Goal: Information Seeking & Learning: Learn about a topic

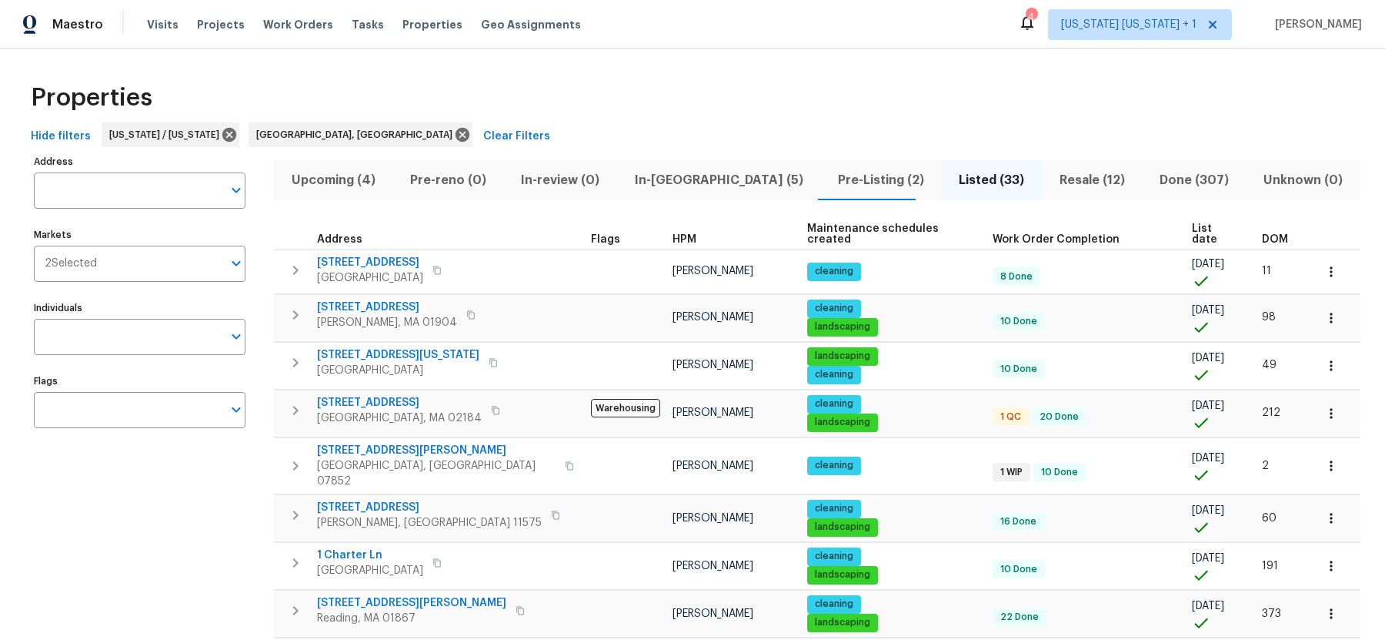
click at [667, 174] on span "In-reno (5)" at bounding box center [718, 180] width 185 height 22
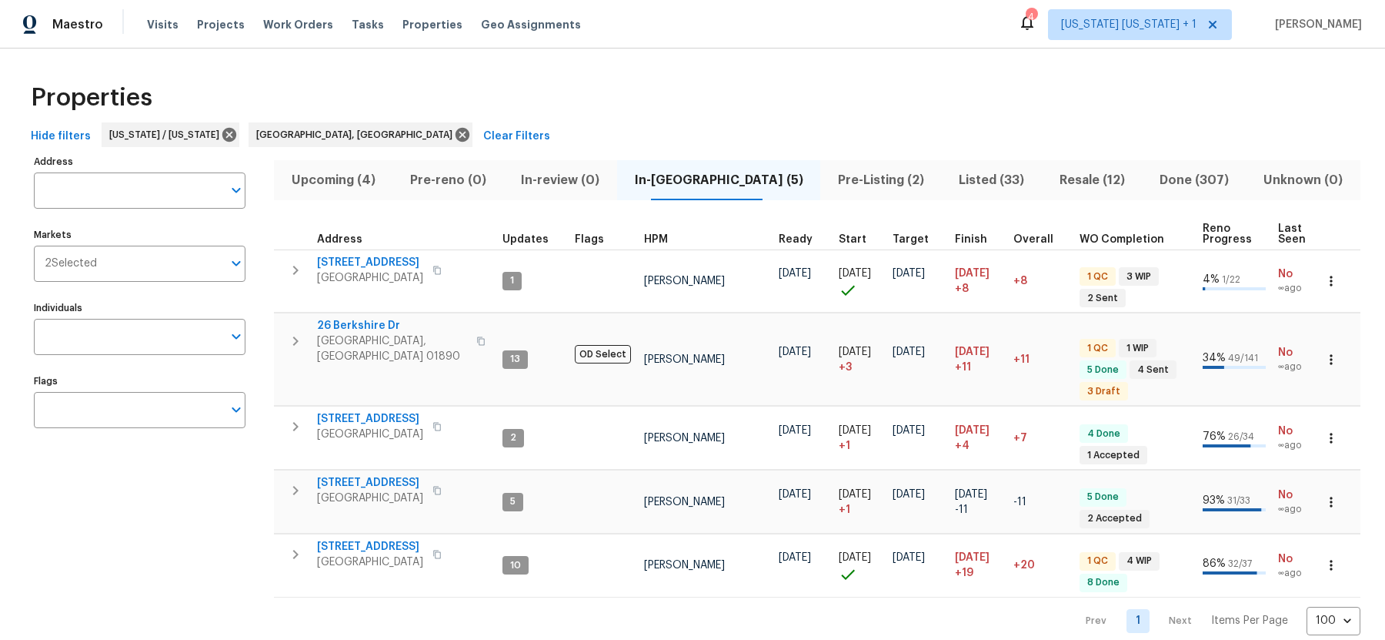
scroll to position [8, 0]
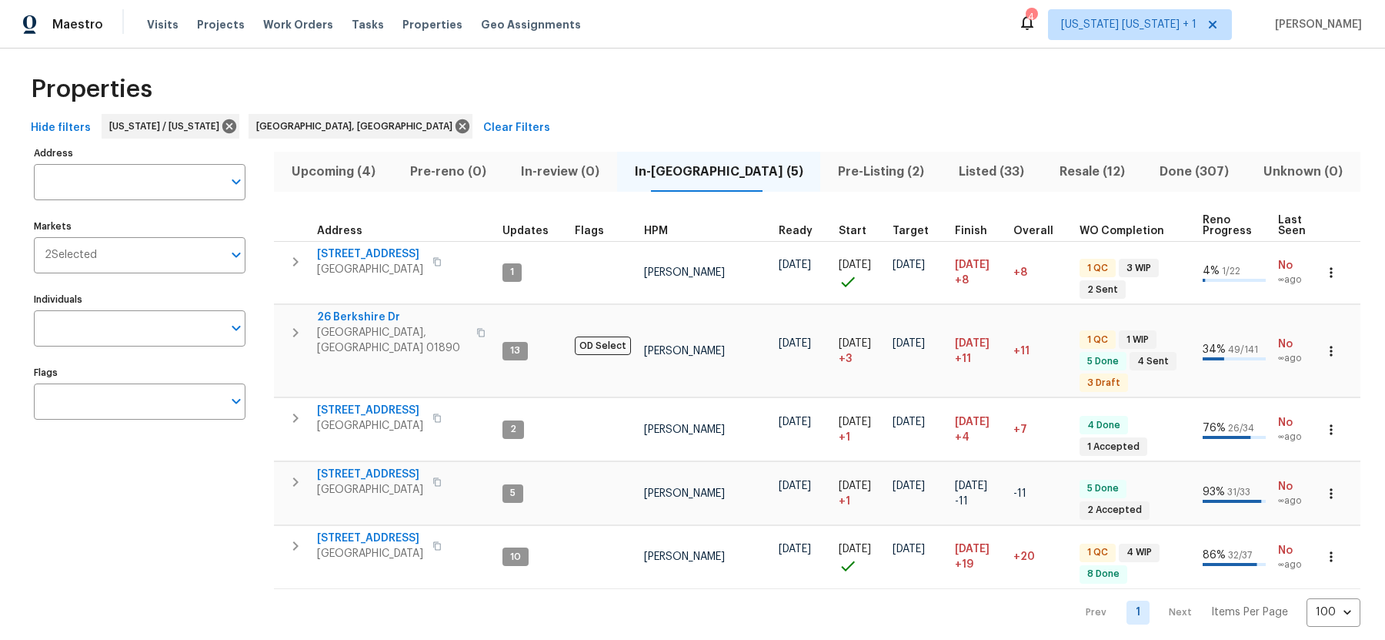
click at [352, 179] on span "Upcoming (4)" at bounding box center [333, 172] width 100 height 22
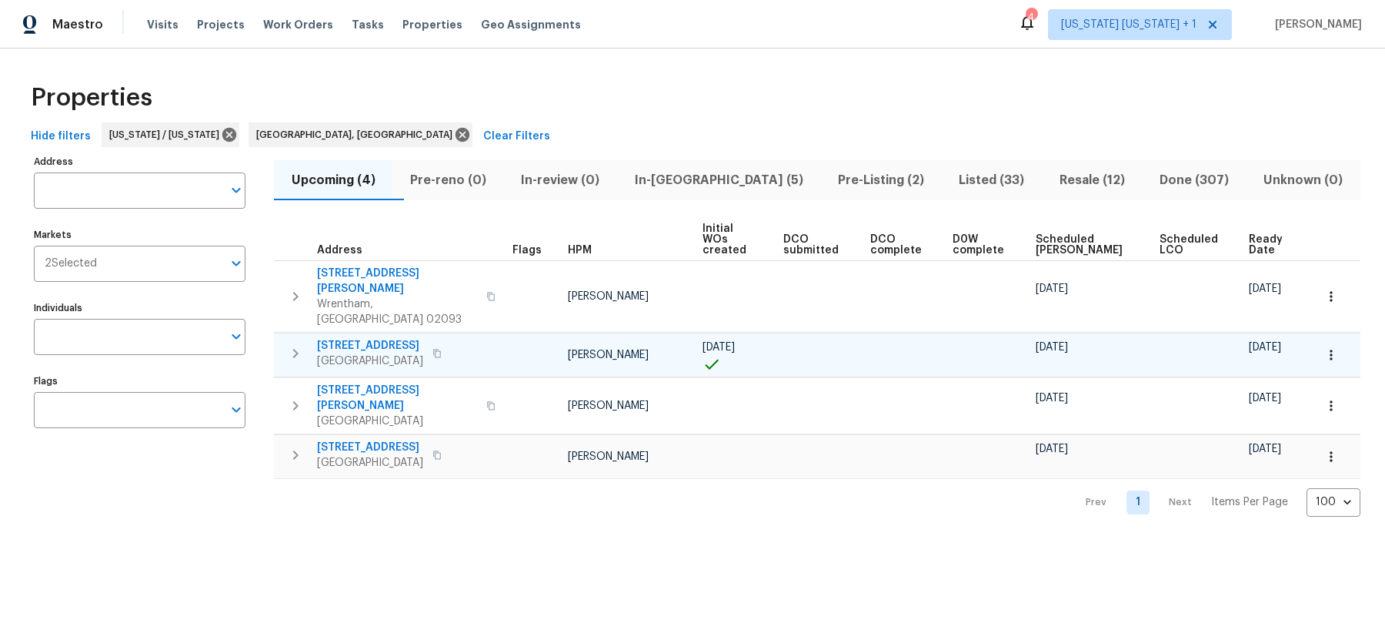
click at [298, 344] on icon "button" at bounding box center [295, 353] width 18 height 18
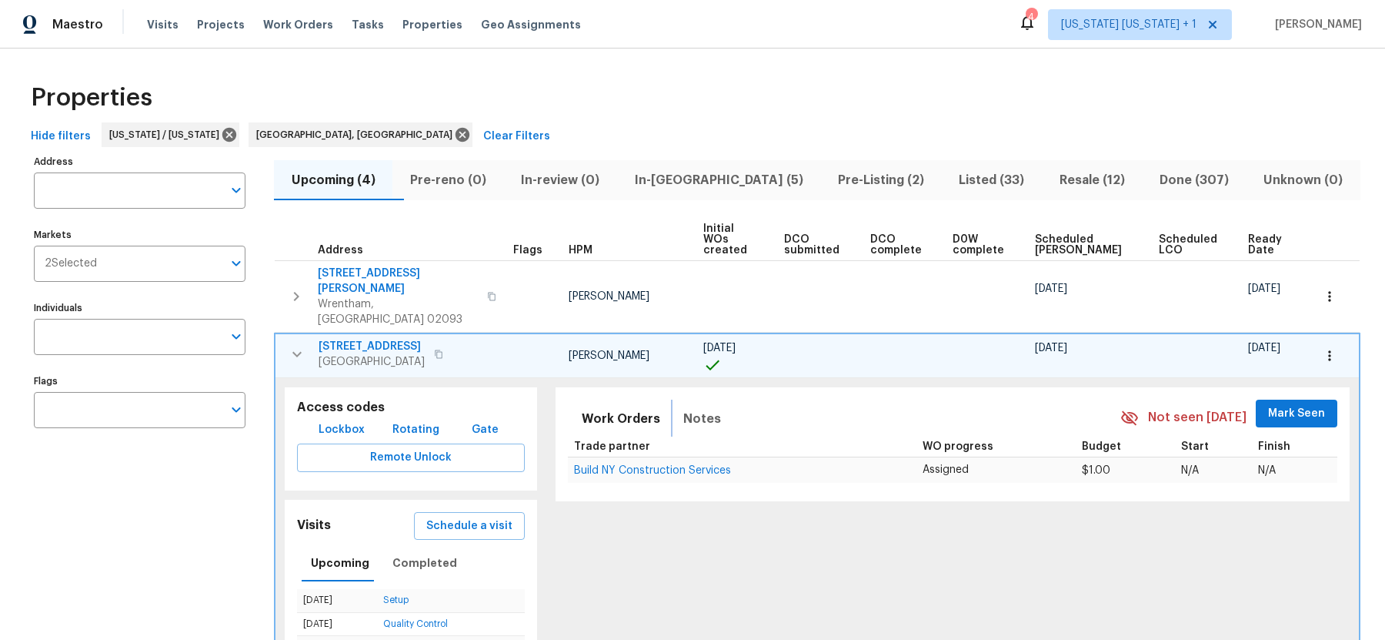
click at [695, 408] on span "Notes" at bounding box center [702, 419] width 38 height 22
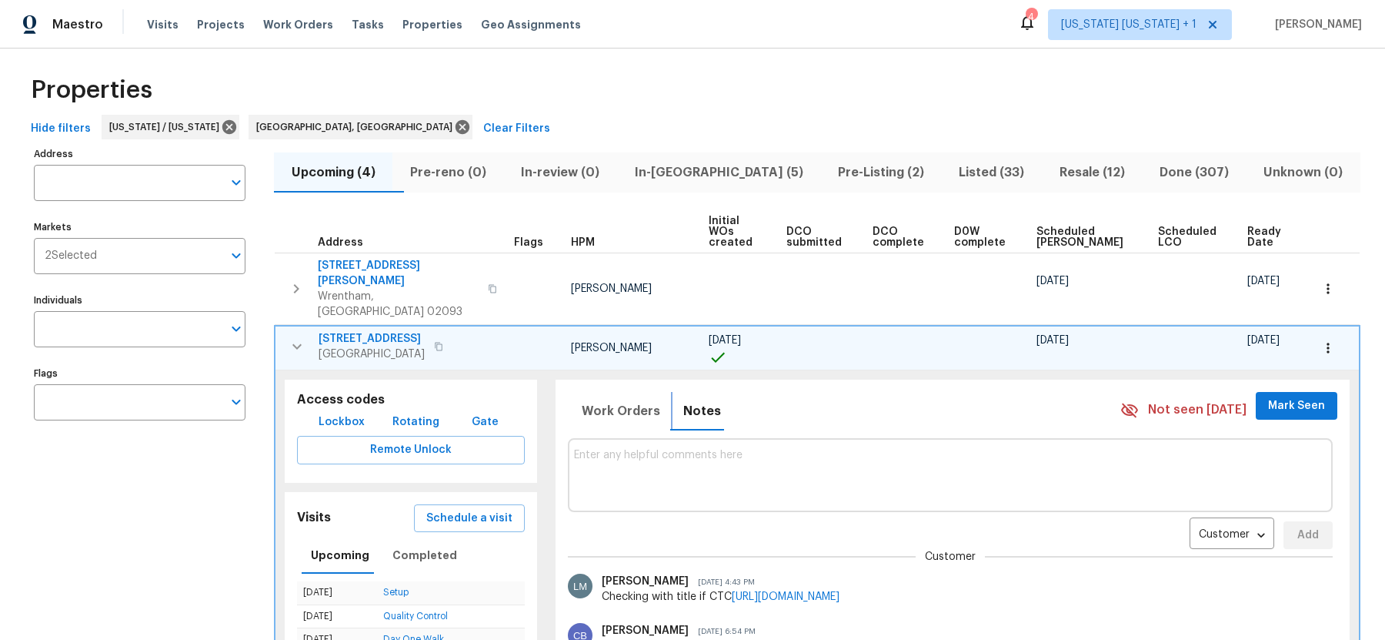
scroll to position [1, 0]
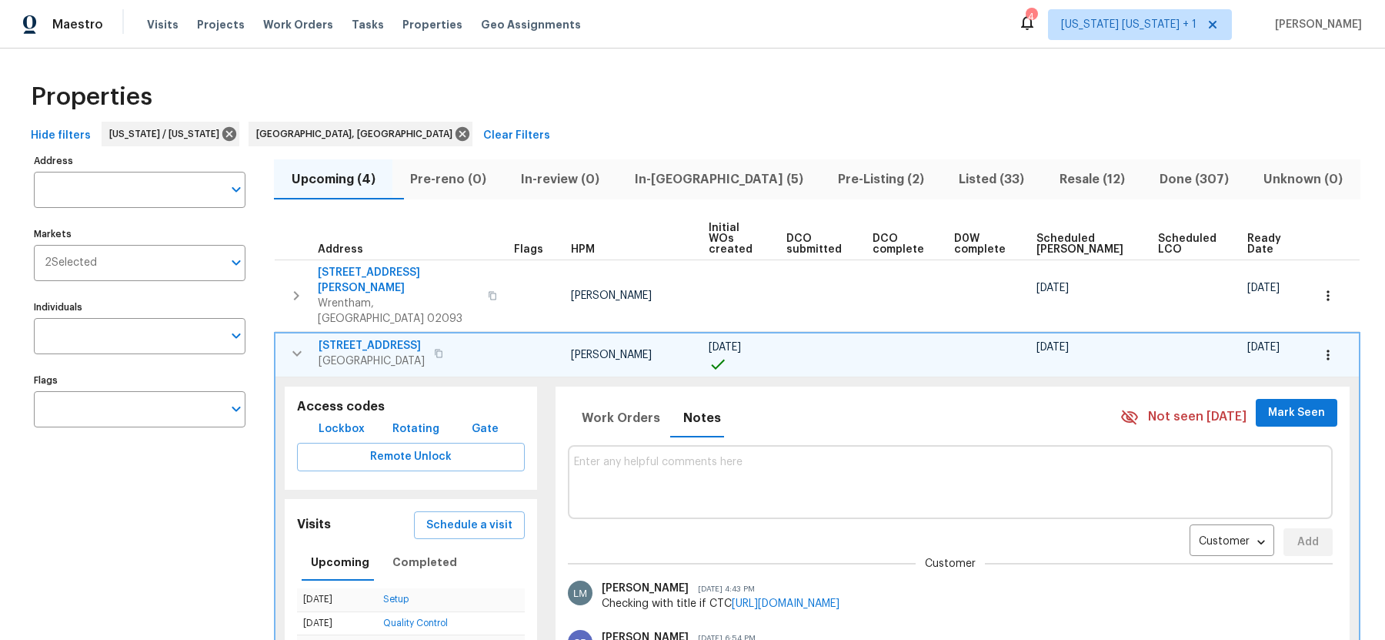
click at [296, 344] on icon "button" at bounding box center [297, 353] width 18 height 18
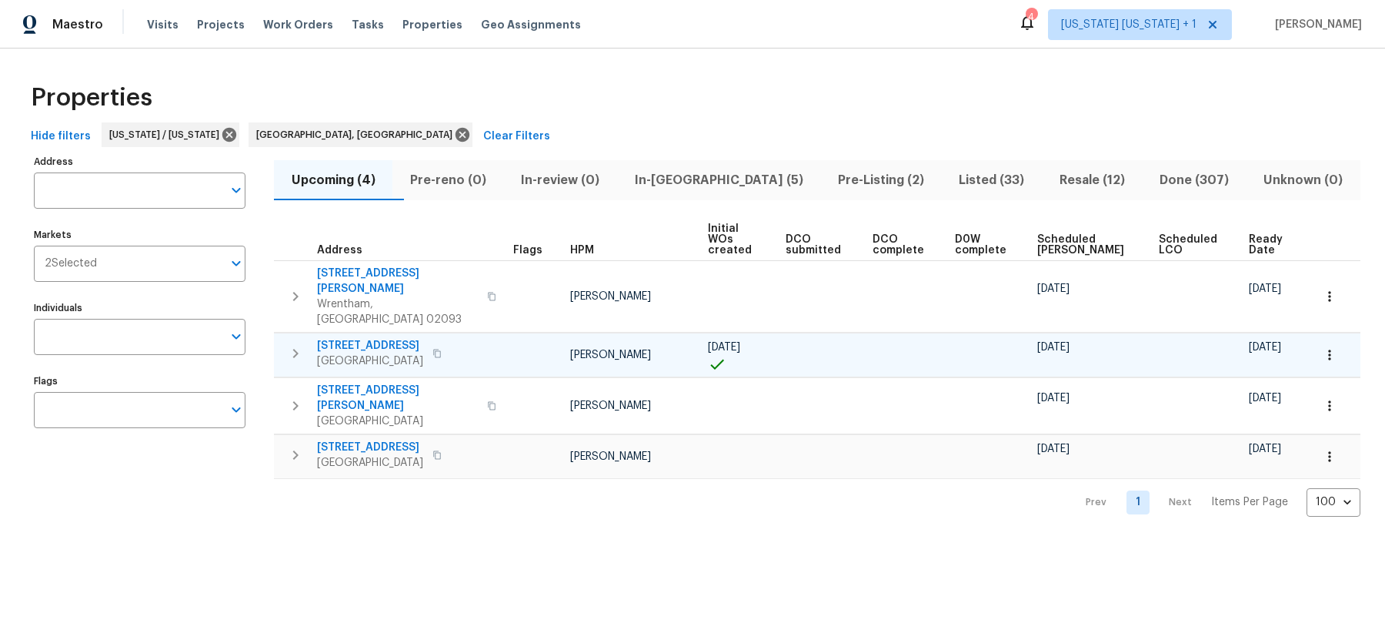
scroll to position [0, 0]
click at [717, 172] on span "In-reno (5)" at bounding box center [718, 180] width 185 height 22
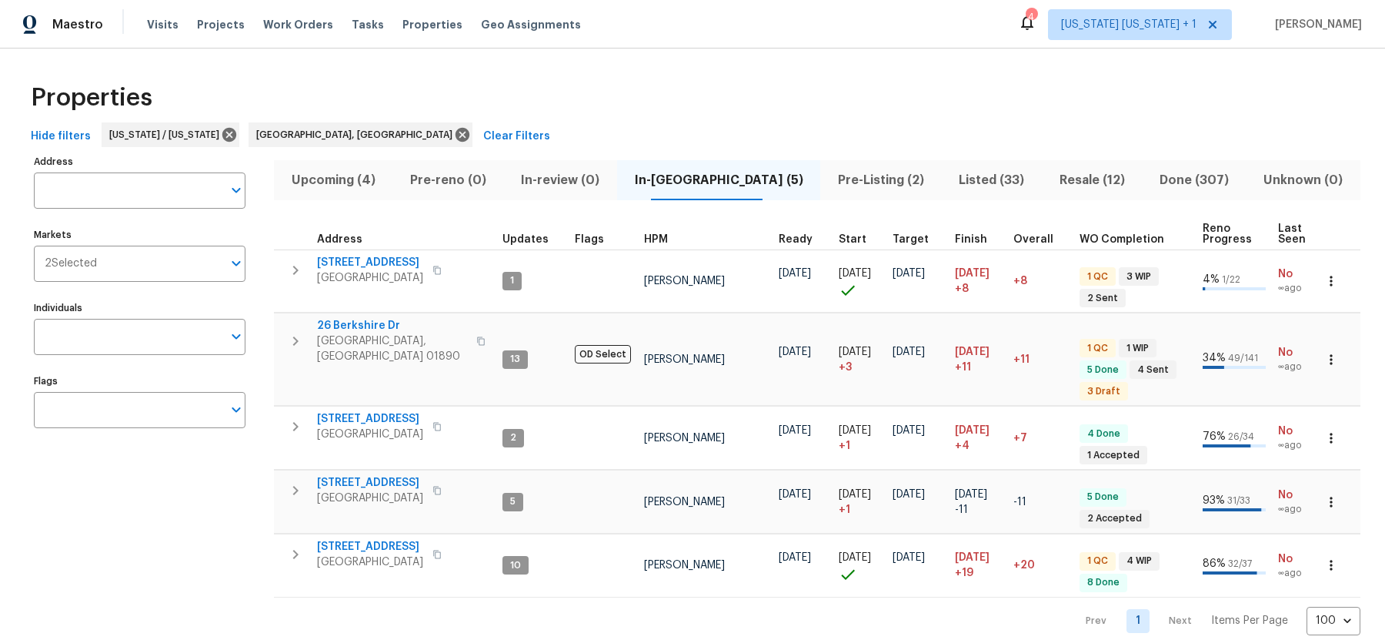
scroll to position [8, 0]
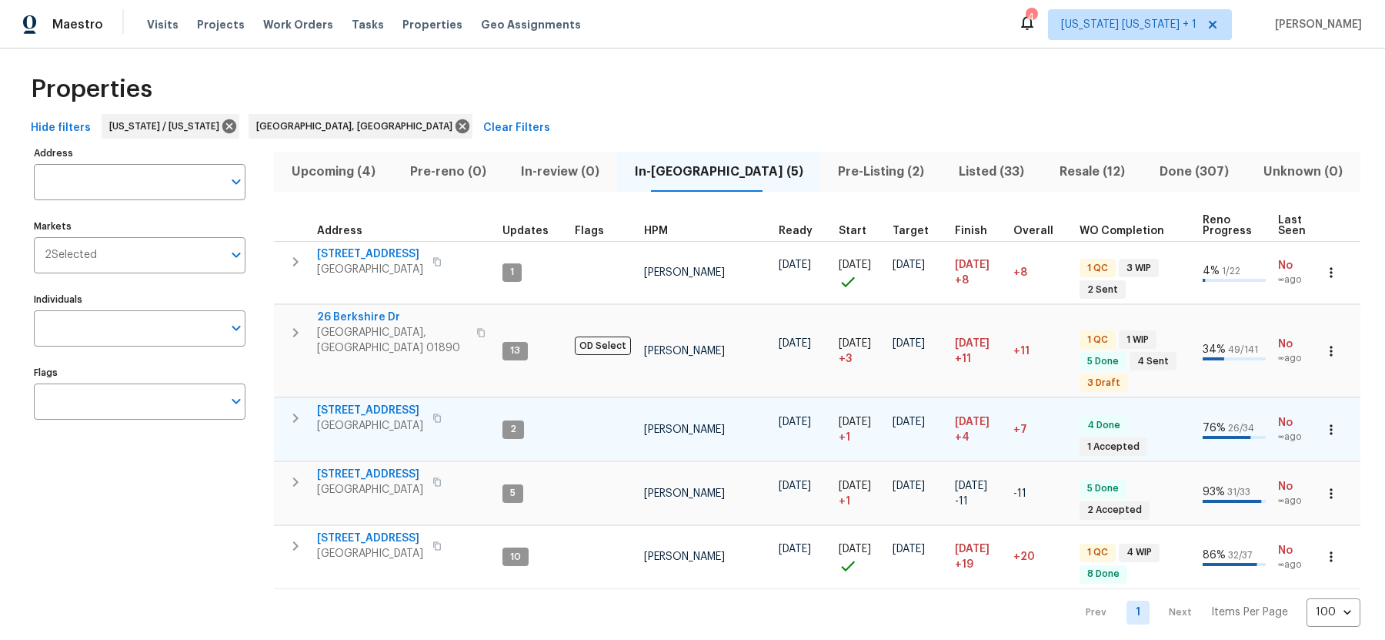
click at [293, 413] on icon "button" at bounding box center [295, 417] width 5 height 9
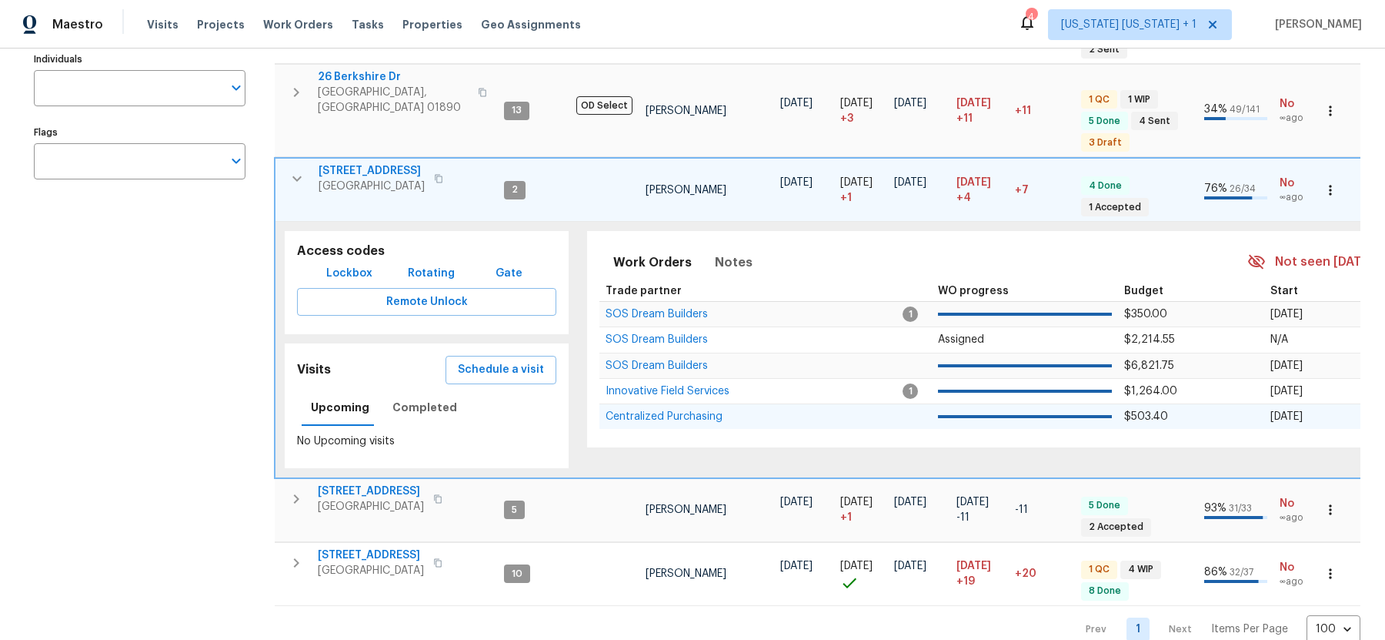
scroll to position [264, 0]
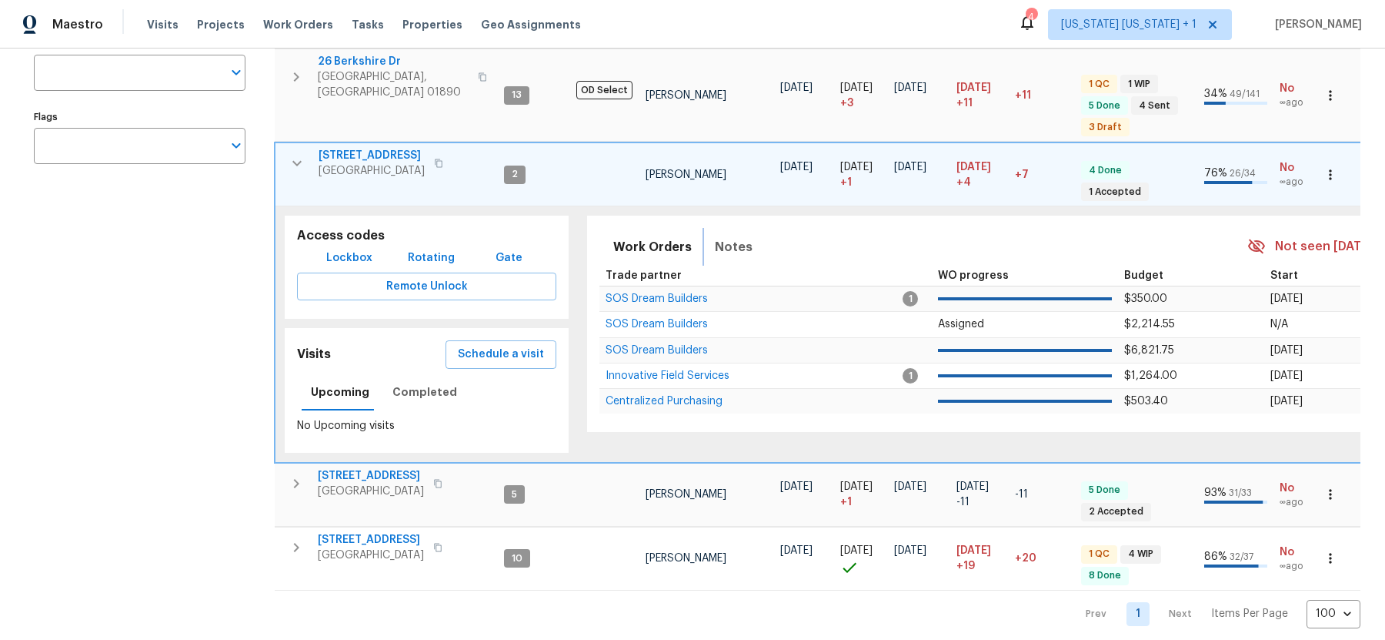
click at [728, 236] on span "Notes" at bounding box center [734, 247] width 38 height 22
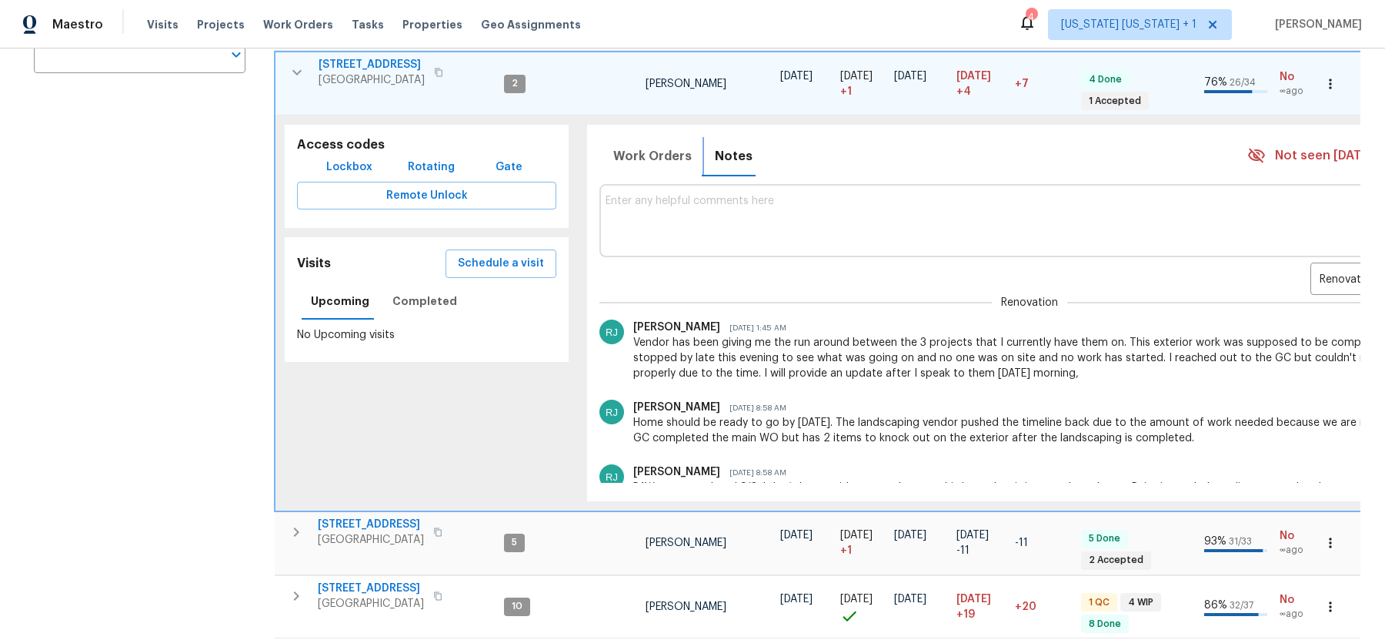
scroll to position [358, 0]
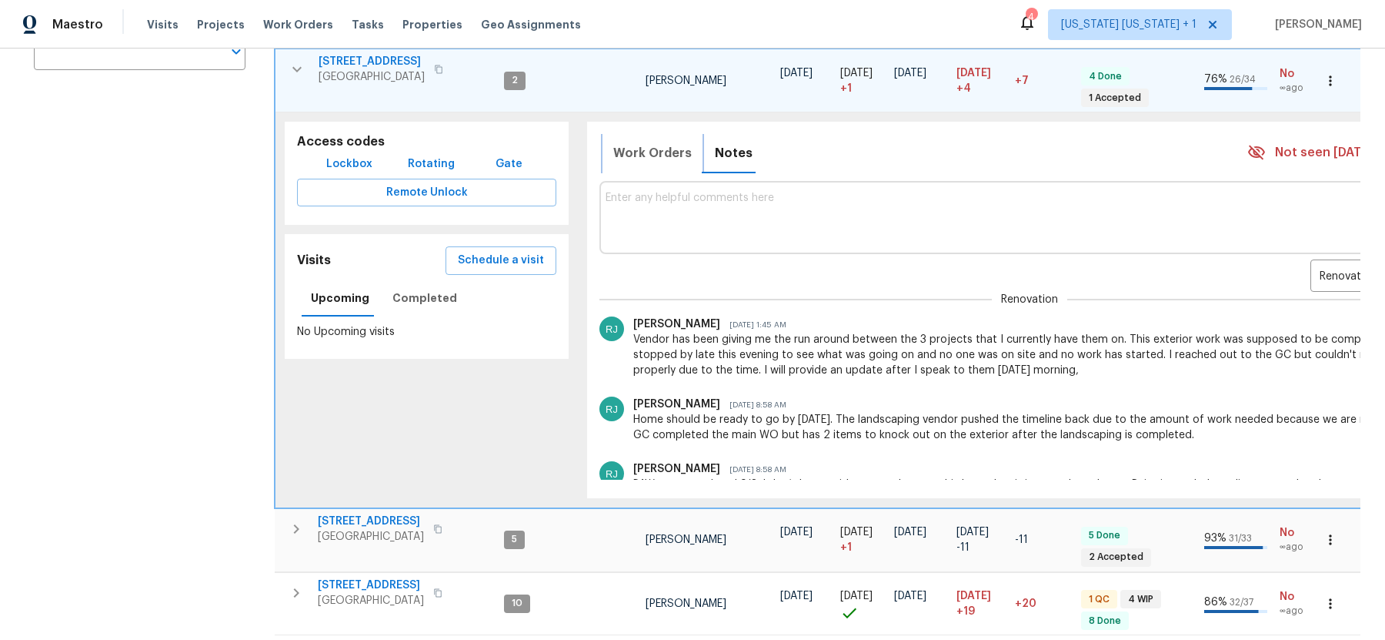
click at [630, 145] on span "Work Orders" at bounding box center [652, 153] width 79 height 22
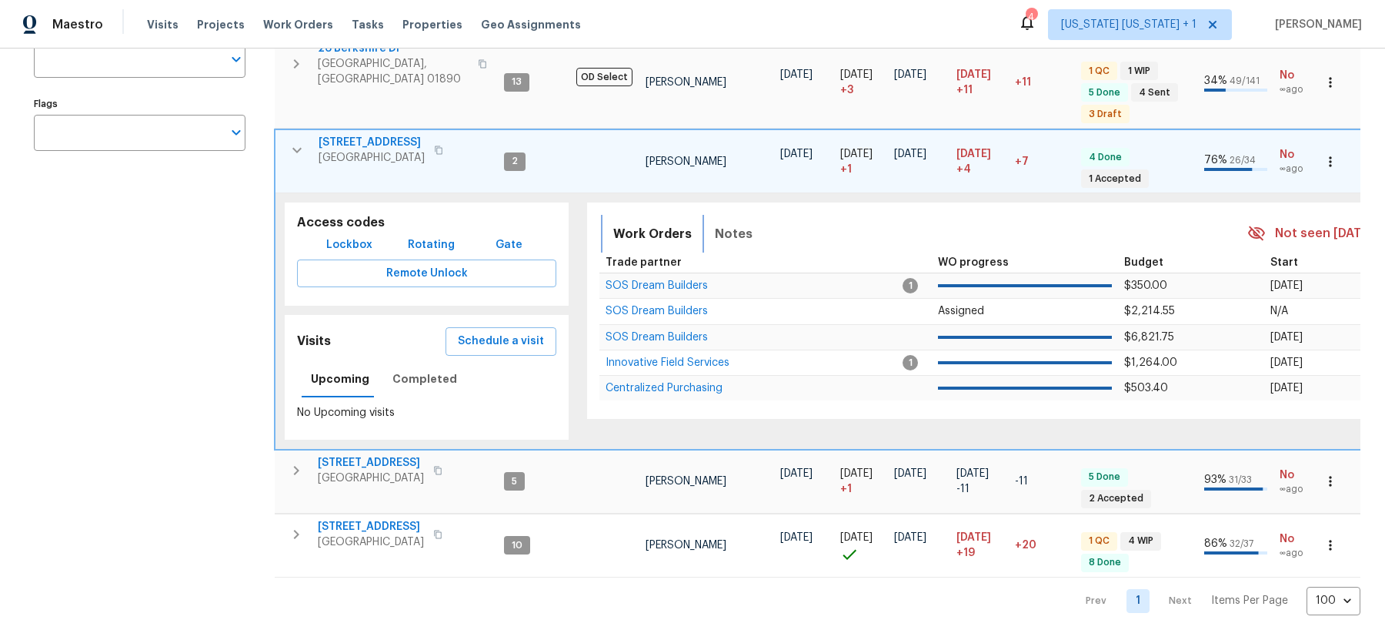
scroll to position [264, 0]
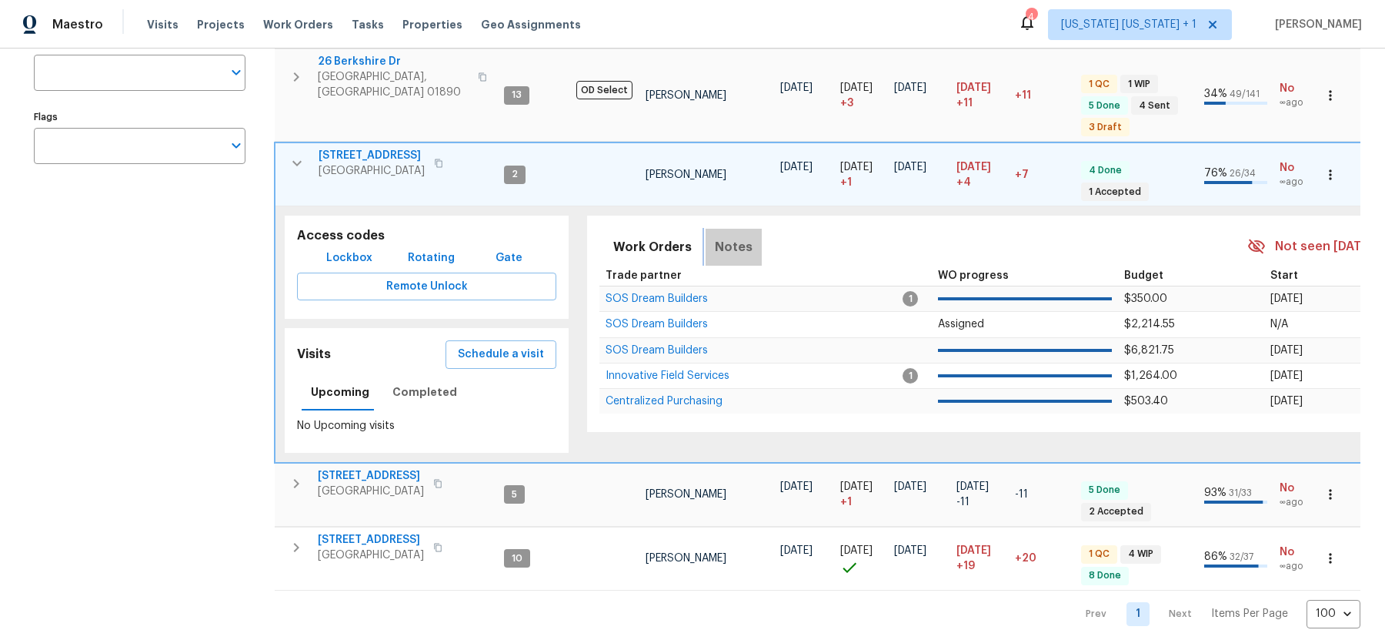
click at [744, 232] on button "Notes" at bounding box center [734, 247] width 56 height 37
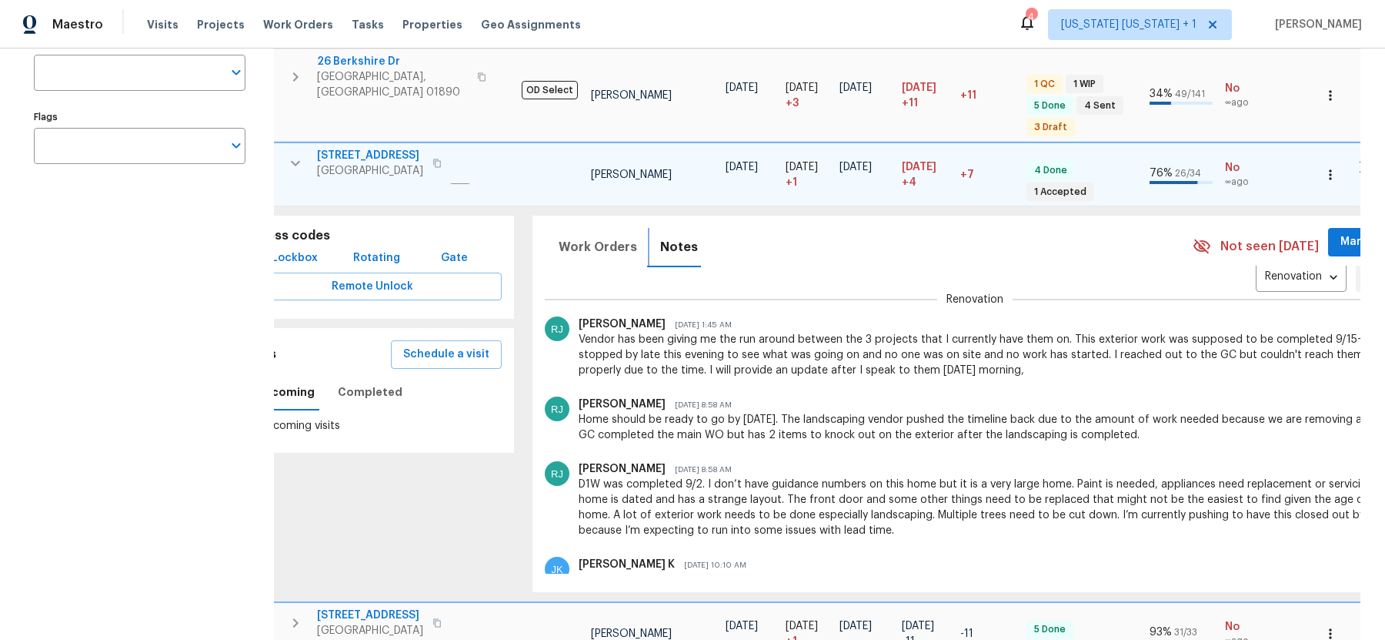
scroll to position [0, 0]
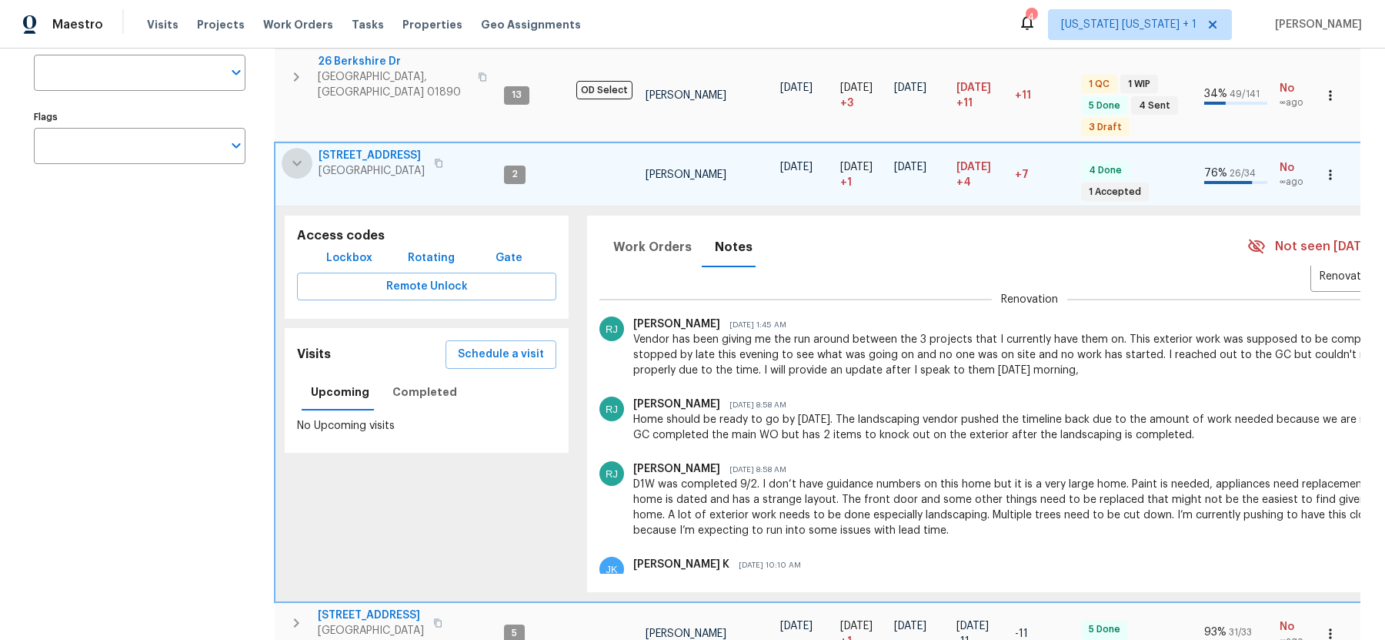
click at [291, 155] on icon "button" at bounding box center [297, 163] width 18 height 18
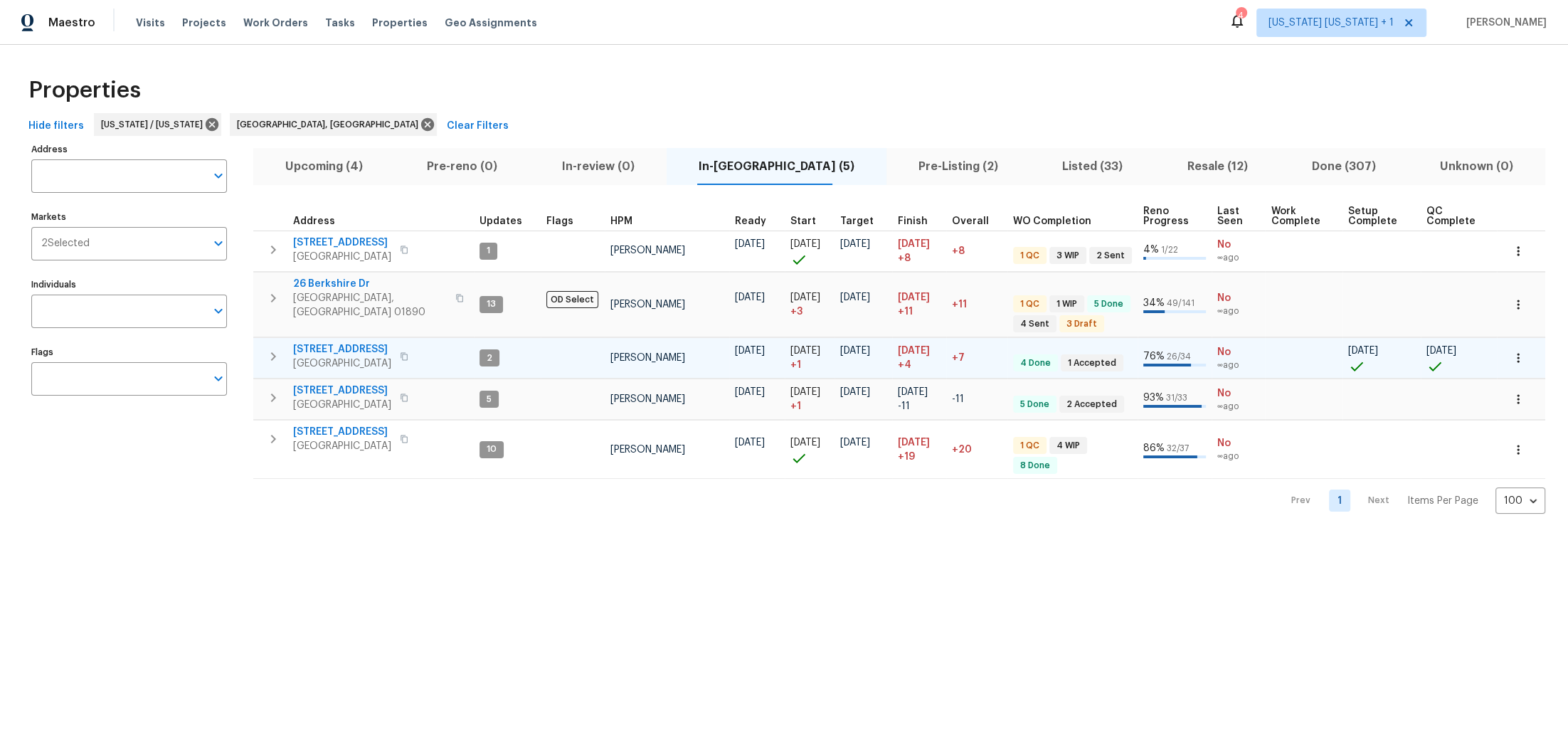
click at [276, 347] on icon "button" at bounding box center [273, 356] width 17 height 17
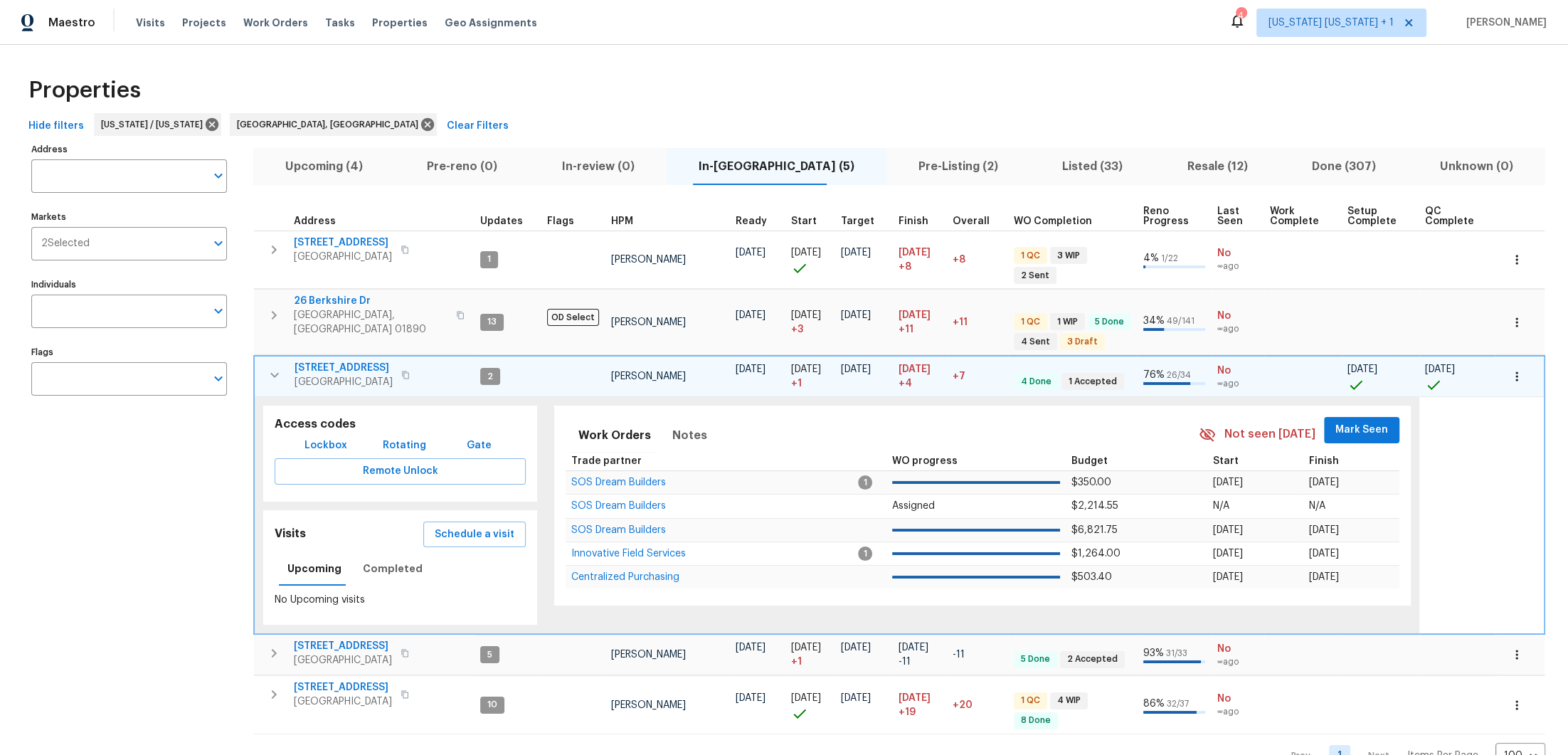
scroll to position [4, 0]
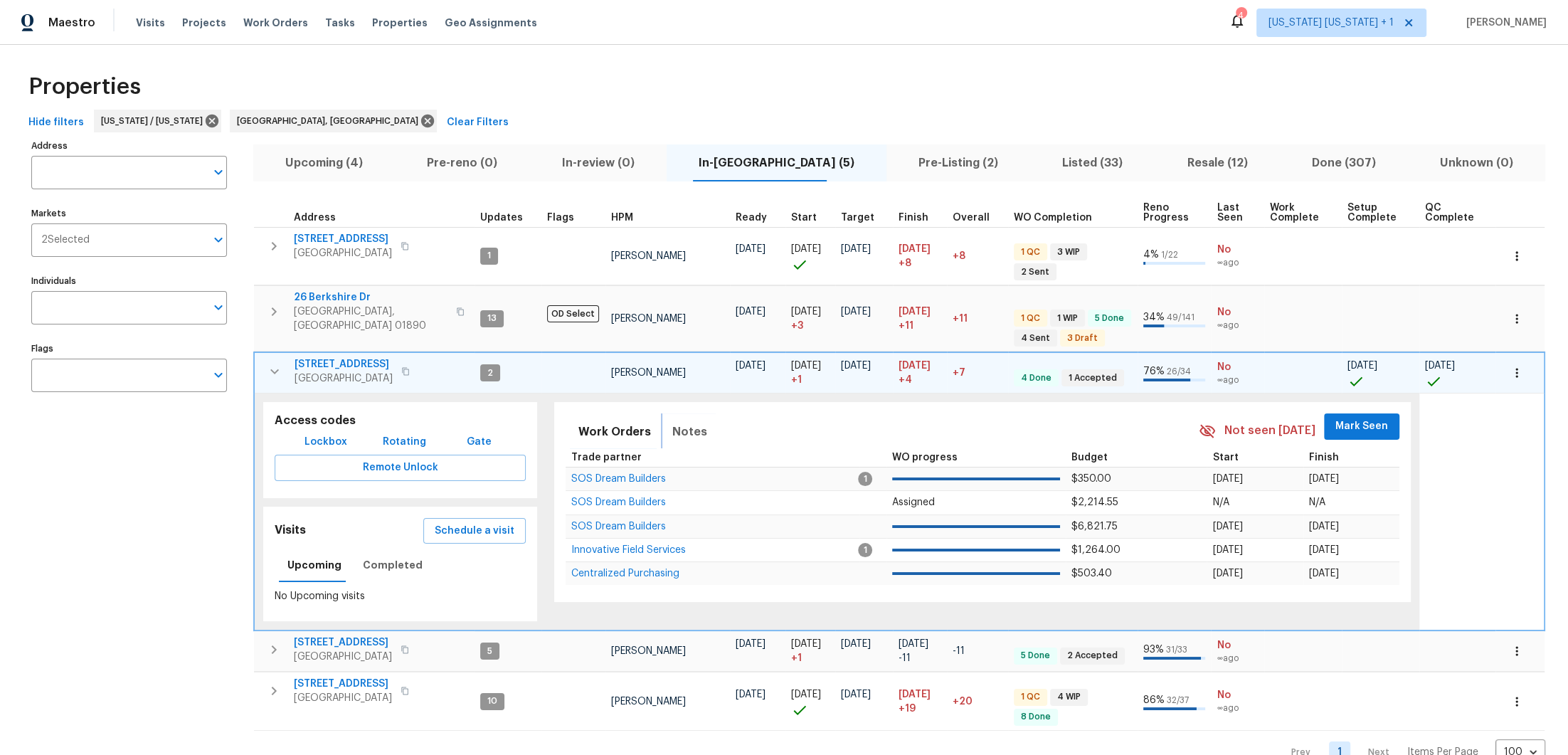
click at [680, 421] on span "Notes" at bounding box center [690, 432] width 35 height 20
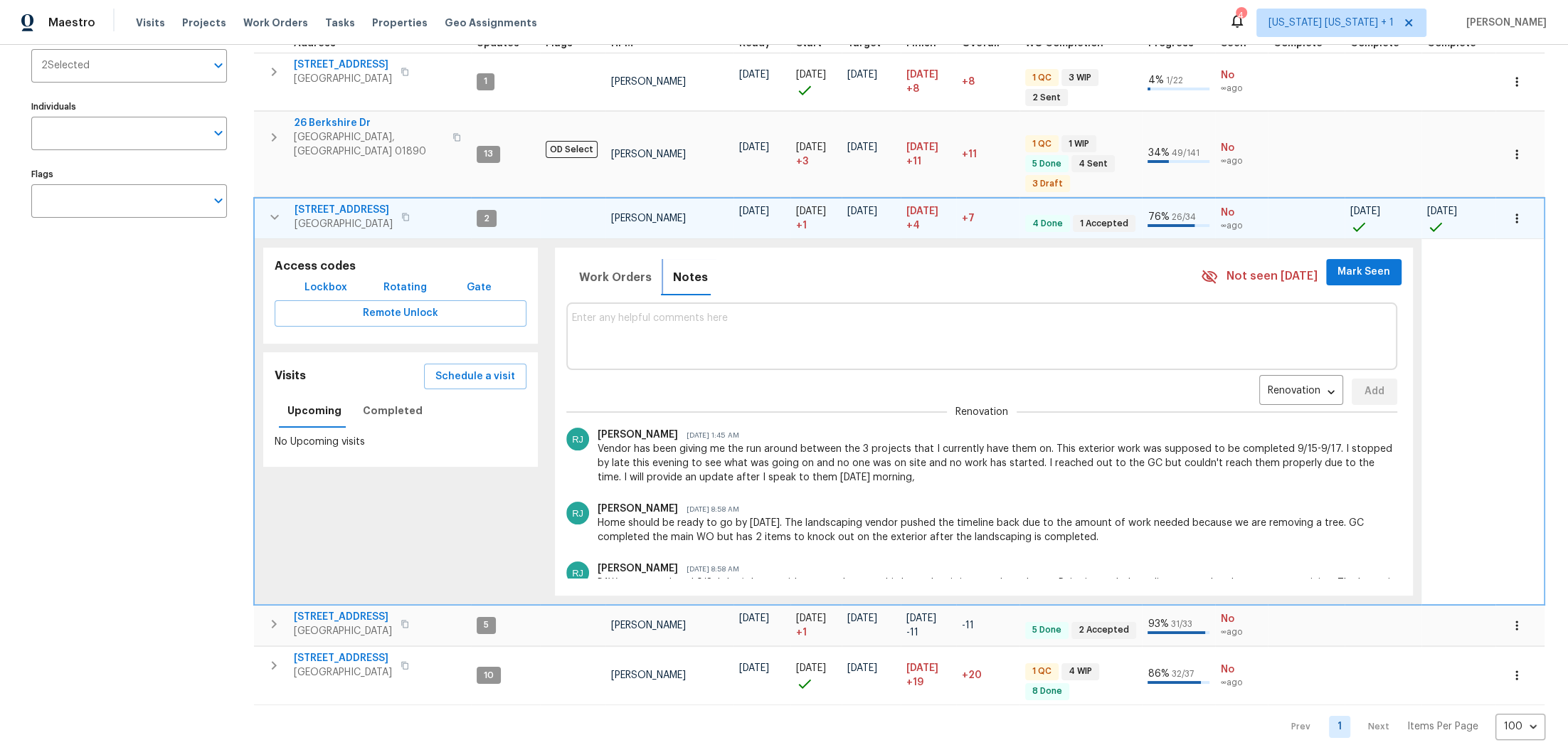
scroll to position [189, 0]
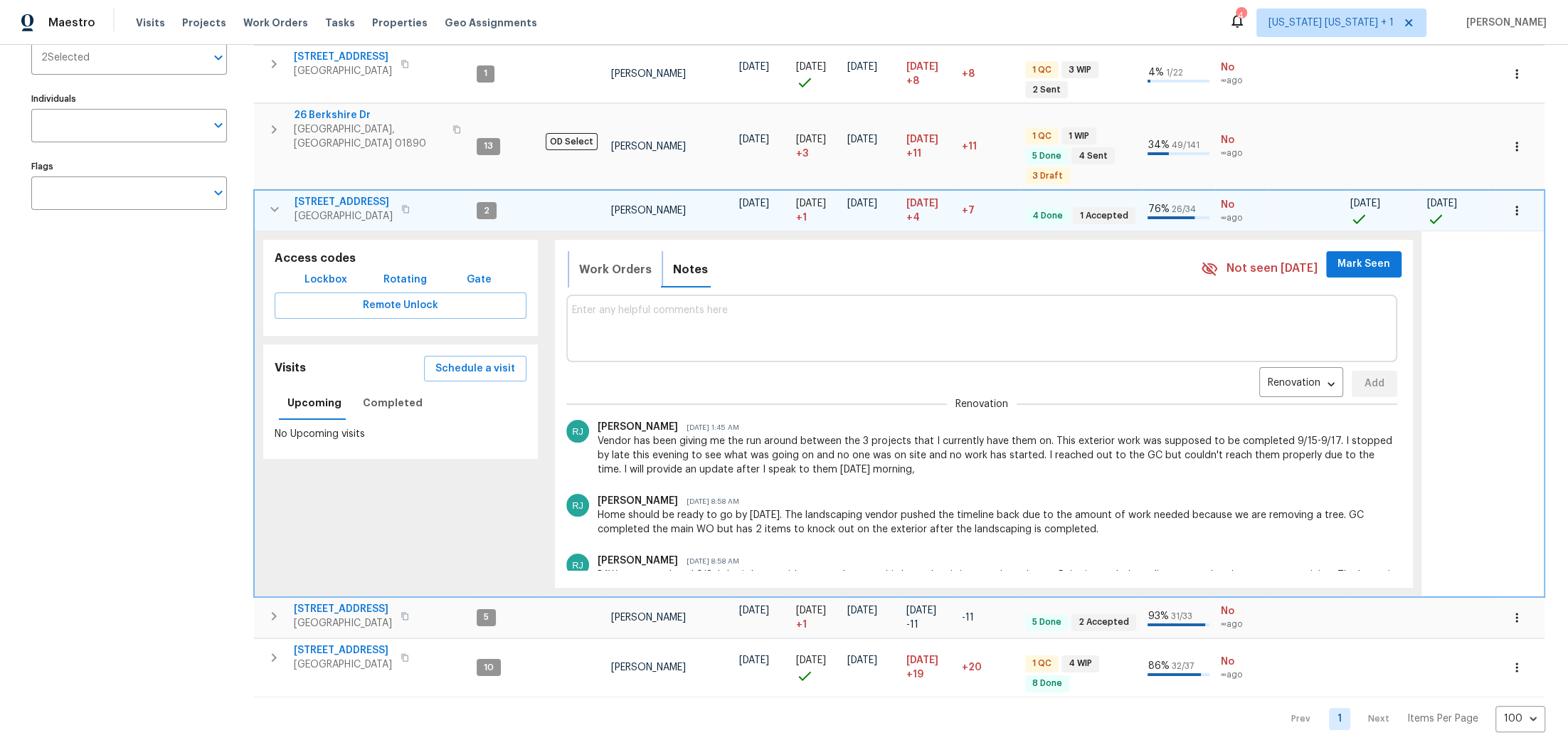
click at [623, 264] on span "Work Orders" at bounding box center [615, 270] width 73 height 20
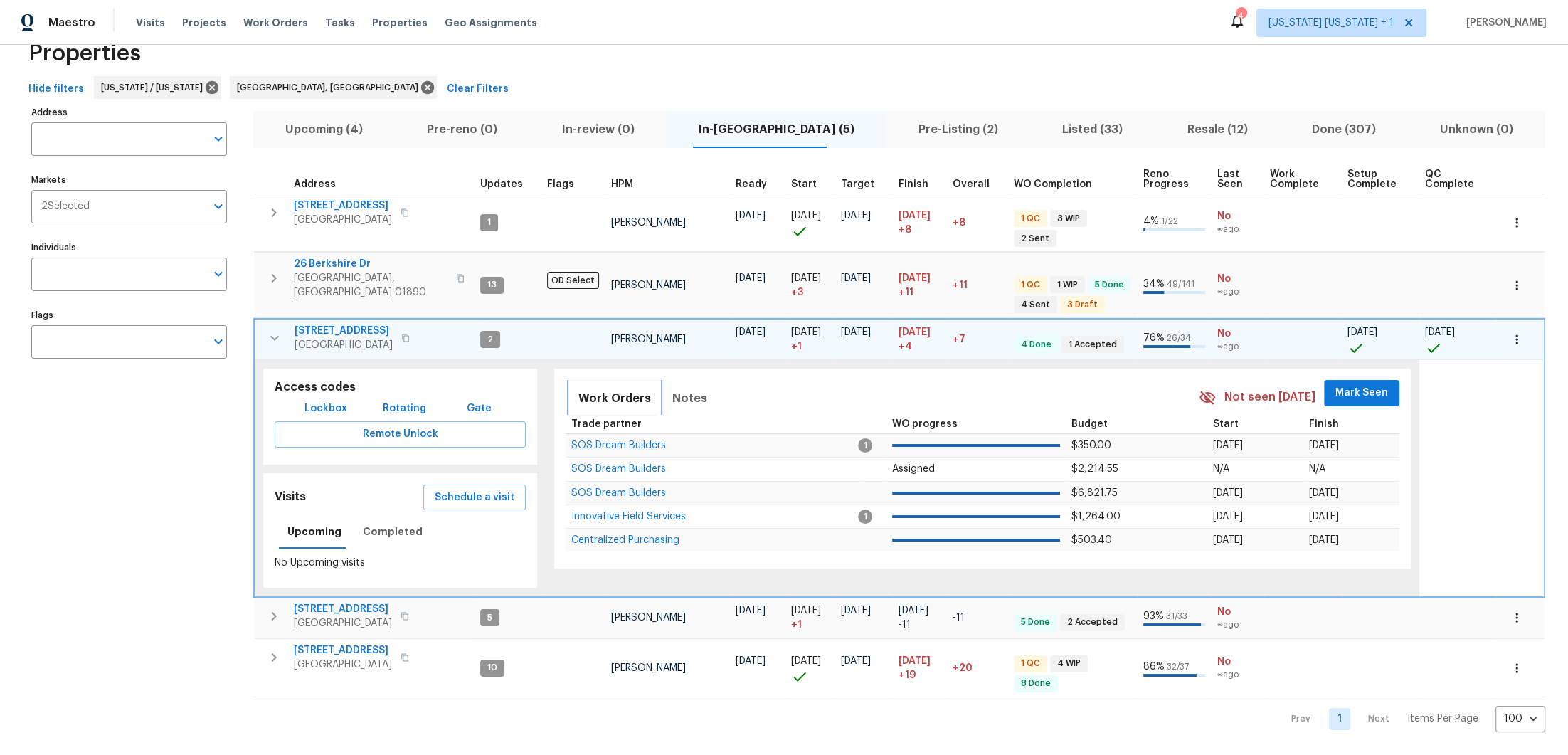
scroll to position [4, 0]
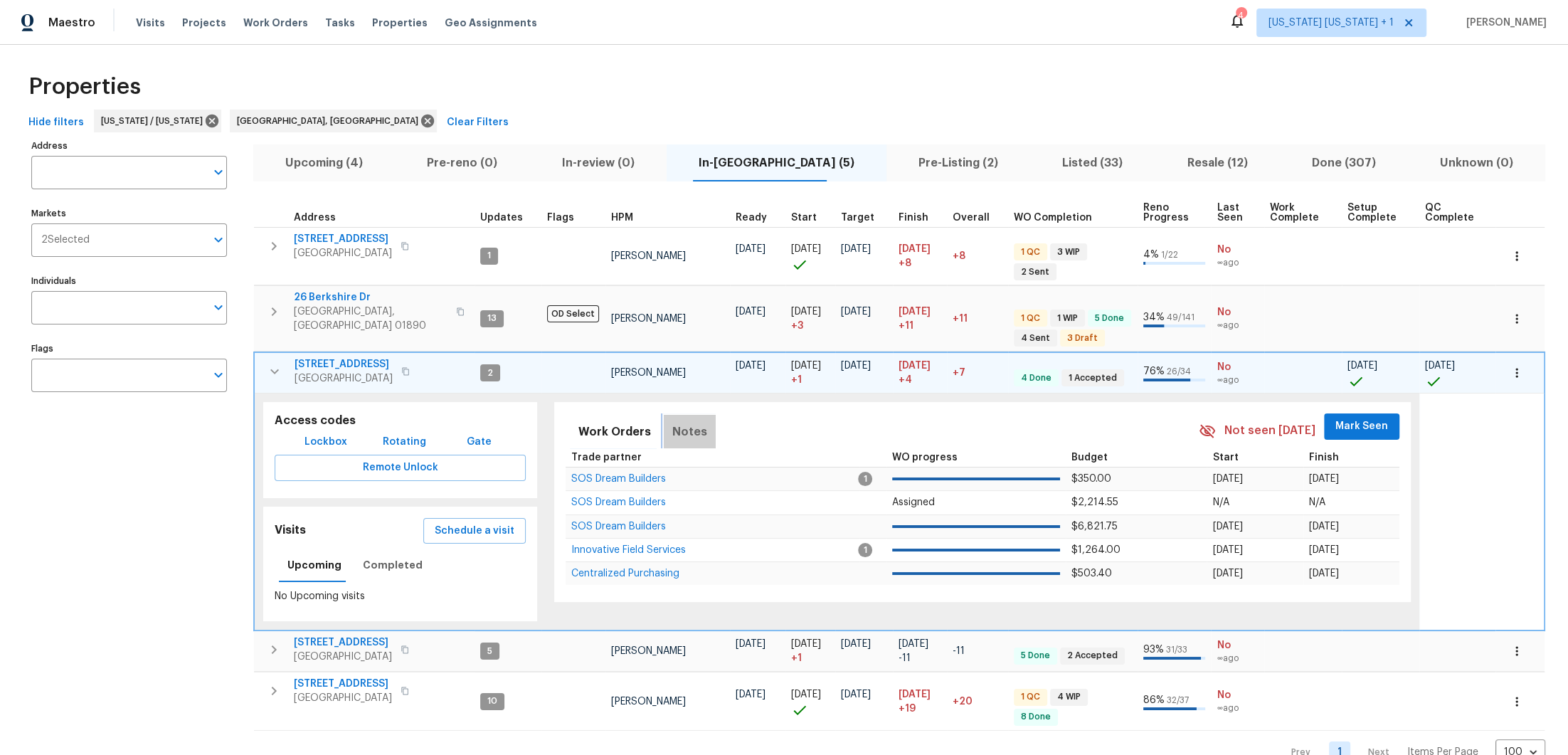
click at [692, 421] on span "Notes" at bounding box center [690, 432] width 35 height 20
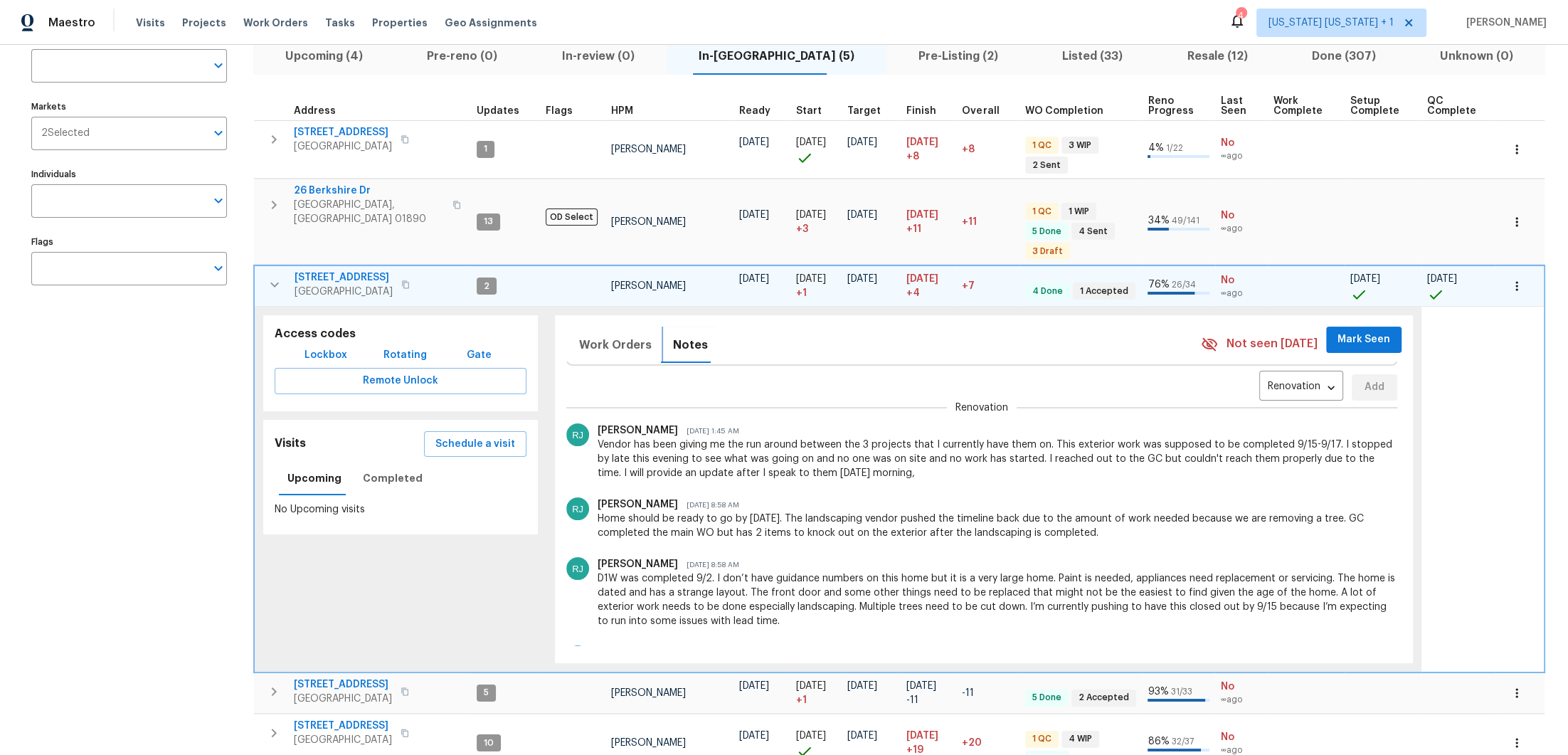
scroll to position [112, 0]
click at [274, 281] on icon "button" at bounding box center [274, 283] width 8 height 5
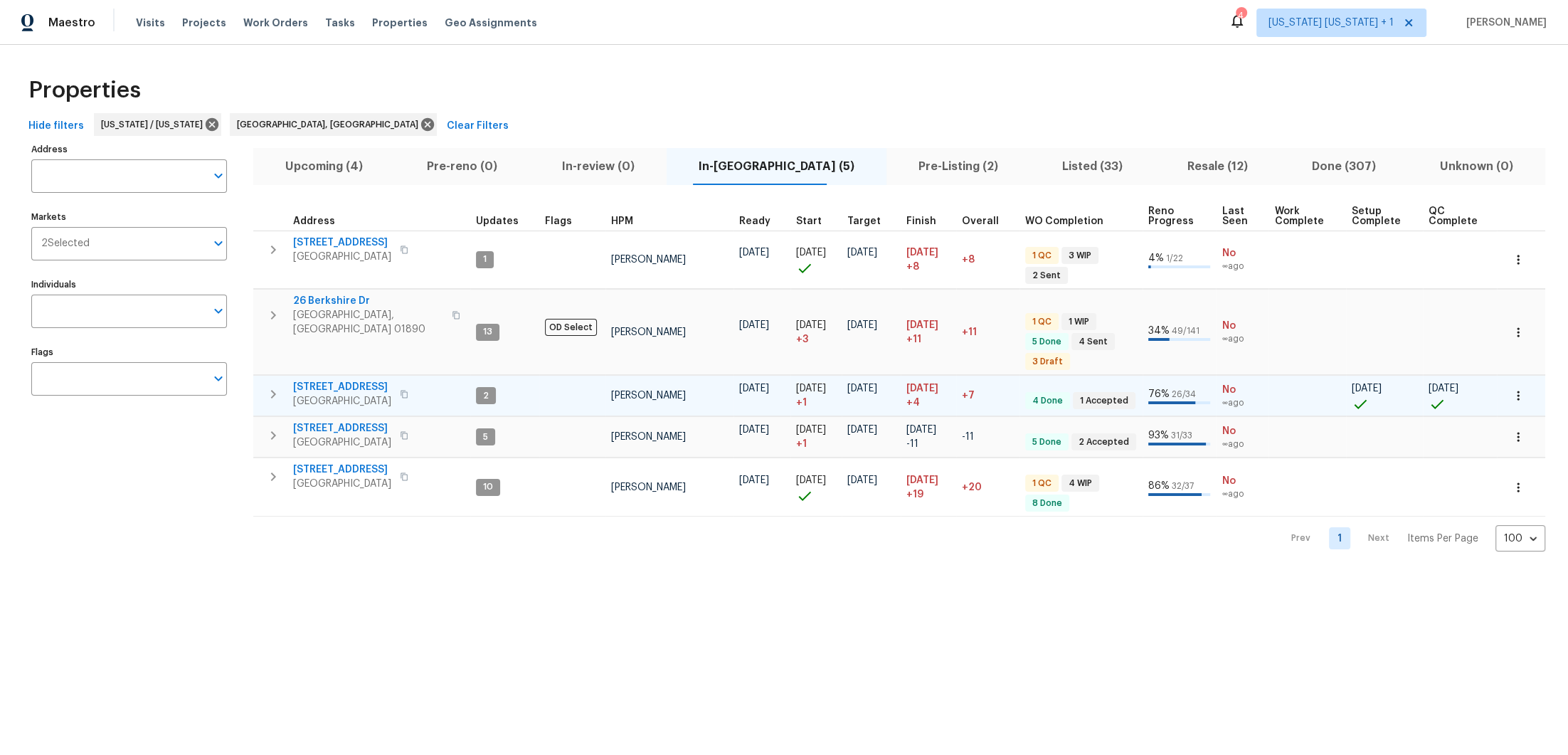
scroll to position [0, 0]
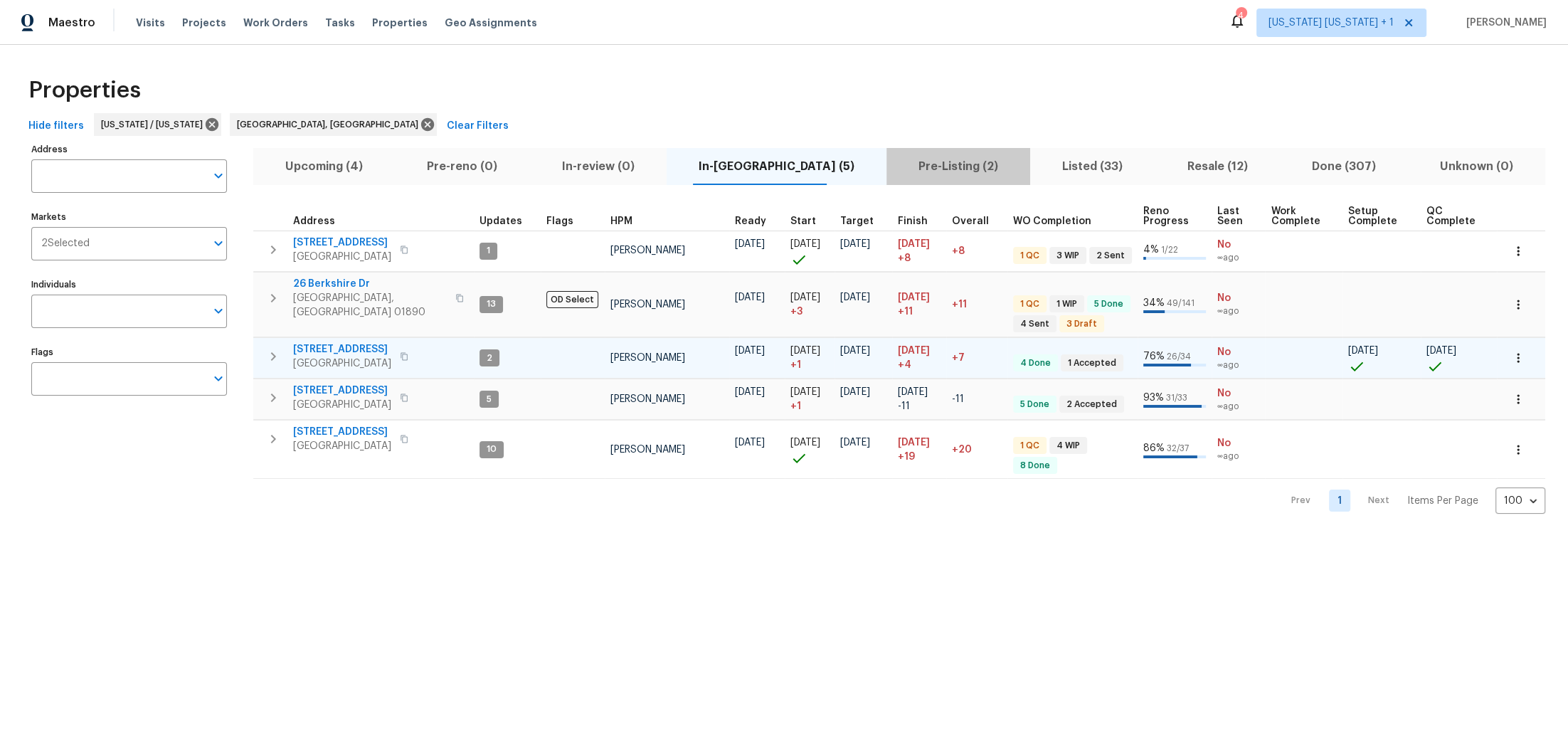
click at [913, 166] on span "Pre-Listing (2)" at bounding box center [958, 166] width 127 height 20
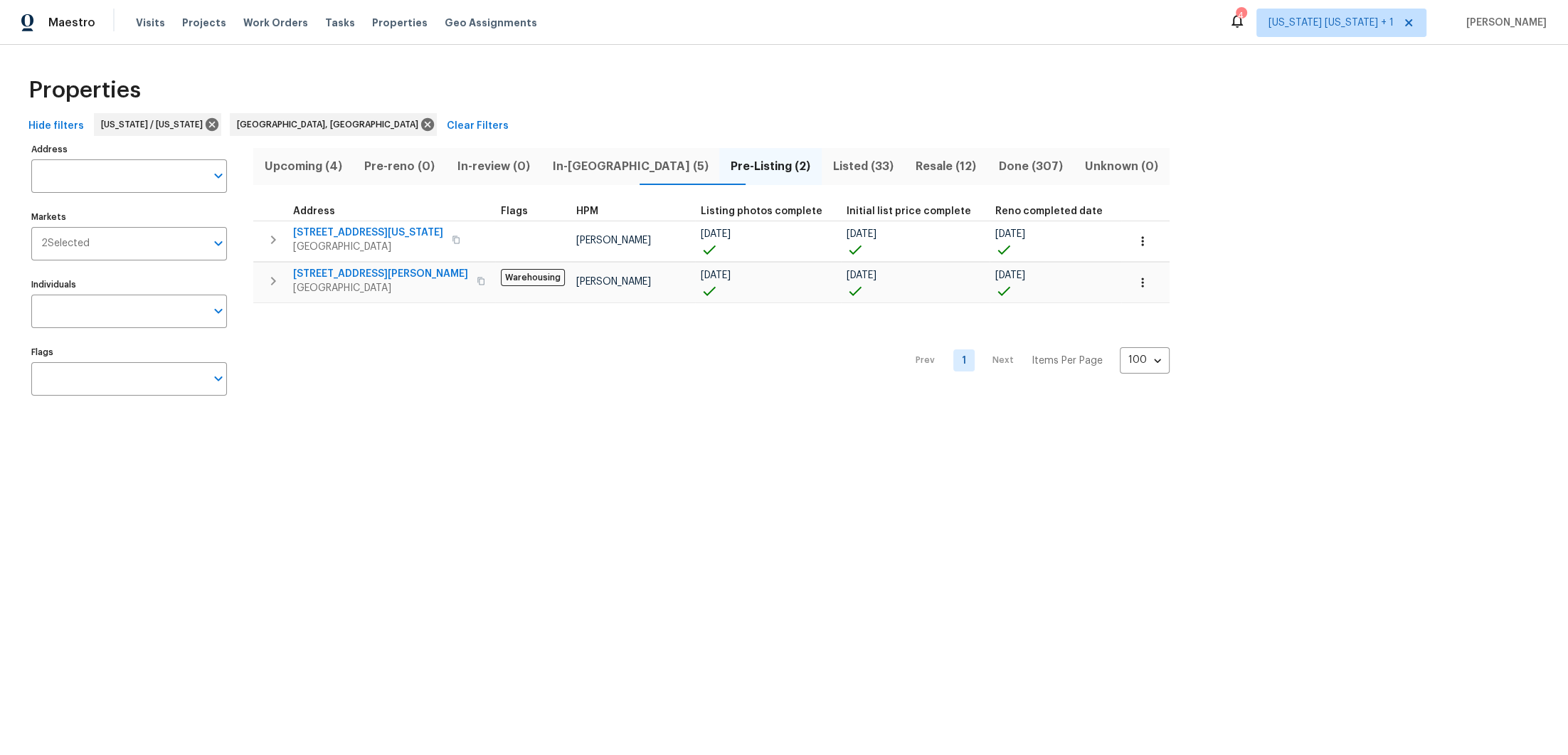
click at [621, 164] on span "In-reno (5)" at bounding box center [631, 166] width 162 height 20
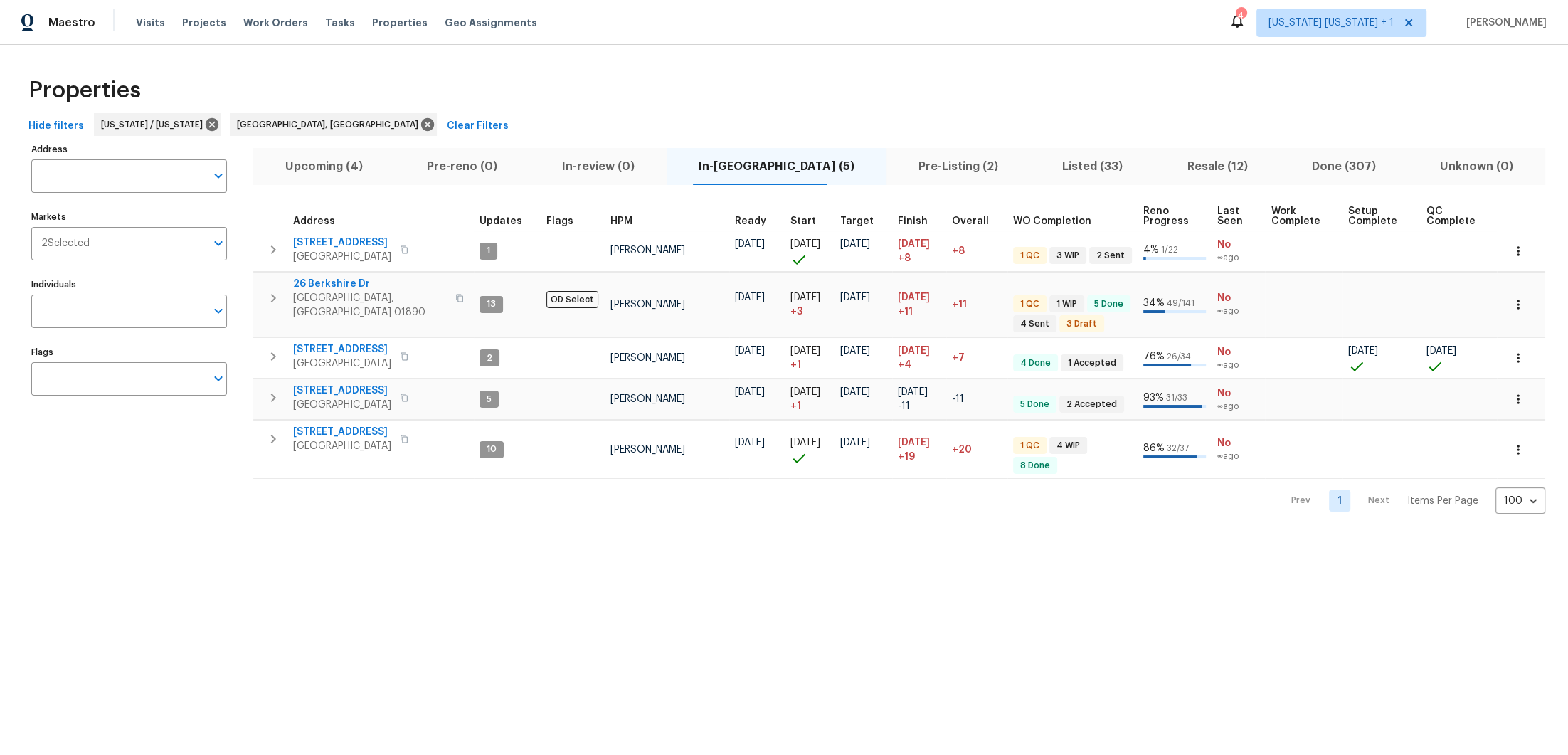
click at [1039, 165] on span "Listed (33)" at bounding box center [1093, 166] width 107 height 20
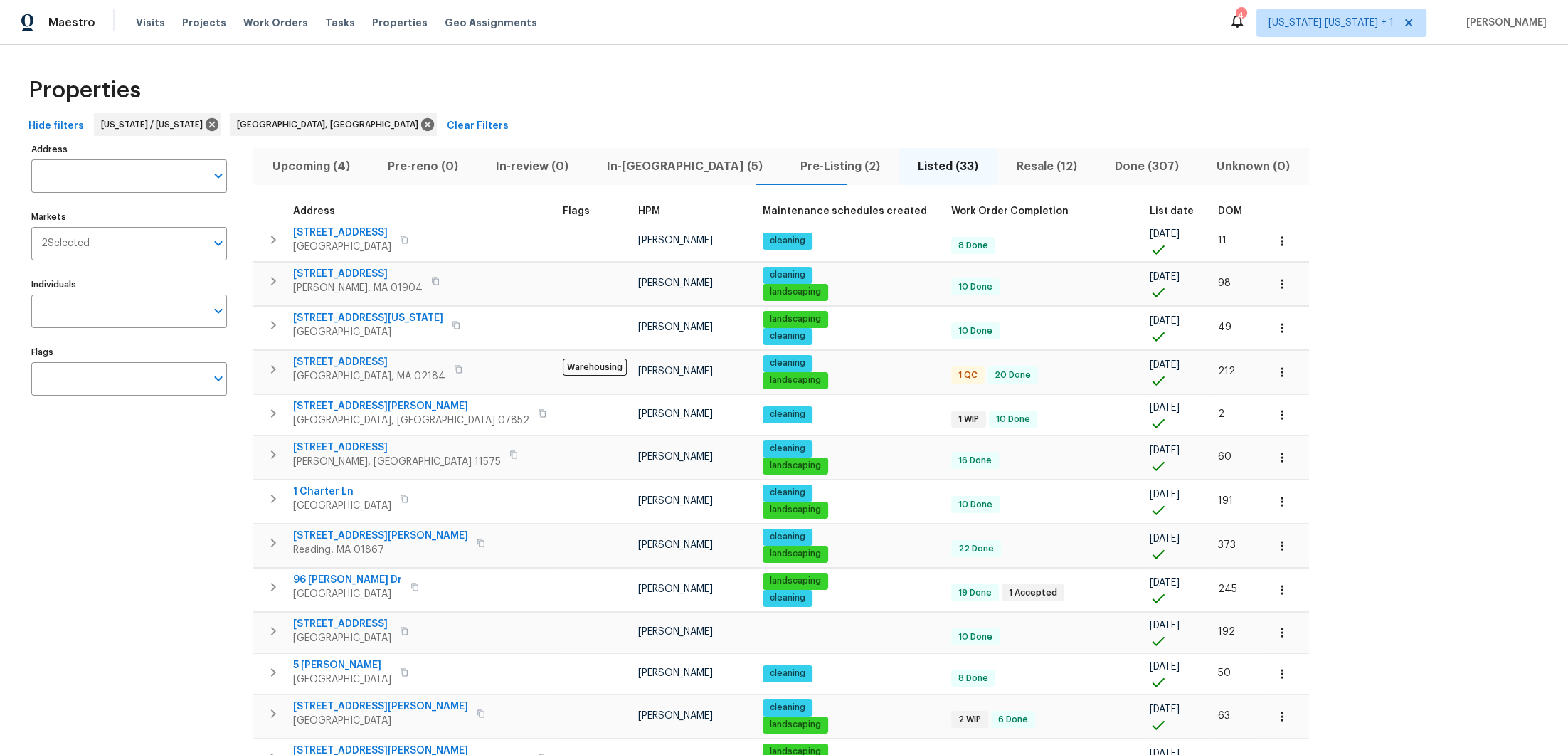
click at [1219, 209] on div "DOM" at bounding box center [1237, 211] width 37 height 10
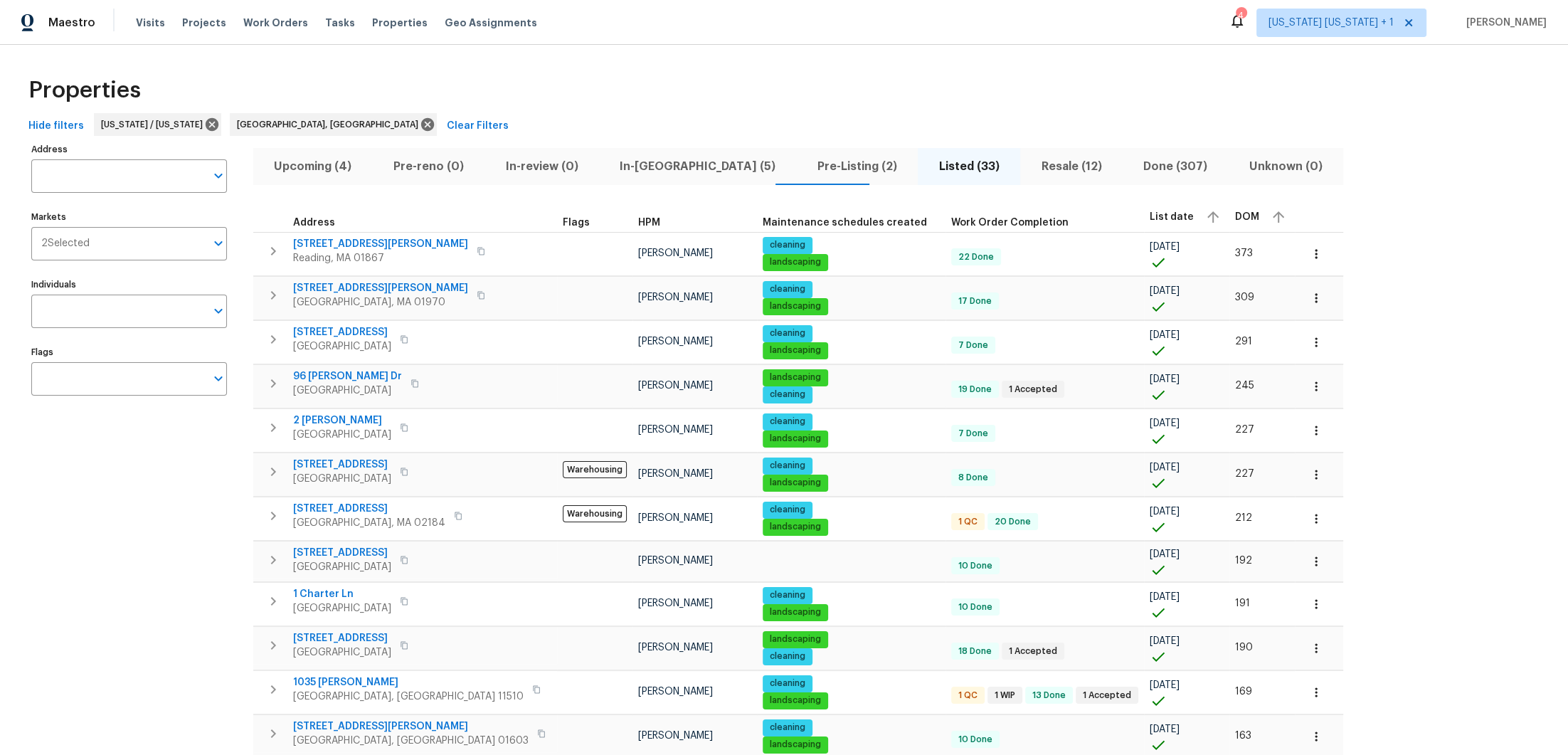
click at [1235, 214] on span "DOM" at bounding box center [1247, 216] width 24 height 10
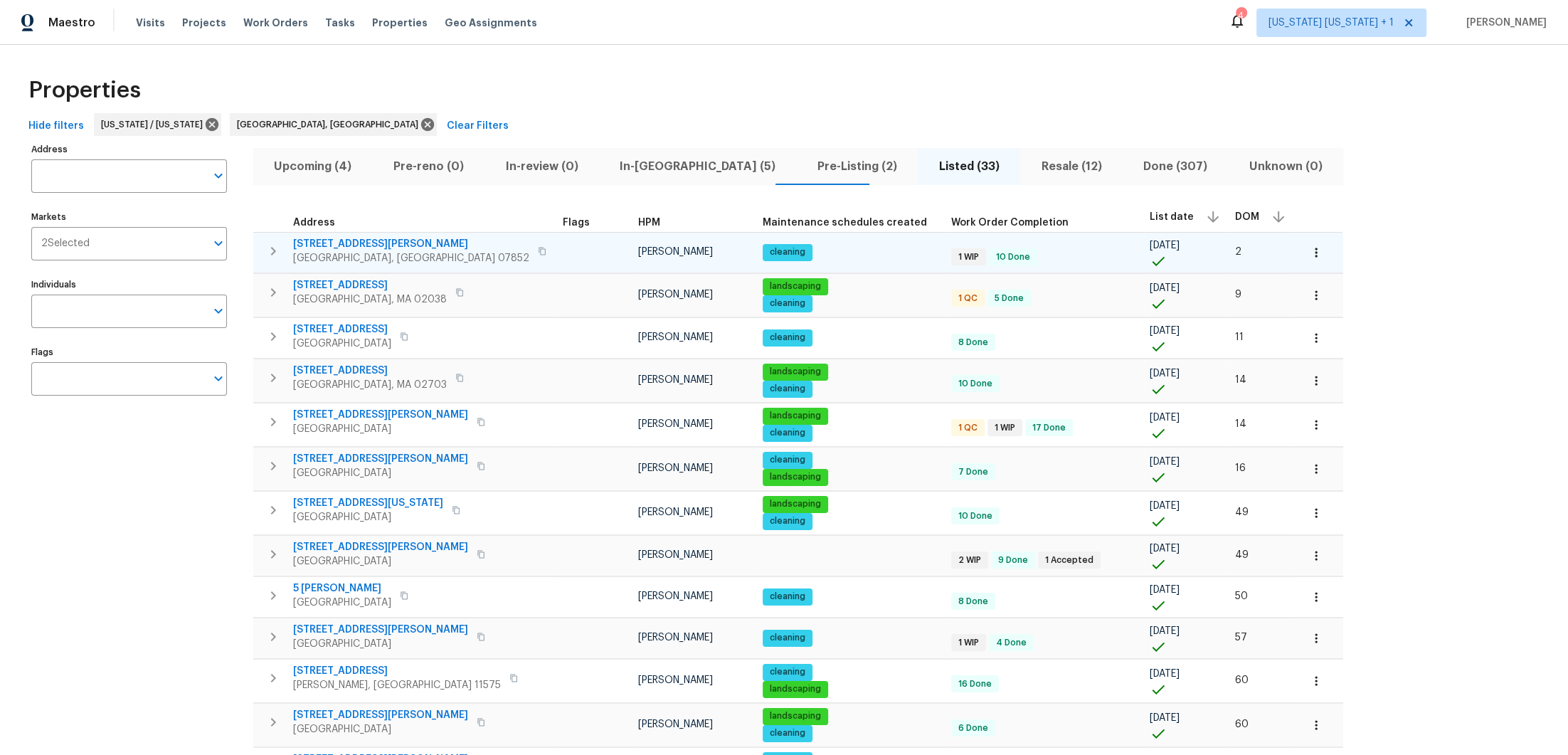
click at [330, 249] on span "238 Drake Ln" at bounding box center [411, 243] width 237 height 14
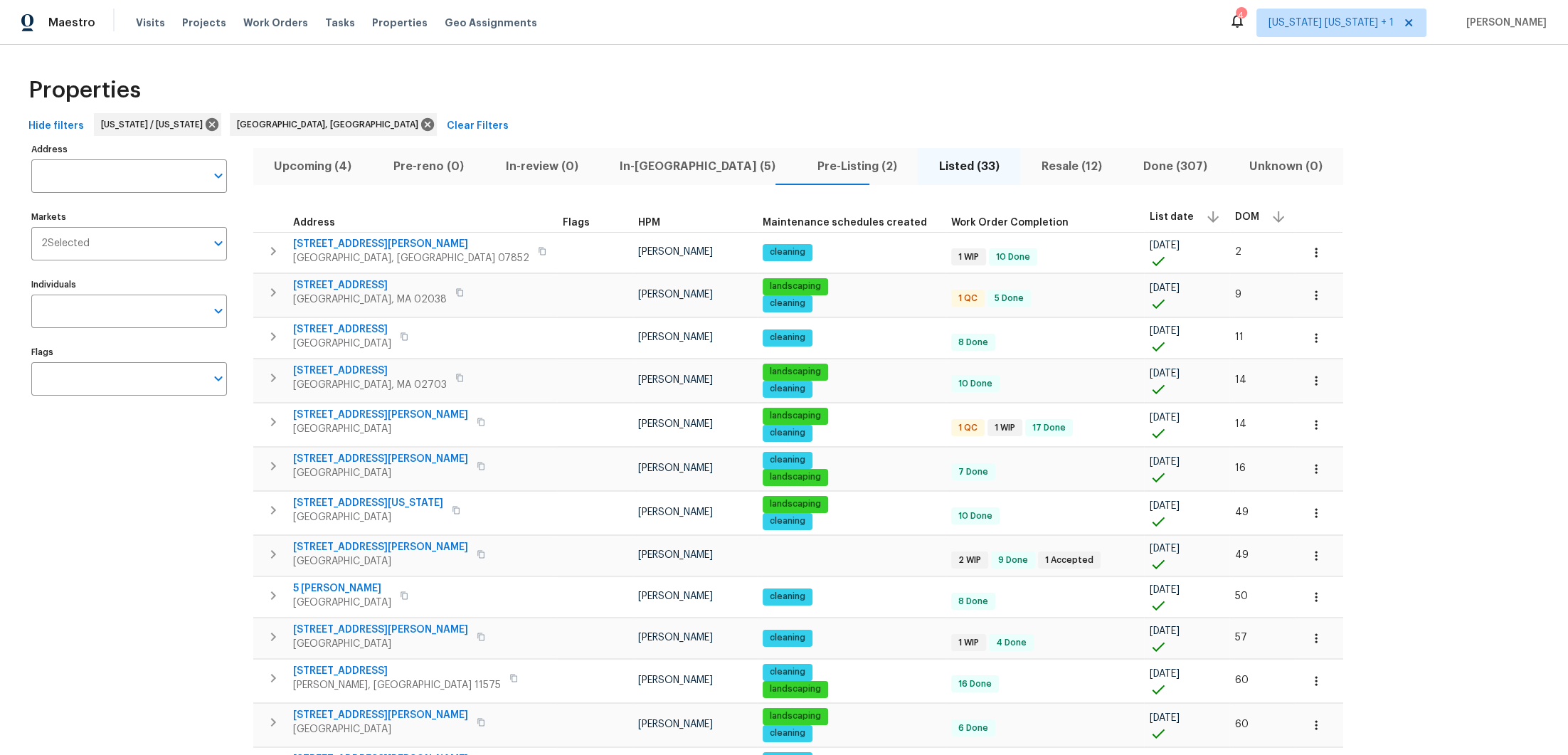
click at [656, 162] on span "In-reno (5)" at bounding box center [697, 166] width 180 height 20
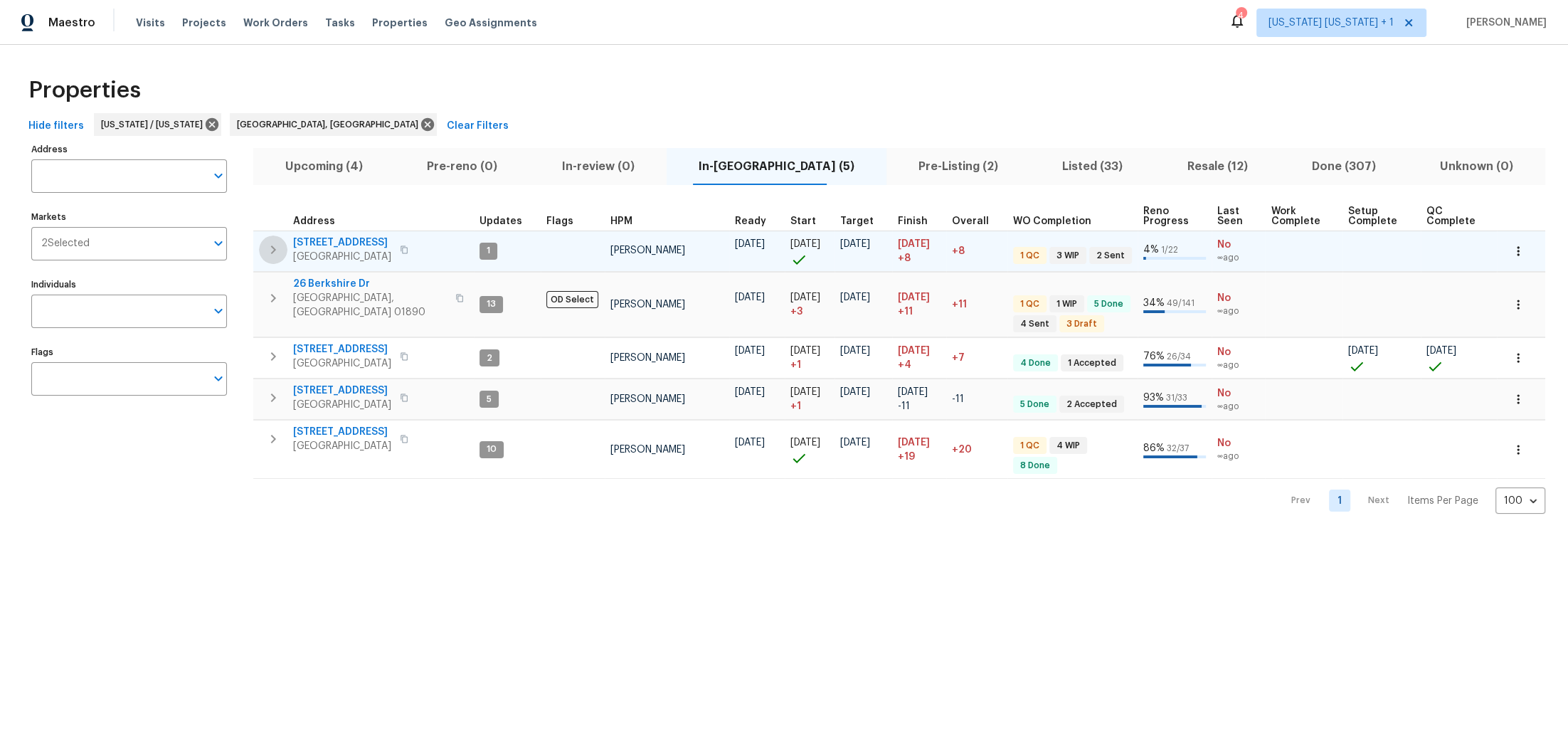
click at [274, 255] on icon "button" at bounding box center [273, 250] width 17 height 17
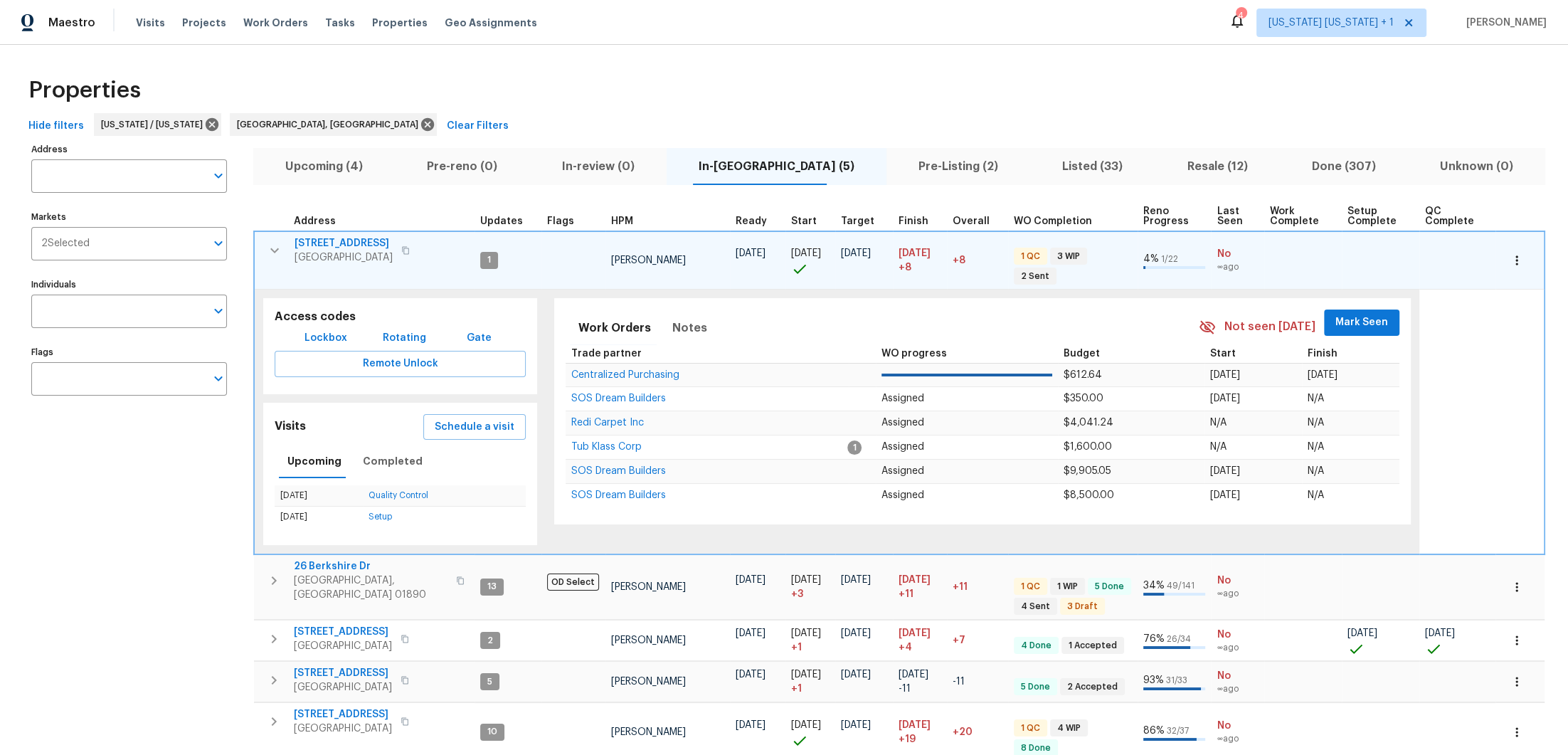
click at [1061, 162] on span "Listed (33)" at bounding box center [1093, 166] width 107 height 20
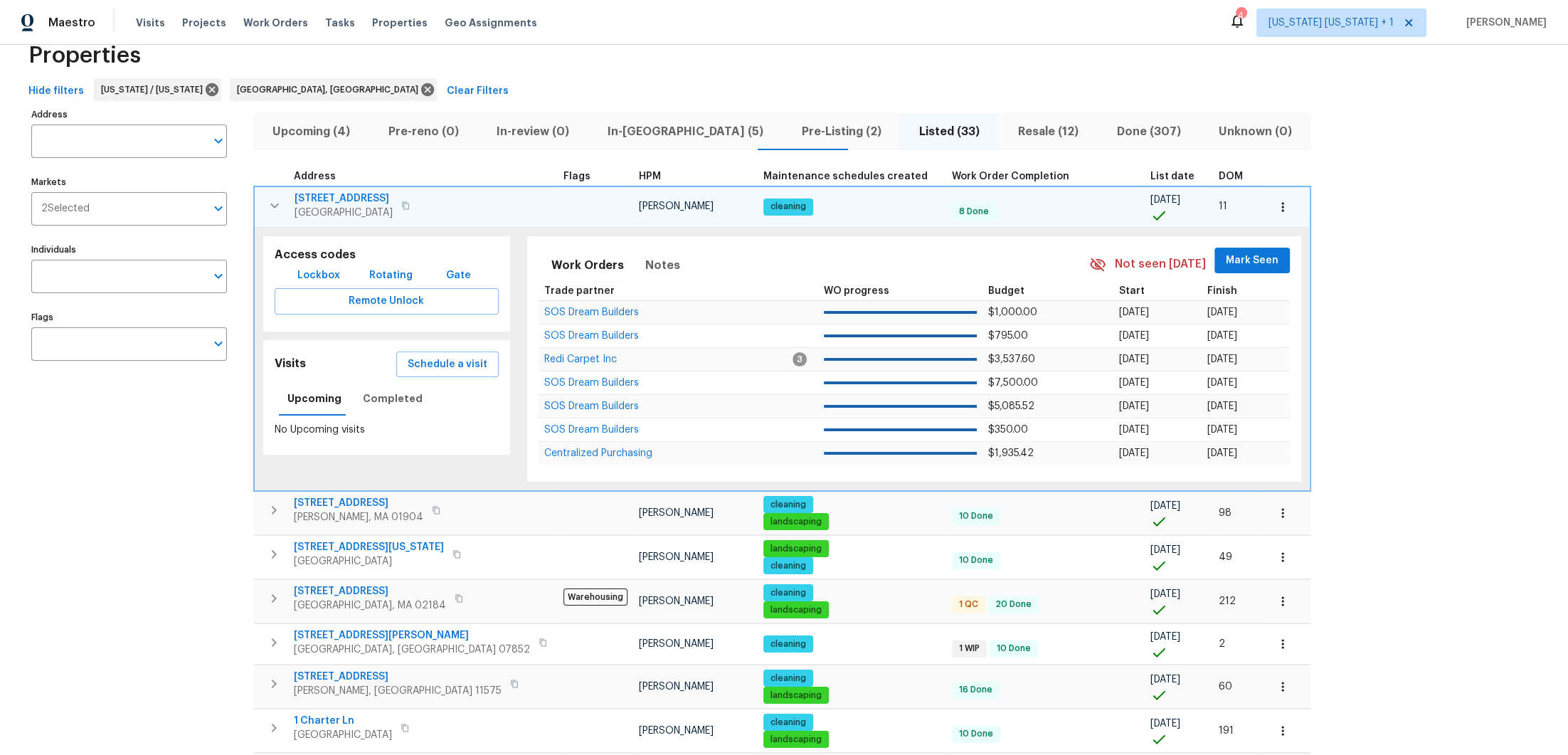
scroll to position [18, 0]
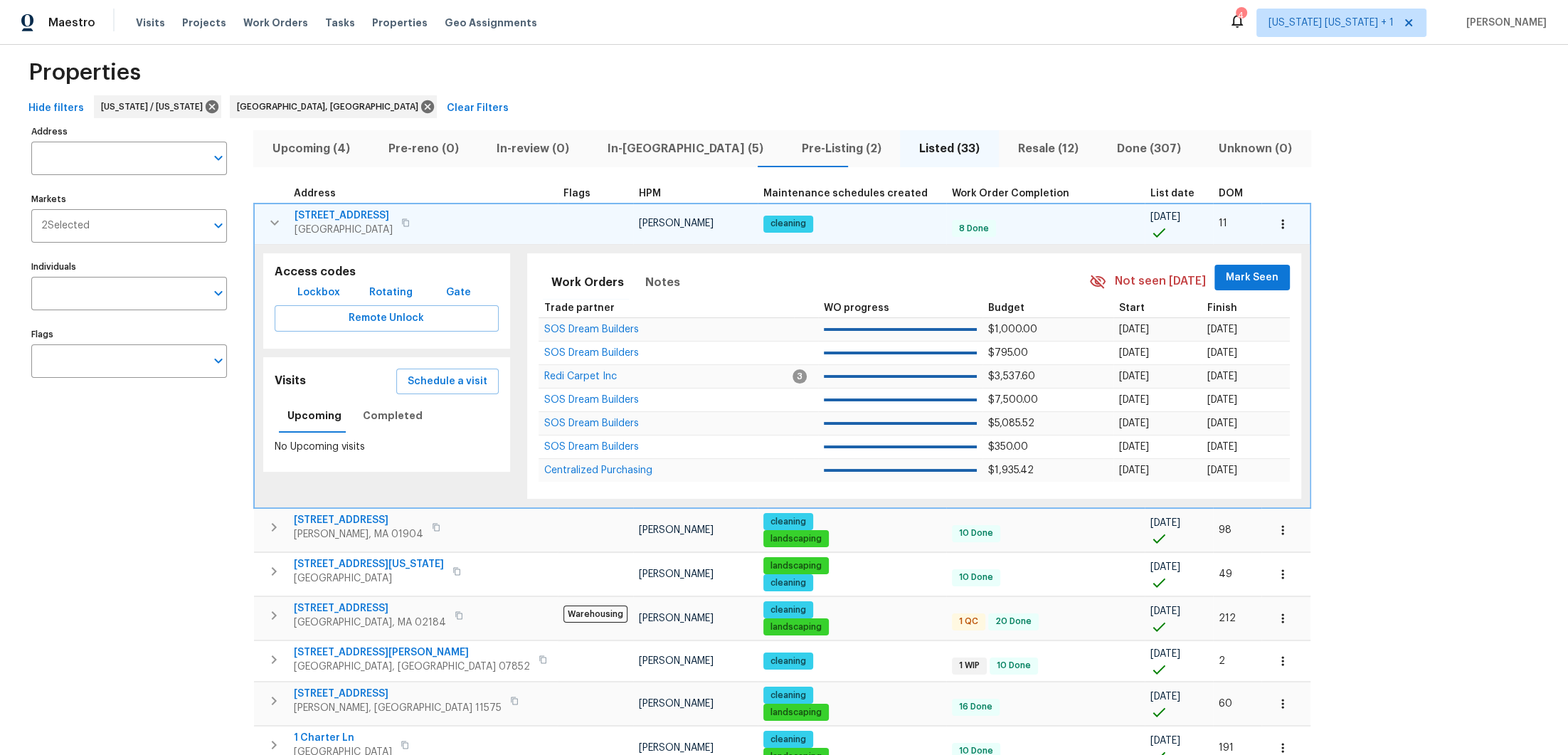
click at [1219, 192] on span "DOM" at bounding box center [1231, 193] width 24 height 10
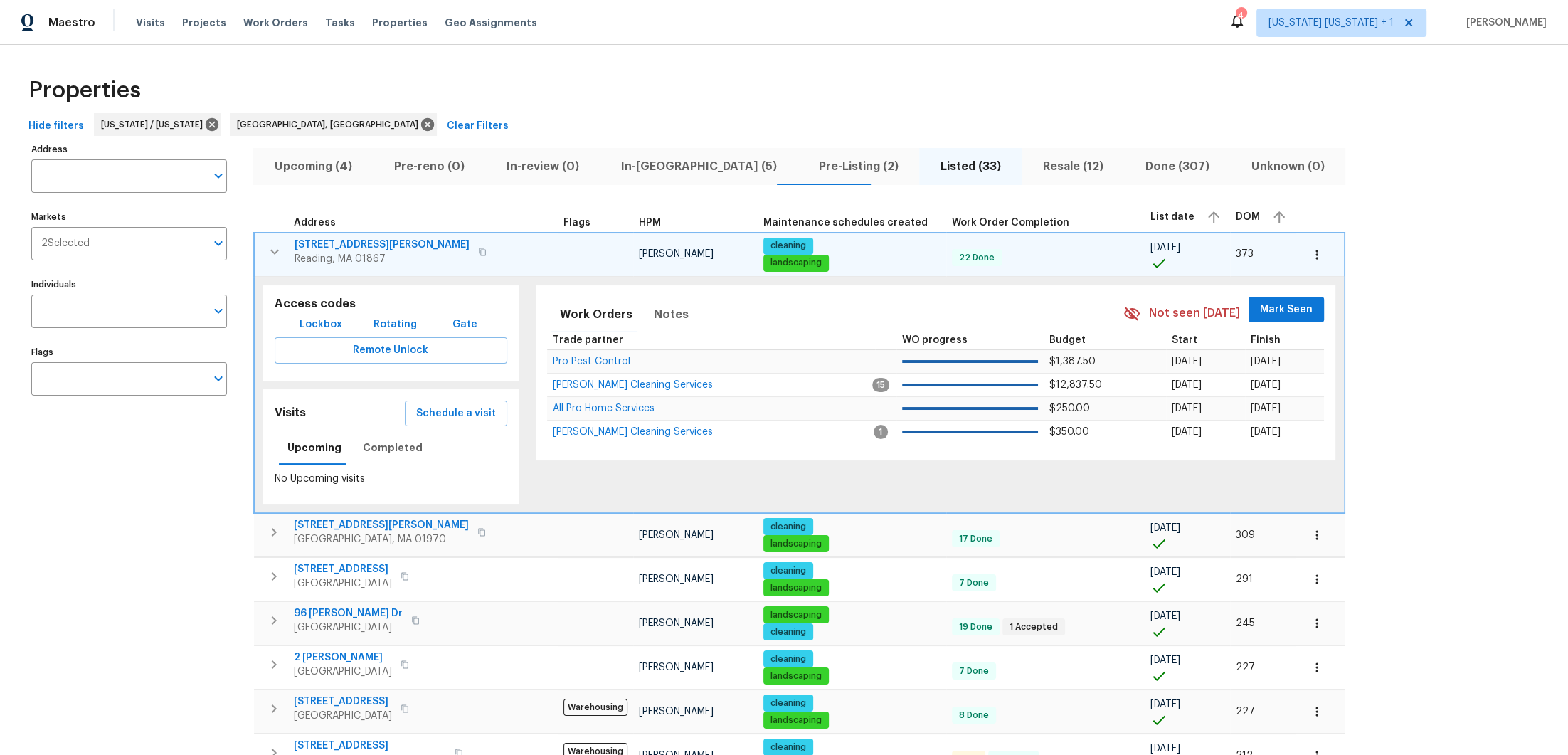
click at [1236, 220] on span "DOM" at bounding box center [1248, 216] width 24 height 10
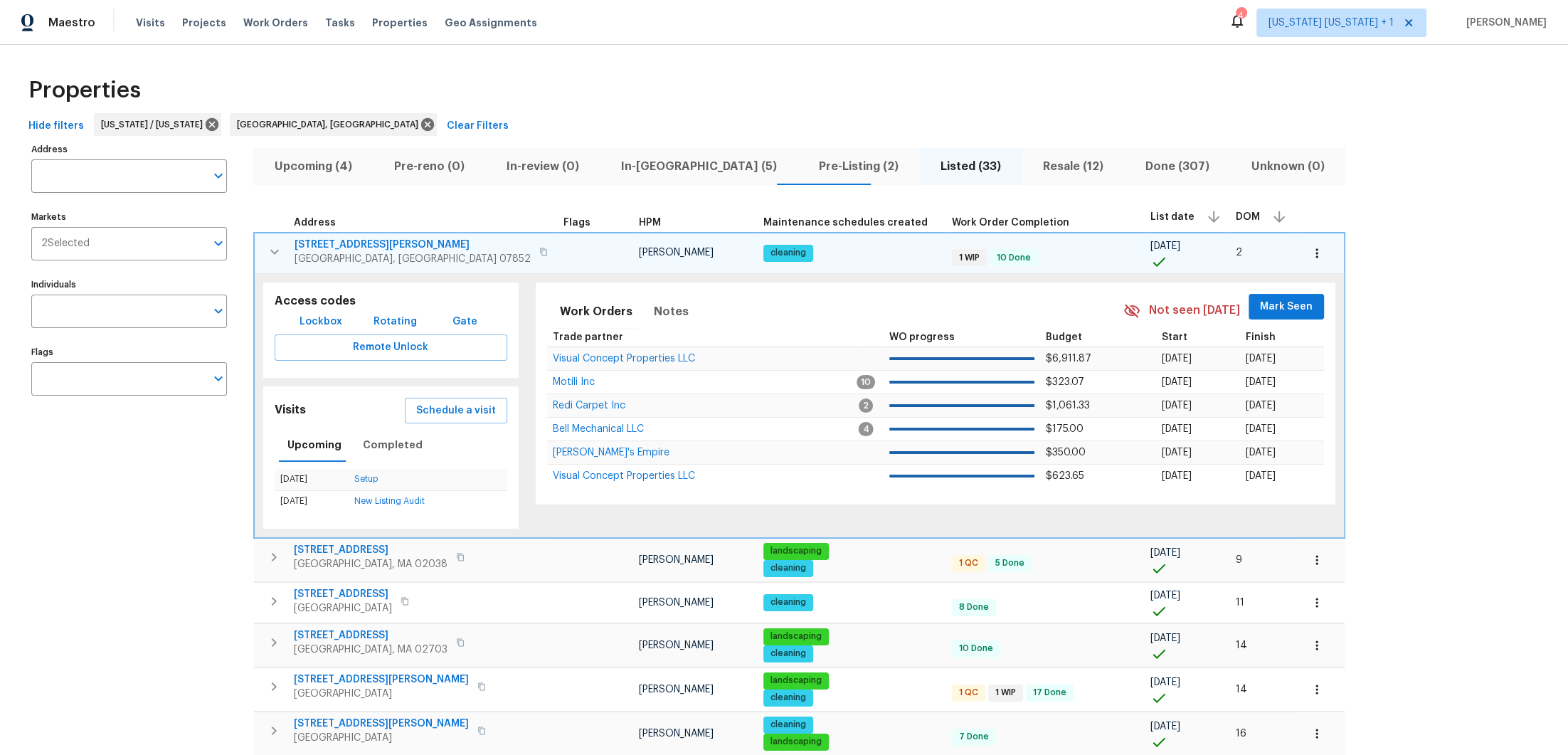
click at [312, 251] on span "Ledgewood, NJ 07852" at bounding box center [413, 258] width 237 height 14
click at [272, 250] on icon "button" at bounding box center [274, 250] width 8 height 5
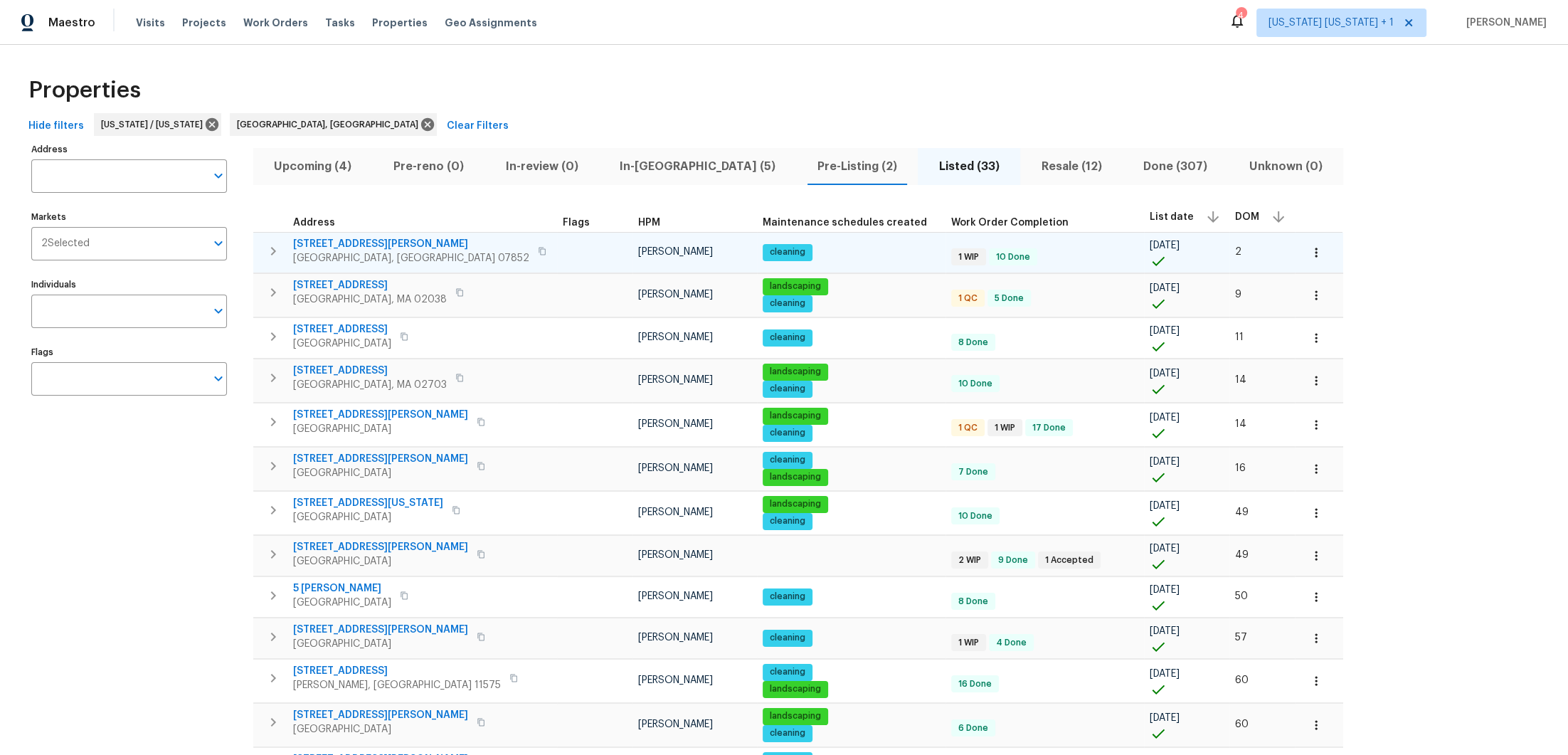
click at [654, 168] on span "In-reno (5)" at bounding box center [697, 166] width 180 height 20
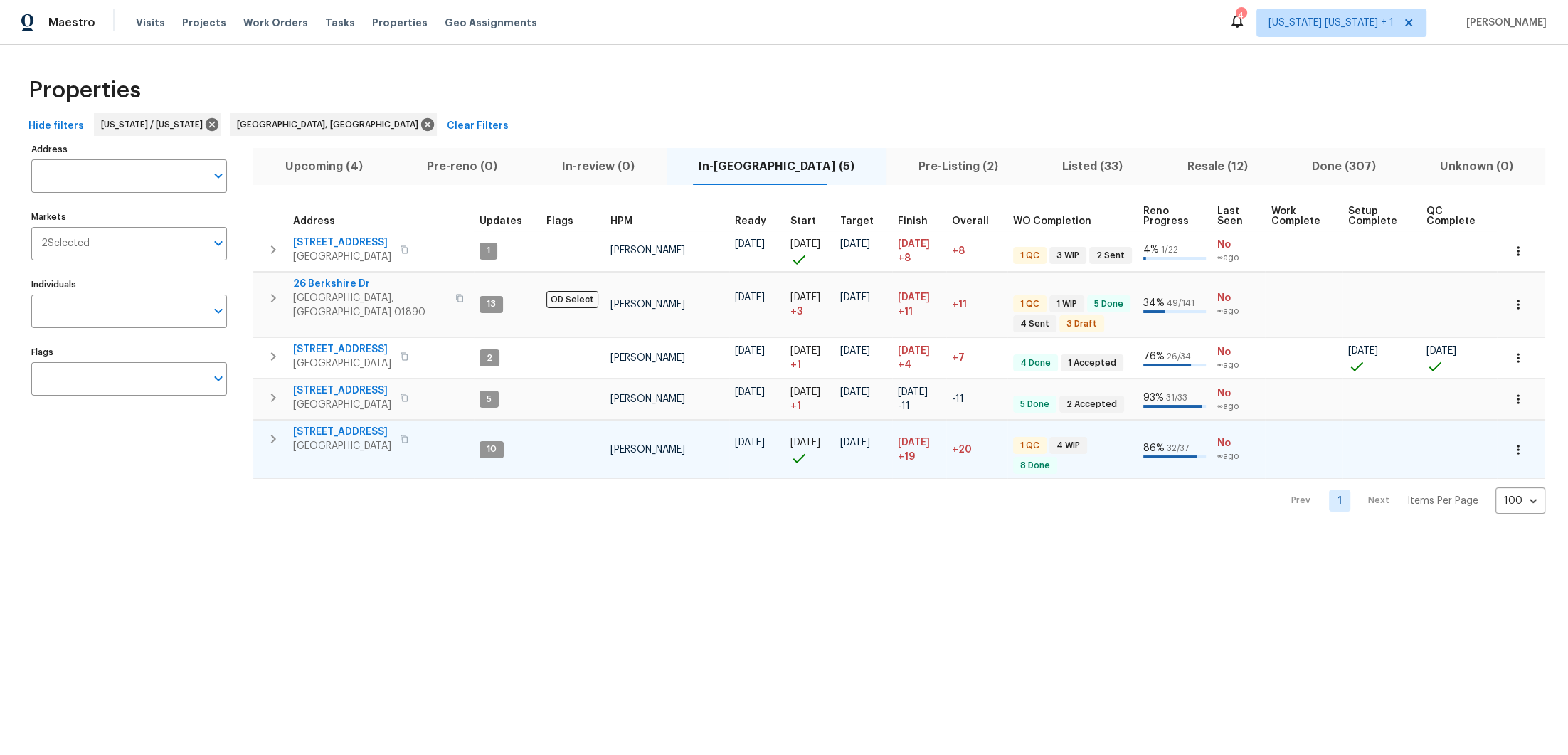
click at [277, 439] on button "button" at bounding box center [273, 438] width 29 height 29
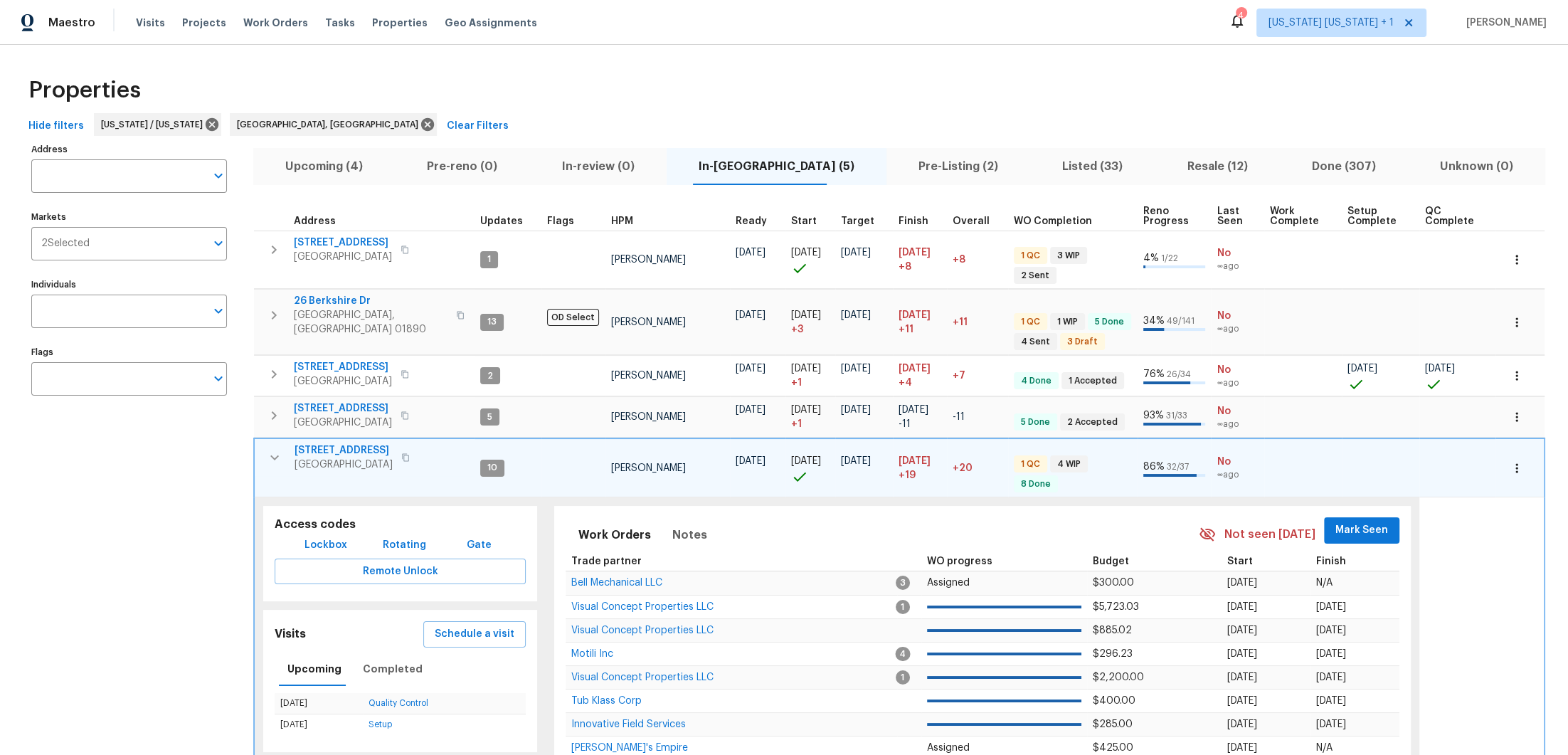
click at [402, 454] on icon "button" at bounding box center [406, 457] width 7 height 7
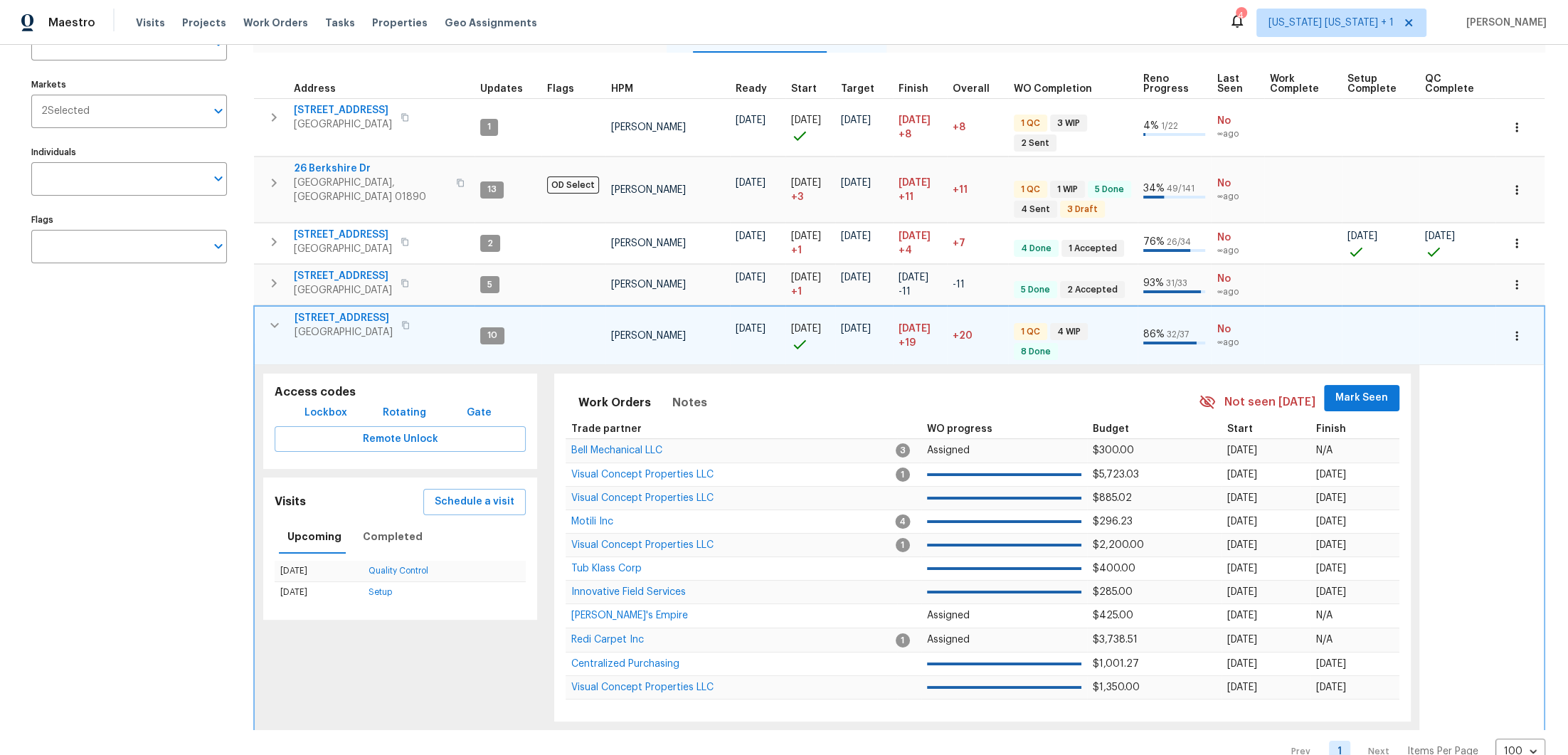
click at [311, 325] on span "Colonia, NJ 07067" at bounding box center [344, 332] width 98 height 14
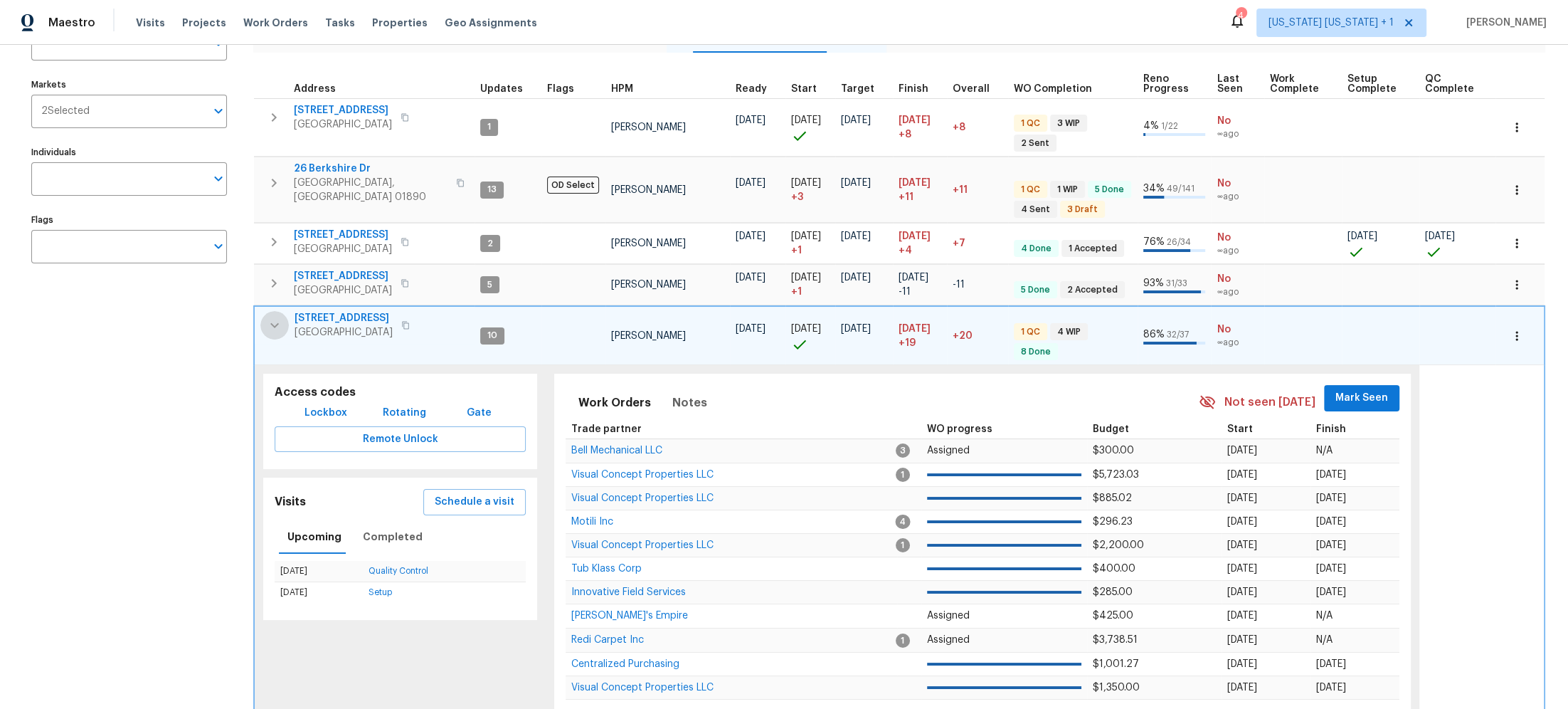
click at [273, 316] on icon "button" at bounding box center [275, 324] width 17 height 17
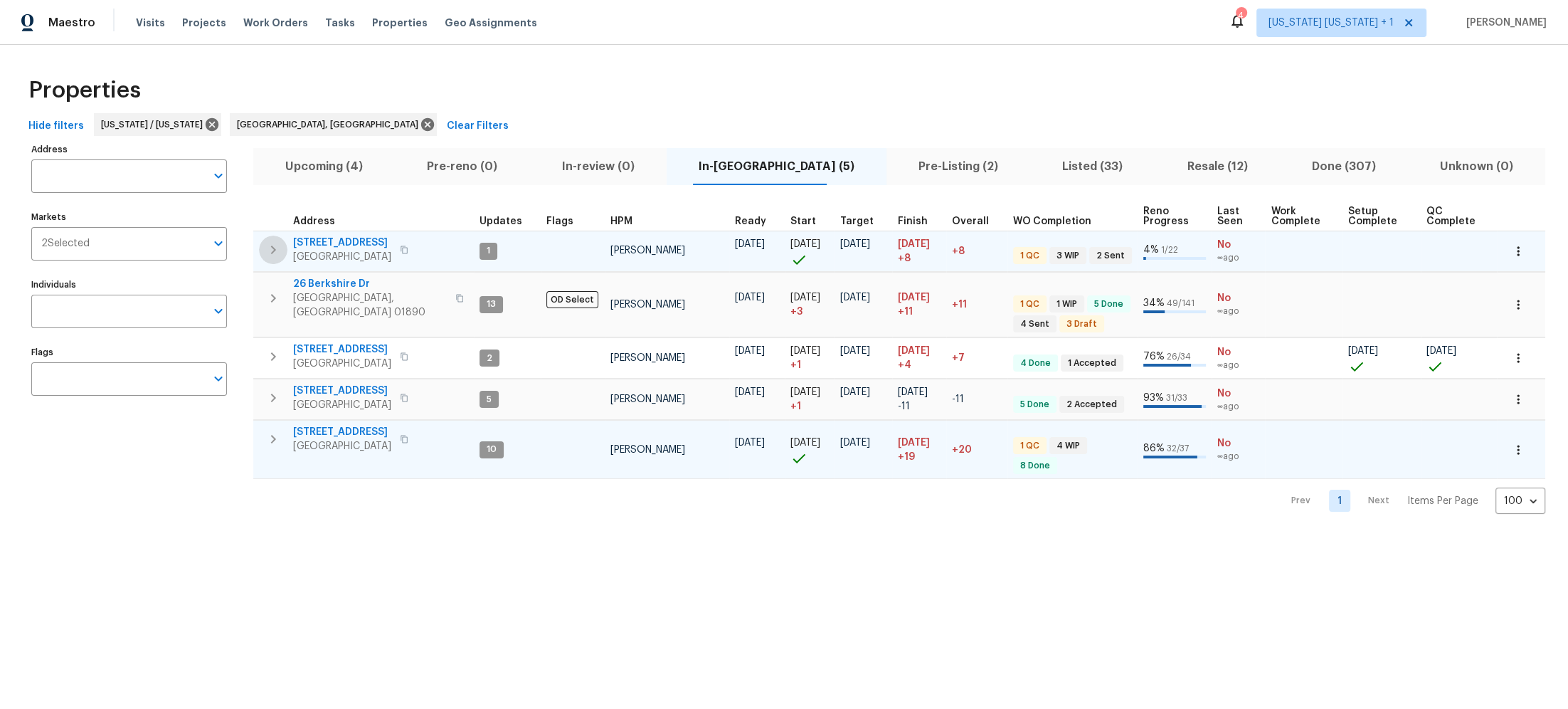
click at [276, 250] on icon "button" at bounding box center [273, 250] width 17 height 17
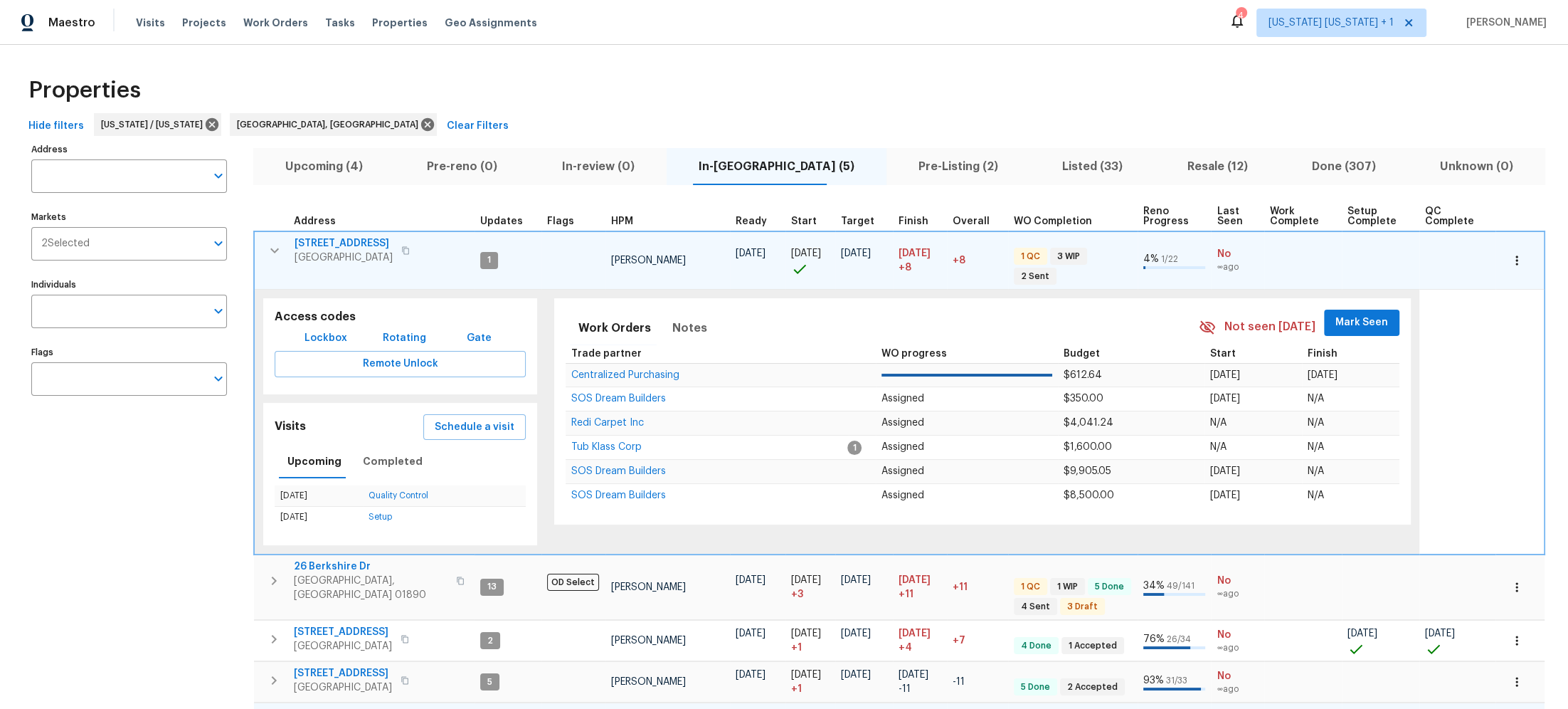
click at [279, 242] on icon "button" at bounding box center [275, 251] width 17 height 17
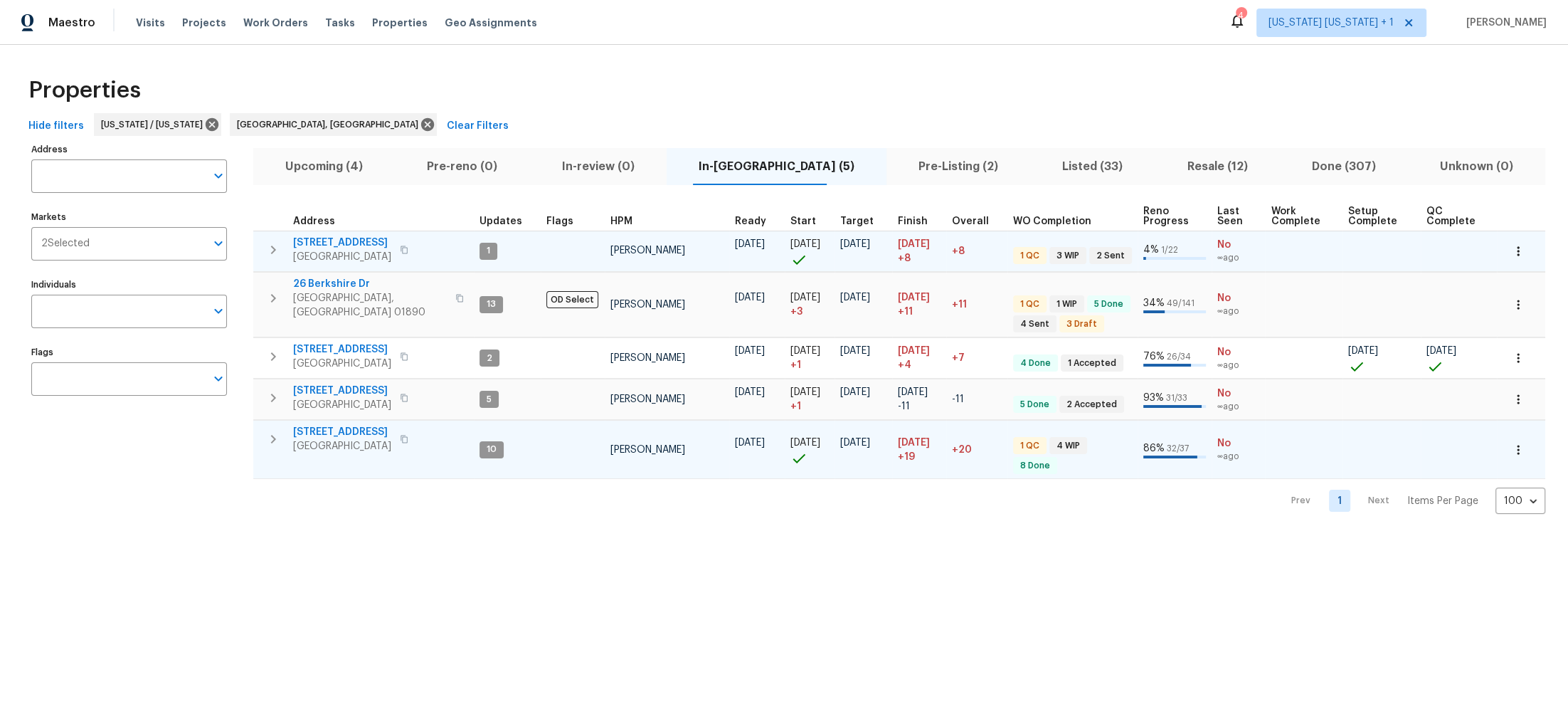
click at [264, 249] on icon "button" at bounding box center [273, 250] width 17 height 17
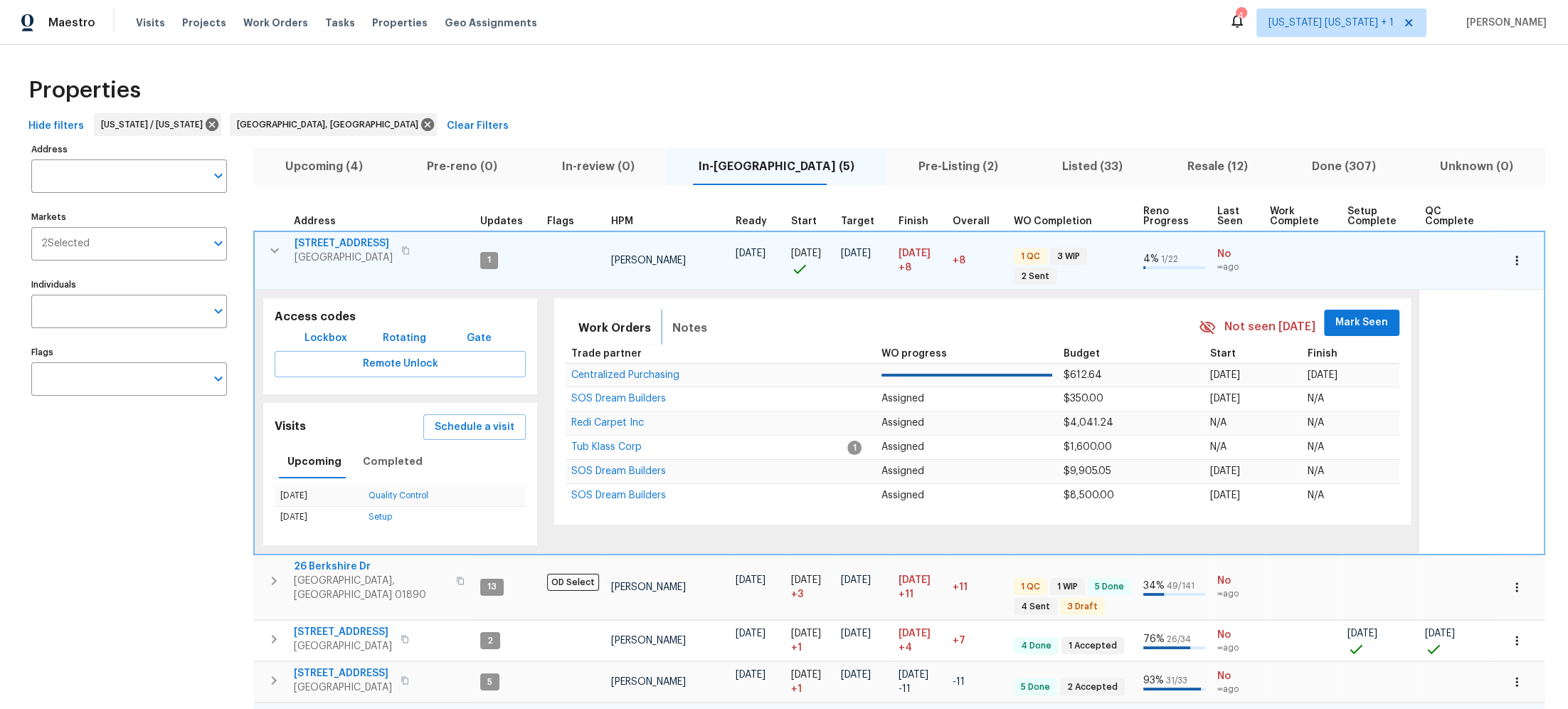
click at [681, 318] on span "Notes" at bounding box center [690, 328] width 35 height 20
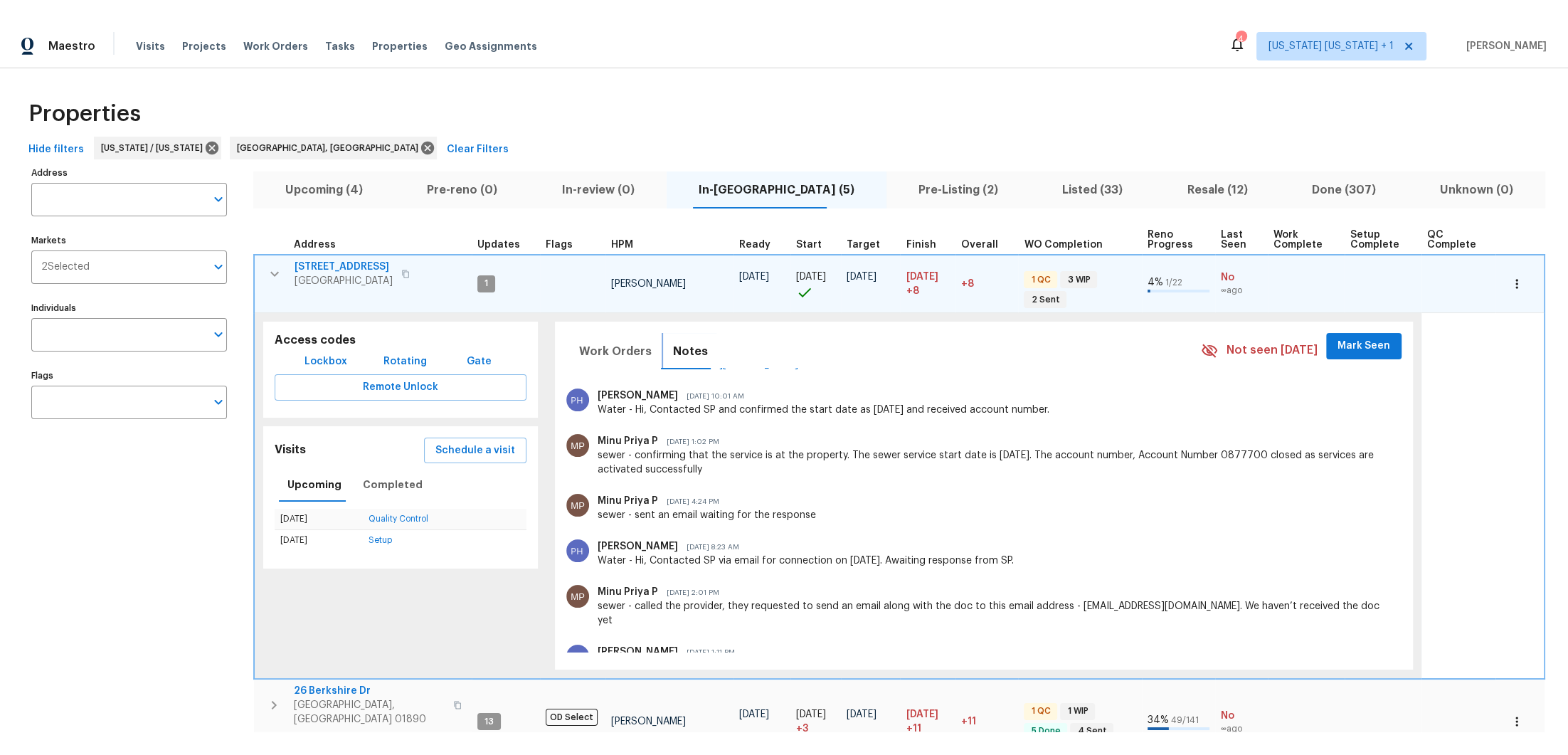
scroll to position [152, 0]
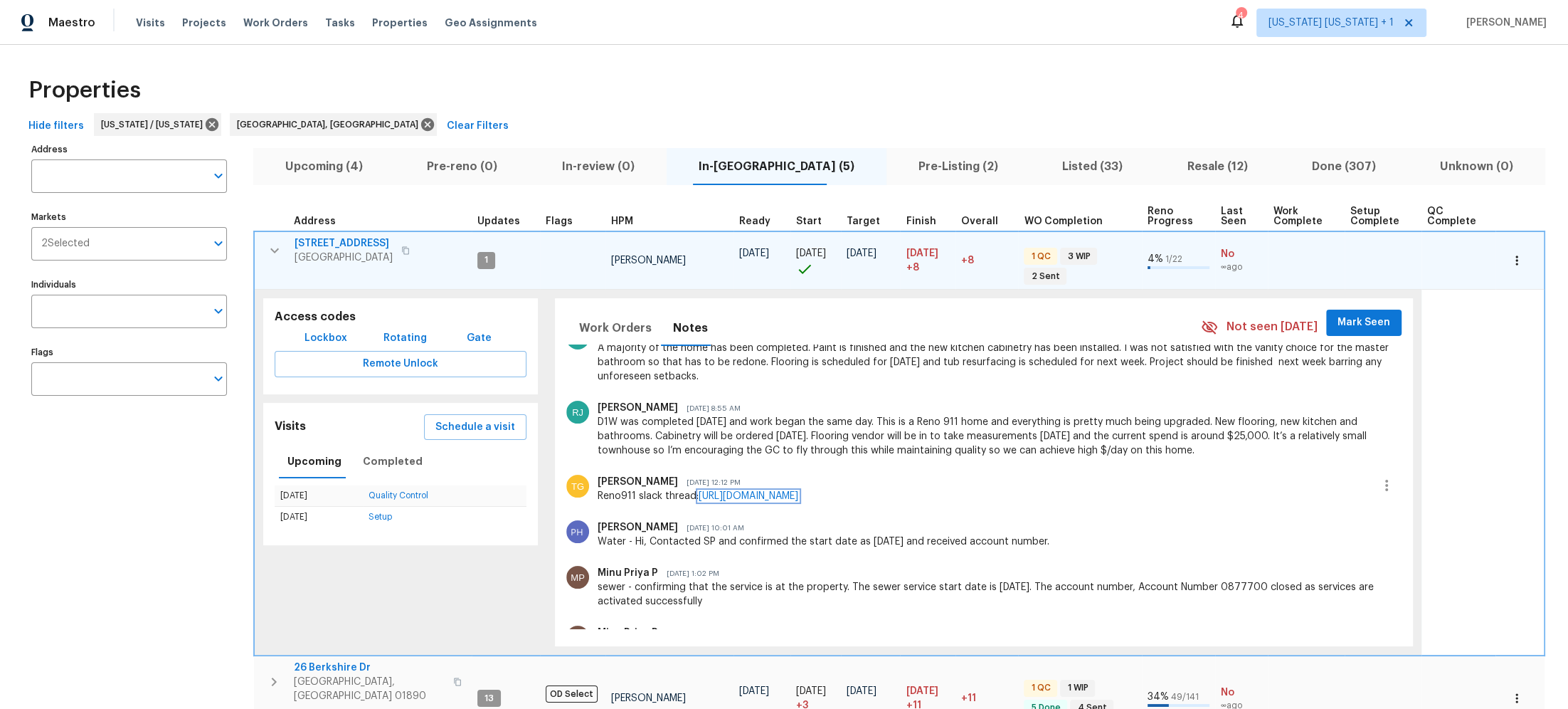
click at [799, 495] on link "https://opendoor.slack.com/archives/C02LH2NAX71/p1752873359004529" at bounding box center [749, 495] width 100 height 10
click at [342, 251] on span "Somerset, NJ 08873" at bounding box center [344, 257] width 98 height 14
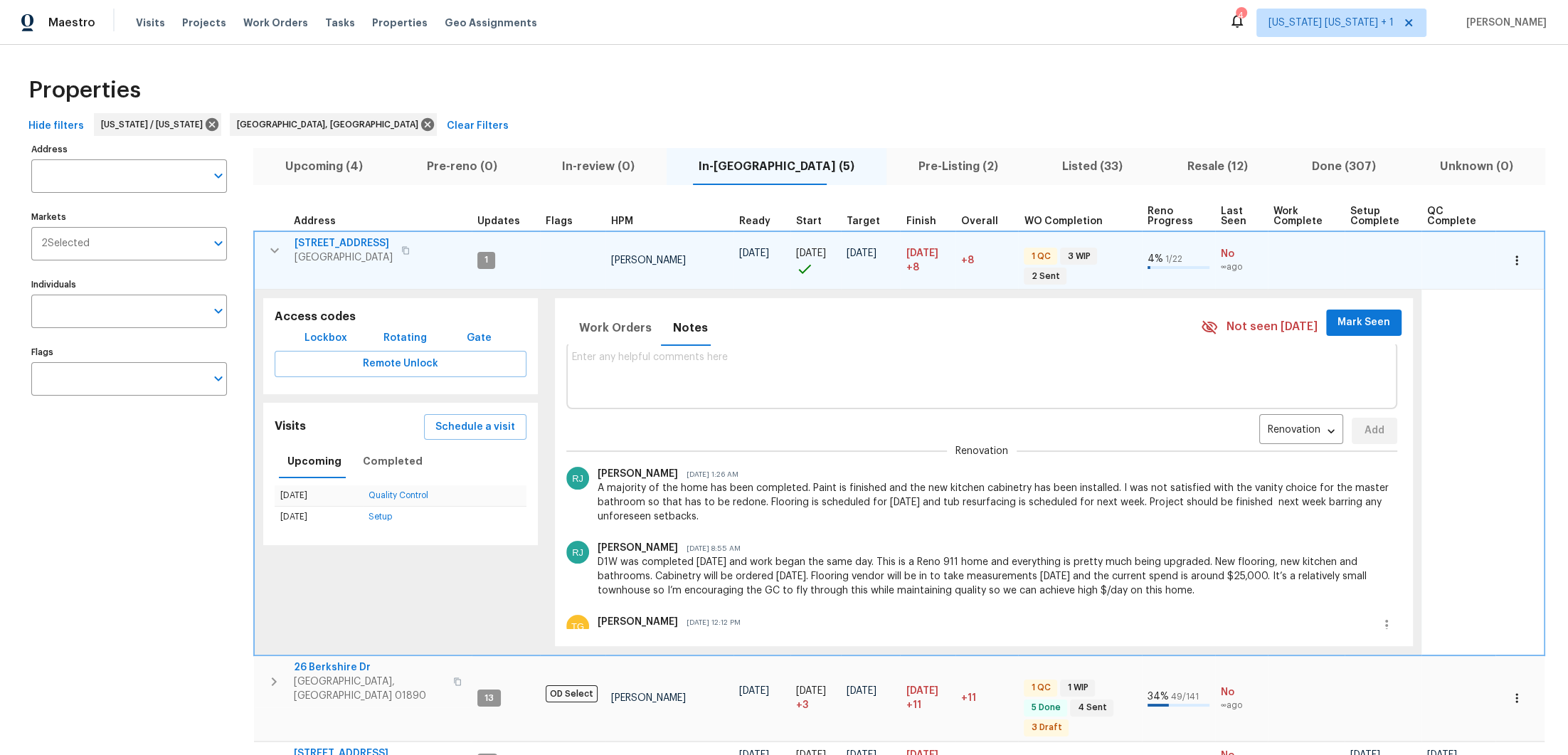
scroll to position [6, 0]
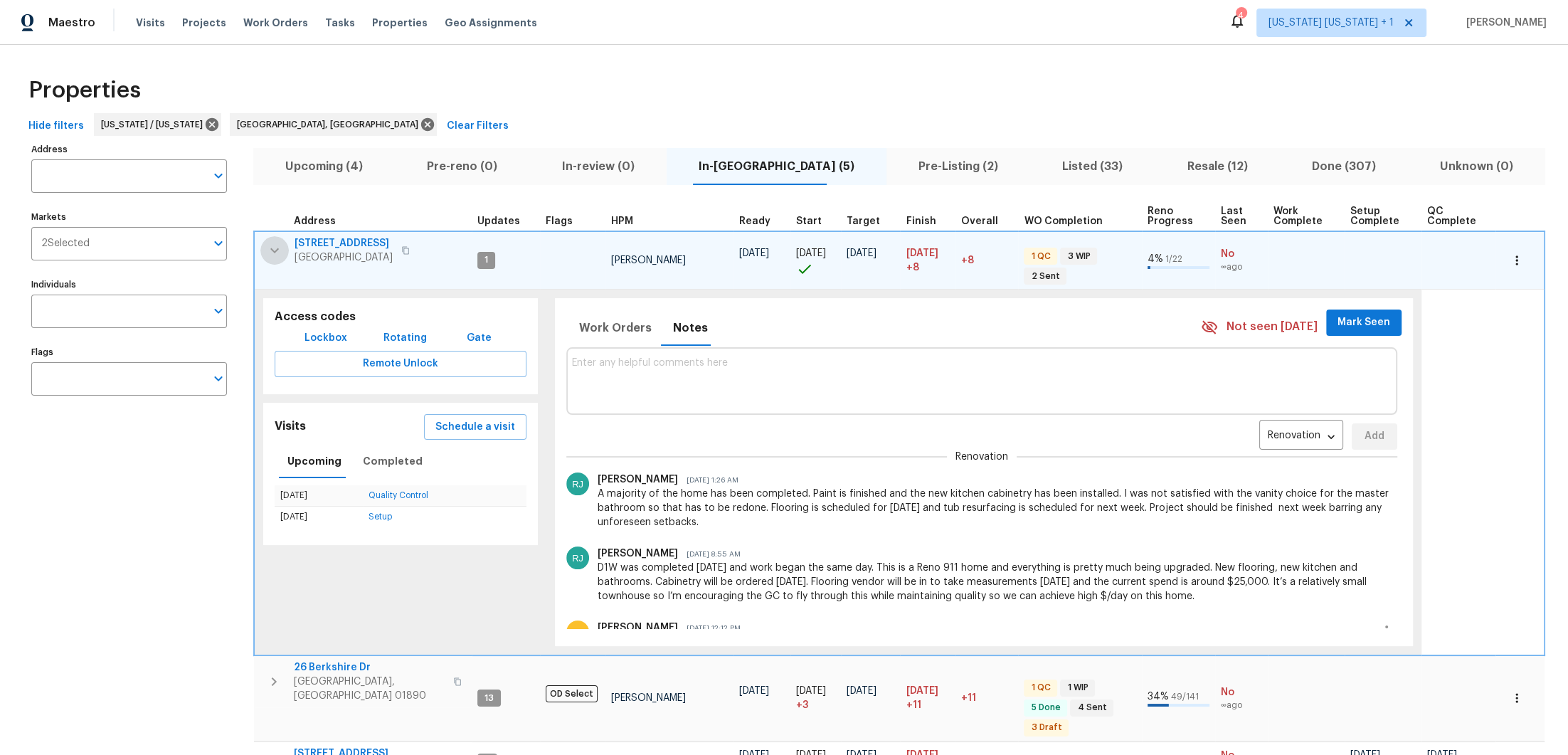
click at [278, 250] on icon "button" at bounding box center [275, 250] width 17 height 17
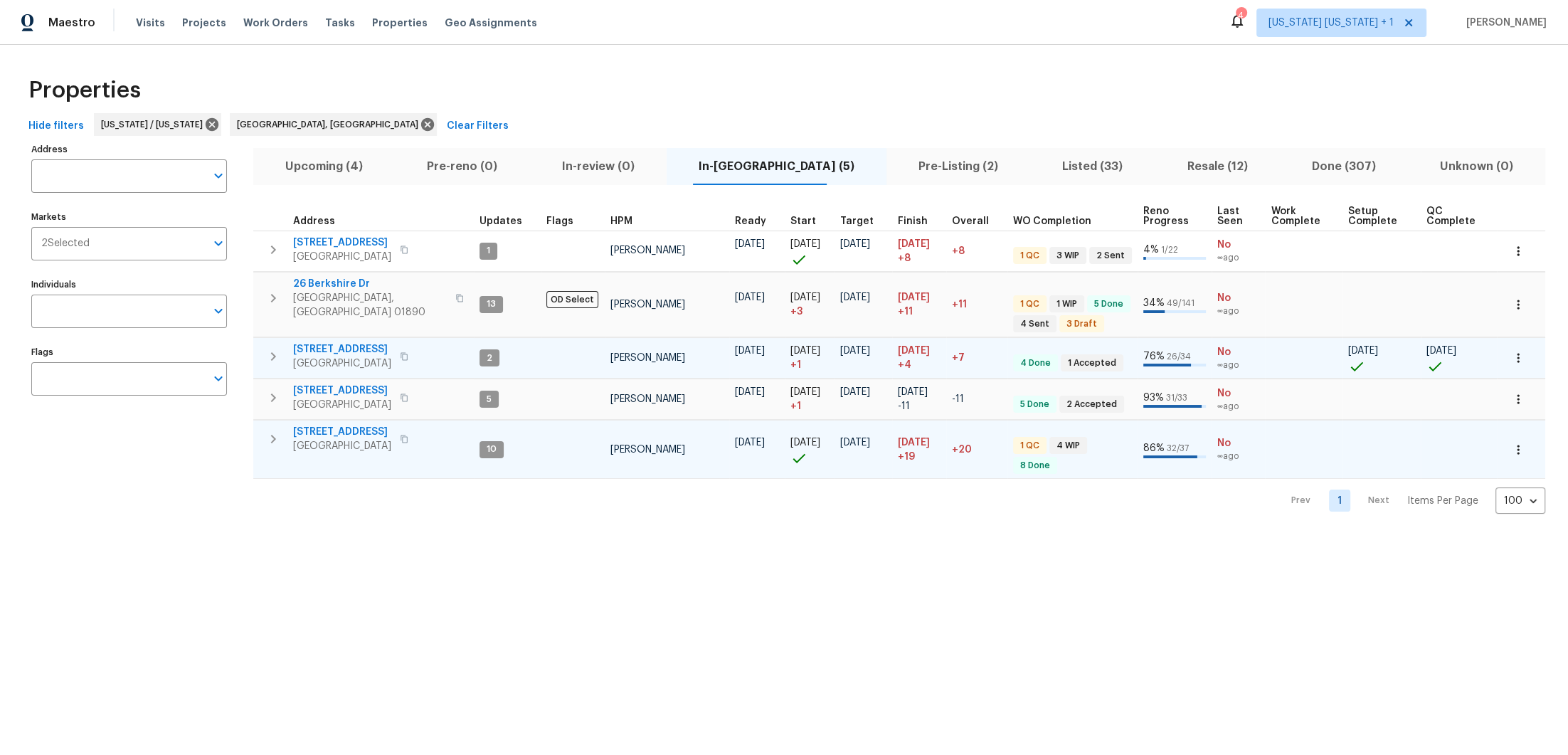
click at [271, 349] on icon "button" at bounding box center [273, 356] width 17 height 17
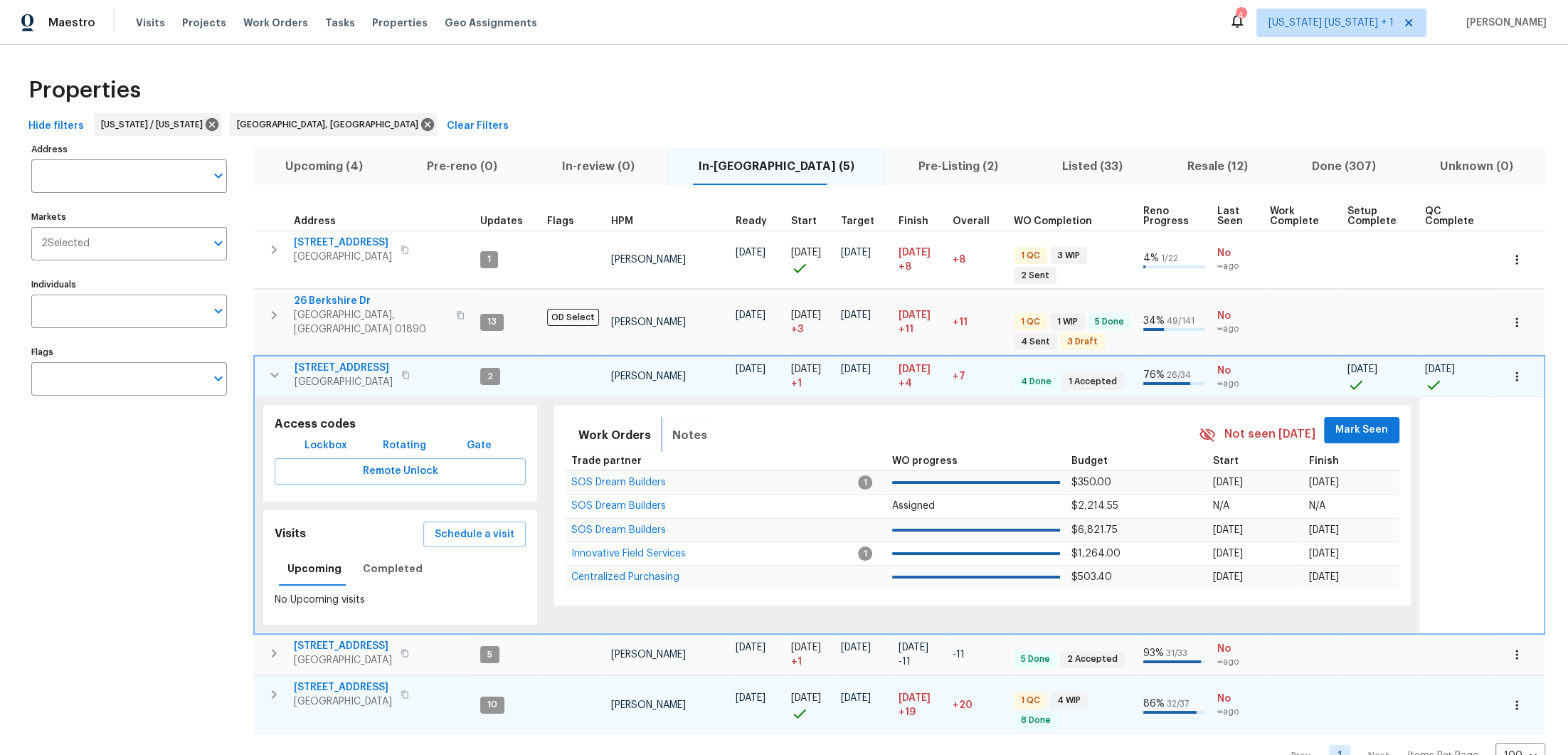
click at [694, 425] on span "Notes" at bounding box center [690, 435] width 35 height 20
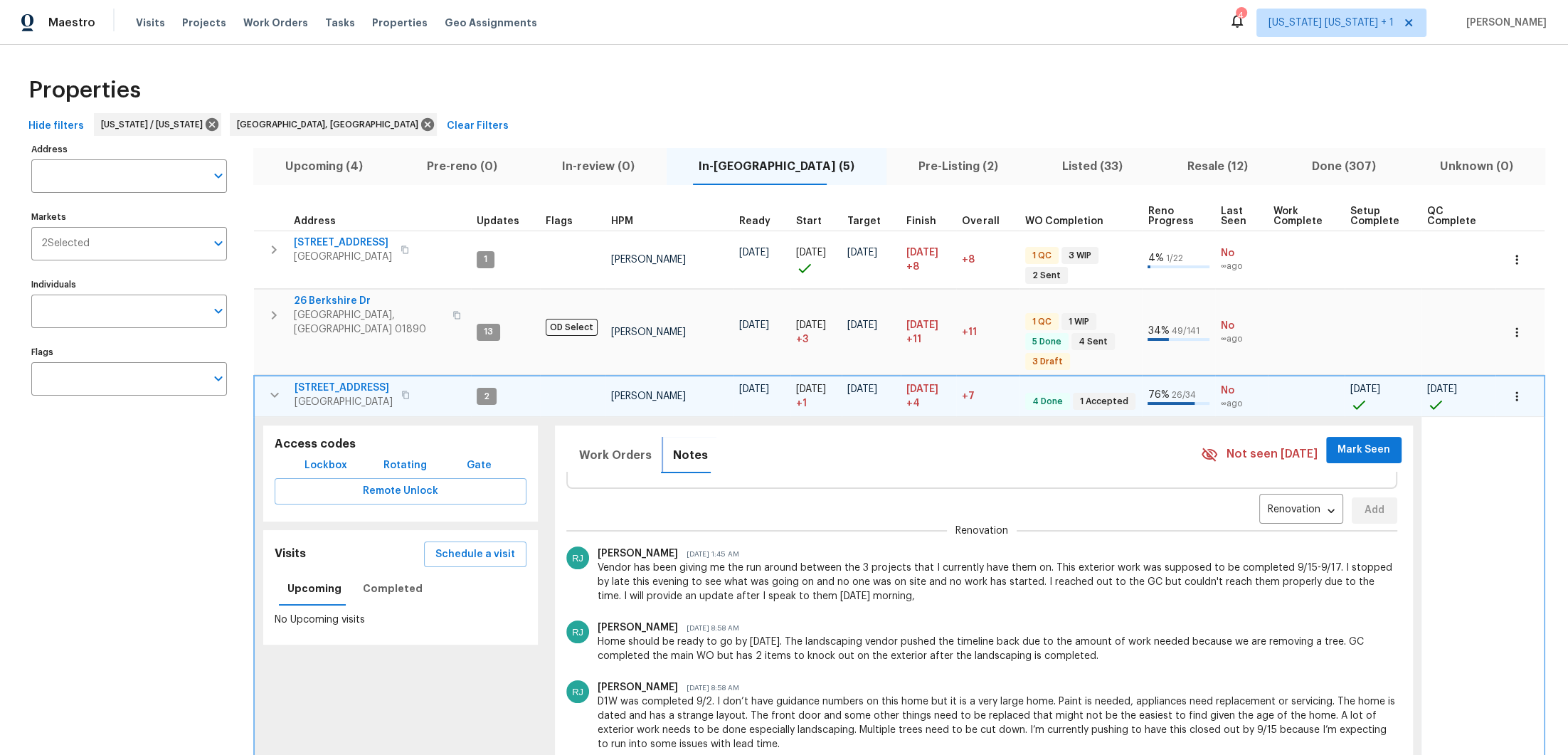
scroll to position [72, 0]
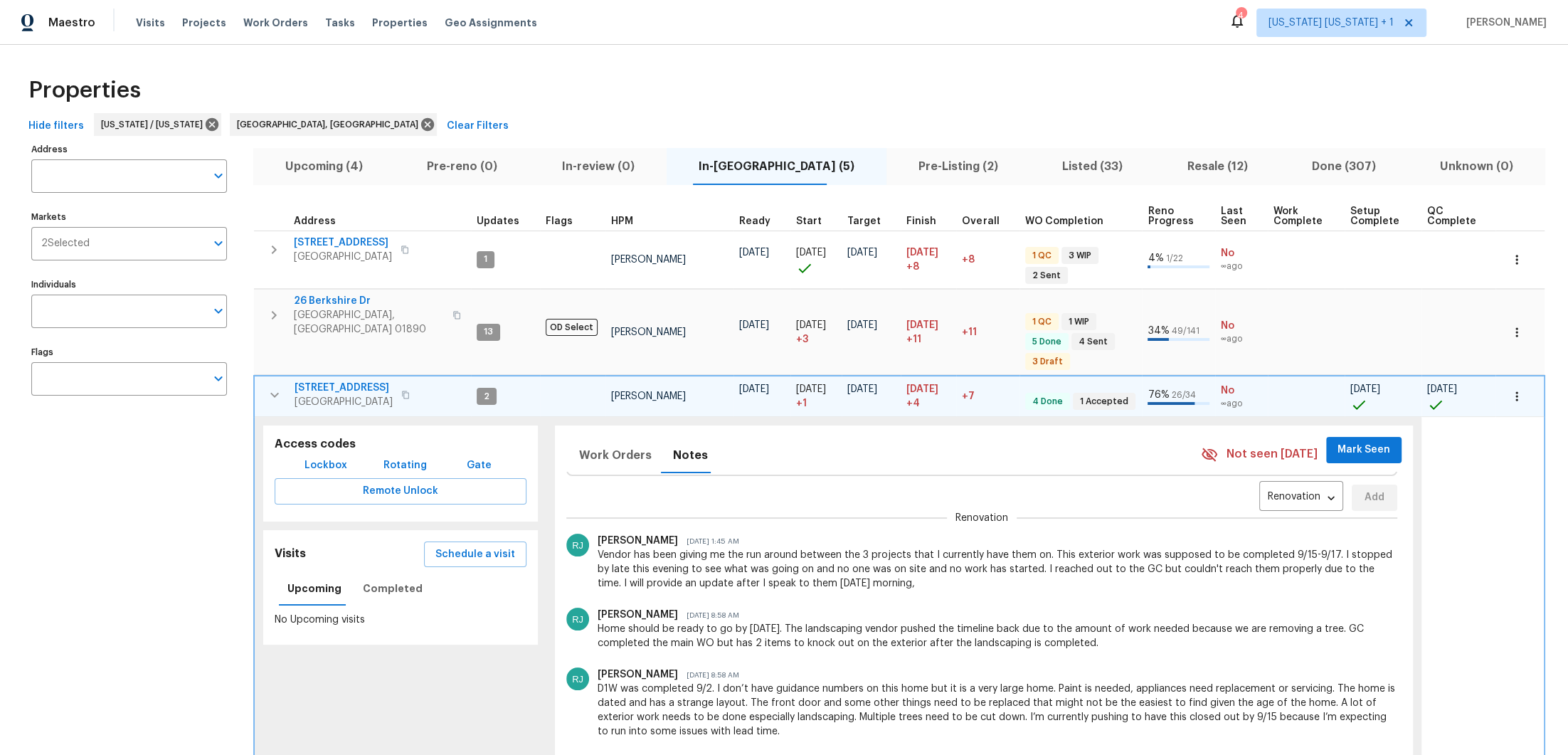
click at [314, 395] on span "Dumont, NJ 07628" at bounding box center [344, 401] width 98 height 14
click at [274, 393] on icon "button" at bounding box center [274, 395] width 8 height 5
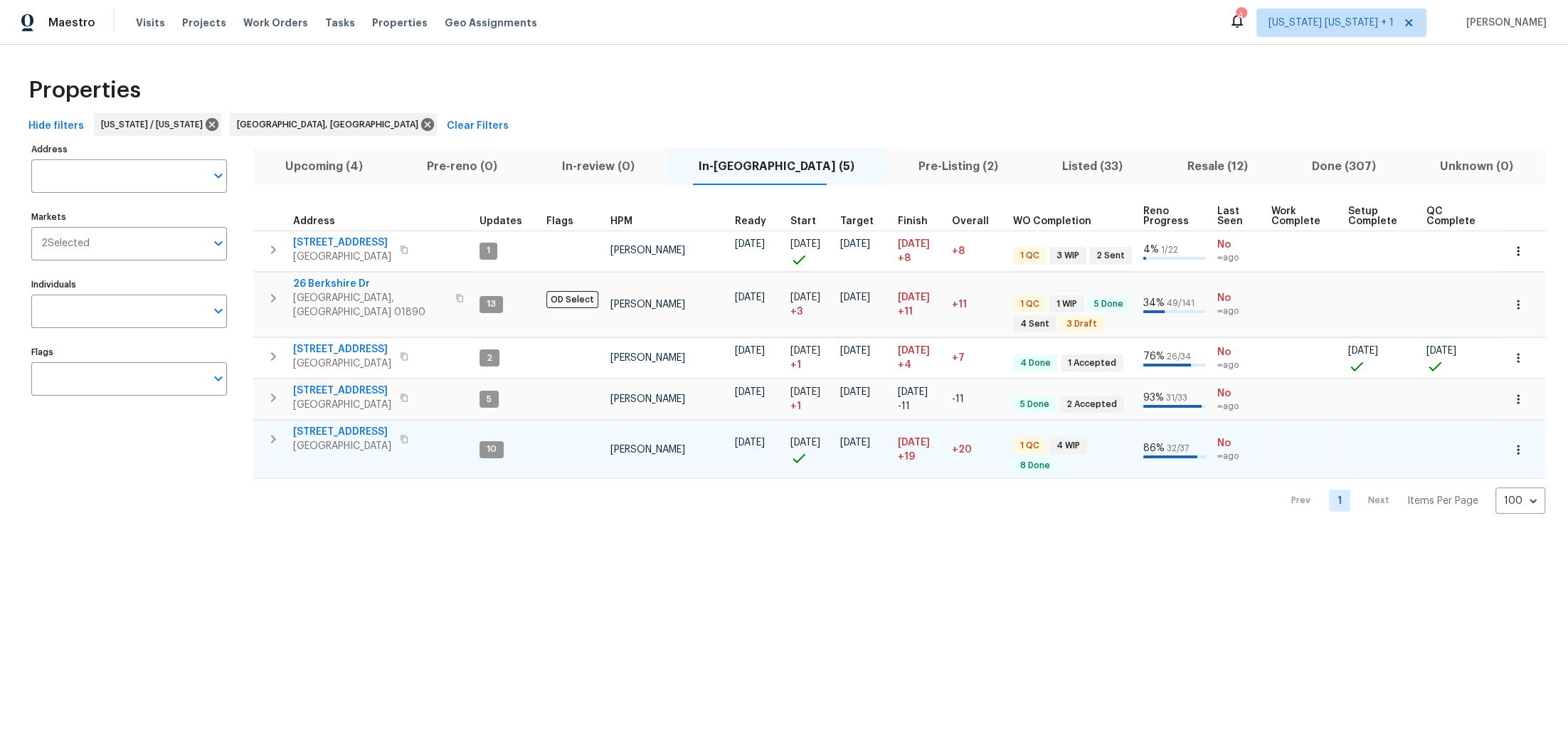
click at [1073, 160] on span "Listed (33)" at bounding box center [1093, 166] width 107 height 20
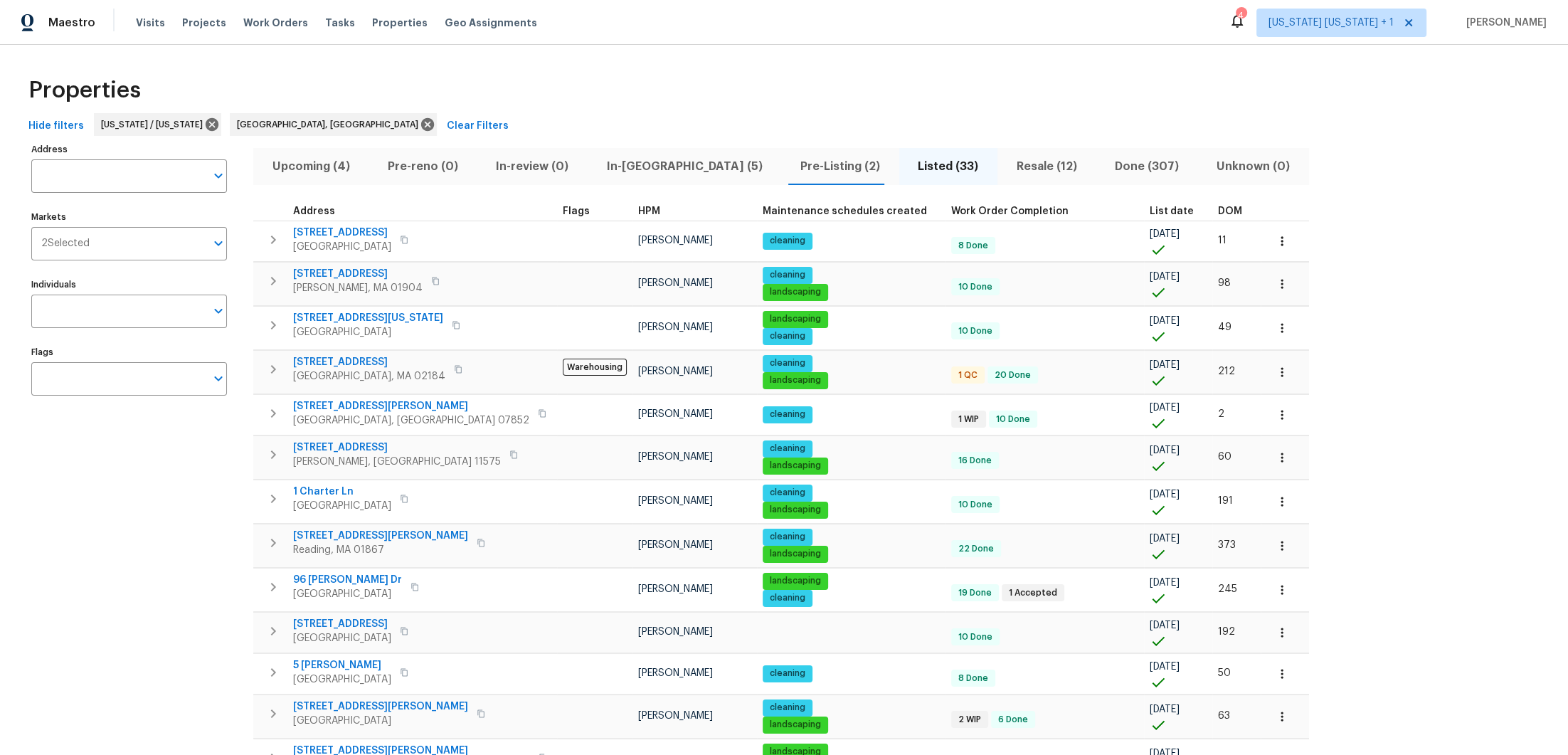
click at [332, 158] on span "Upcoming (4)" at bounding box center [311, 166] width 98 height 20
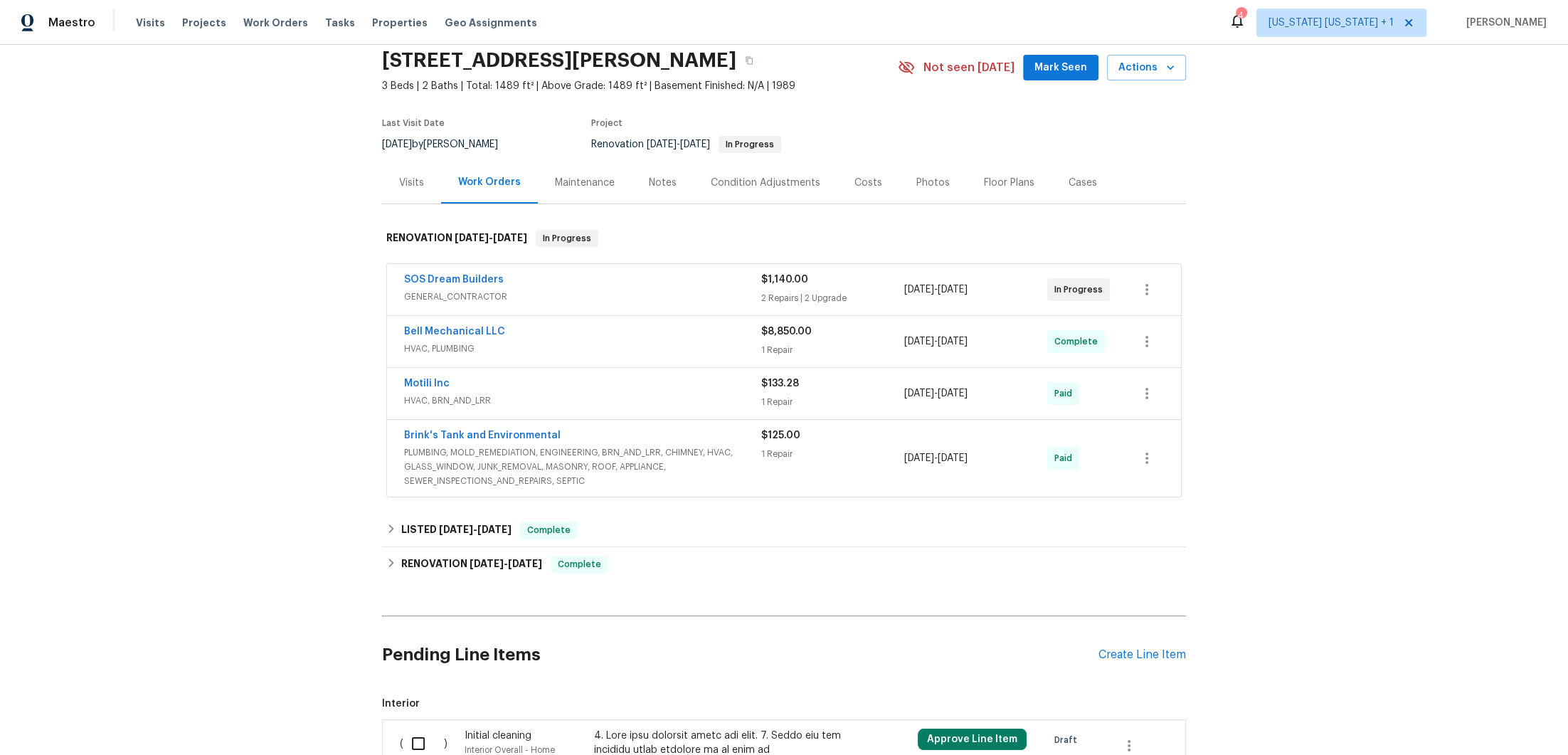
scroll to position [65, 0]
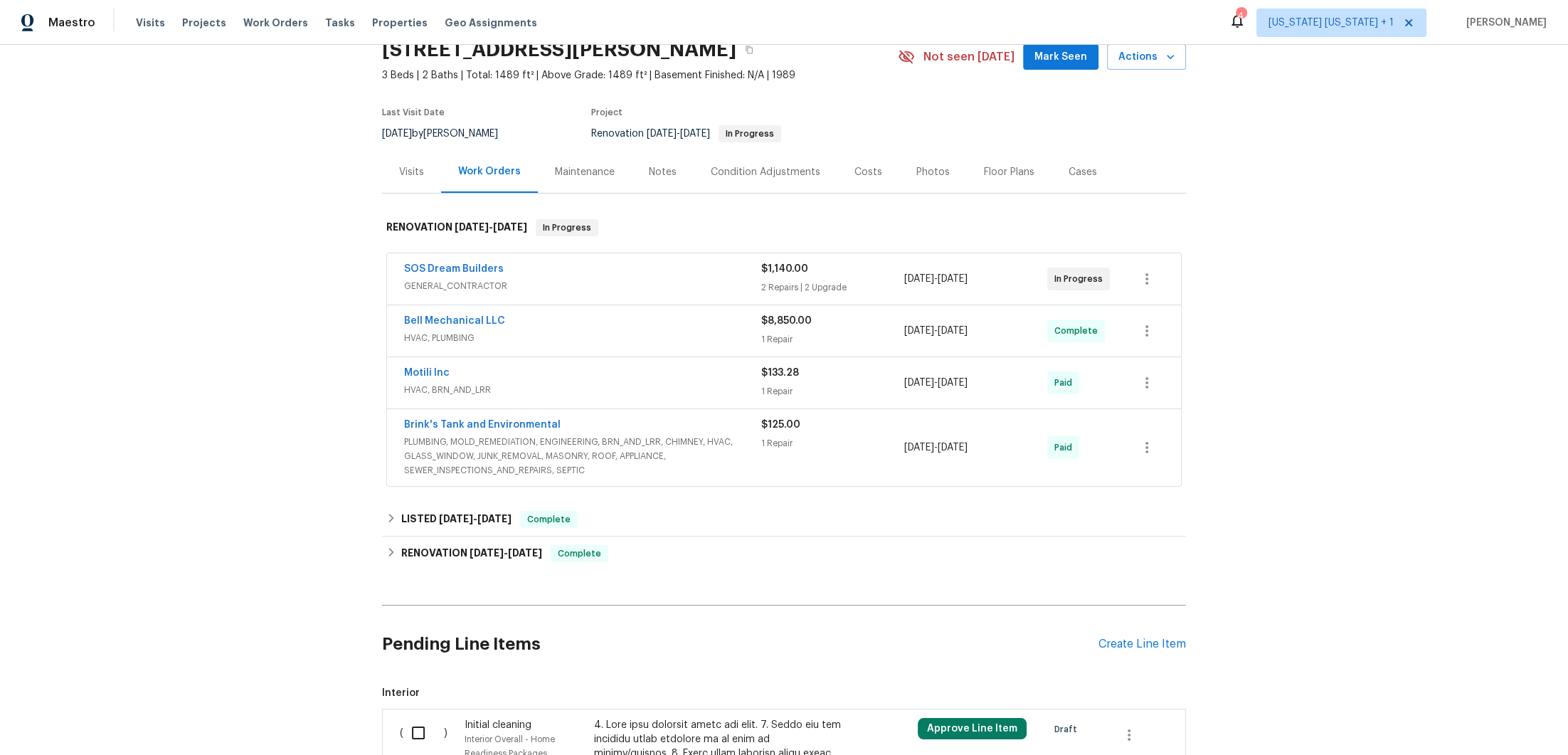
click at [678, 276] on div "SOS Dream Builders" at bounding box center [582, 270] width 357 height 17
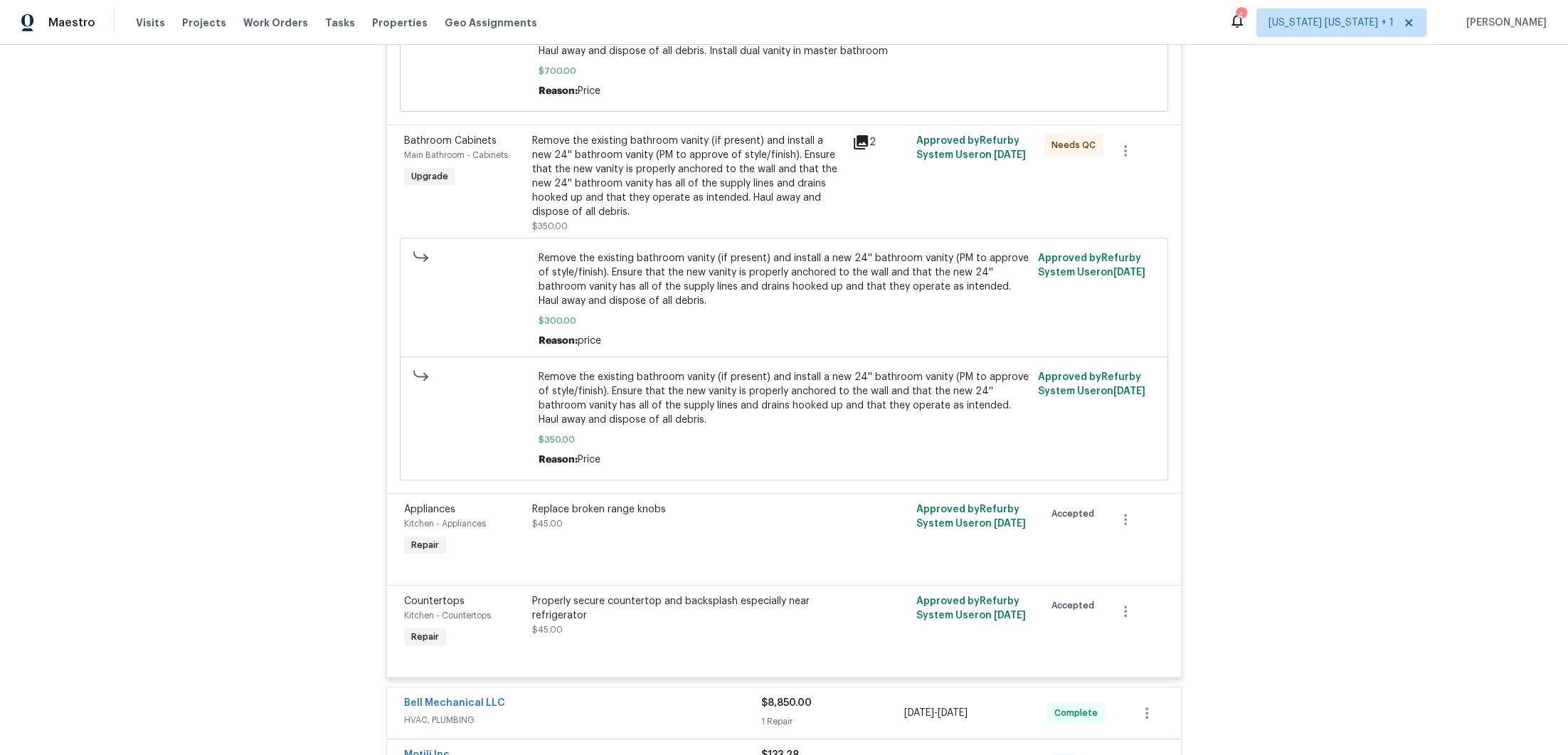
scroll to position [648, 0]
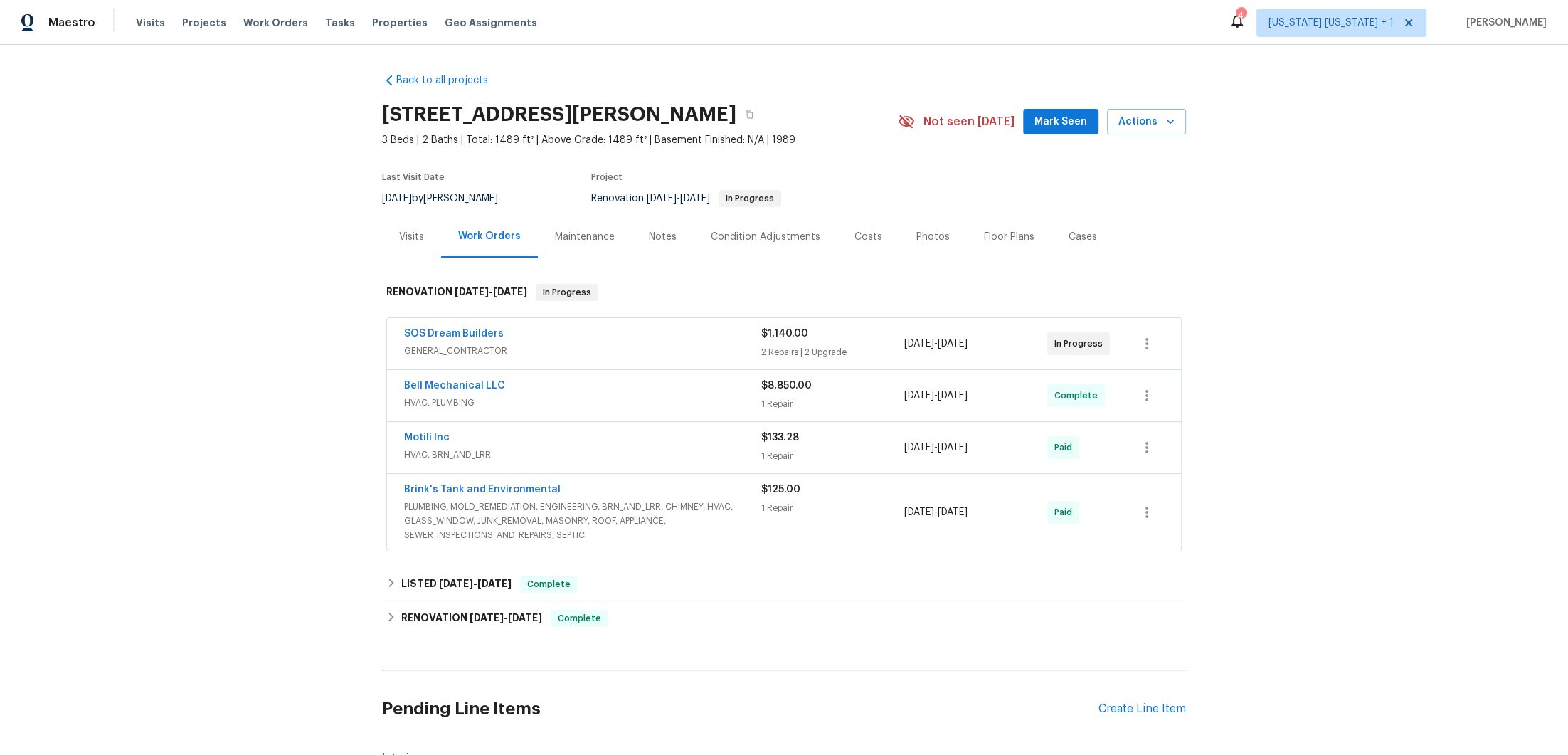
click at [900, 237] on div "Photos" at bounding box center [933, 236] width 67 height 42
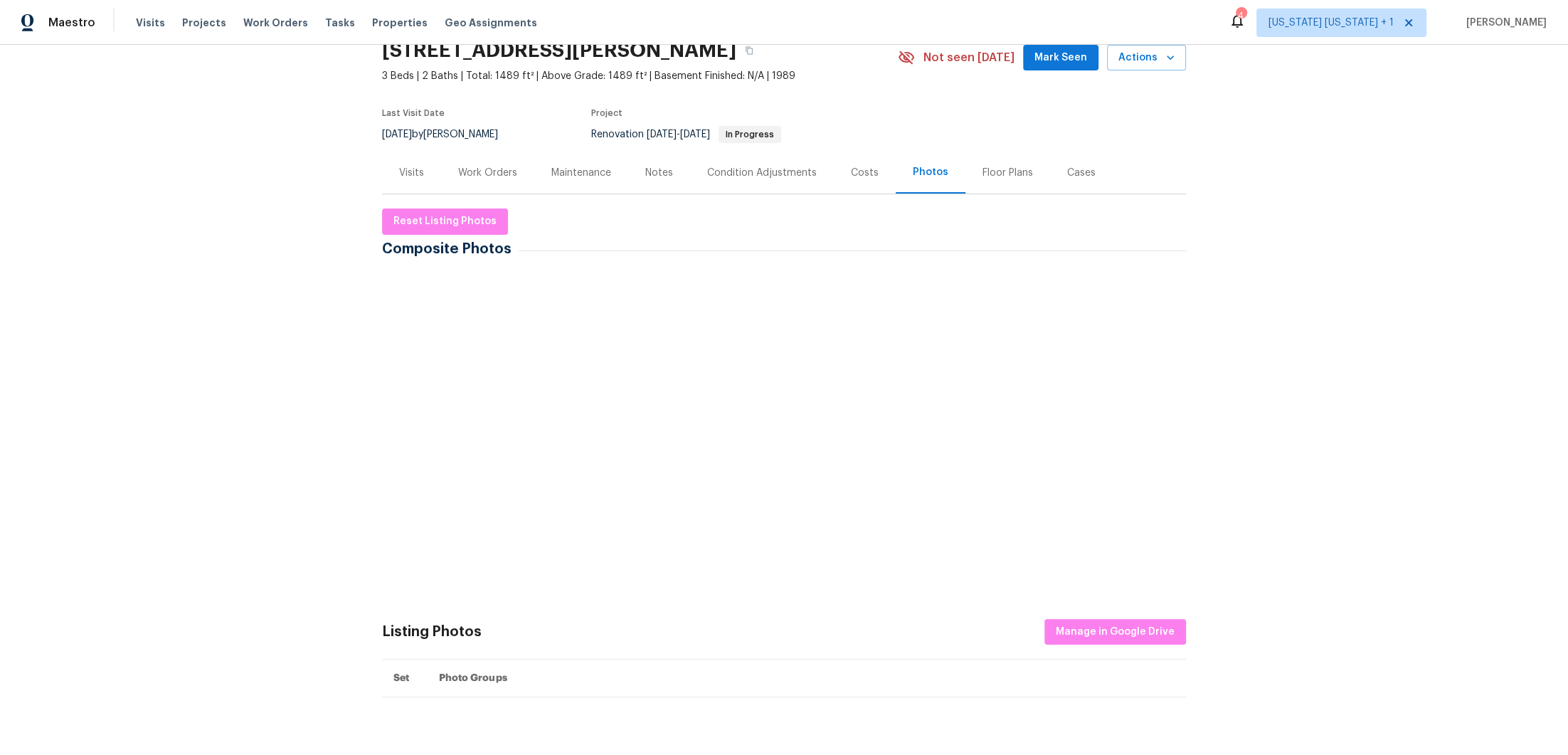
scroll to position [82, 0]
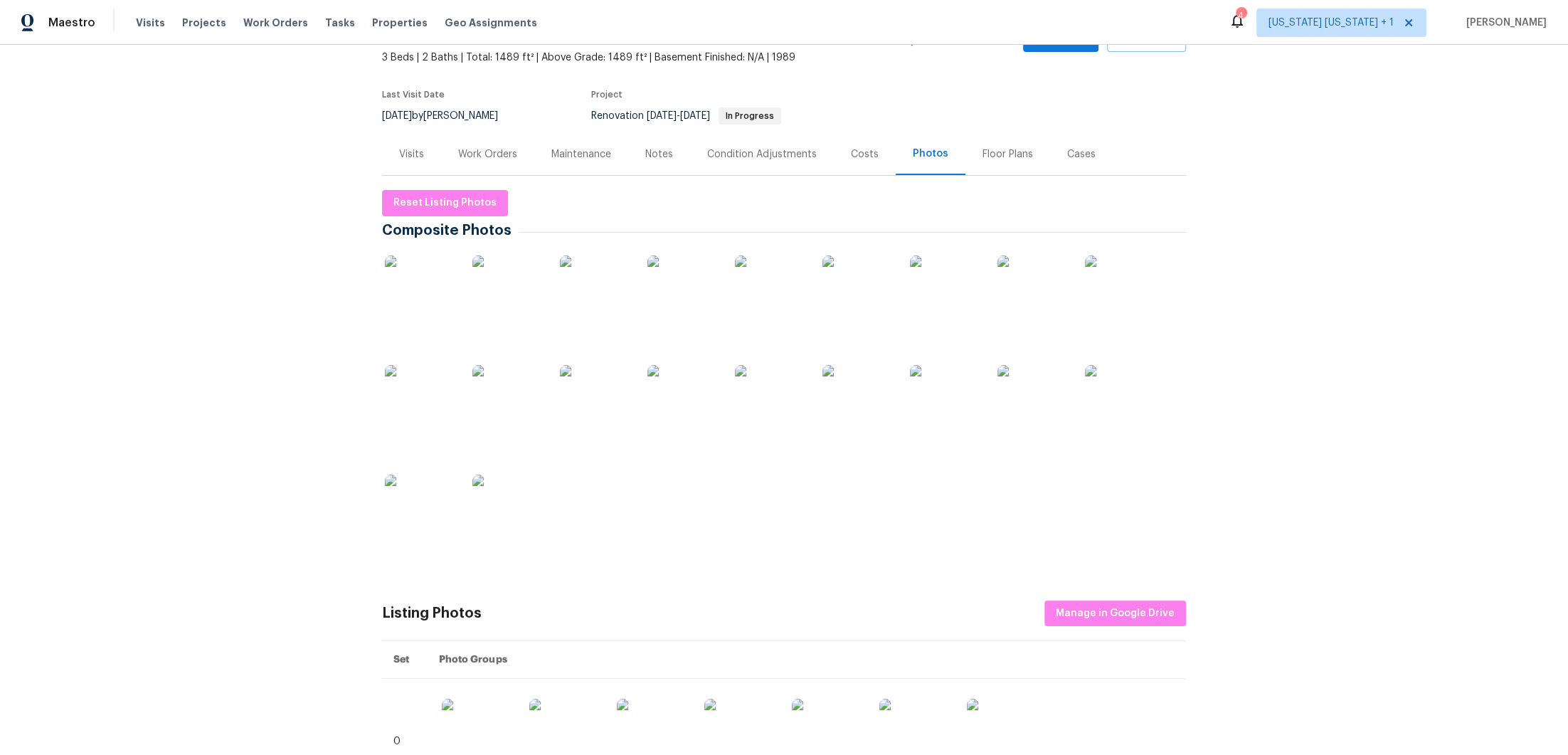
click at [492, 412] on img at bounding box center [508, 400] width 71 height 71
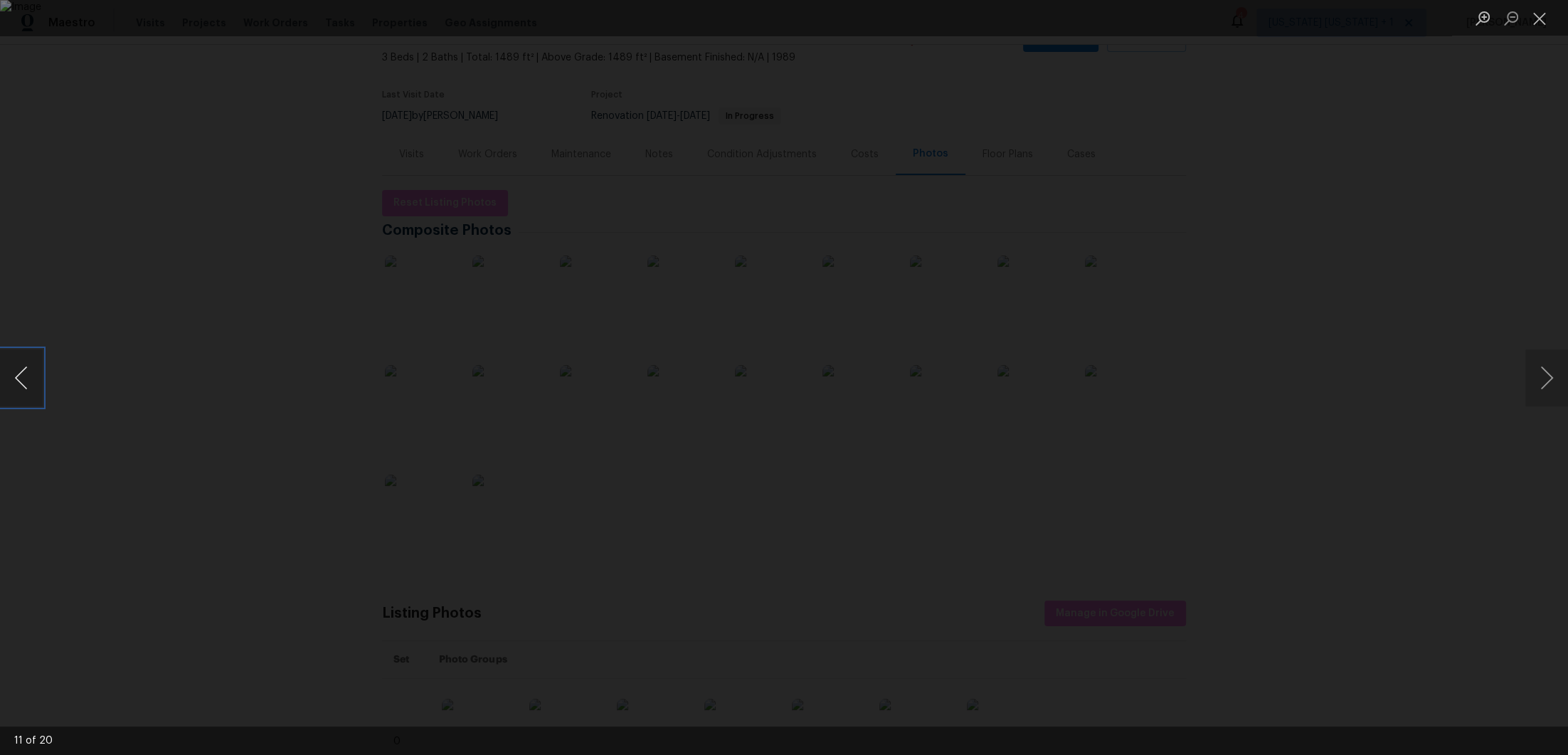
click at [29, 375] on button "Previous image" at bounding box center [21, 378] width 43 height 57
click at [34, 369] on button "Previous image" at bounding box center [21, 378] width 43 height 57
click at [1551, 369] on button "Next image" at bounding box center [1547, 378] width 43 height 57
click at [1352, 384] on div "Lightbox" at bounding box center [784, 377] width 1568 height 755
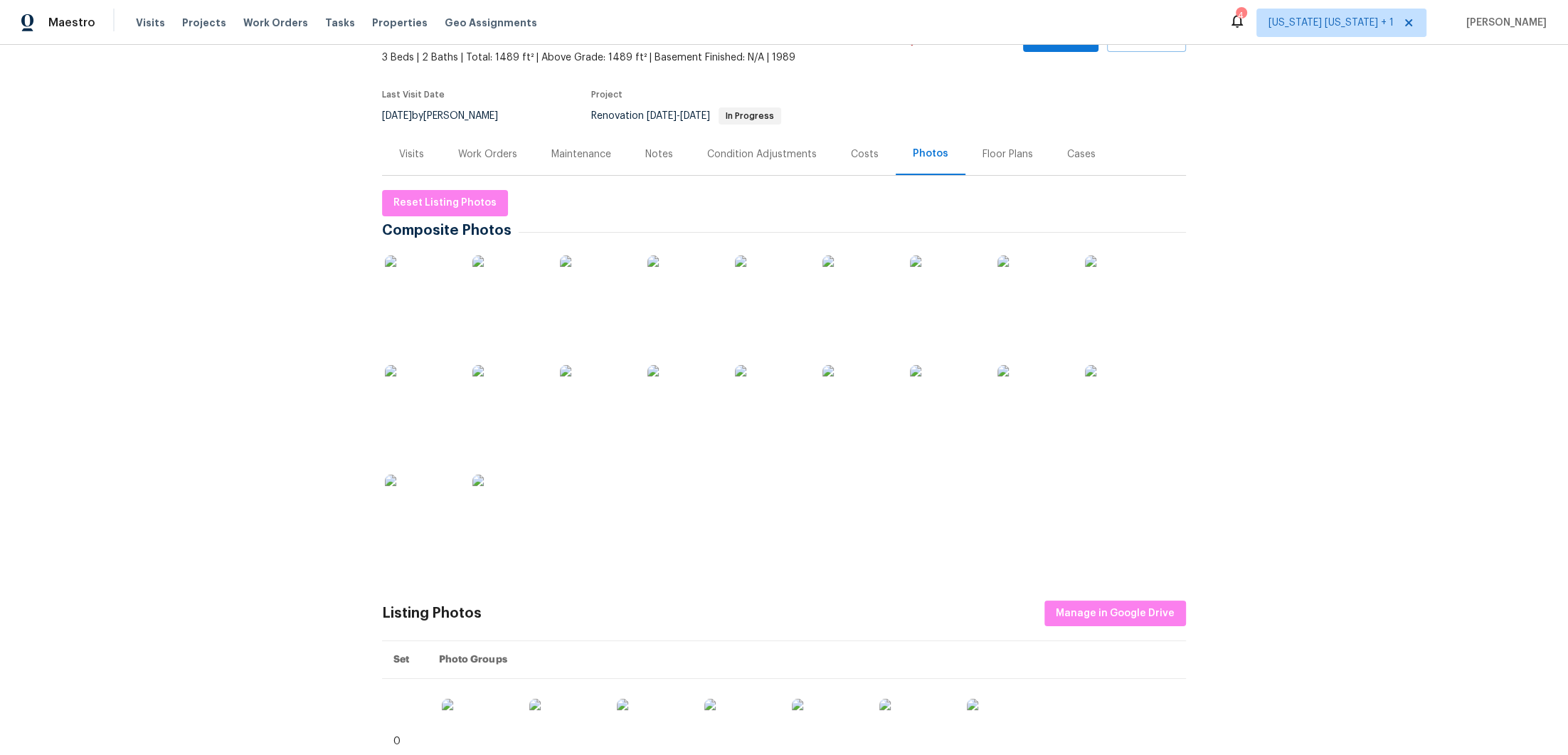
click at [489, 156] on div "Work Orders" at bounding box center [488, 153] width 59 height 14
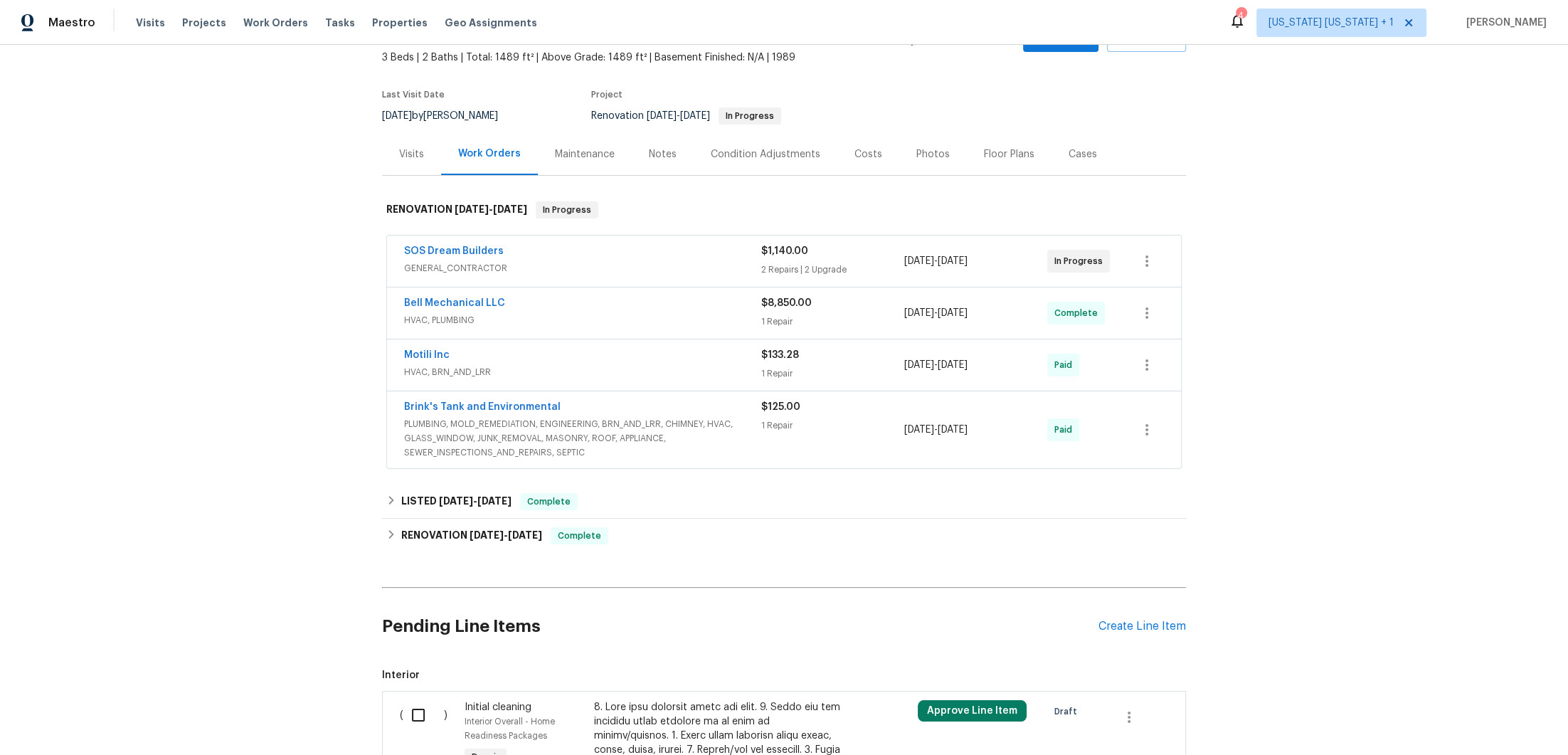
scroll to position [79, 0]
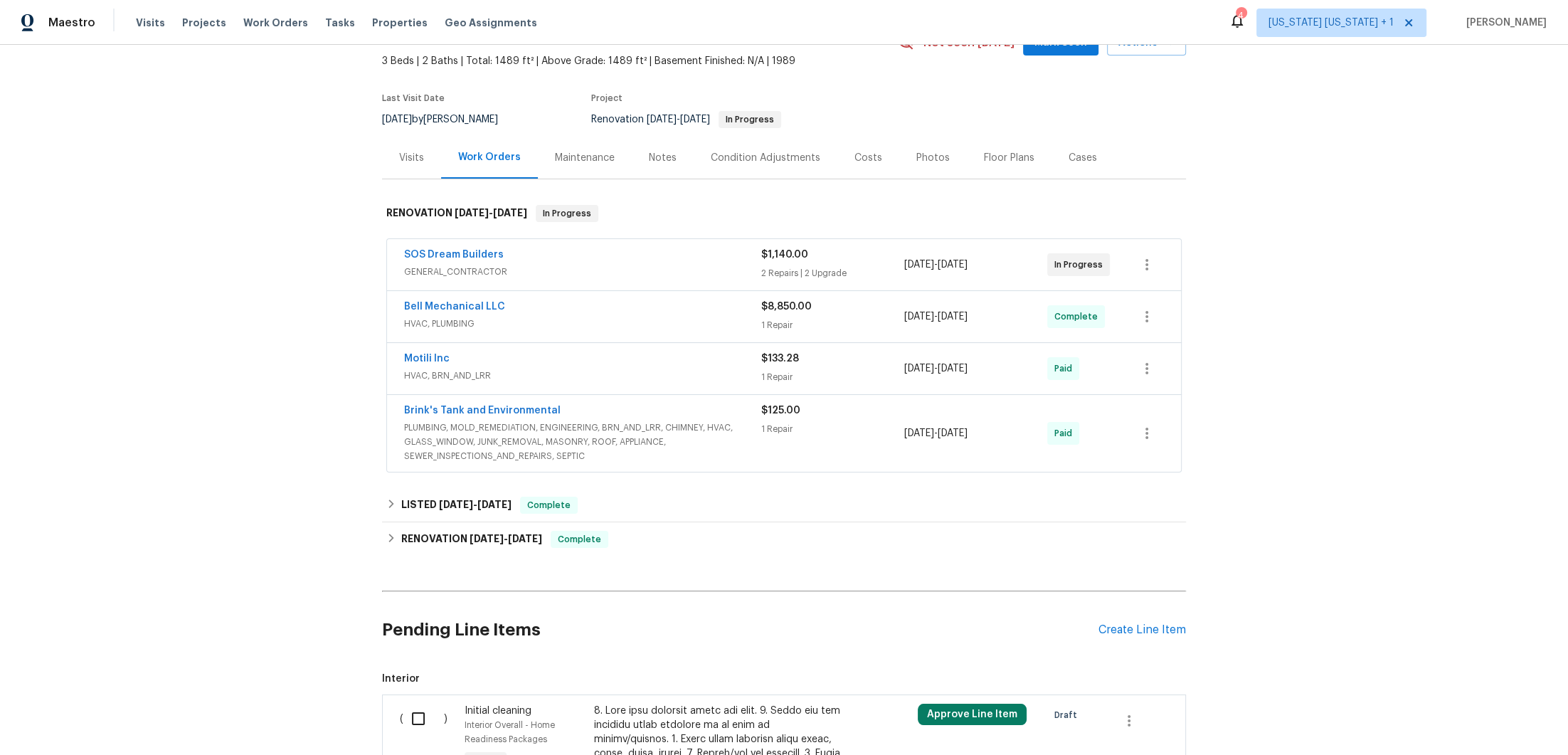
click at [615, 305] on div "Bell Mechanical LLC" at bounding box center [582, 308] width 357 height 17
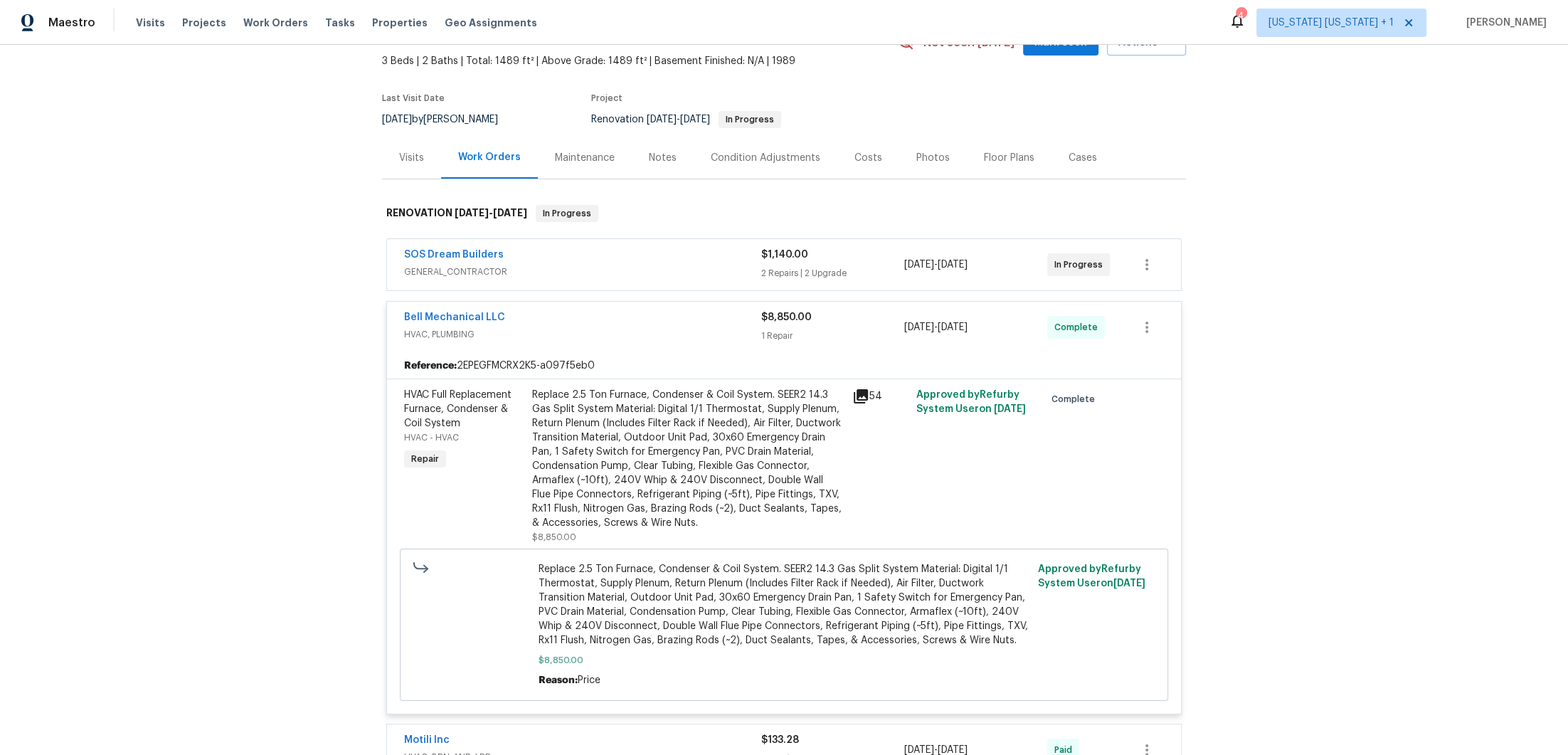
click at [615, 305] on div "Bell Mechanical LLC HVAC, PLUMBING $8,850.00 1 Repair 8/11/2025 - 8/11/2025 Com…" at bounding box center [784, 326] width 794 height 51
click at [638, 258] on div "SOS Dream Builders" at bounding box center [582, 256] width 357 height 17
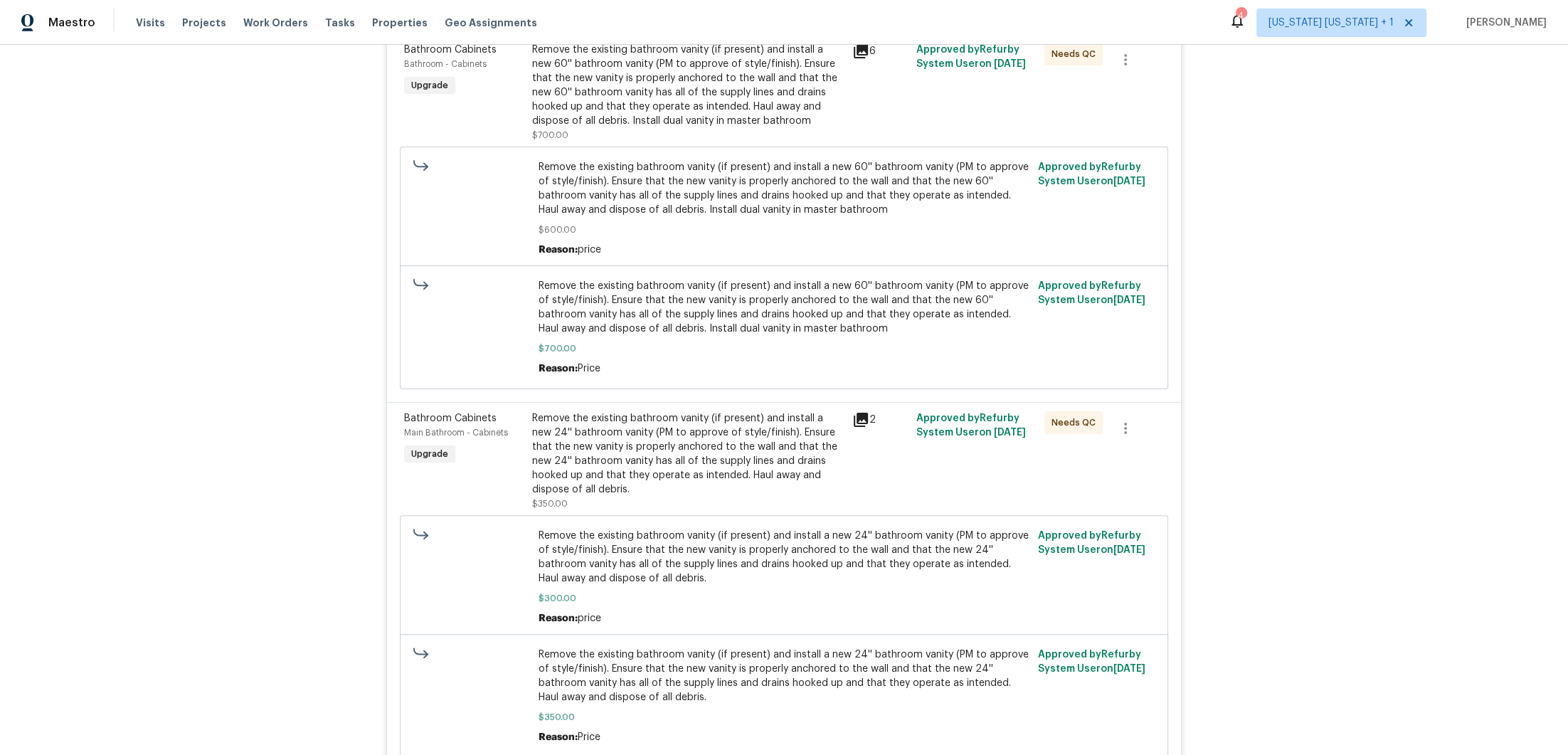
scroll to position [80, 0]
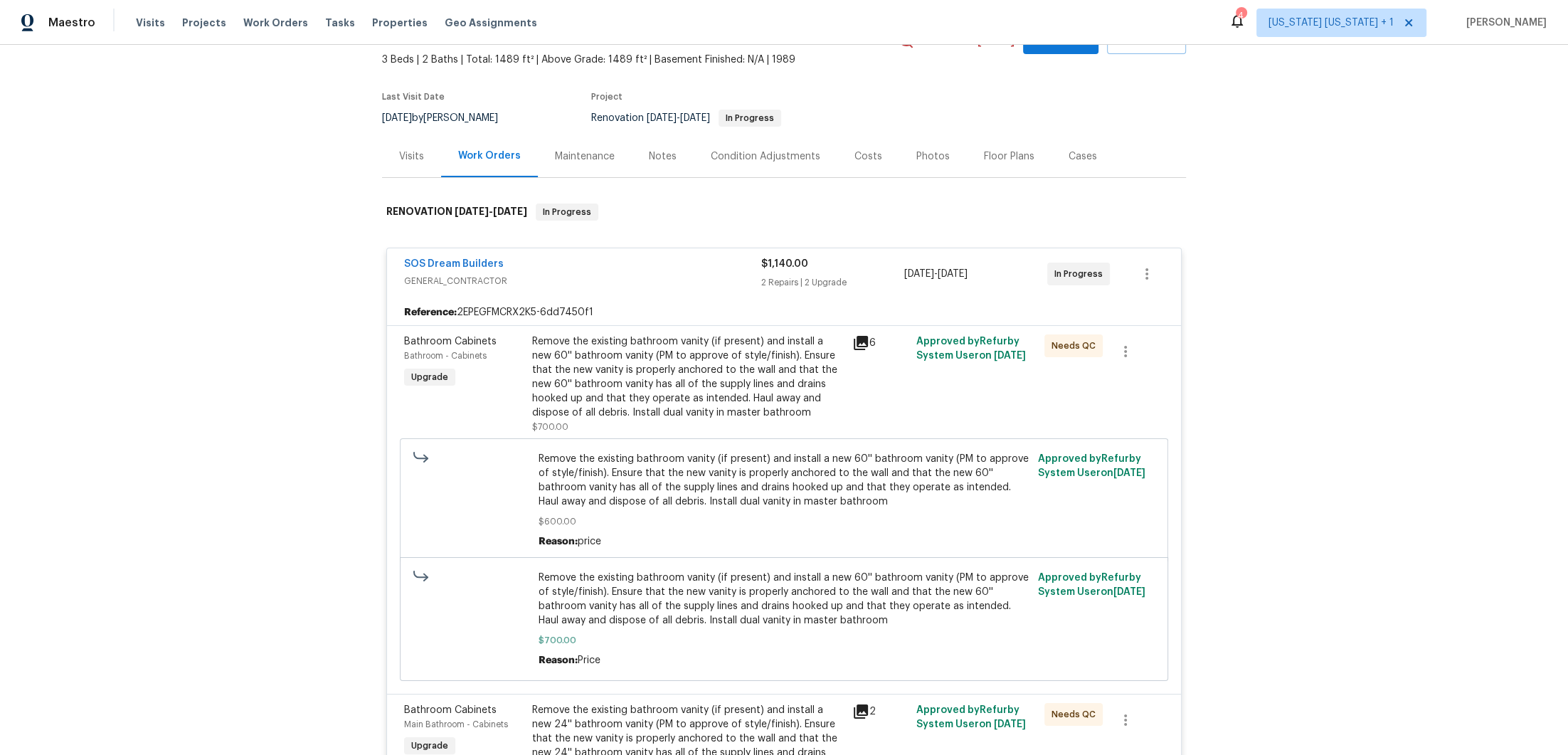
click at [683, 267] on div "SOS Dream Builders" at bounding box center [582, 265] width 357 height 17
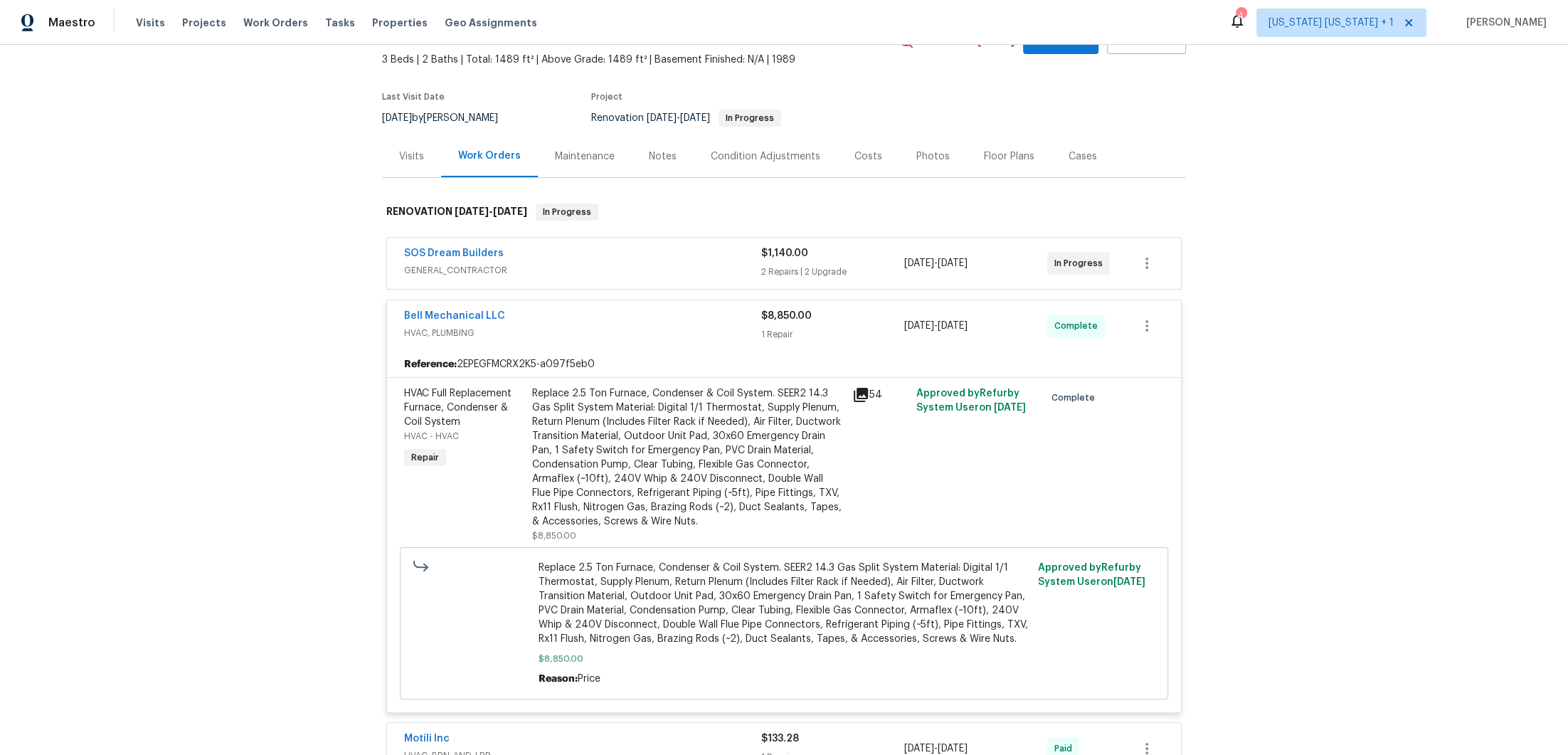
click at [671, 316] on div "Bell Mechanical LLC" at bounding box center [582, 317] width 357 height 17
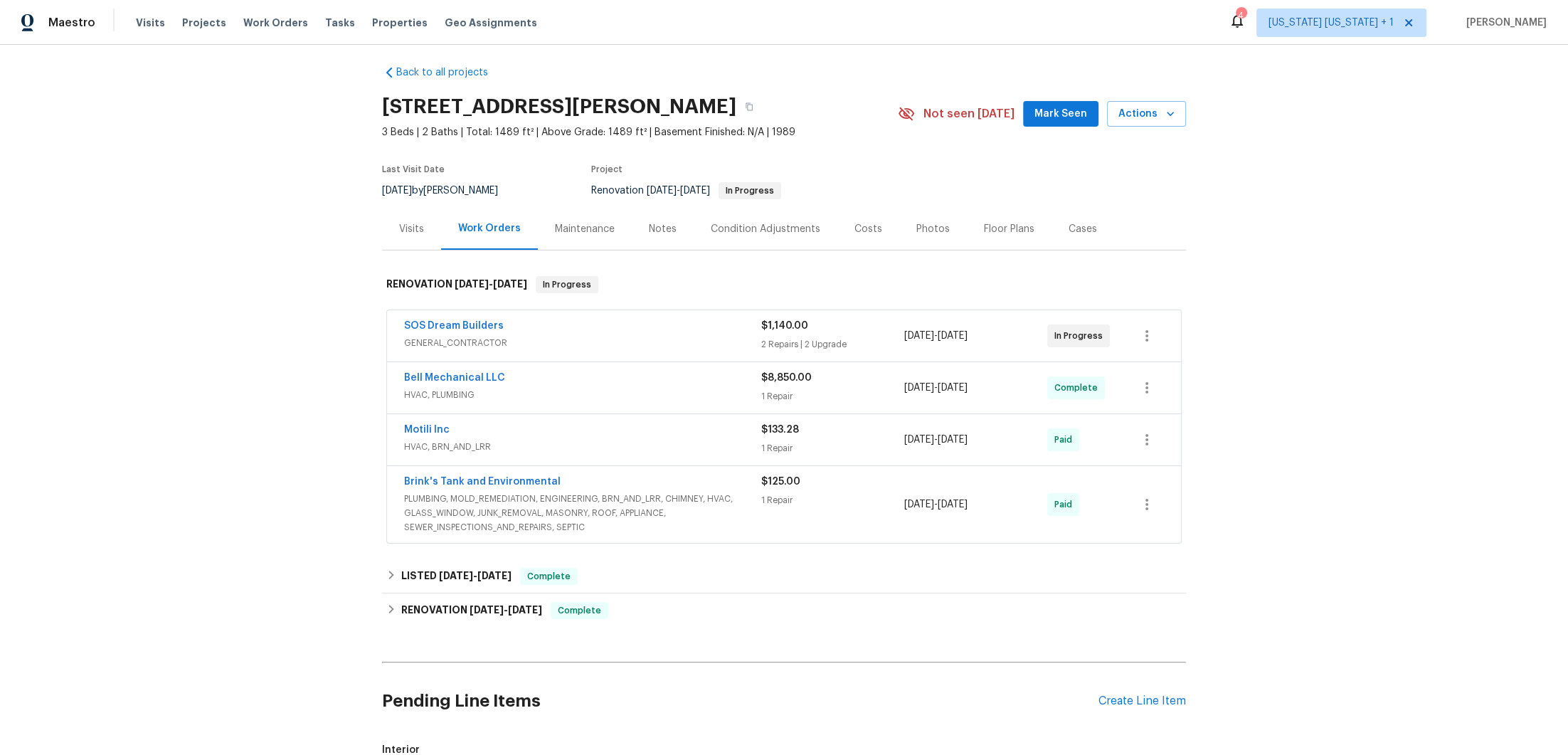
scroll to position [0, 0]
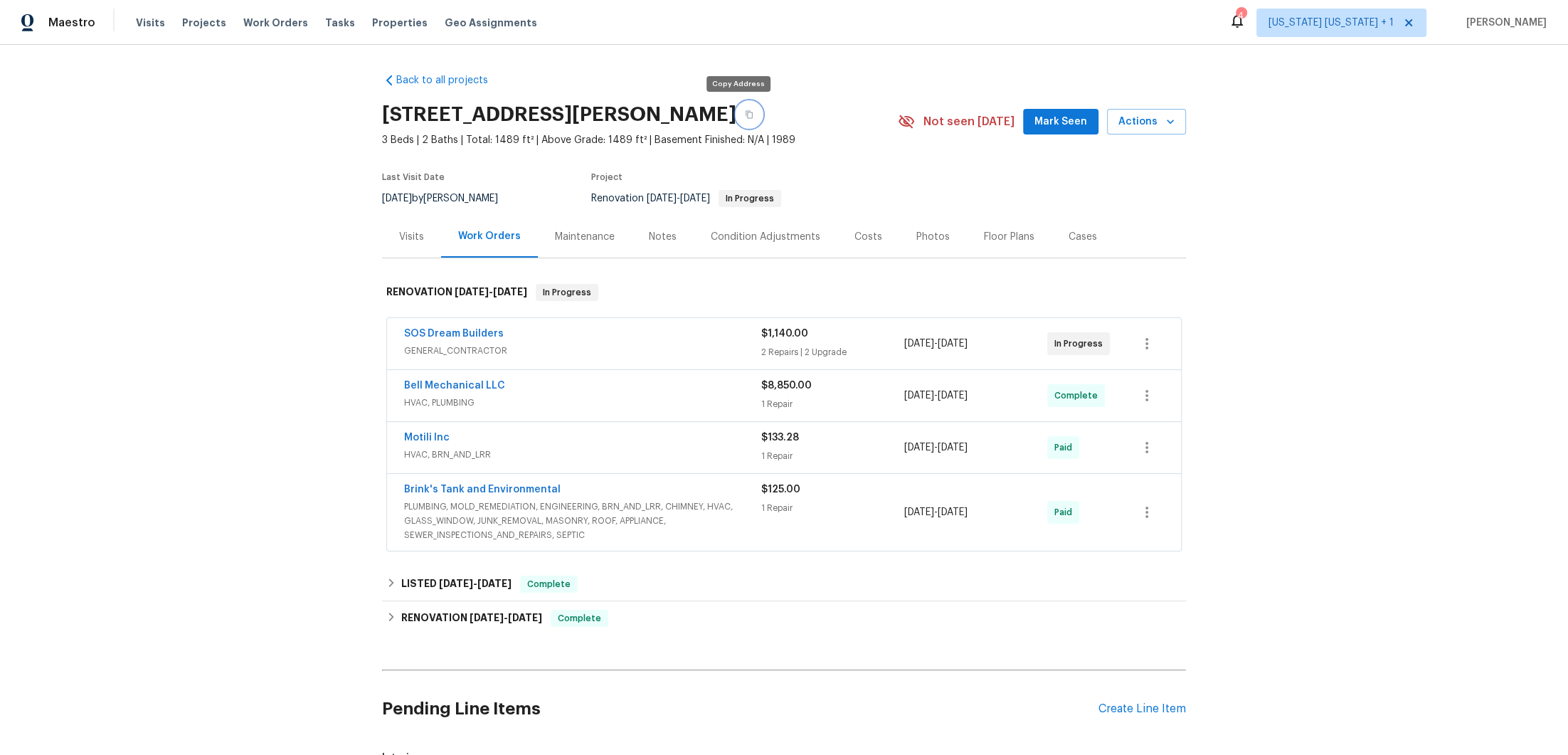
click at [739, 118] on button "button" at bounding box center [750, 115] width 26 height 26
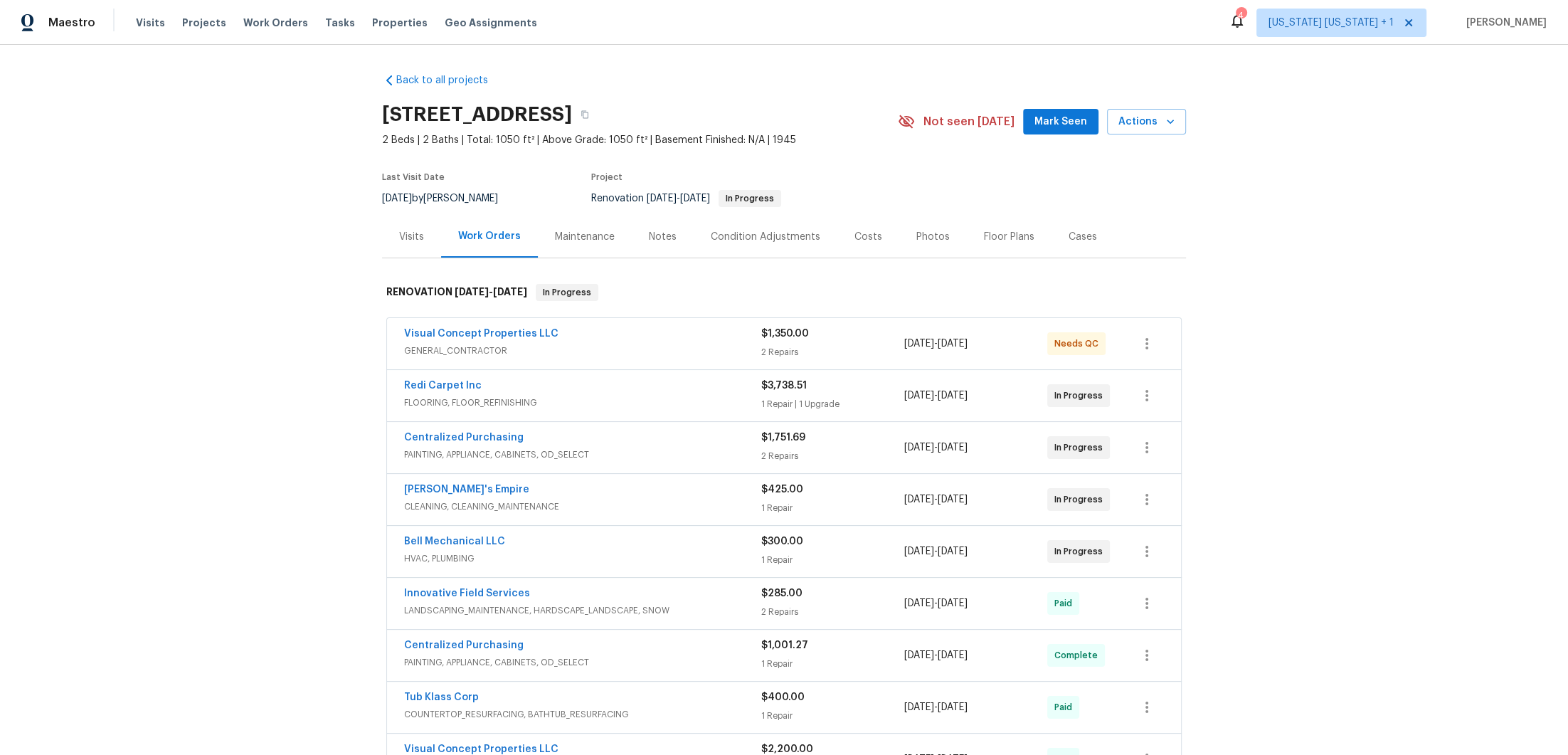
click at [653, 336] on div "Visual Concept Properties LLC" at bounding box center [582, 335] width 357 height 17
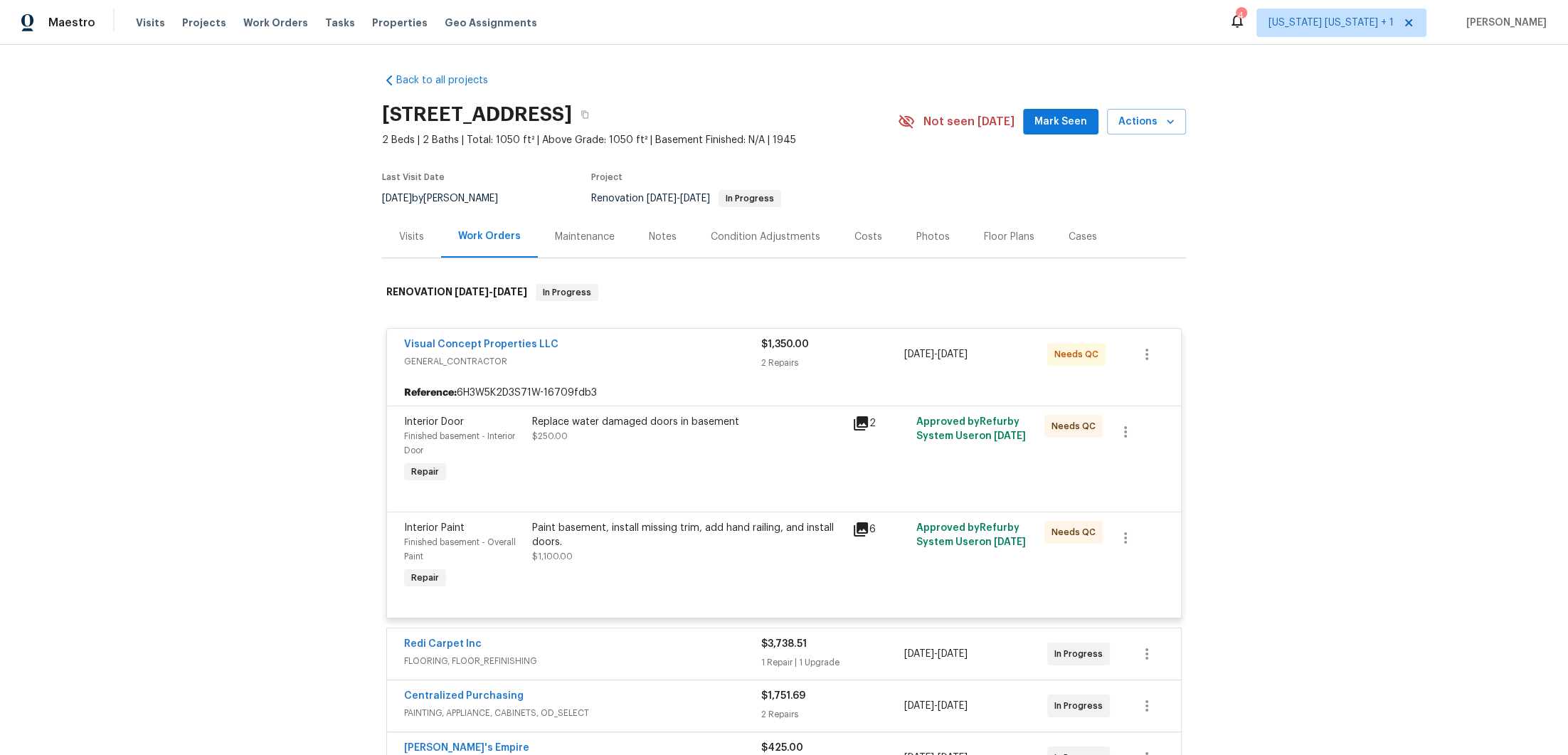
click at [672, 347] on div "Visual Concept Properties LLC" at bounding box center [582, 346] width 357 height 17
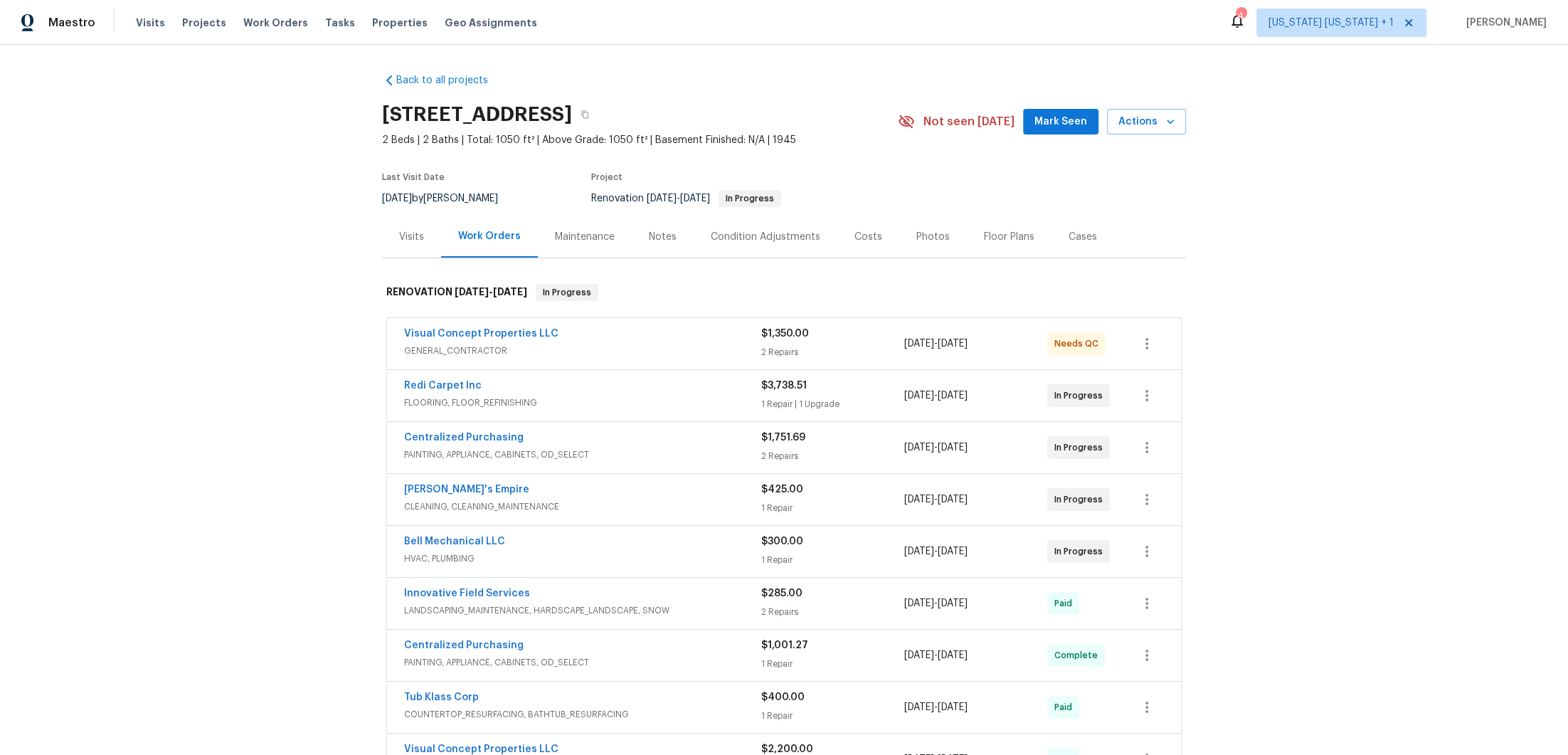
click at [670, 336] on div "Visual Concept Properties LLC" at bounding box center [582, 335] width 357 height 17
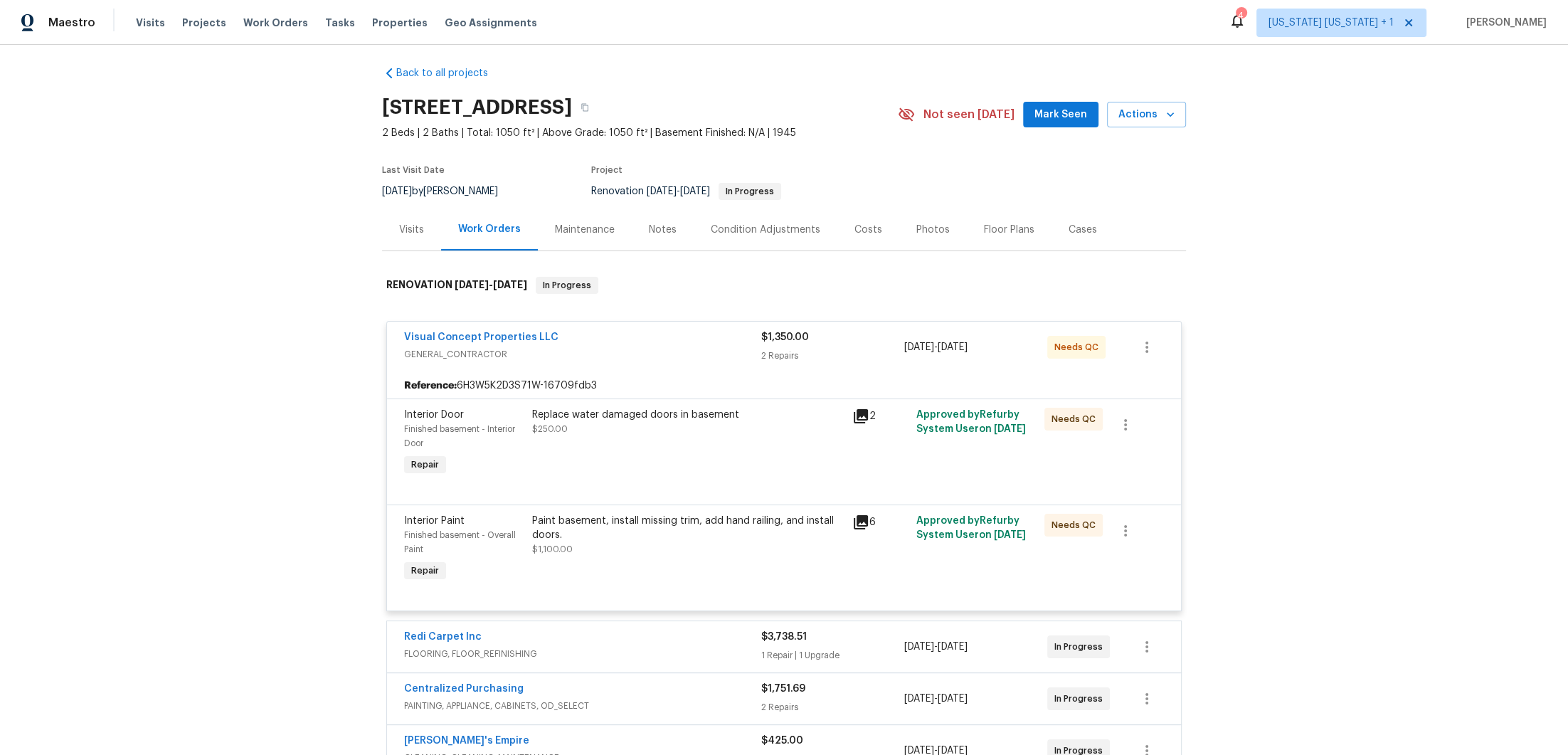
scroll to position [11, 0]
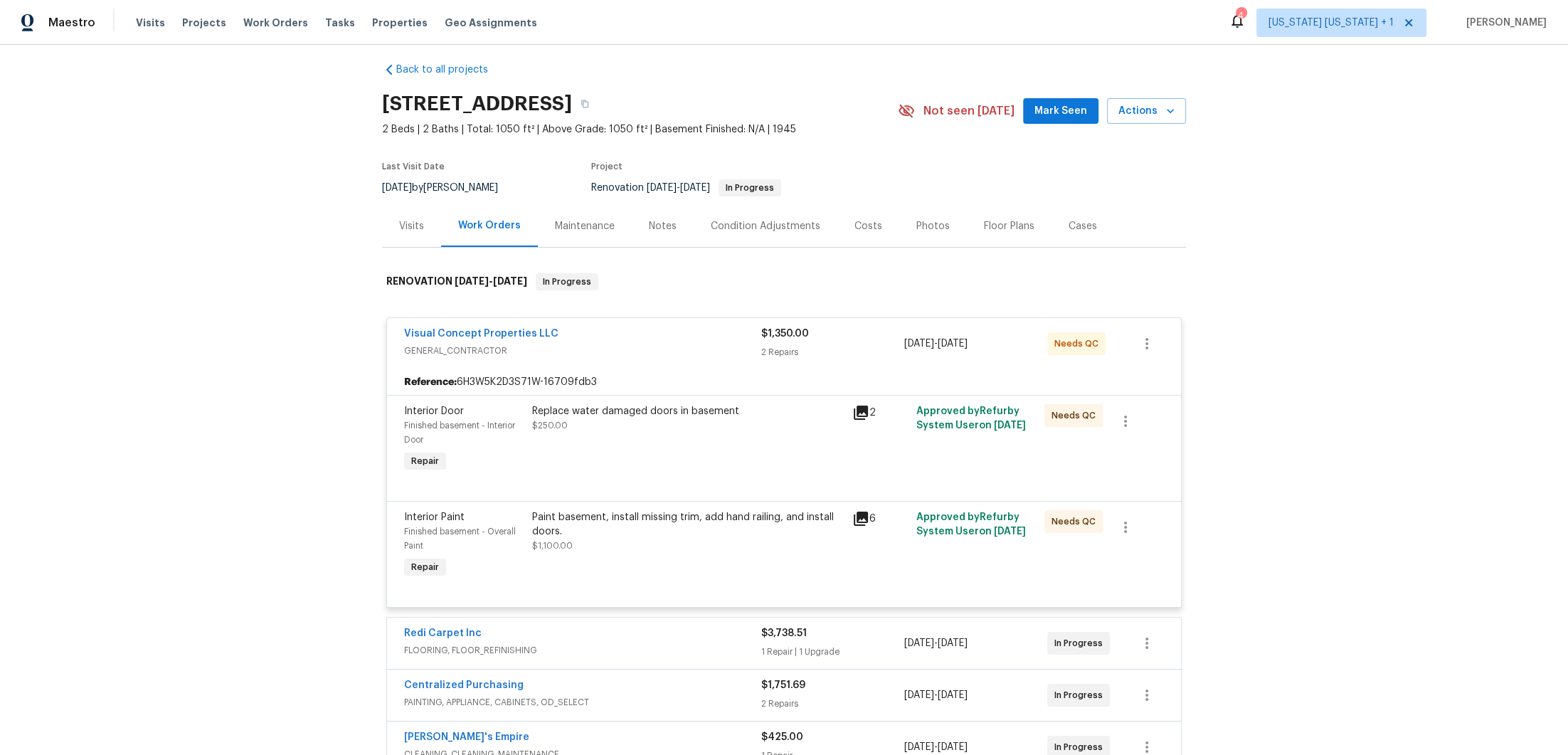
click at [669, 514] on div "Paint basement, install missing trim, add hand railing, and install doors." at bounding box center [688, 524] width 312 height 29
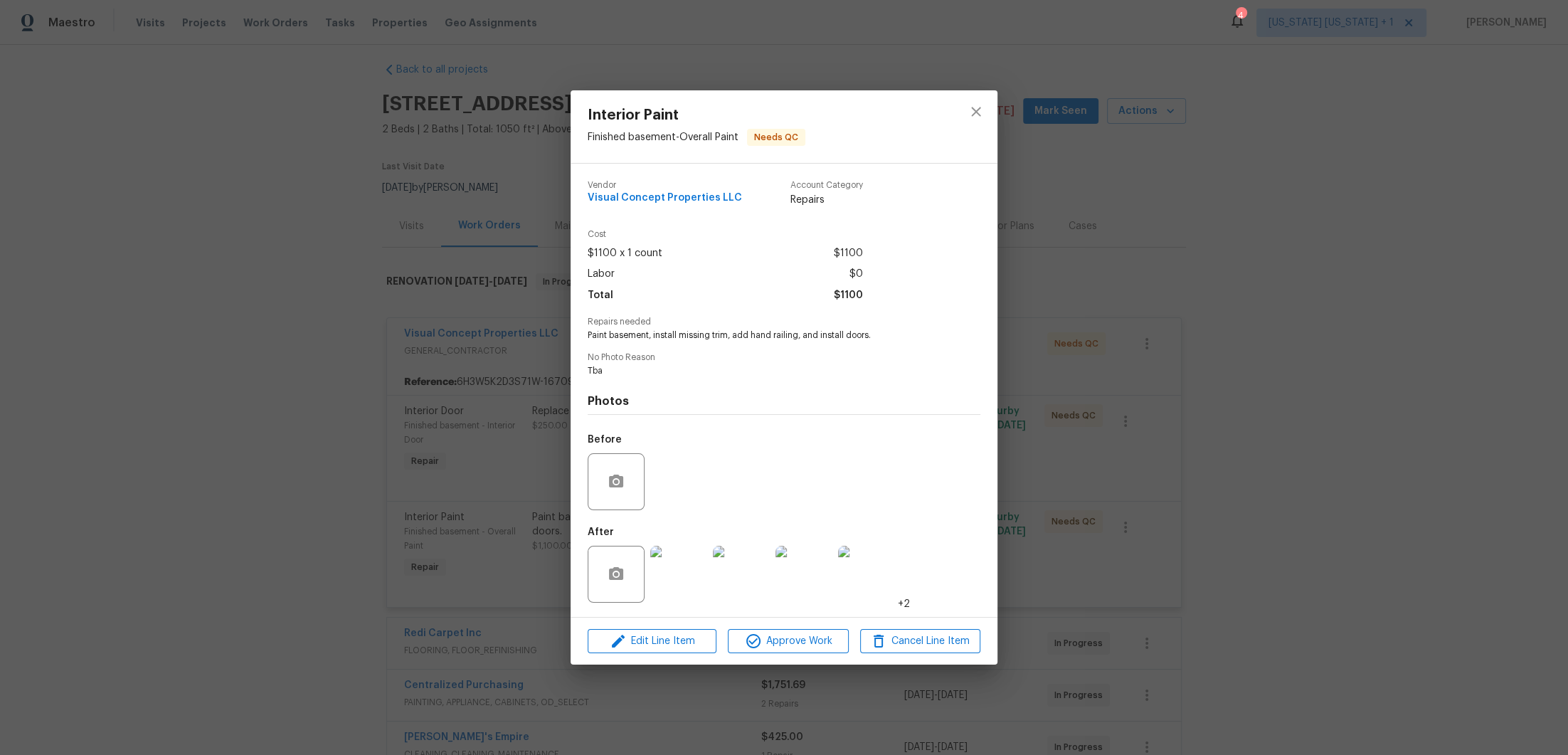
click at [680, 571] on img at bounding box center [679, 574] width 57 height 57
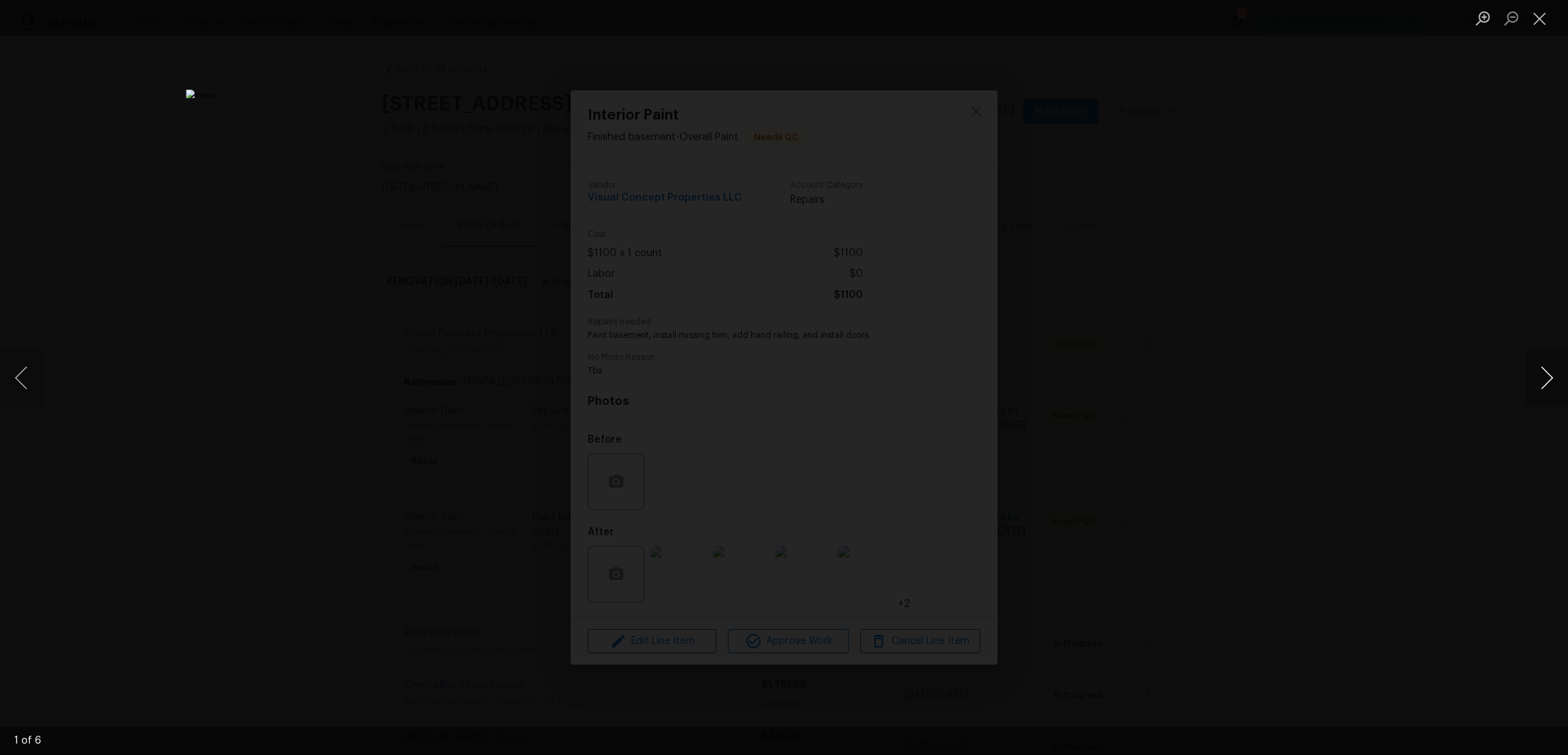
click at [1553, 373] on button "Next image" at bounding box center [1547, 378] width 43 height 57
click at [35, 377] on button "Previous image" at bounding box center [21, 378] width 43 height 57
click at [1552, 372] on button "Next image" at bounding box center [1547, 378] width 43 height 57
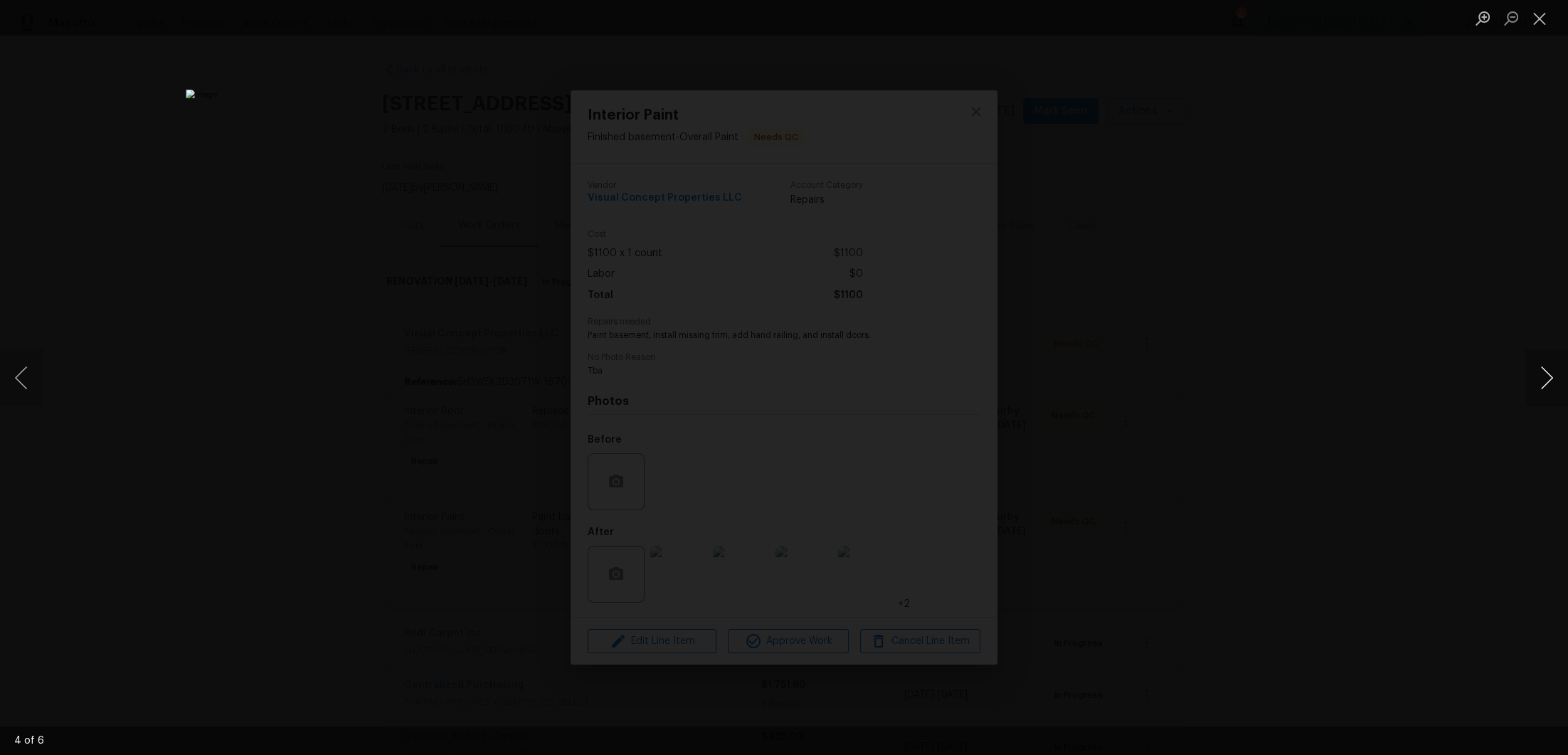
click at [1552, 372] on button "Next image" at bounding box center [1547, 378] width 43 height 57
click at [1305, 443] on div "Lightbox" at bounding box center [784, 377] width 1568 height 755
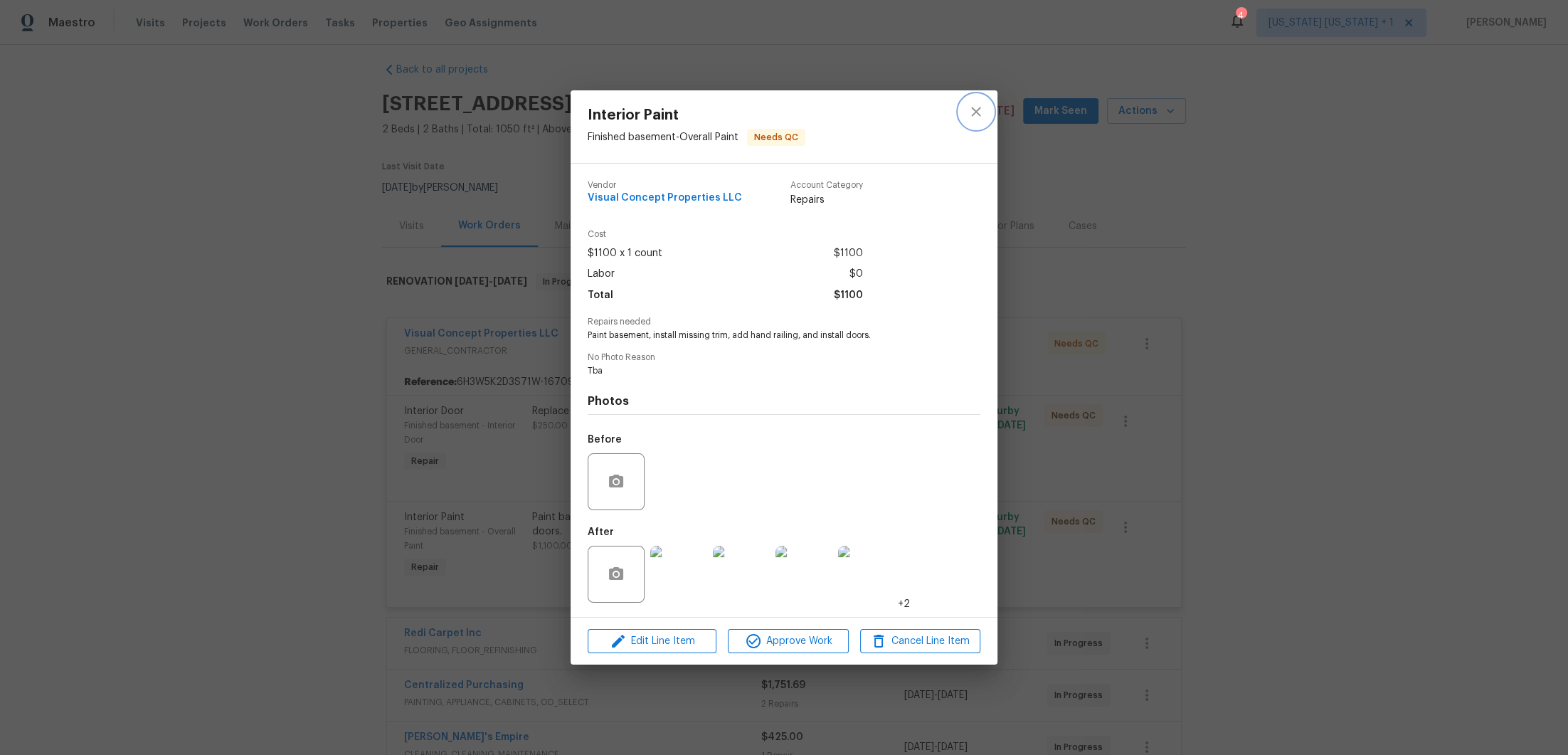
click at [974, 110] on icon "close" at bounding box center [976, 111] width 9 height 9
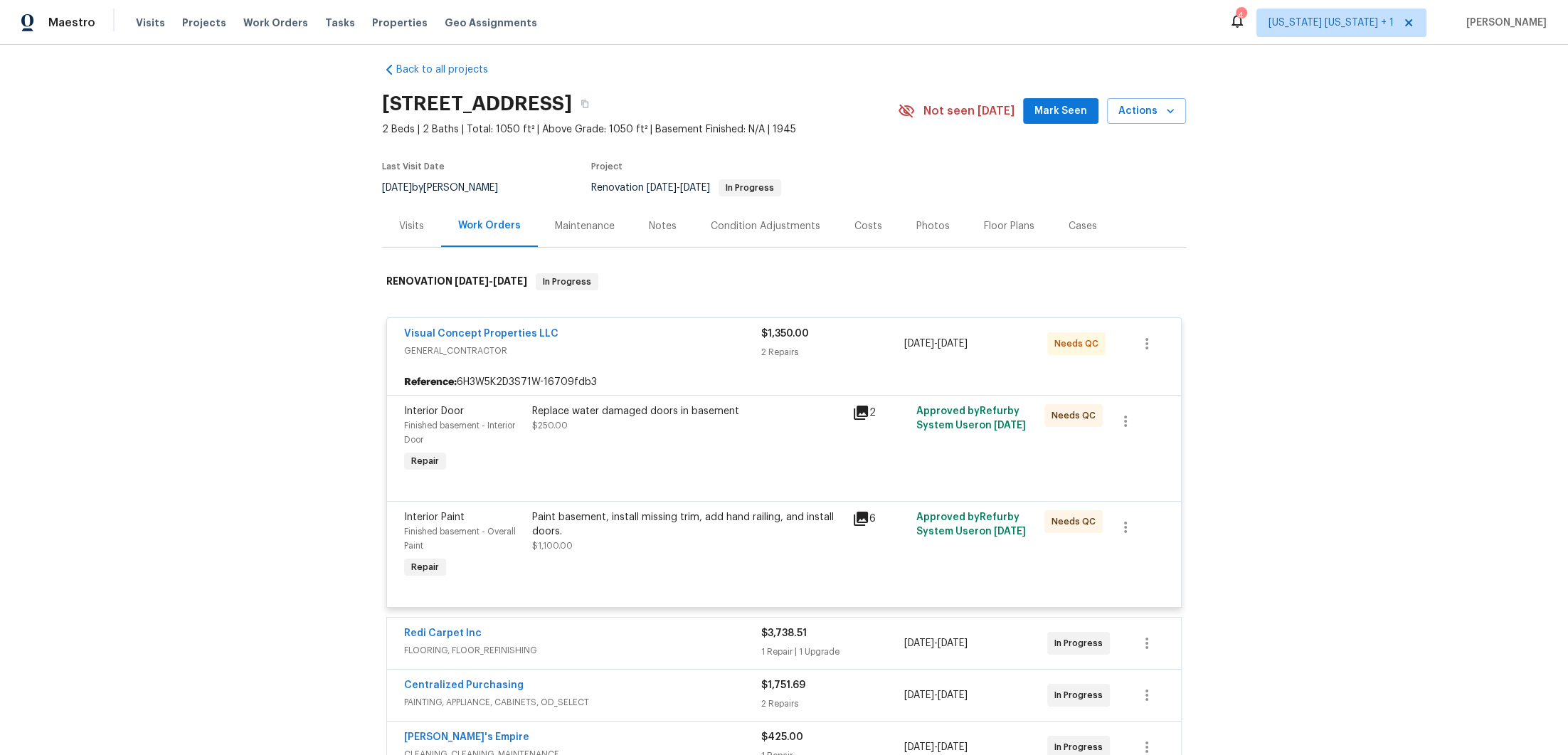
click at [671, 338] on div "Visual Concept Properties LLC" at bounding box center [582, 335] width 357 height 17
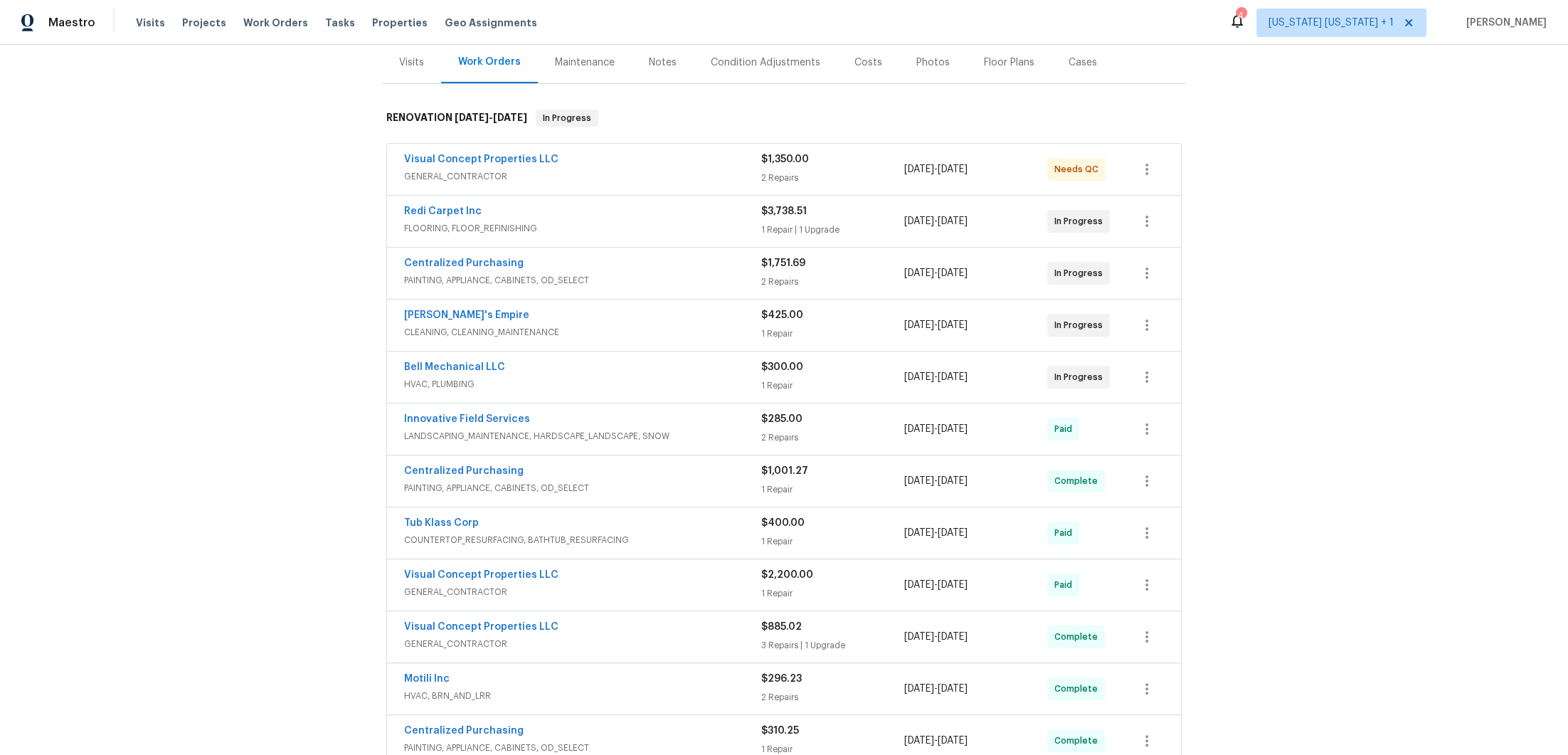
scroll to position [175, 0]
click at [696, 360] on div "Bell Mechanical LLC" at bounding box center [582, 368] width 357 height 17
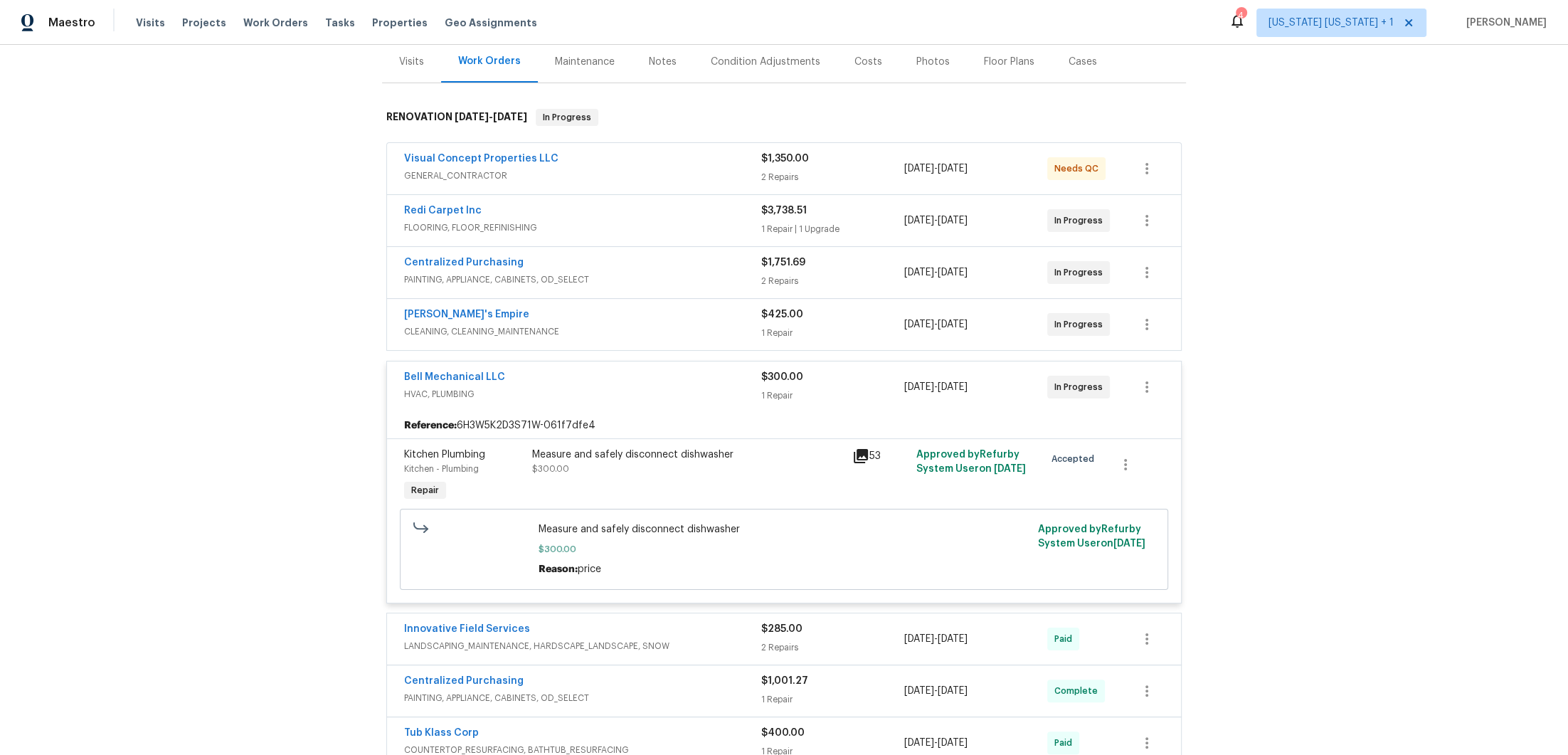
click at [681, 379] on div "Bell Mechanical LLC" at bounding box center [582, 378] width 357 height 17
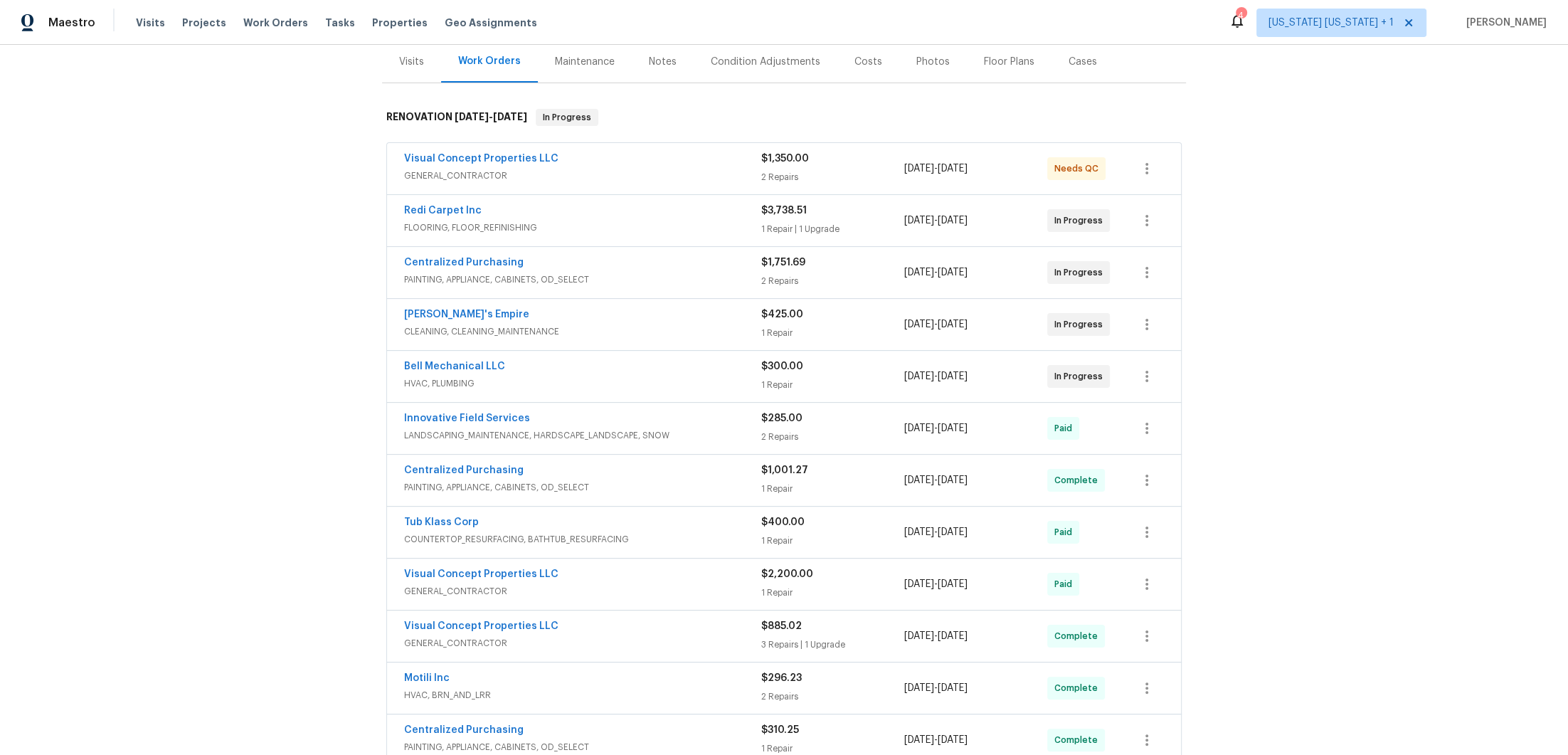
click at [672, 327] on span "CLEANING, CLEANING_MAINTENANCE" at bounding box center [582, 331] width 357 height 14
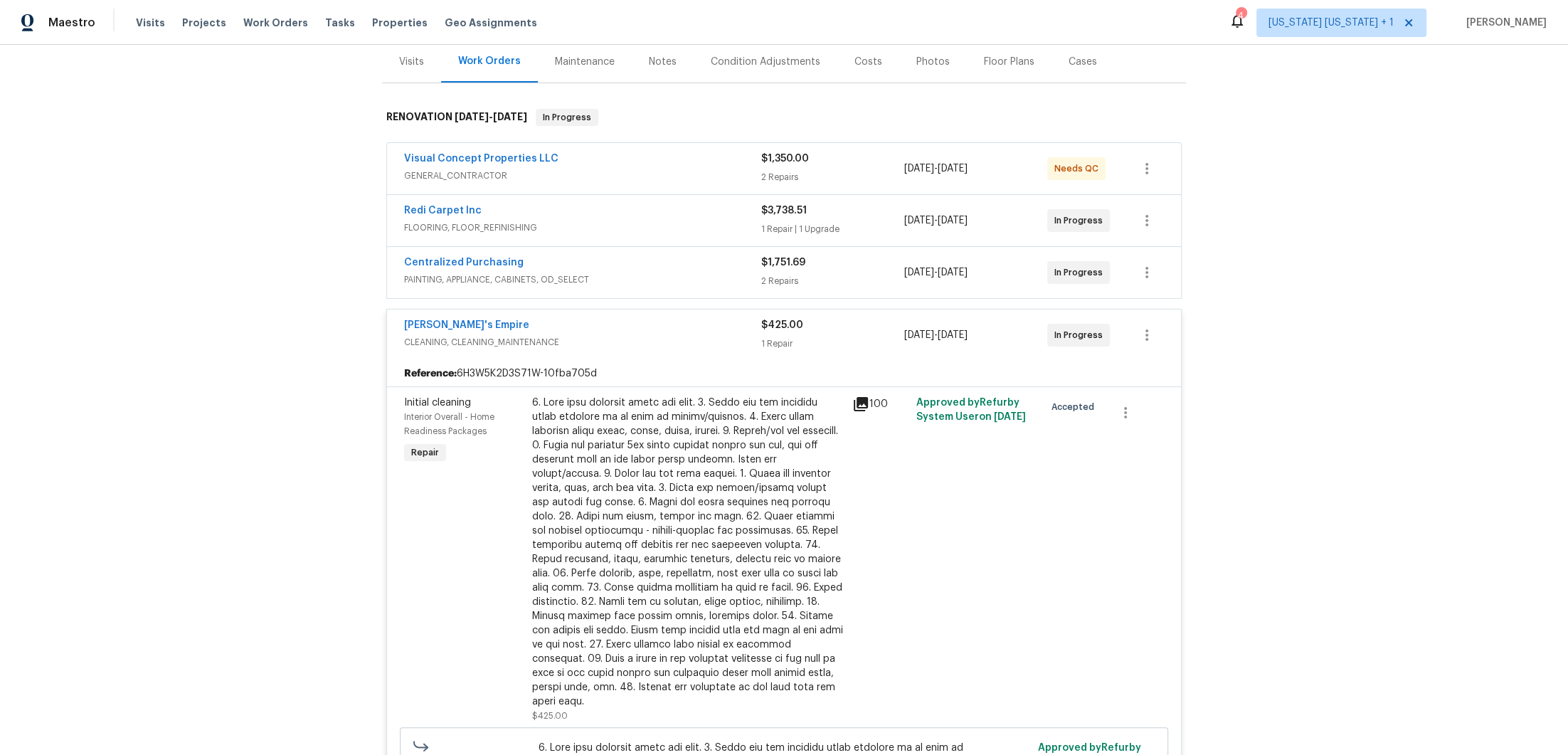
click at [671, 325] on div "Lylah's Empire" at bounding box center [582, 326] width 357 height 17
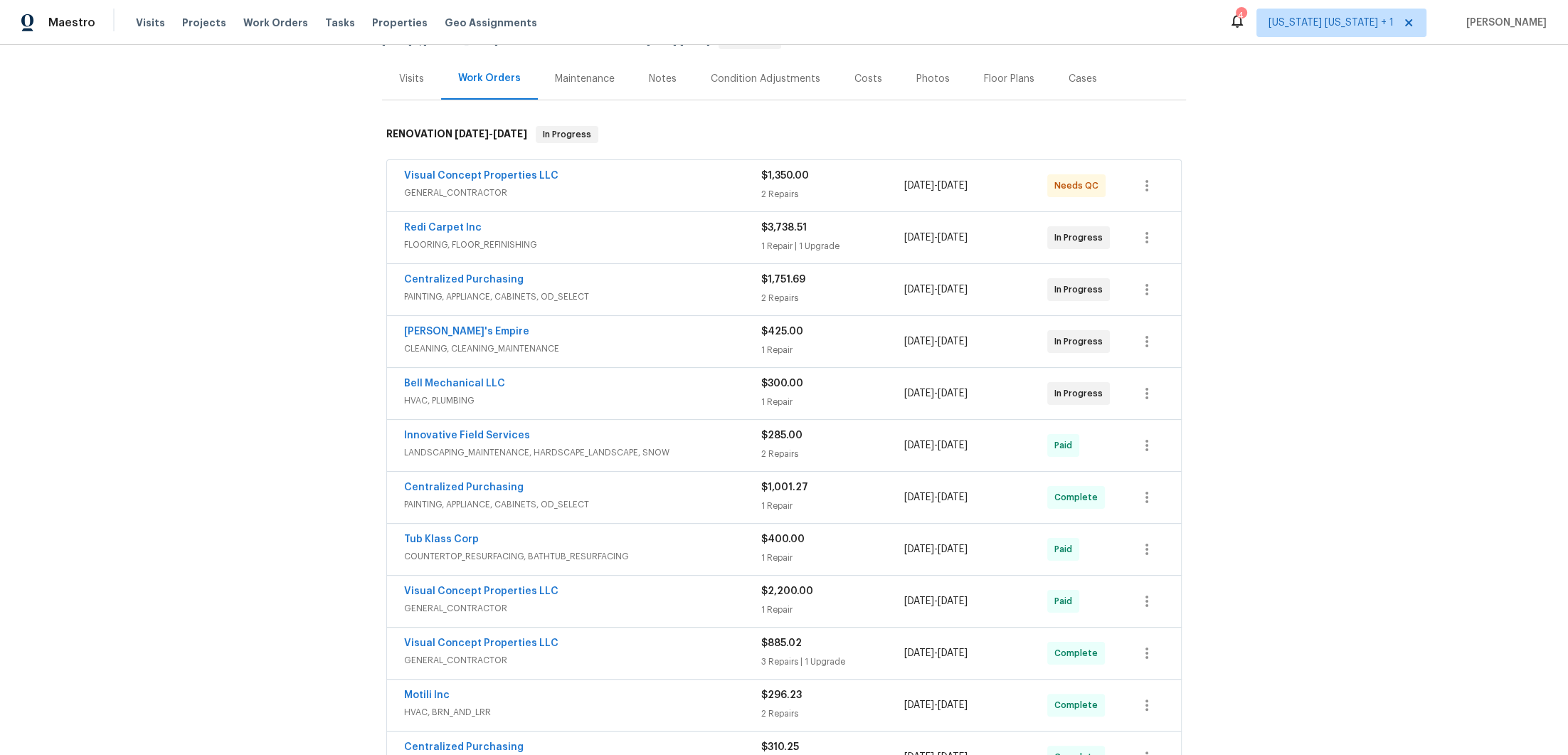
scroll to position [156, 0]
click at [673, 380] on div "Bell Mechanical LLC" at bounding box center [582, 386] width 357 height 17
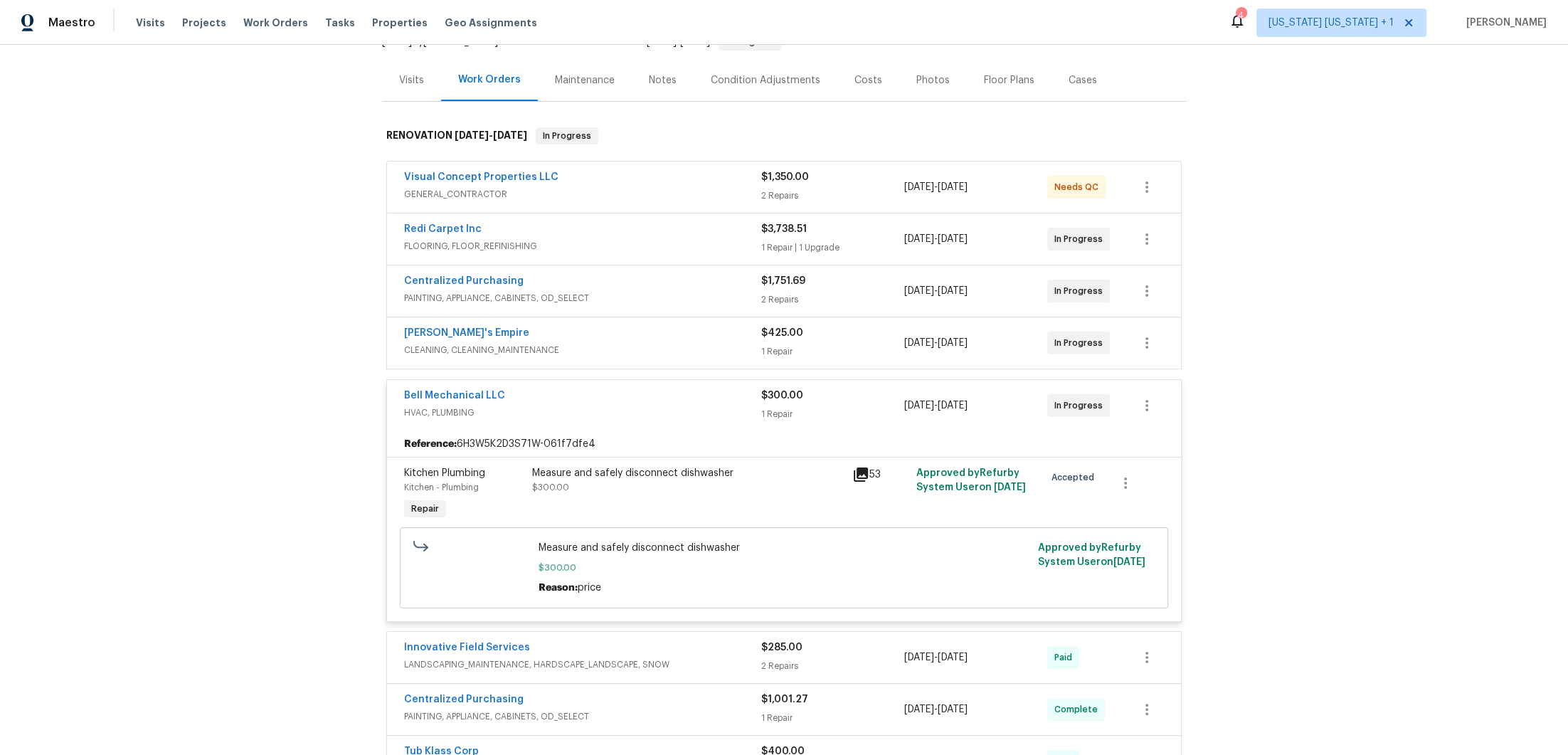
click at [686, 476] on div "Measure and safely disconnect dishwasher" at bounding box center [688, 472] width 312 height 14
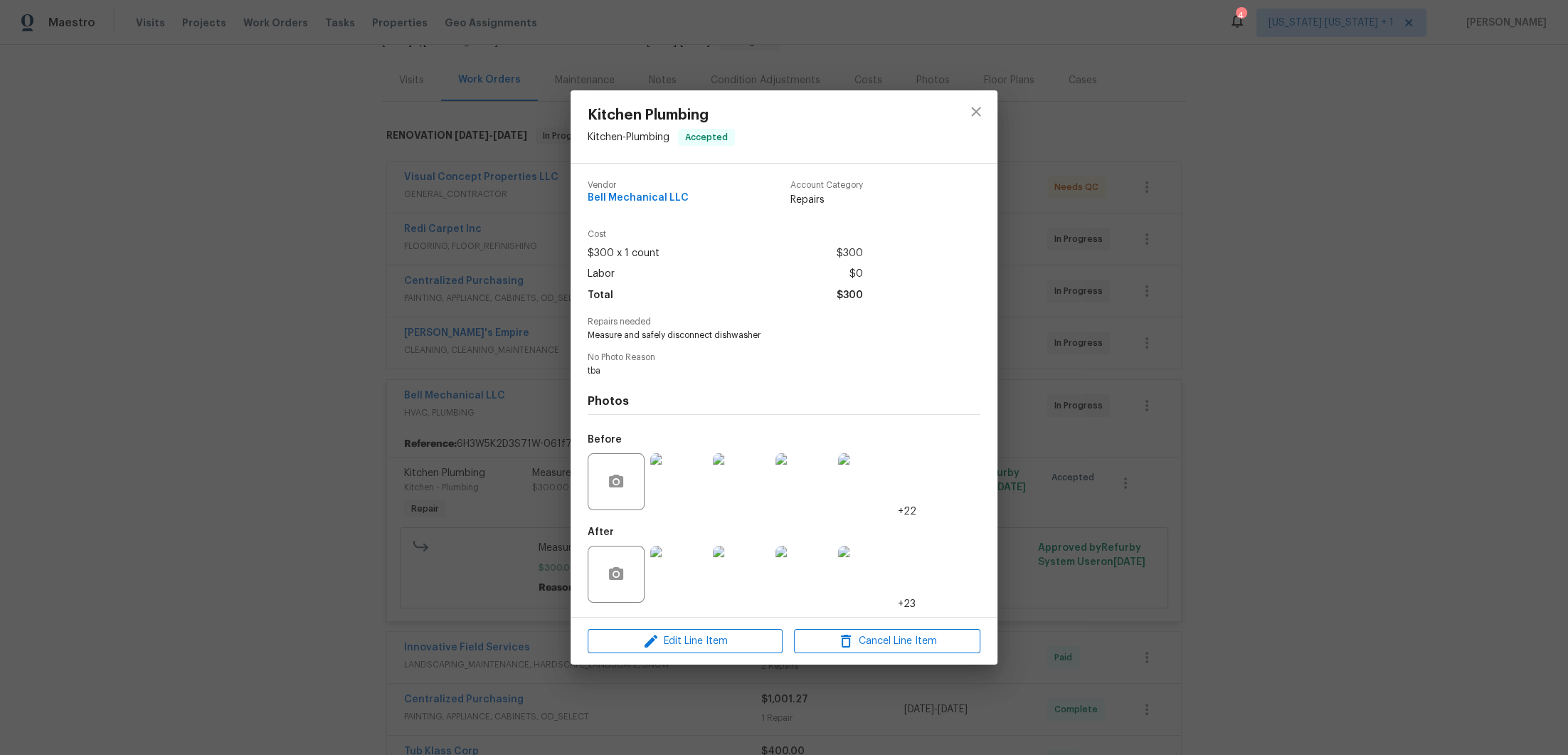
click at [677, 579] on img at bounding box center [679, 574] width 57 height 57
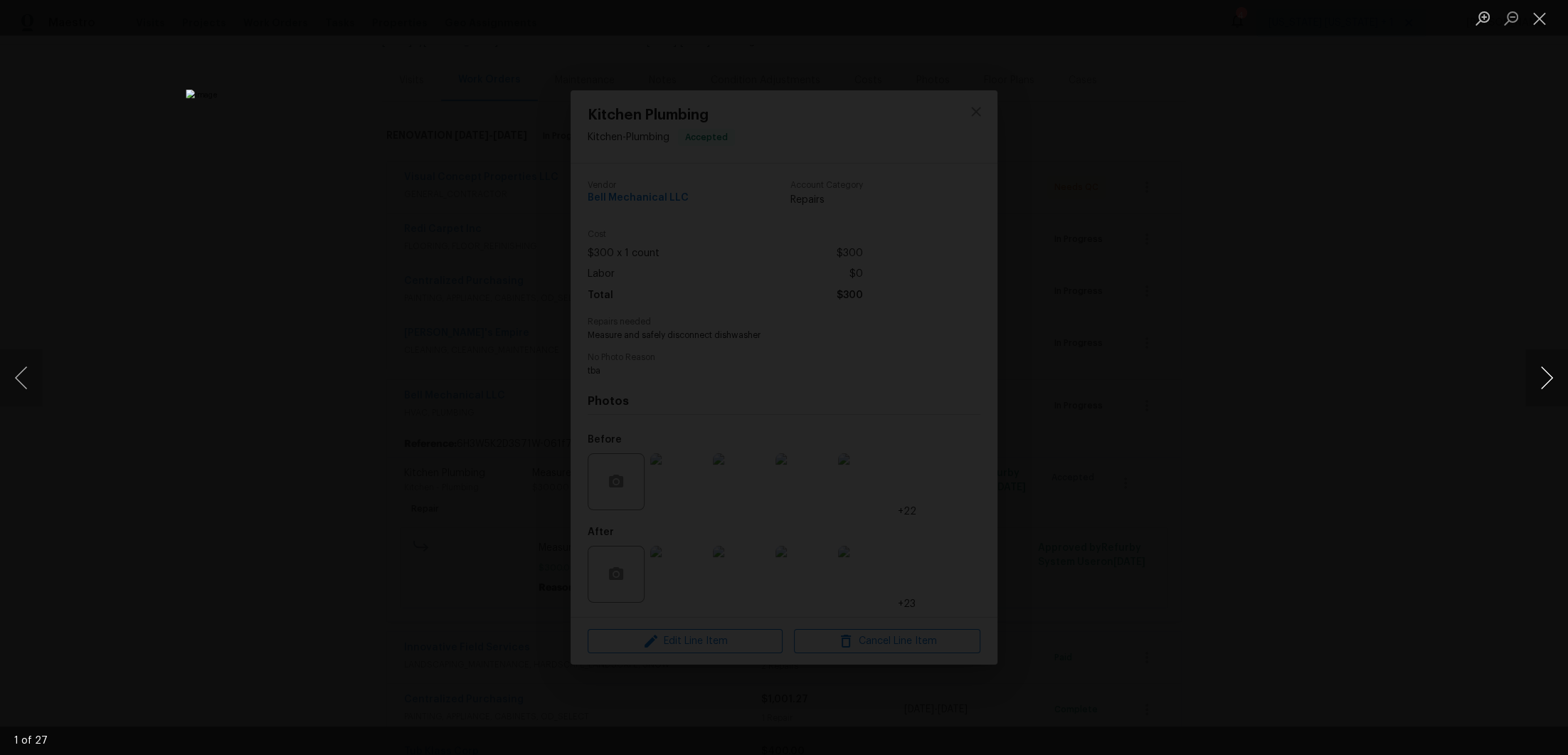
click at [1543, 377] on button "Next image" at bounding box center [1547, 378] width 43 height 57
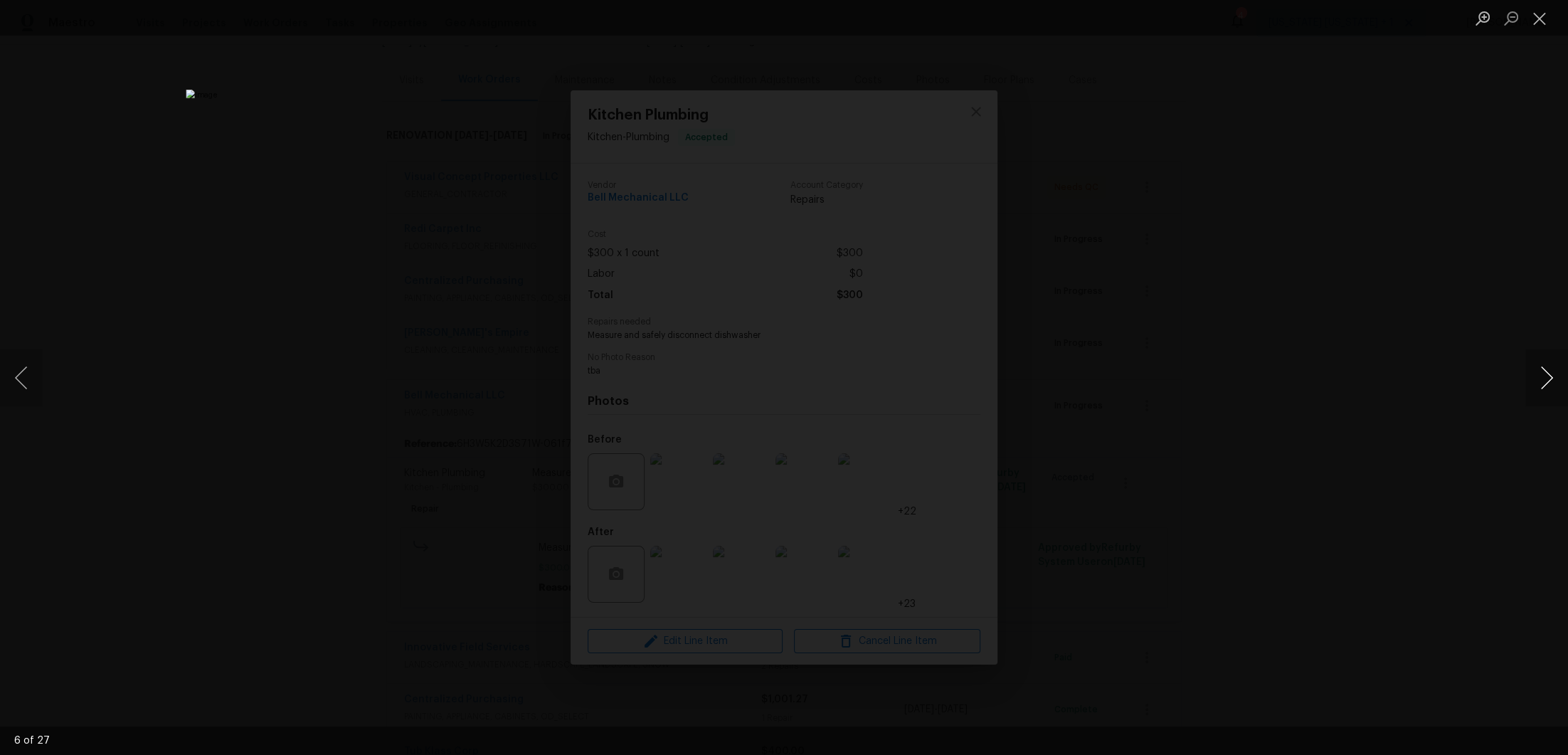
click at [1543, 377] on button "Next image" at bounding box center [1547, 378] width 43 height 57
click at [1543, 369] on button "Next image" at bounding box center [1547, 378] width 43 height 57
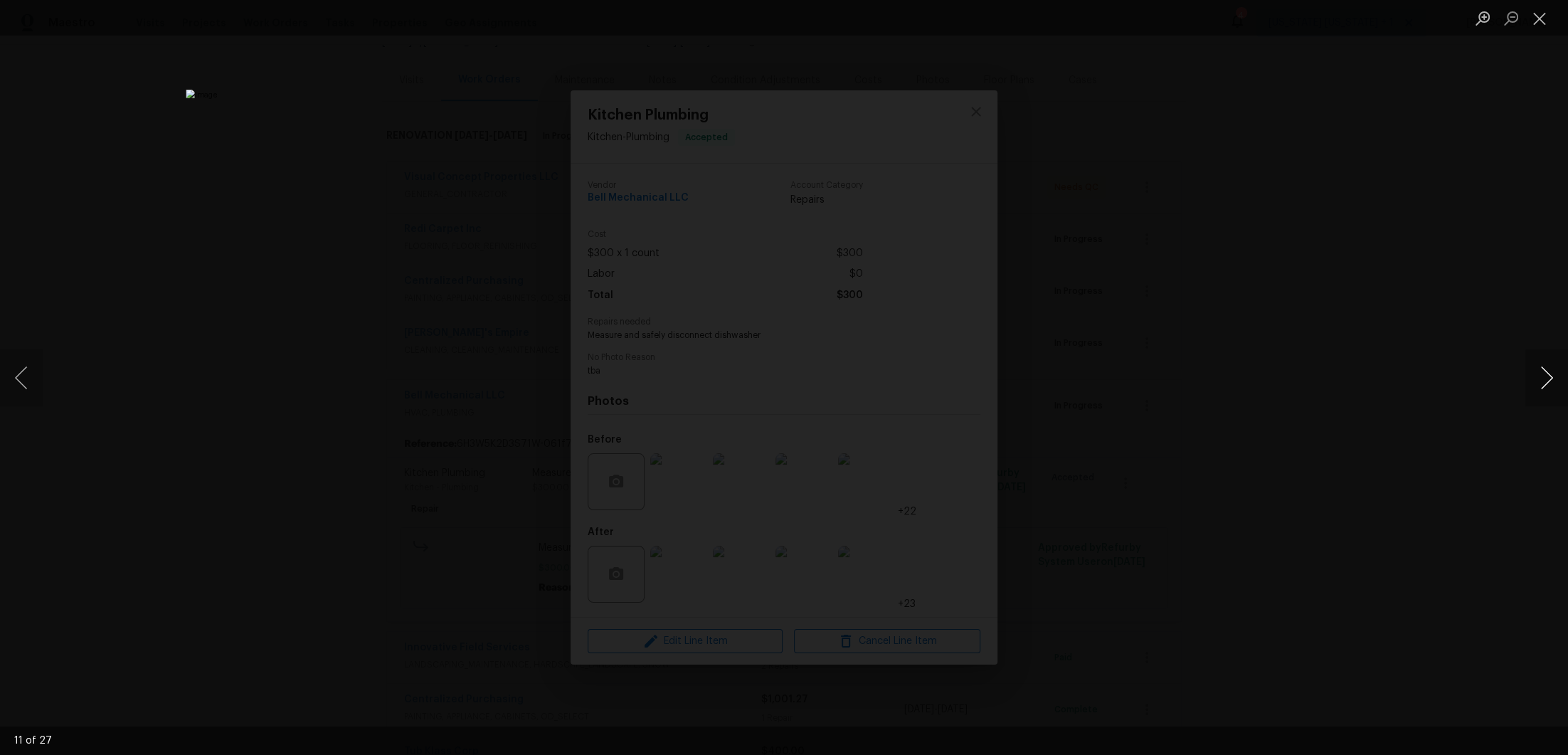
click at [1543, 369] on button "Next image" at bounding box center [1547, 378] width 43 height 57
click at [1285, 344] on div "Lightbox" at bounding box center [784, 377] width 1568 height 755
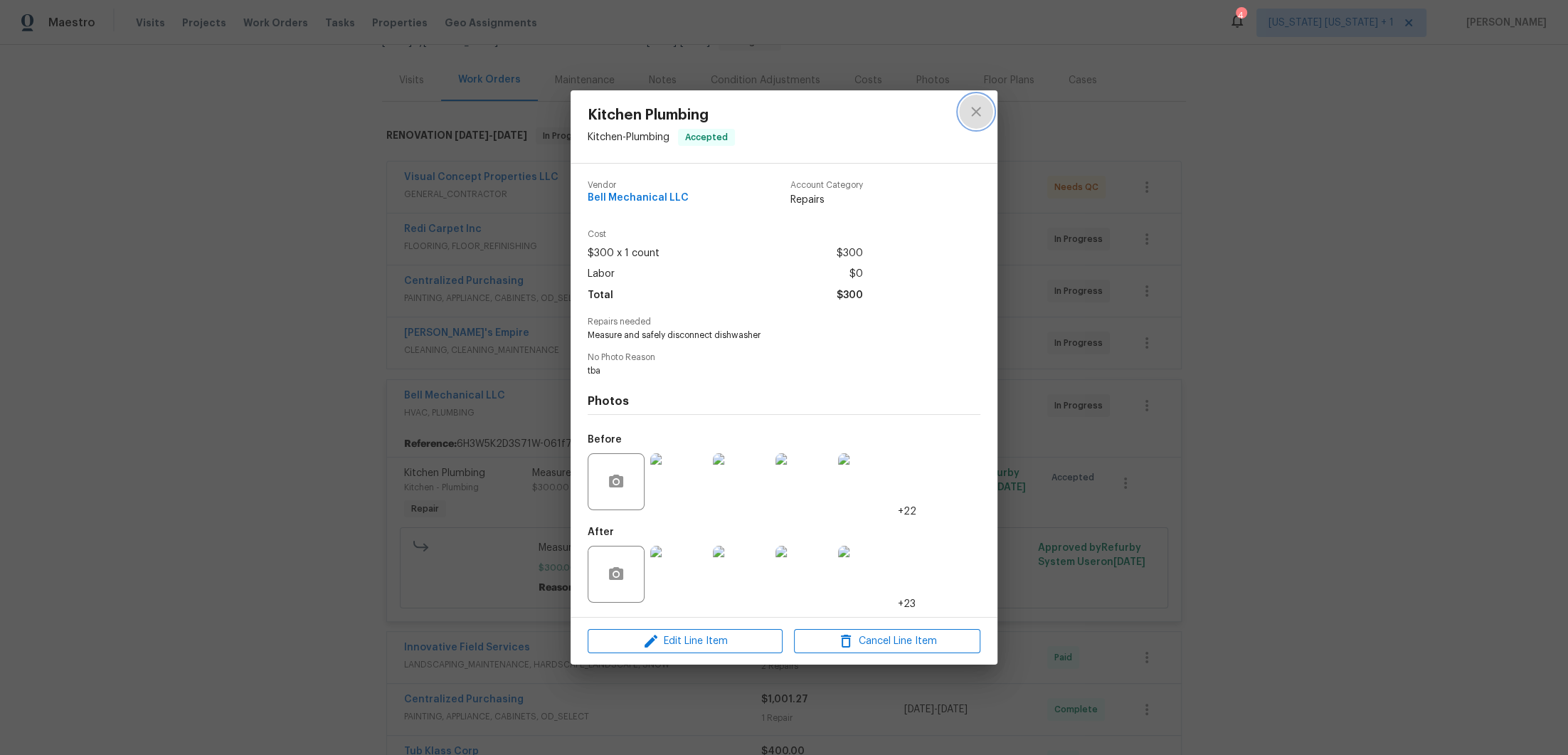
click at [976, 113] on icon "close" at bounding box center [976, 112] width 17 height 17
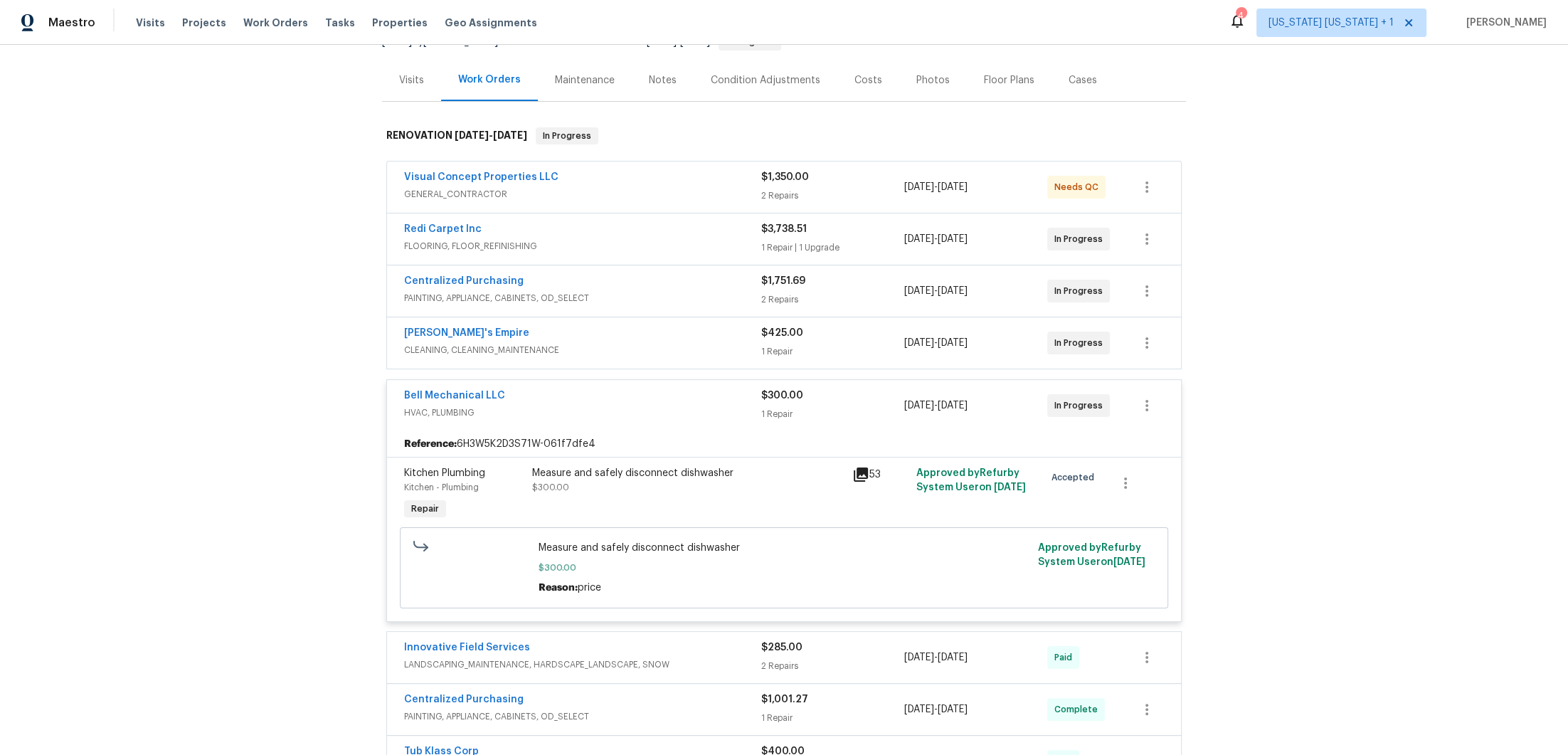
click at [691, 388] on div "Bell Mechanical LLC" at bounding box center [582, 396] width 357 height 17
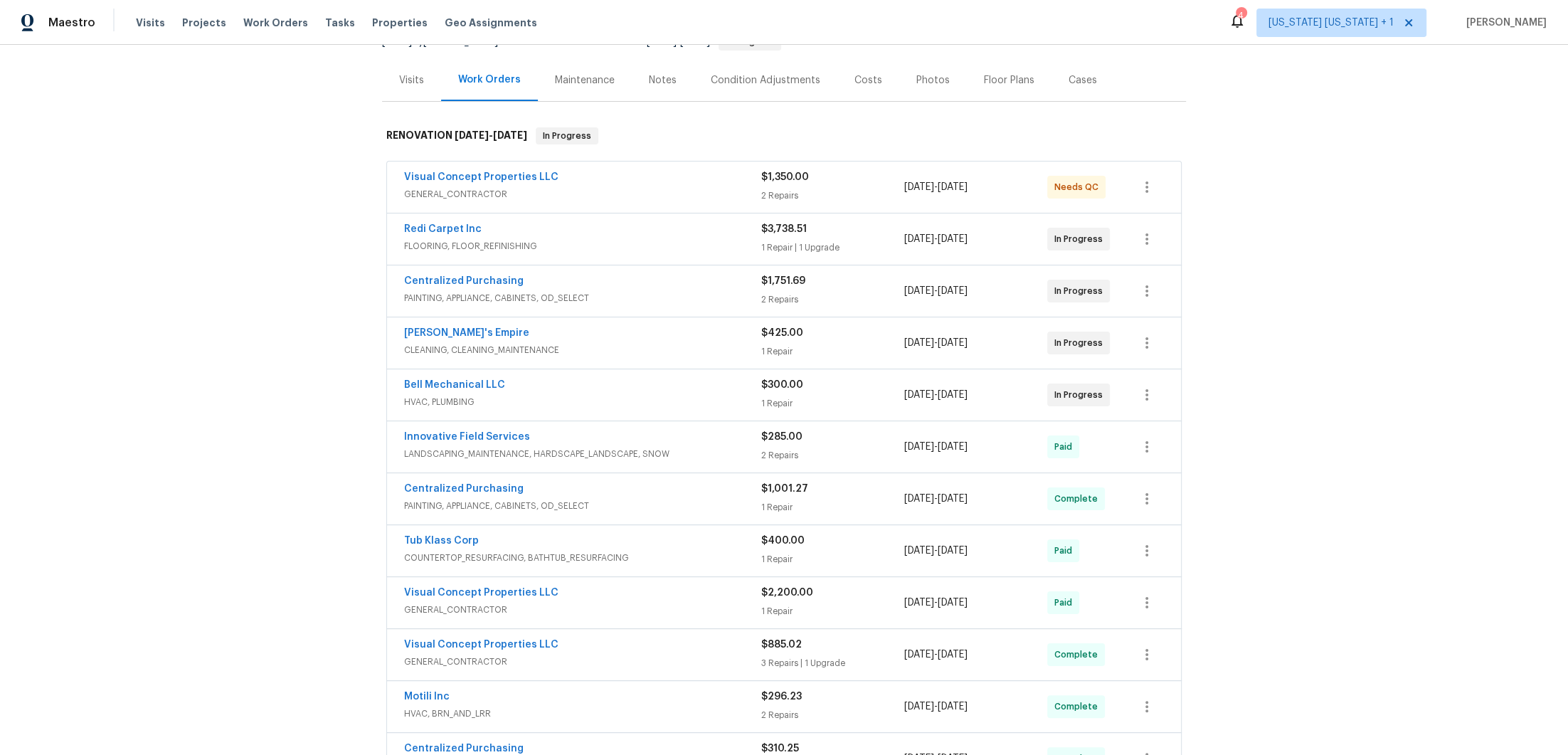
click at [539, 382] on div "Bell Mechanical LLC" at bounding box center [582, 386] width 357 height 17
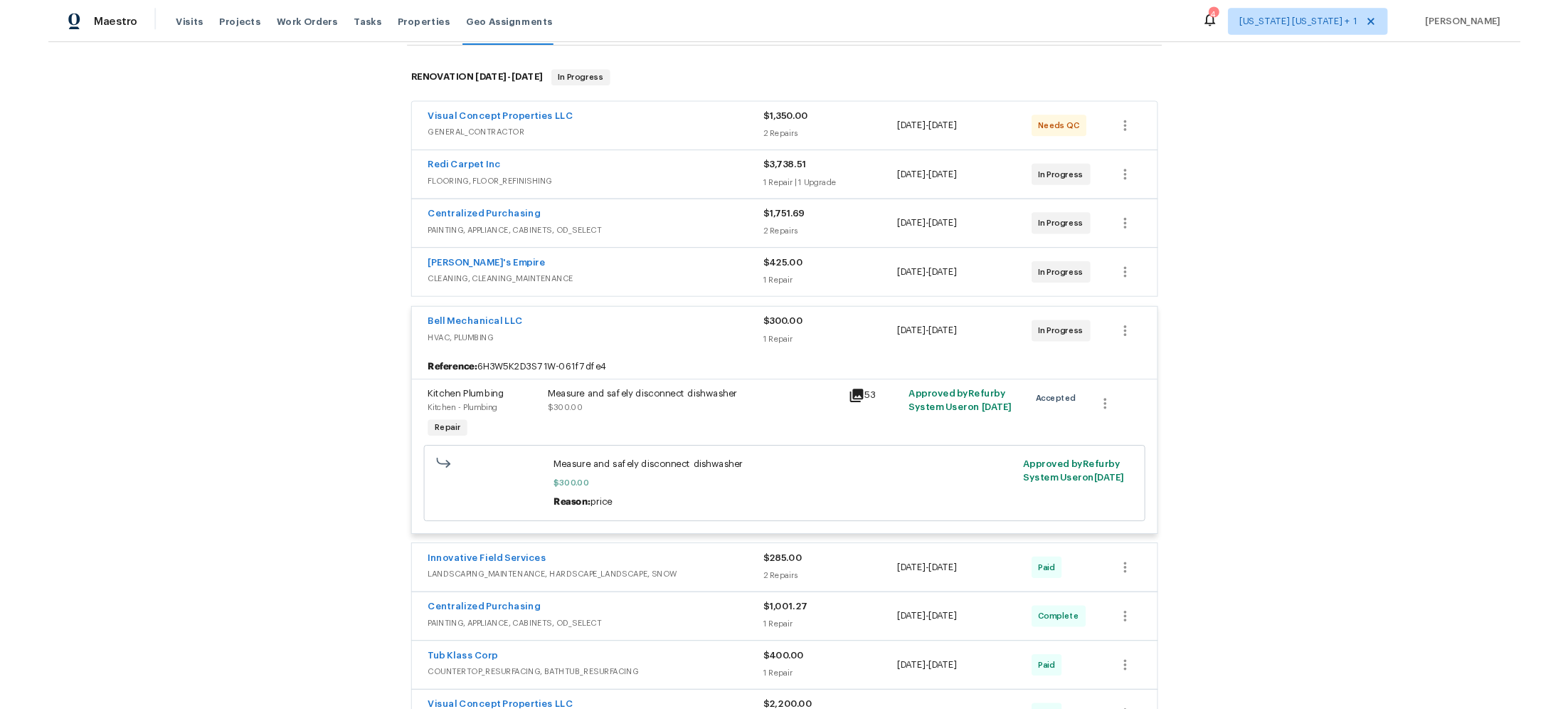
scroll to position [224, 0]
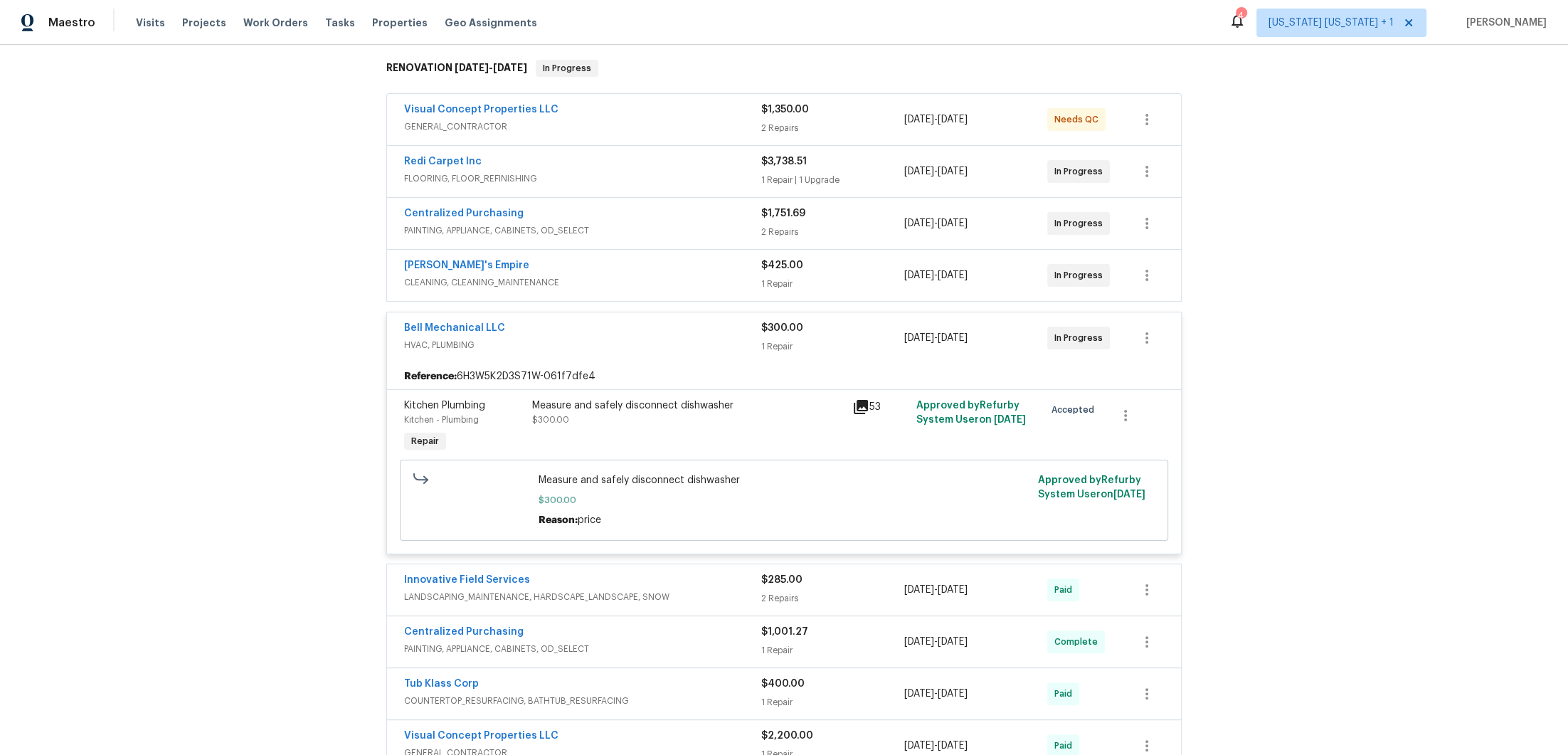
click at [592, 400] on div "Measure and safely disconnect dishwasher" at bounding box center [688, 405] width 312 height 14
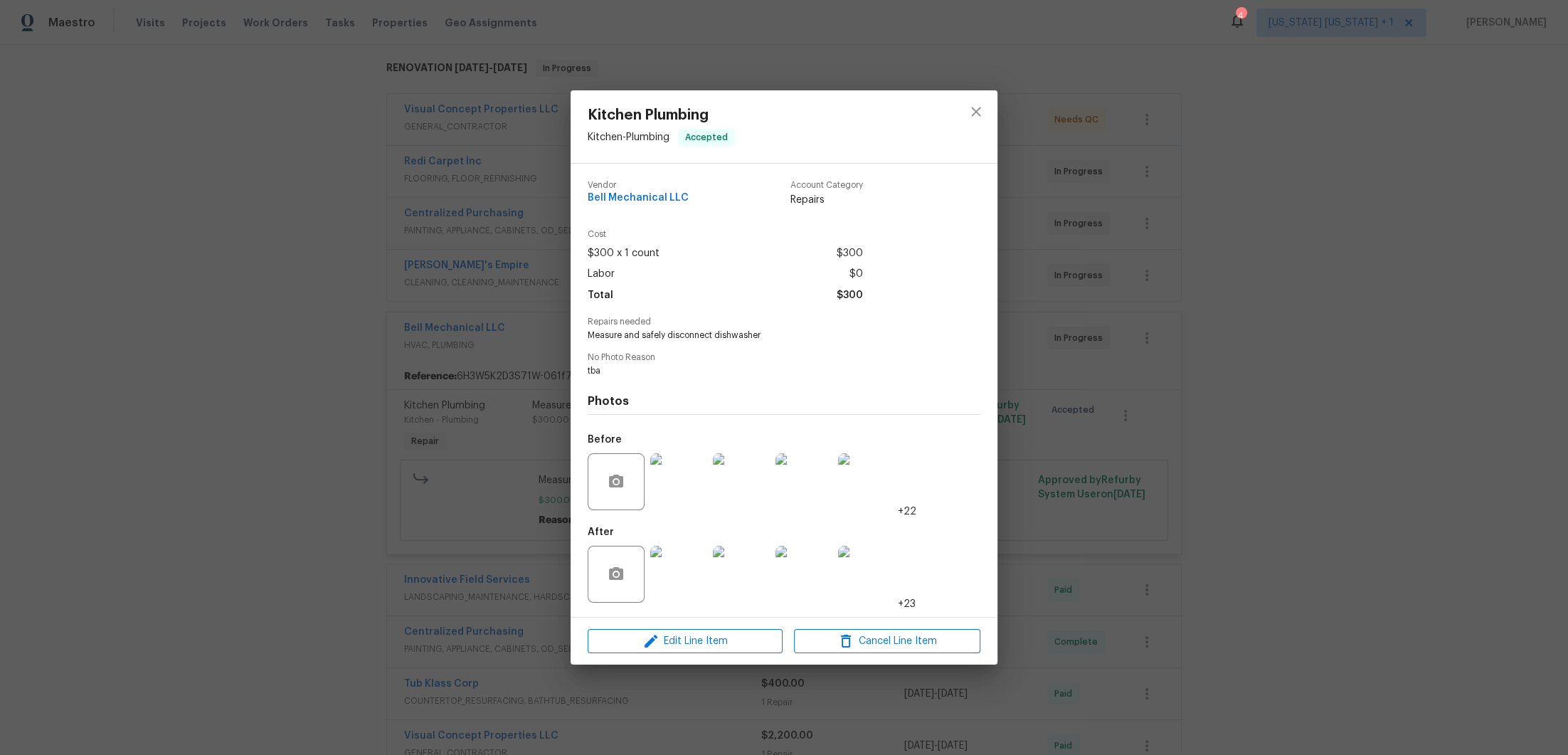
click at [680, 581] on img at bounding box center [679, 574] width 57 height 57
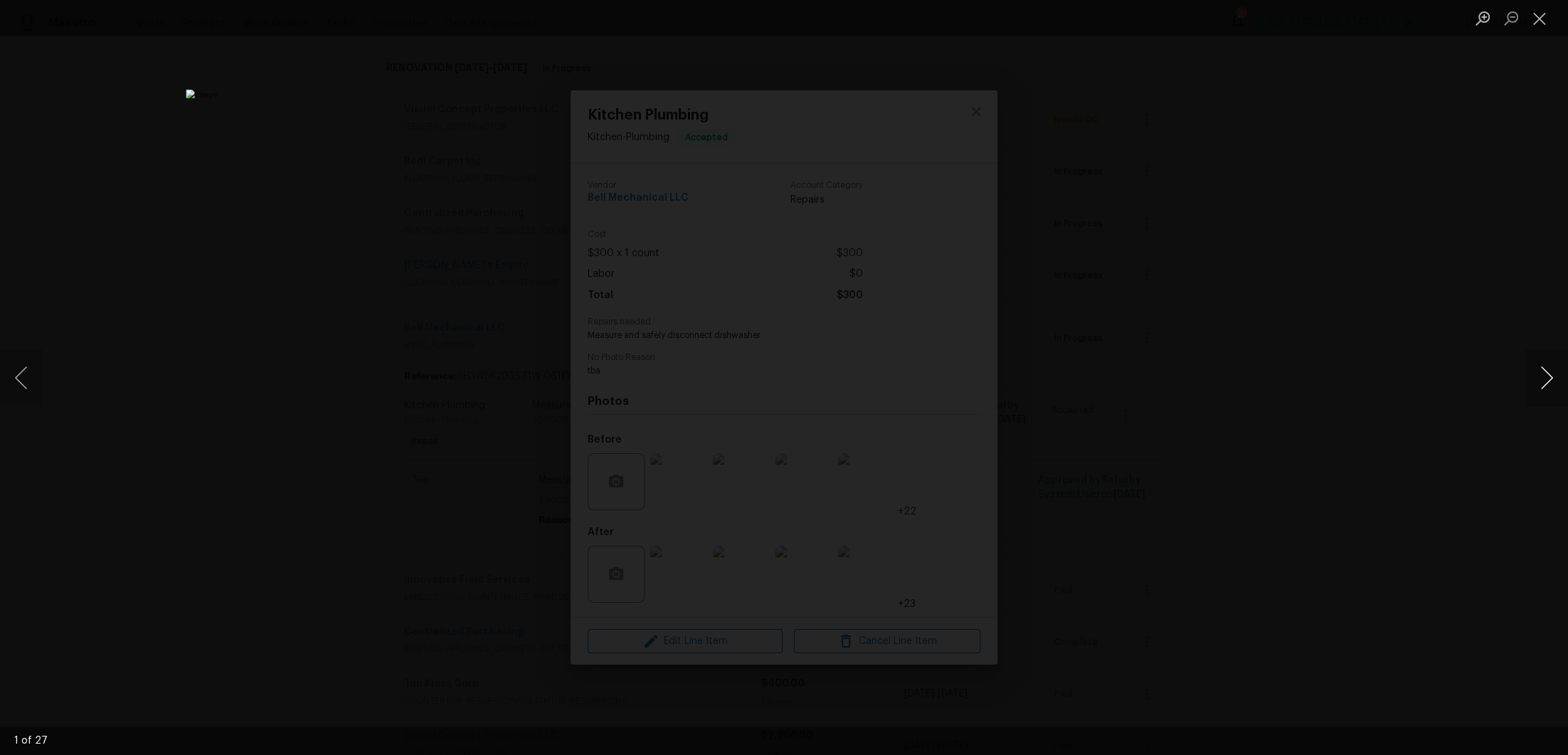
click at [1552, 378] on button "Next image" at bounding box center [1547, 378] width 43 height 57
click at [1549, 378] on button "Next image" at bounding box center [1547, 378] width 43 height 57
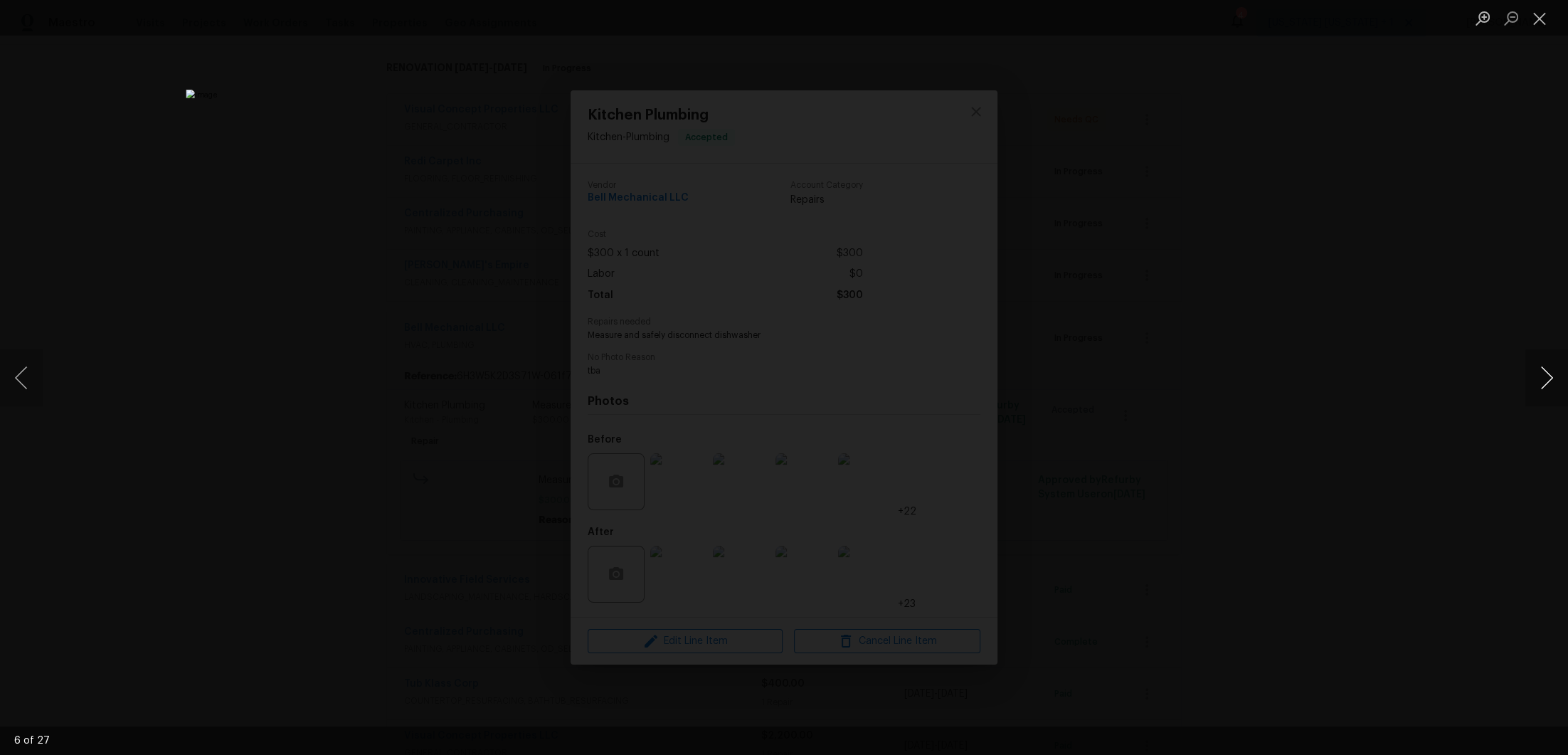
click at [1549, 378] on button "Next image" at bounding box center [1547, 378] width 43 height 57
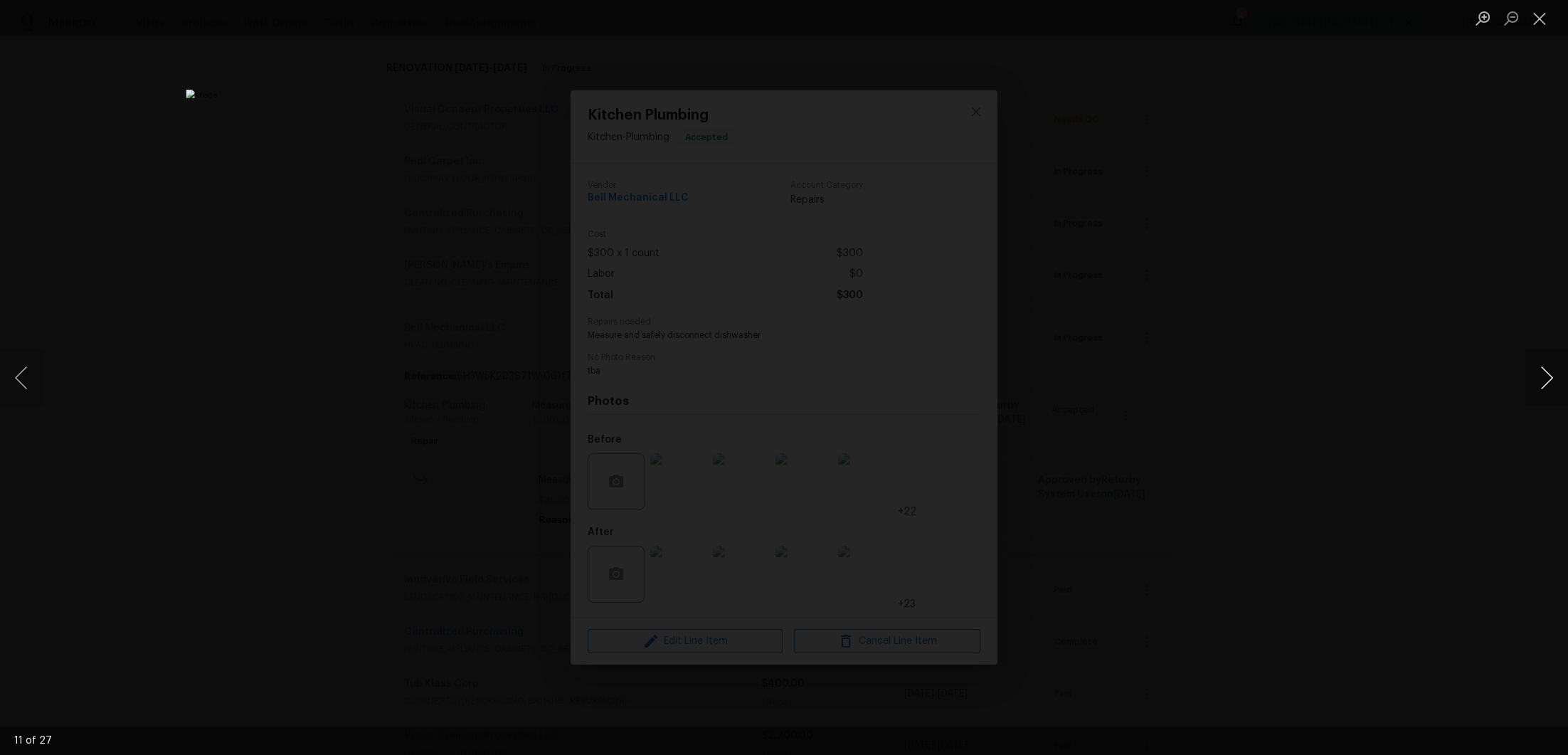
click at [1549, 378] on button "Next image" at bounding box center [1547, 378] width 43 height 57
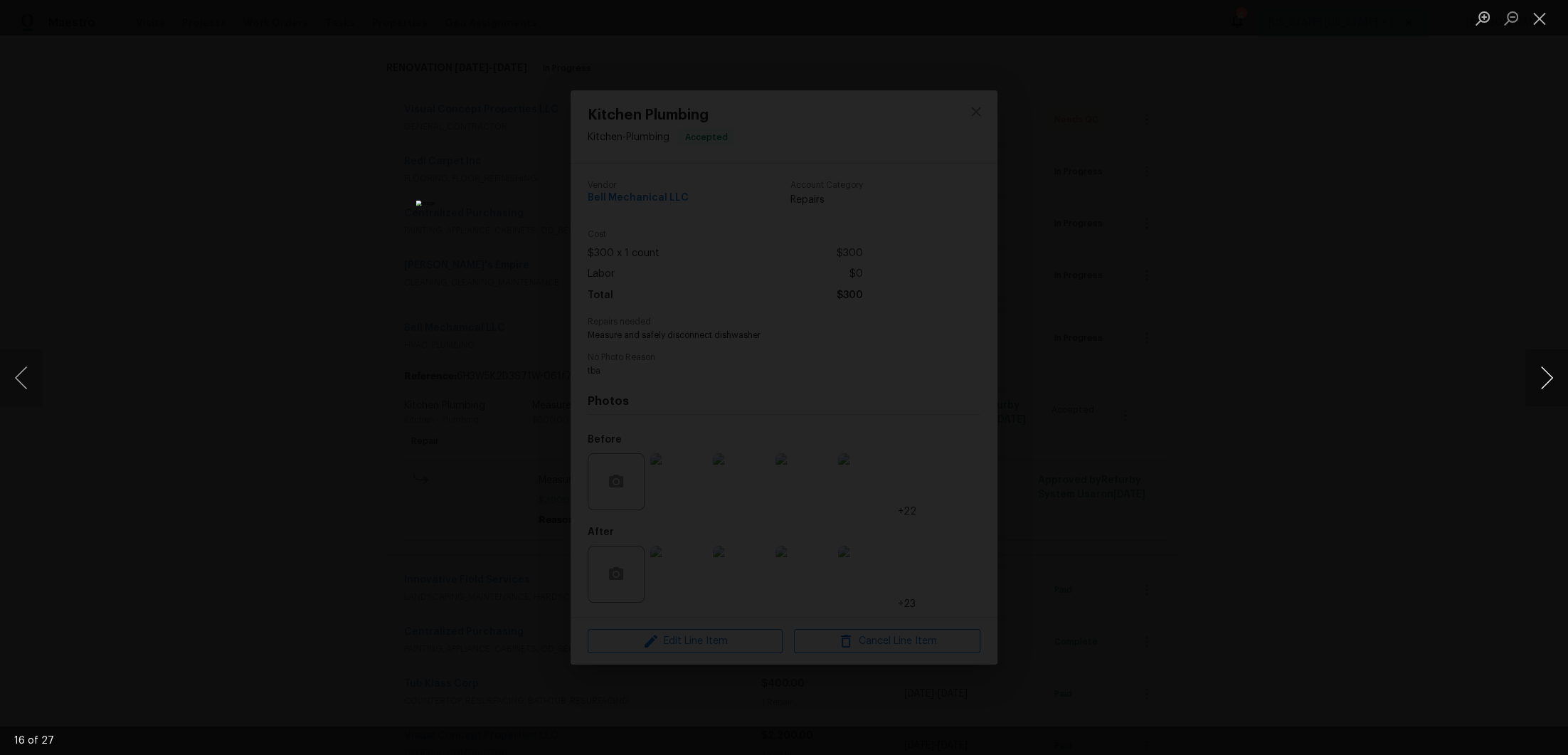
click at [1549, 378] on button "Next image" at bounding box center [1547, 378] width 43 height 57
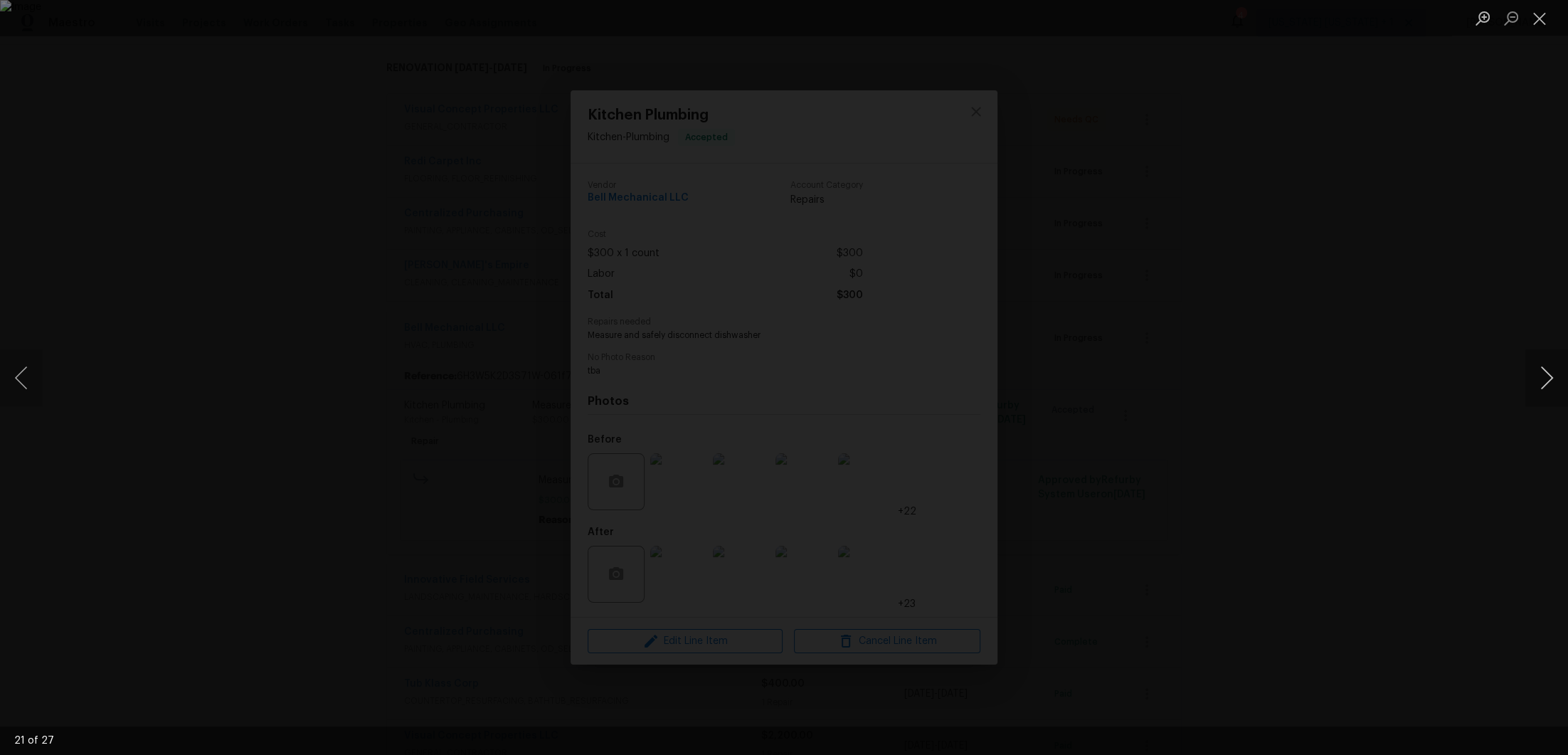
click at [1549, 378] on button "Next image" at bounding box center [1547, 378] width 43 height 57
click at [1548, 375] on button "Next image" at bounding box center [1547, 378] width 43 height 57
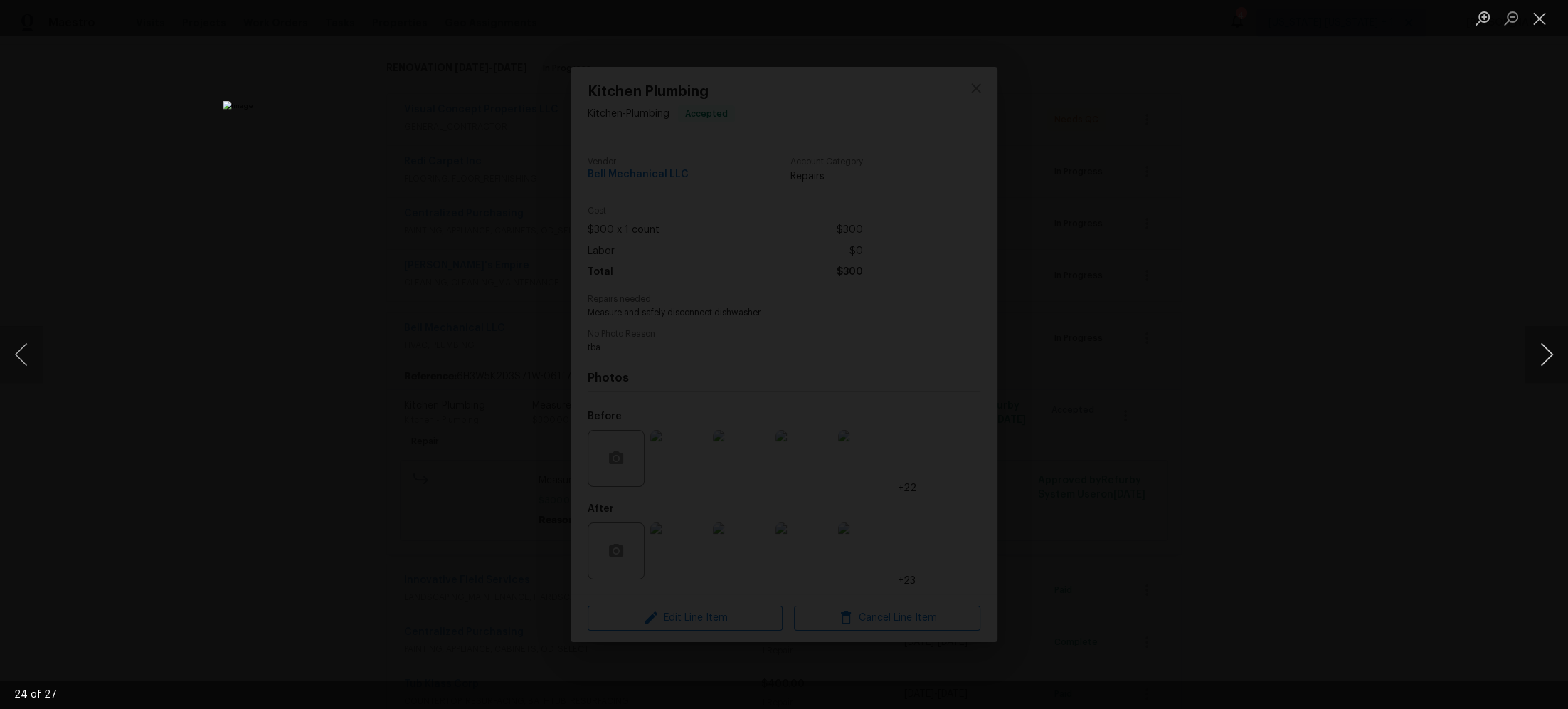
click at [1546, 353] on button "Next image" at bounding box center [1547, 354] width 43 height 57
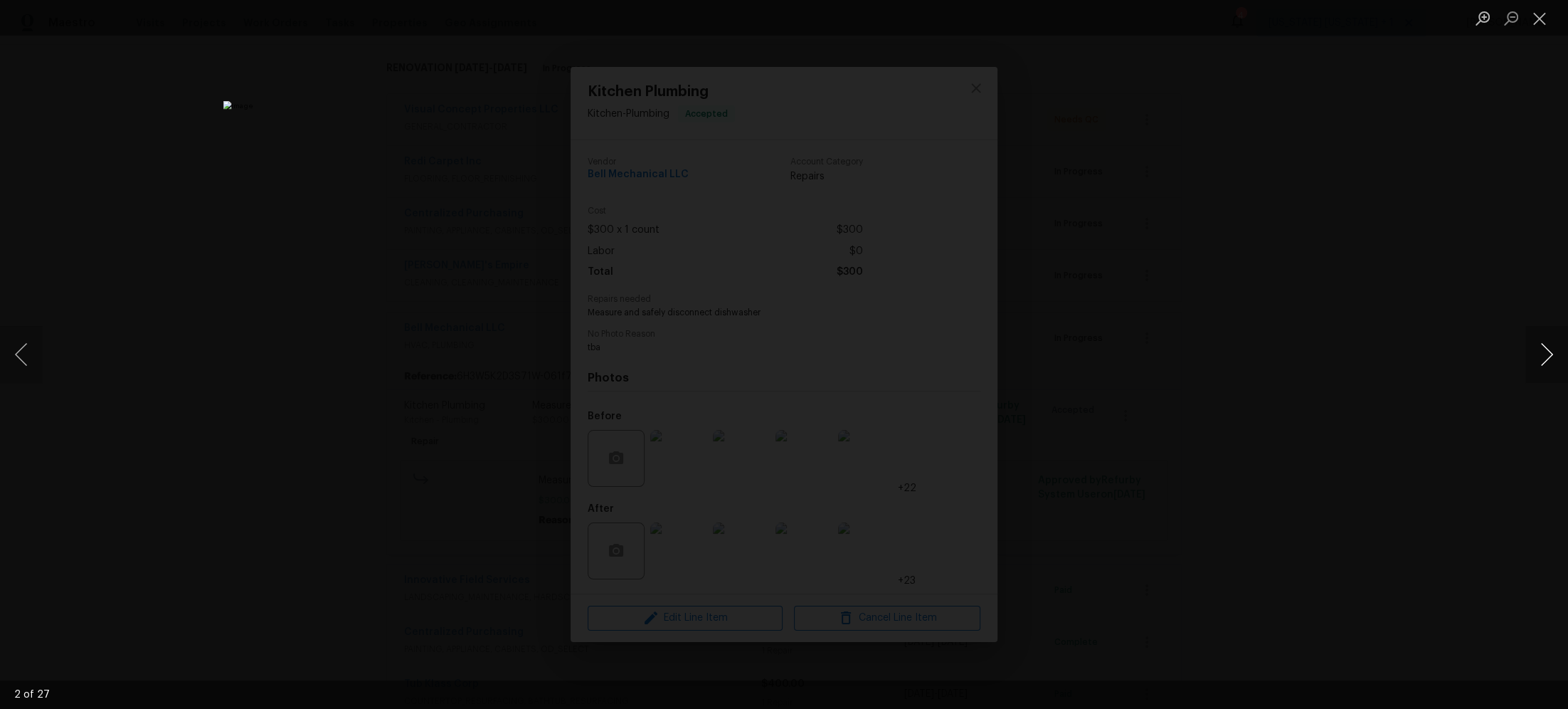
click at [1546, 353] on button "Next image" at bounding box center [1547, 354] width 43 height 57
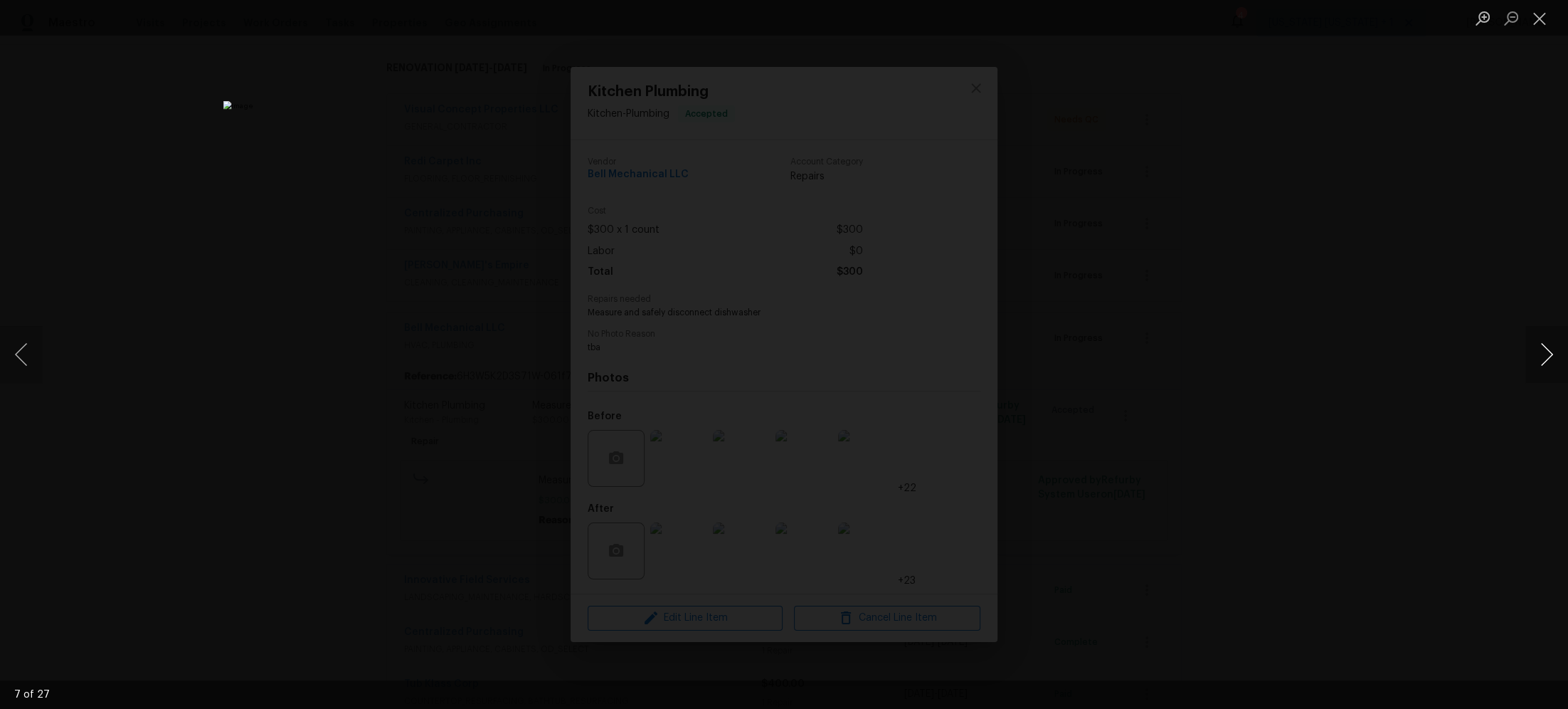
click at [1546, 353] on button "Next image" at bounding box center [1547, 354] width 43 height 57
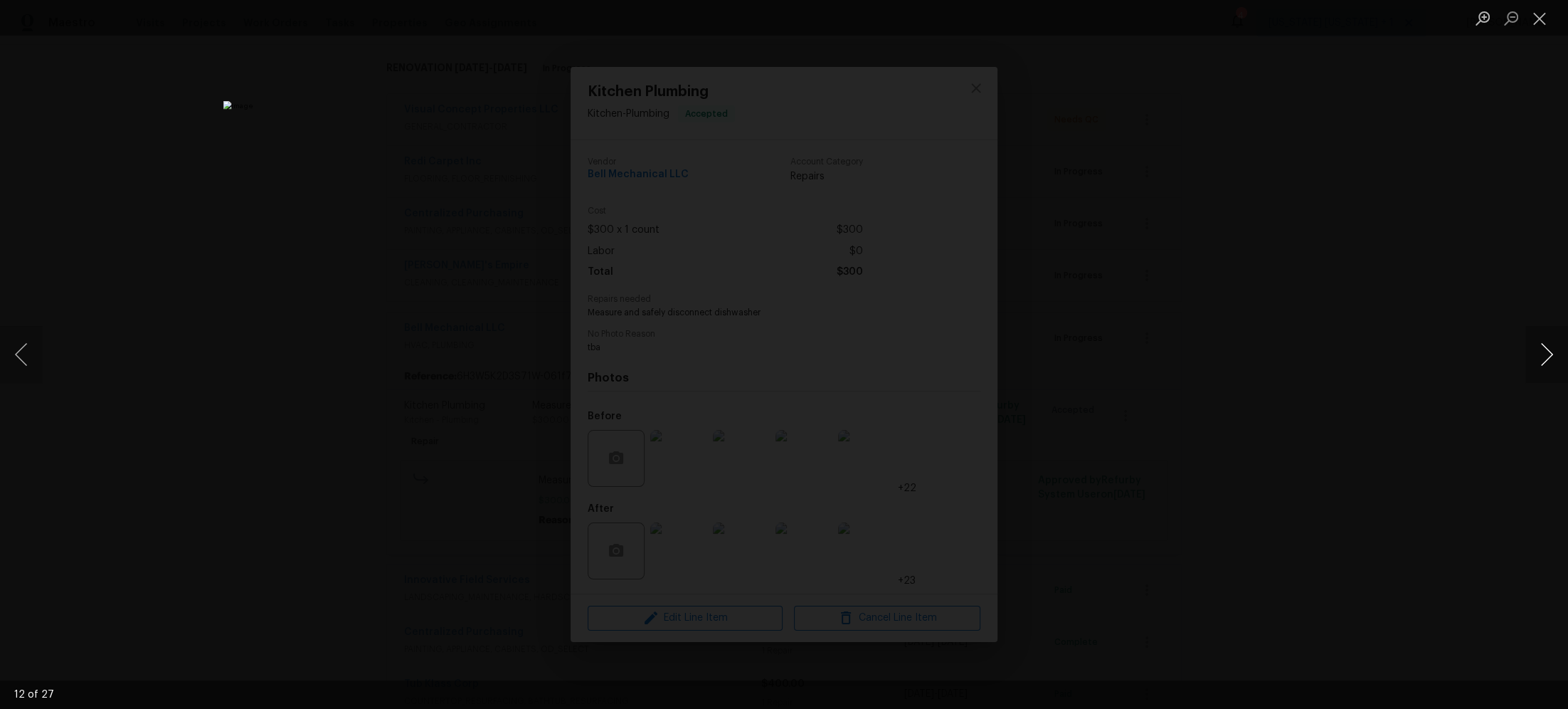
click at [1546, 353] on button "Next image" at bounding box center [1547, 354] width 43 height 57
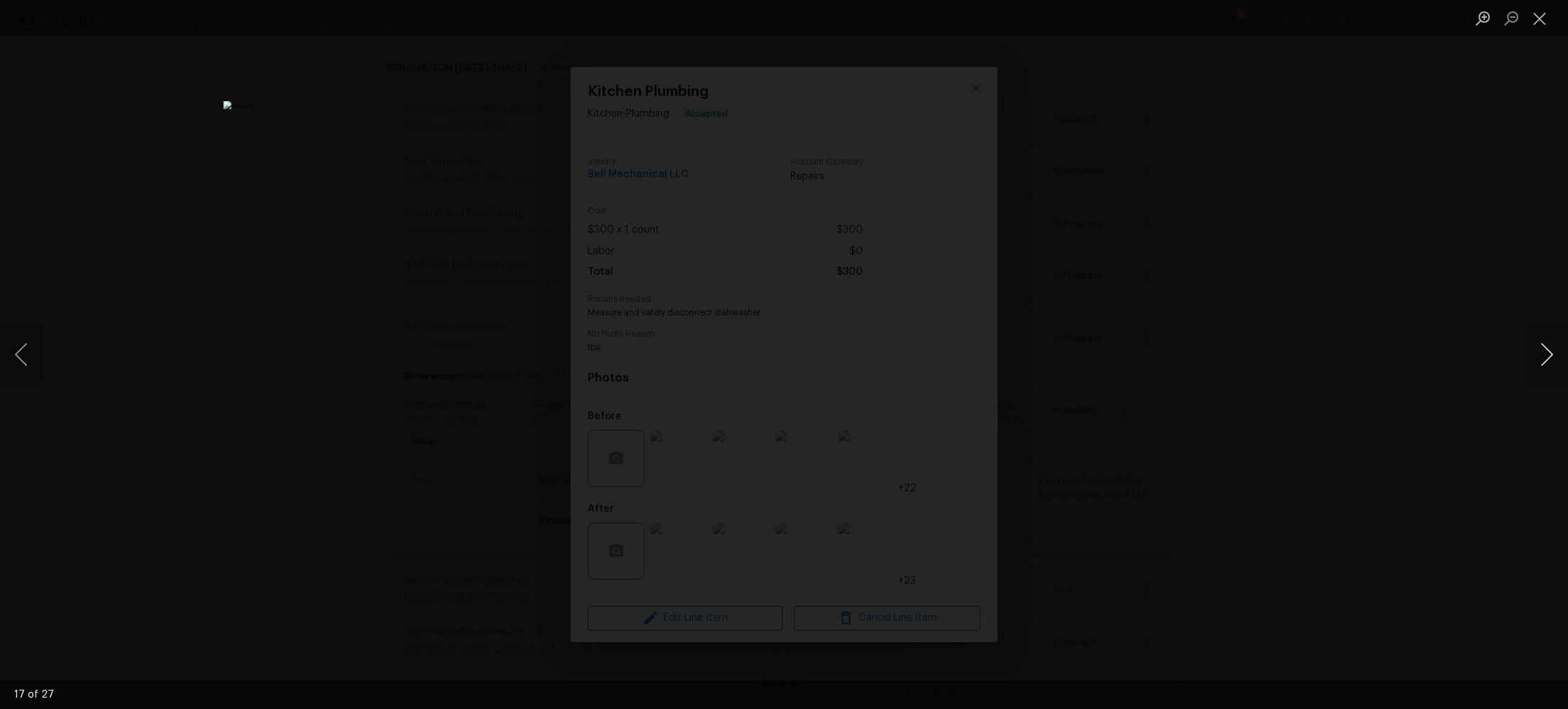
click at [1546, 353] on button "Next image" at bounding box center [1547, 354] width 43 height 57
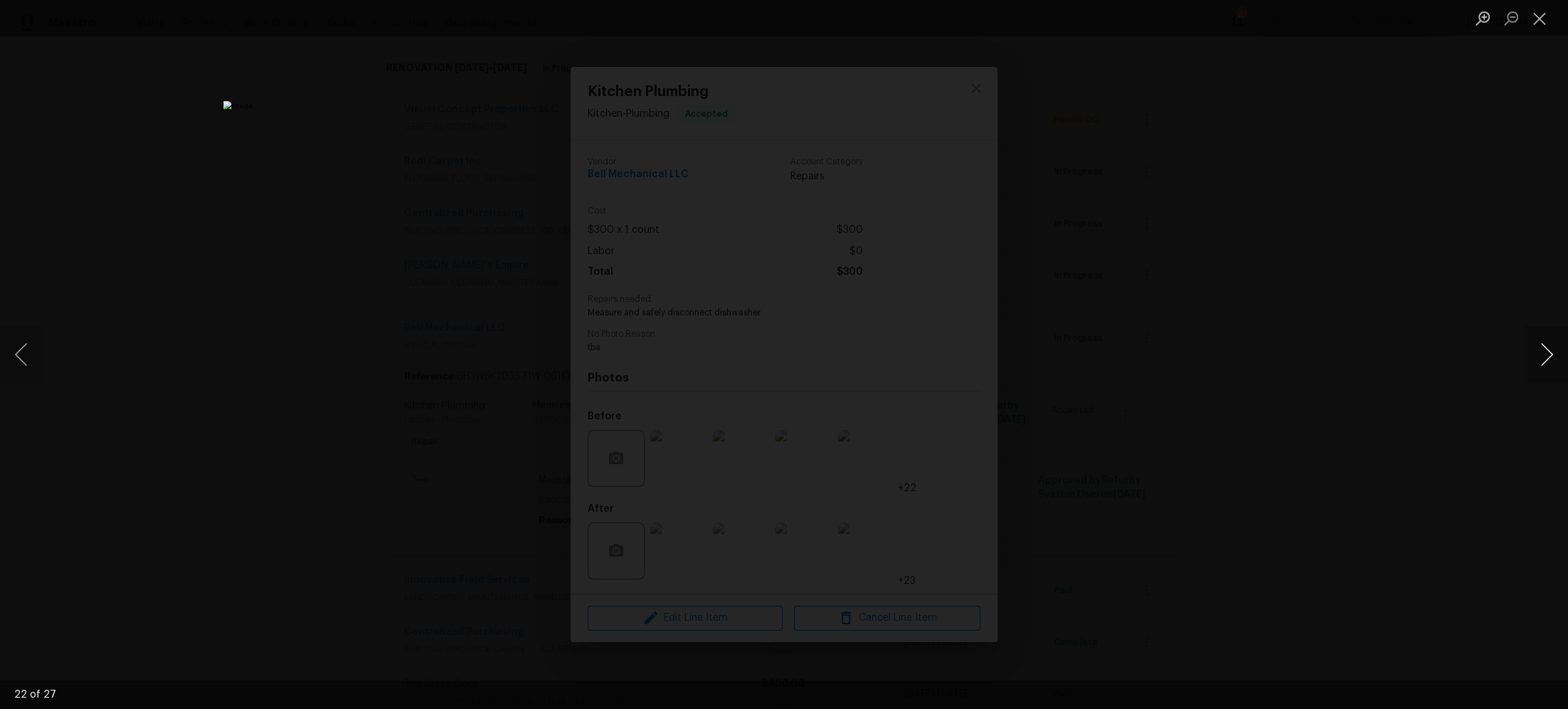
click at [1546, 353] on button "Next image" at bounding box center [1547, 354] width 43 height 57
click at [20, 357] on button "Previous image" at bounding box center [21, 354] width 43 height 57
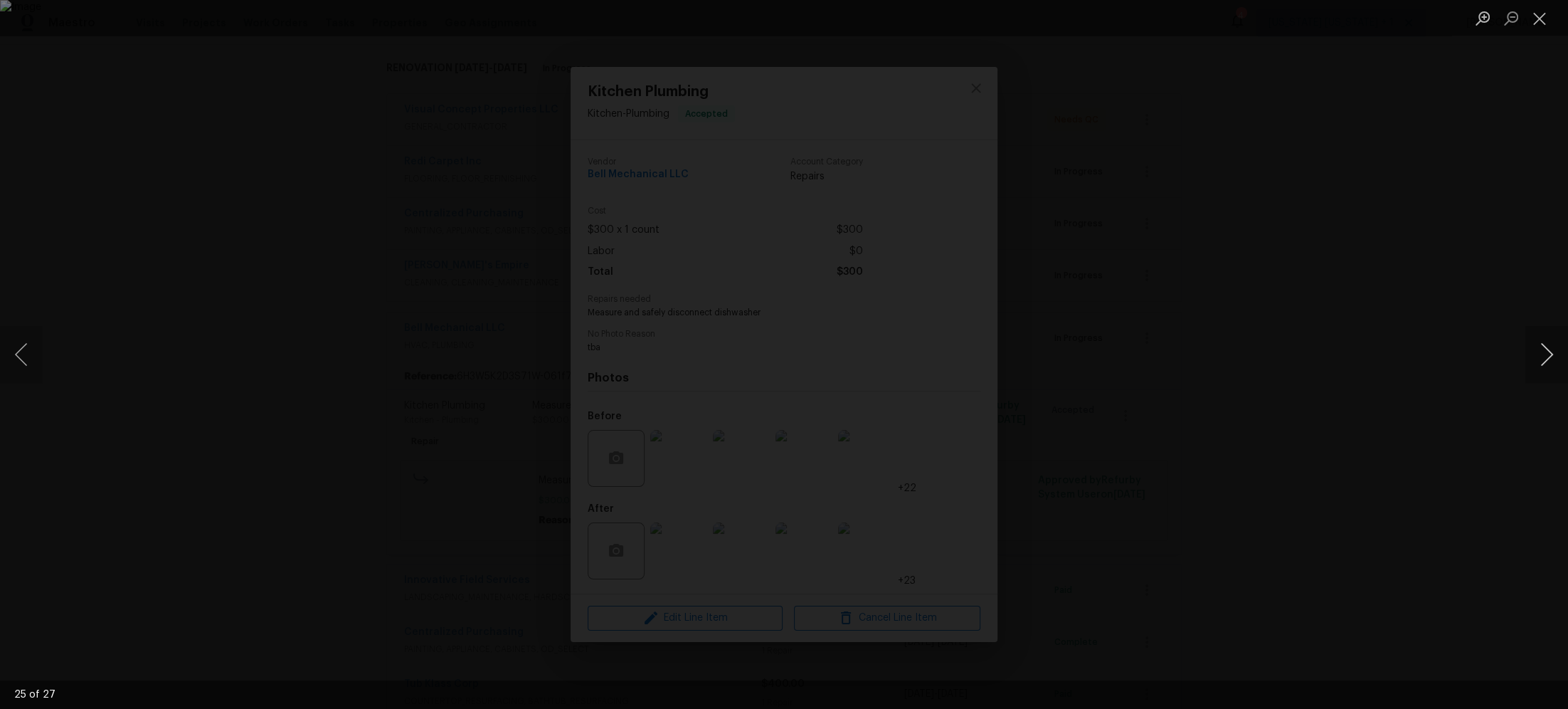
click at [1547, 358] on button "Next image" at bounding box center [1547, 354] width 43 height 57
click at [1543, 351] on button "Next image" at bounding box center [1547, 354] width 43 height 57
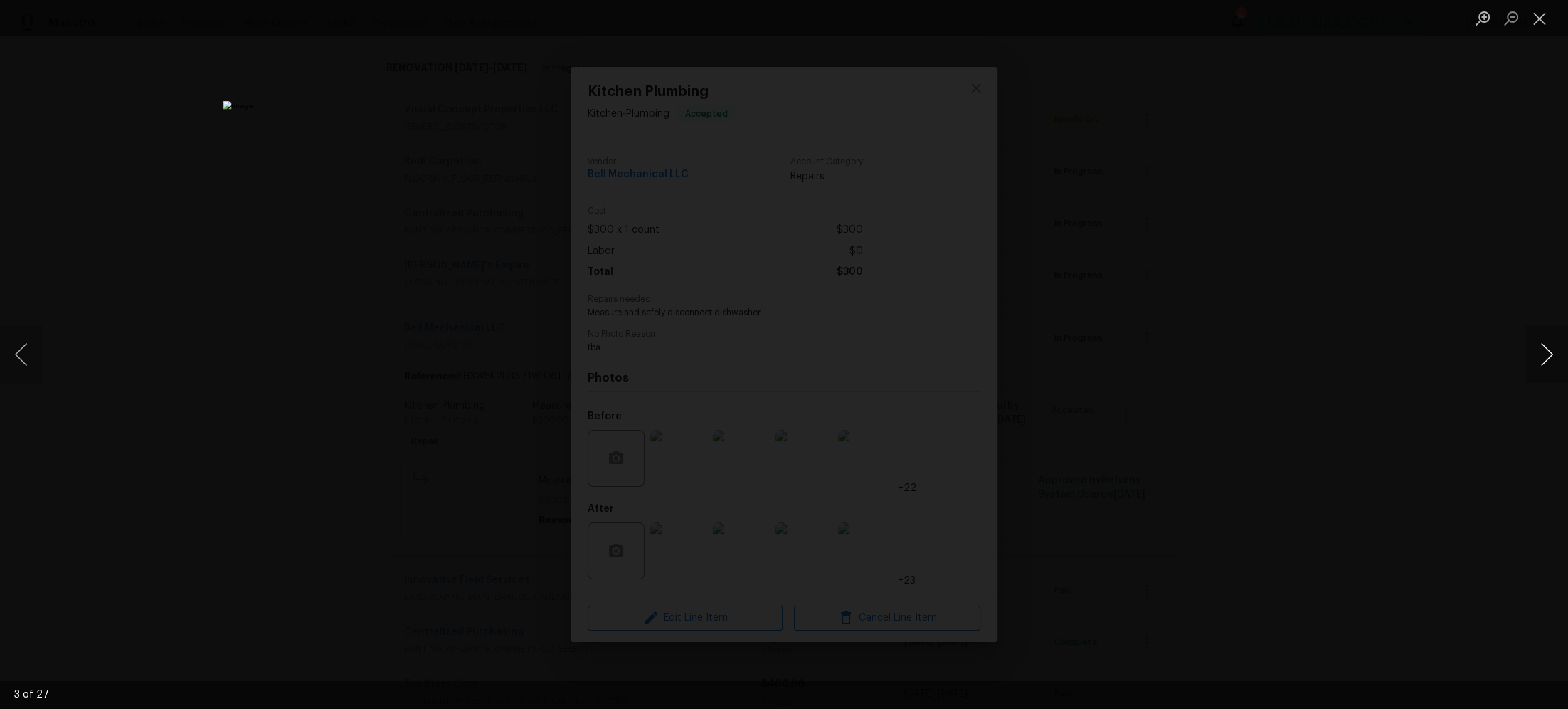
click at [1543, 351] on button "Next image" at bounding box center [1547, 354] width 43 height 57
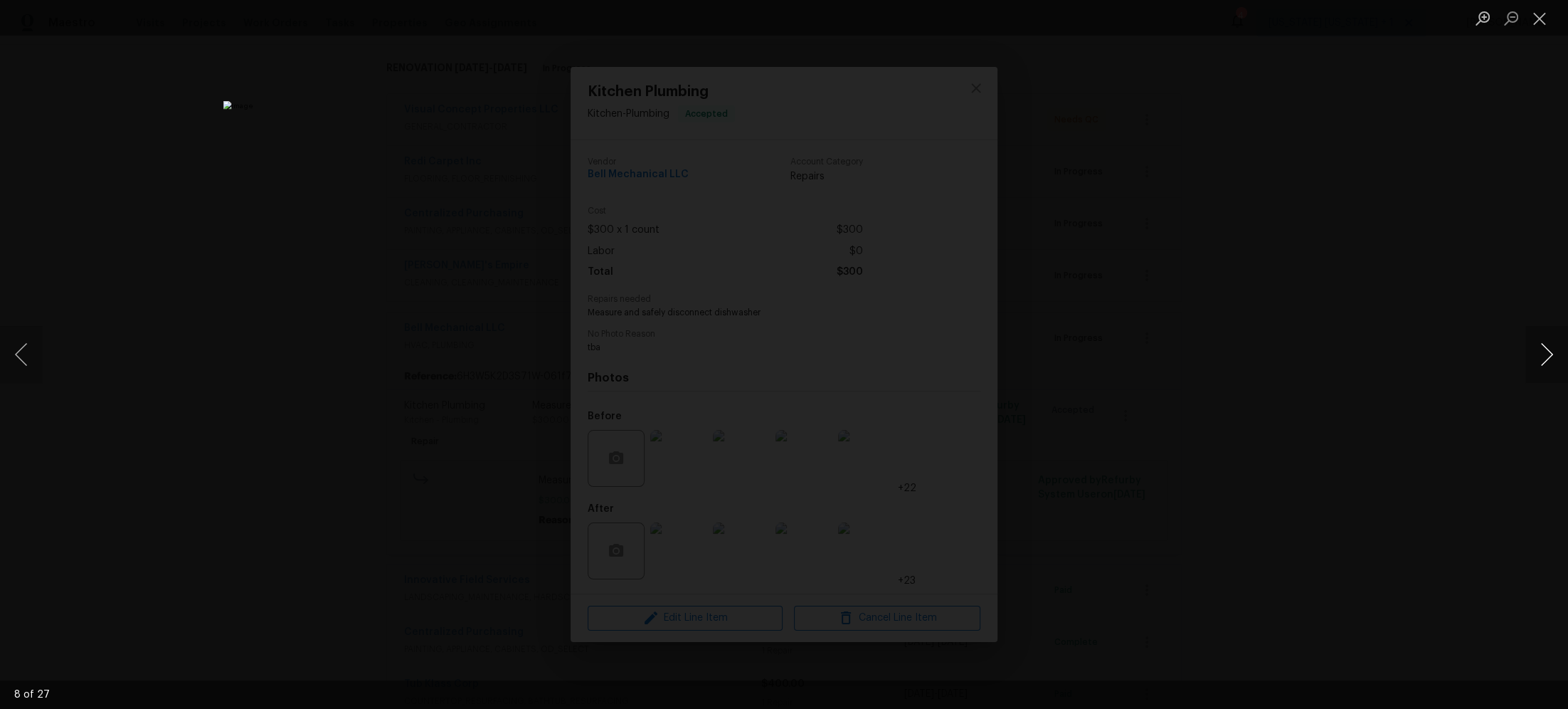
click at [1543, 351] on button "Next image" at bounding box center [1547, 354] width 43 height 57
click at [1552, 356] on button "Next image" at bounding box center [1547, 354] width 43 height 57
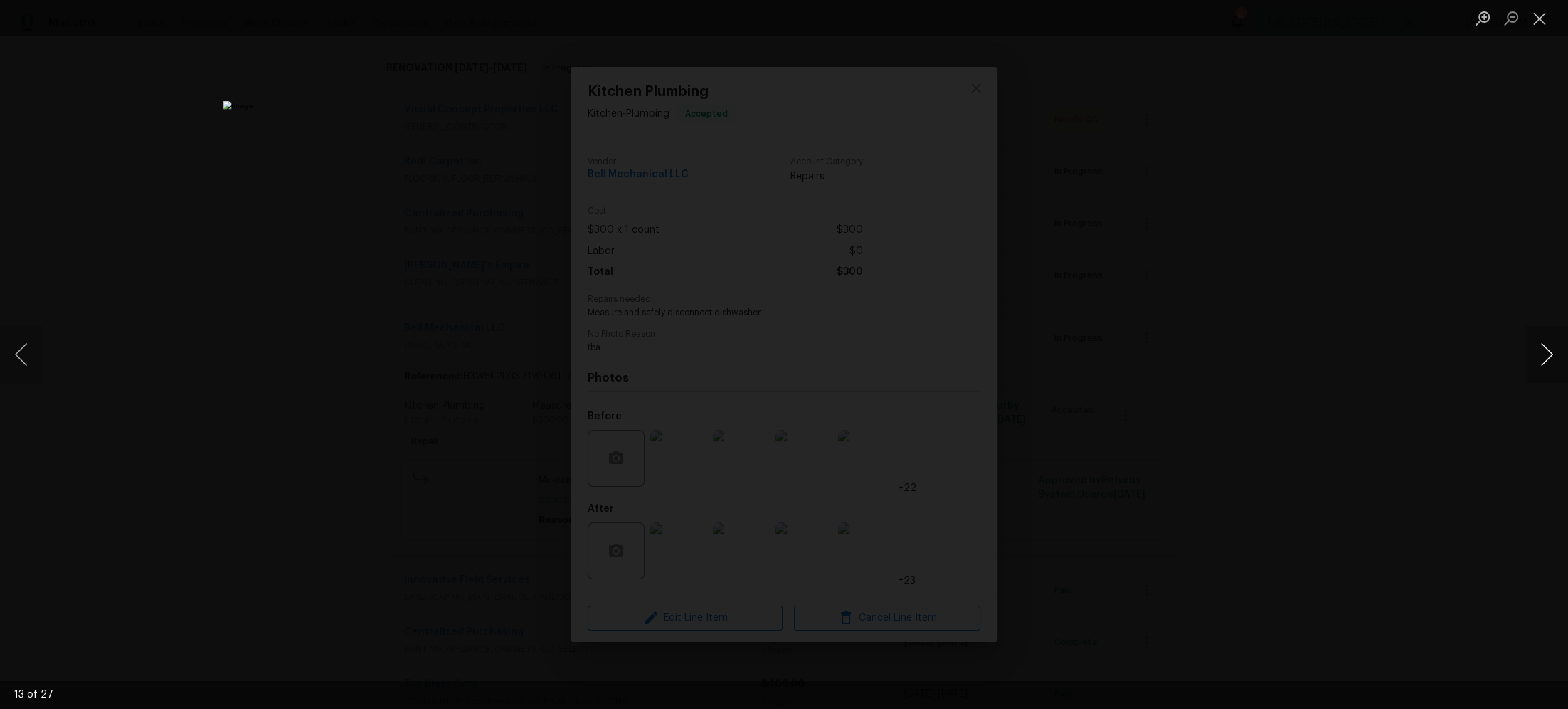
click at [1552, 356] on button "Next image" at bounding box center [1547, 354] width 43 height 57
click at [1551, 349] on button "Next image" at bounding box center [1547, 354] width 43 height 57
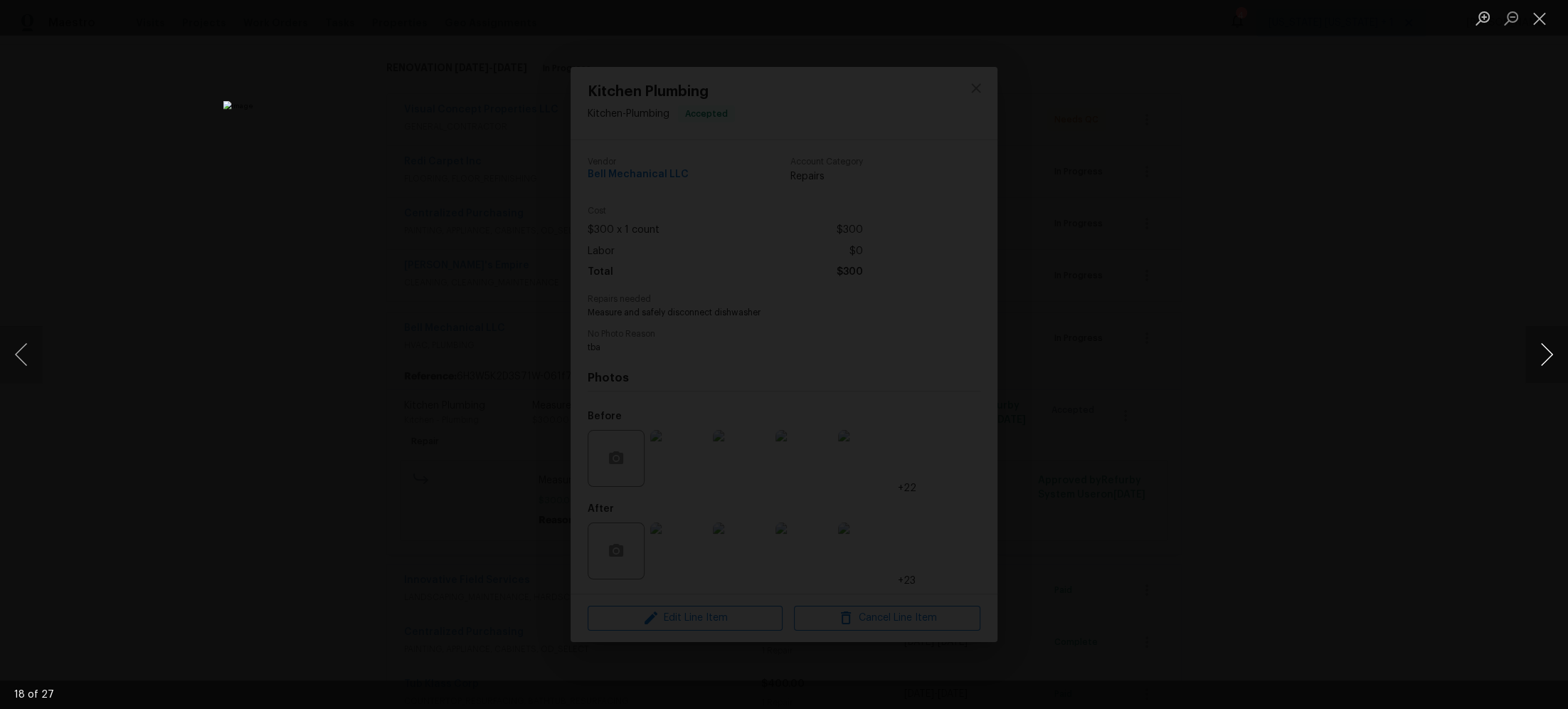
click at [1551, 349] on button "Next image" at bounding box center [1547, 354] width 43 height 57
click at [1535, 16] on button "Close lightbox" at bounding box center [1539, 18] width 29 height 25
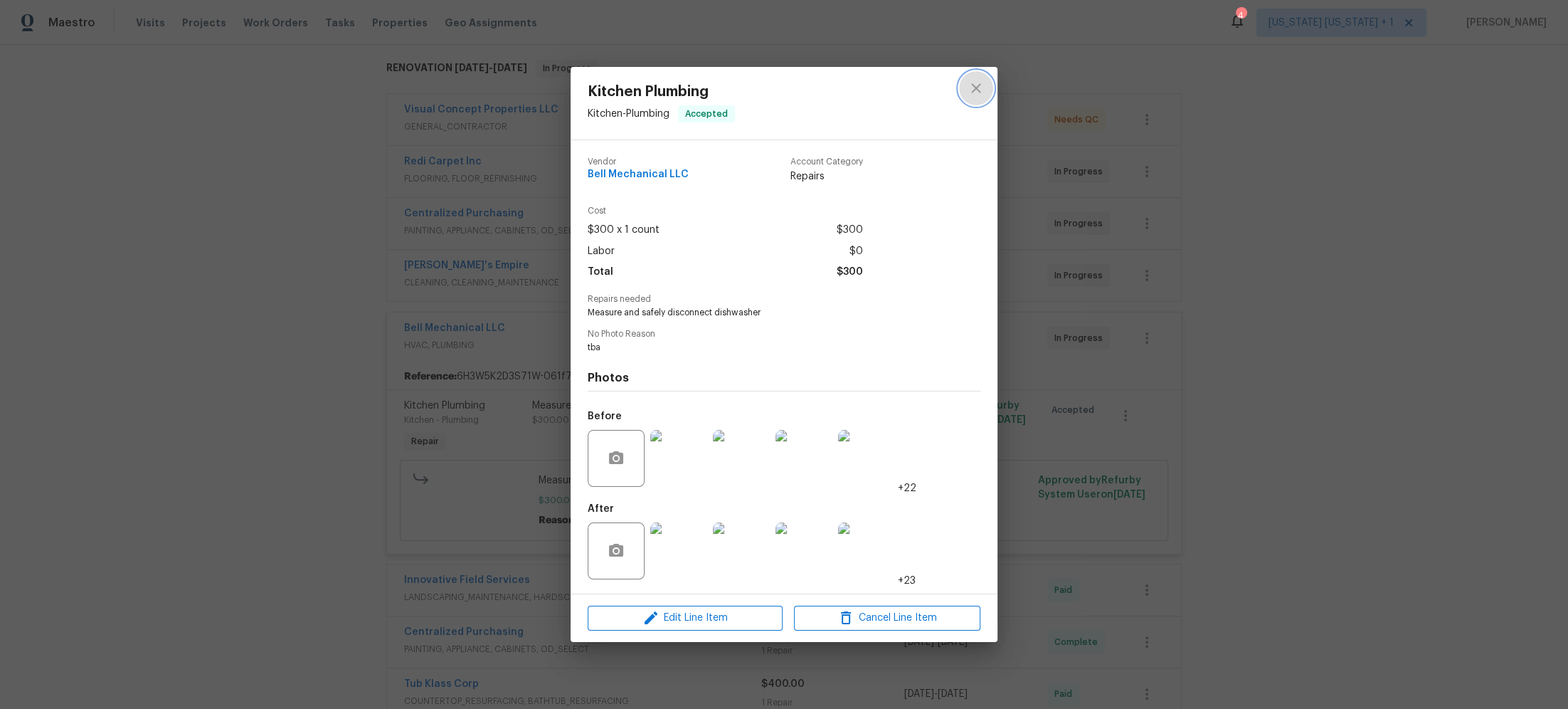
click at [978, 92] on icon "close" at bounding box center [976, 89] width 9 height 9
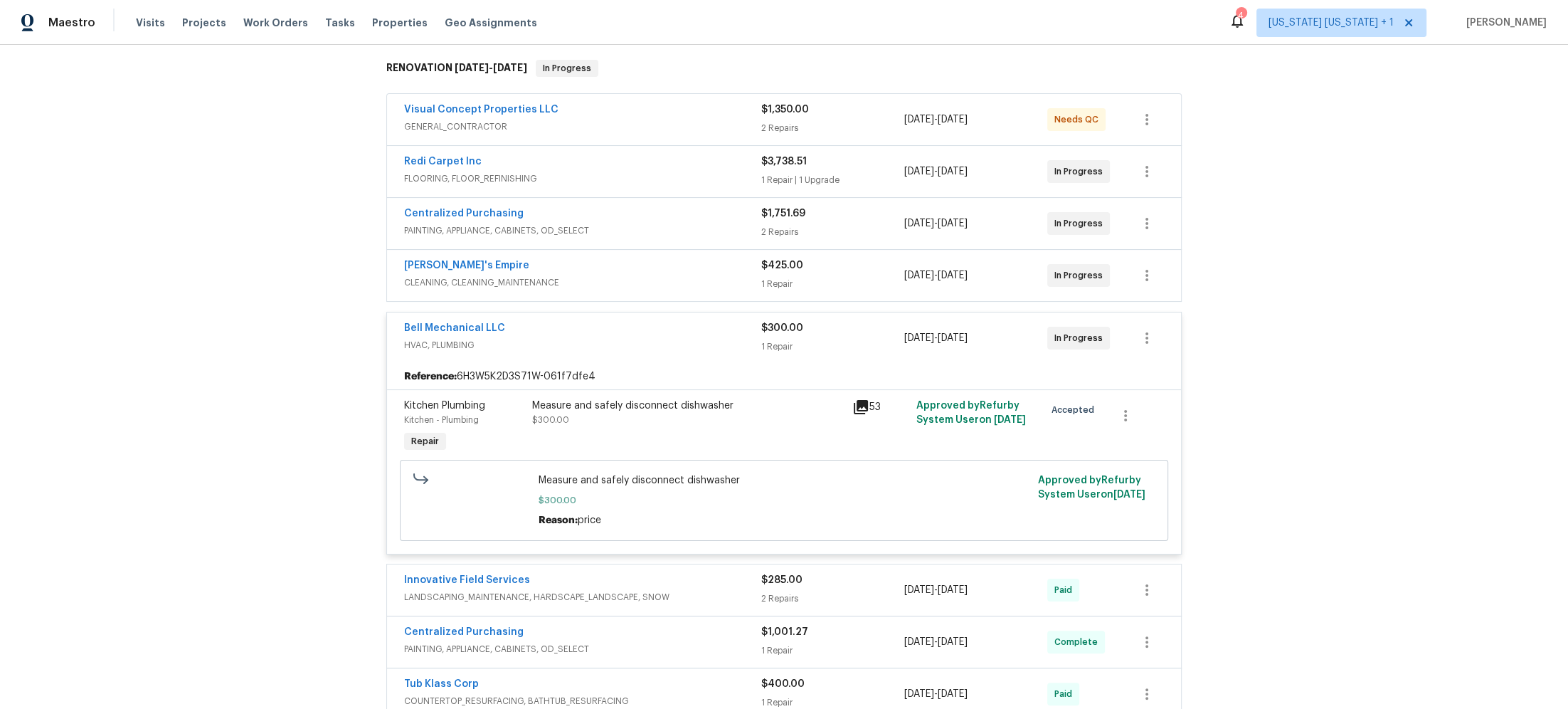
click at [690, 322] on div "Bell Mechanical LLC" at bounding box center [582, 329] width 357 height 17
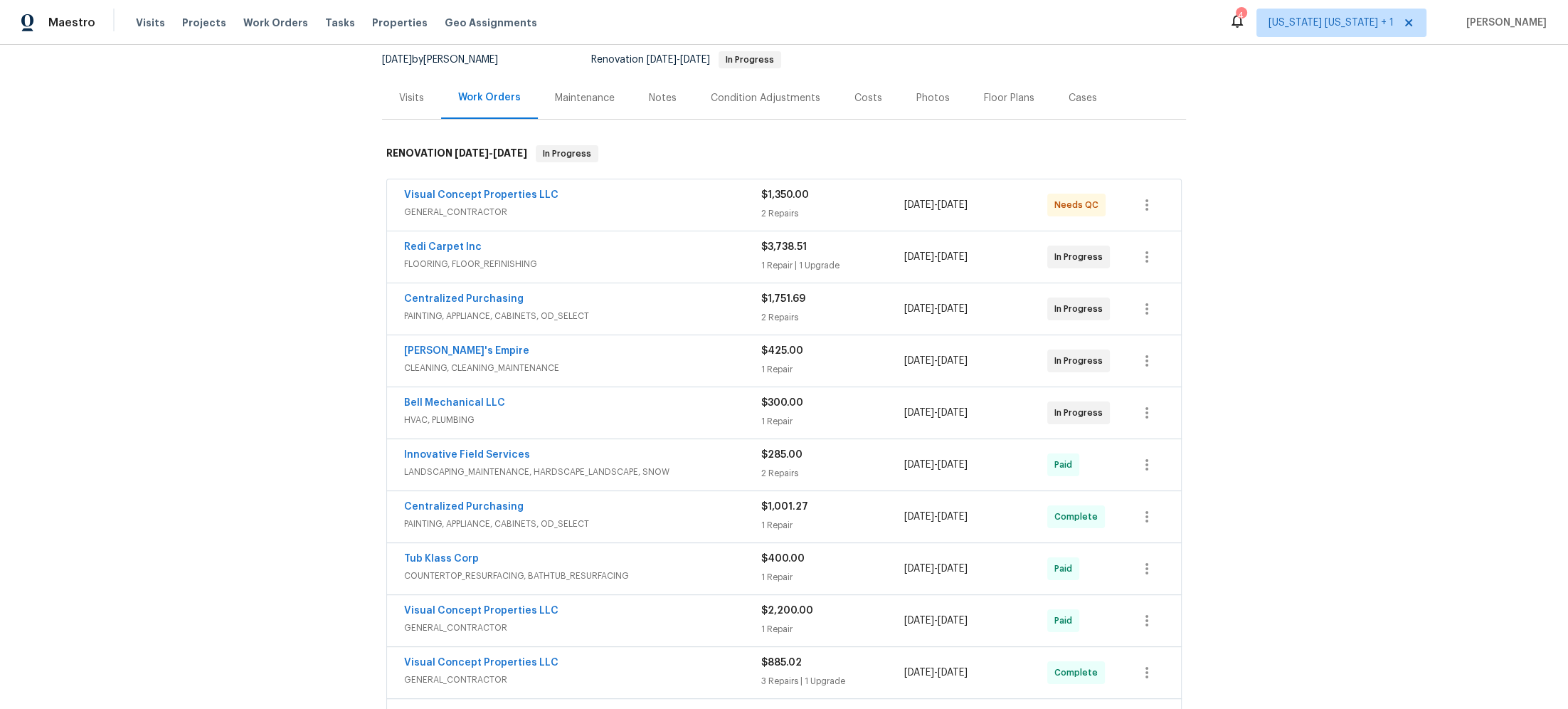
scroll to position [140, 0]
click at [649, 102] on div "Notes" at bounding box center [663, 97] width 28 height 14
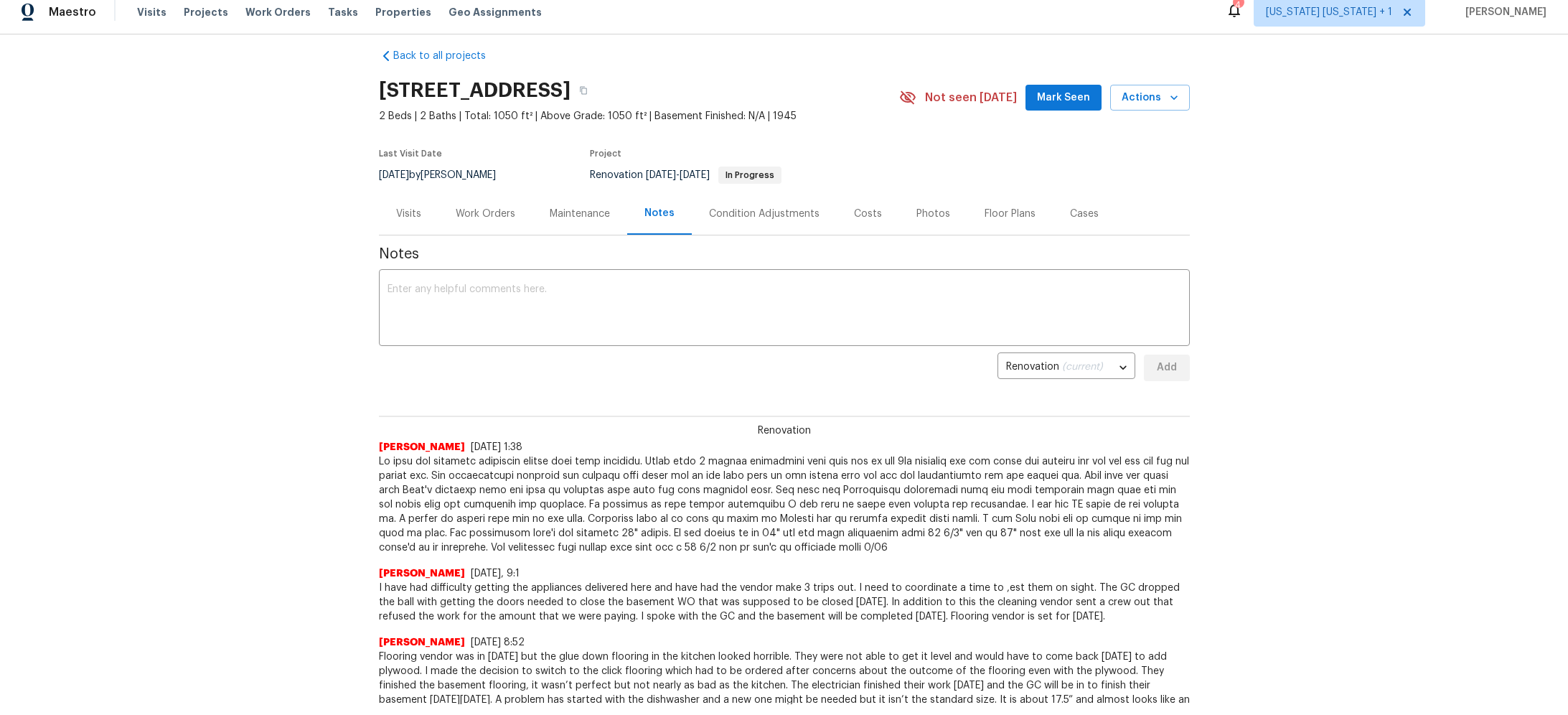
scroll to position [9, 0]
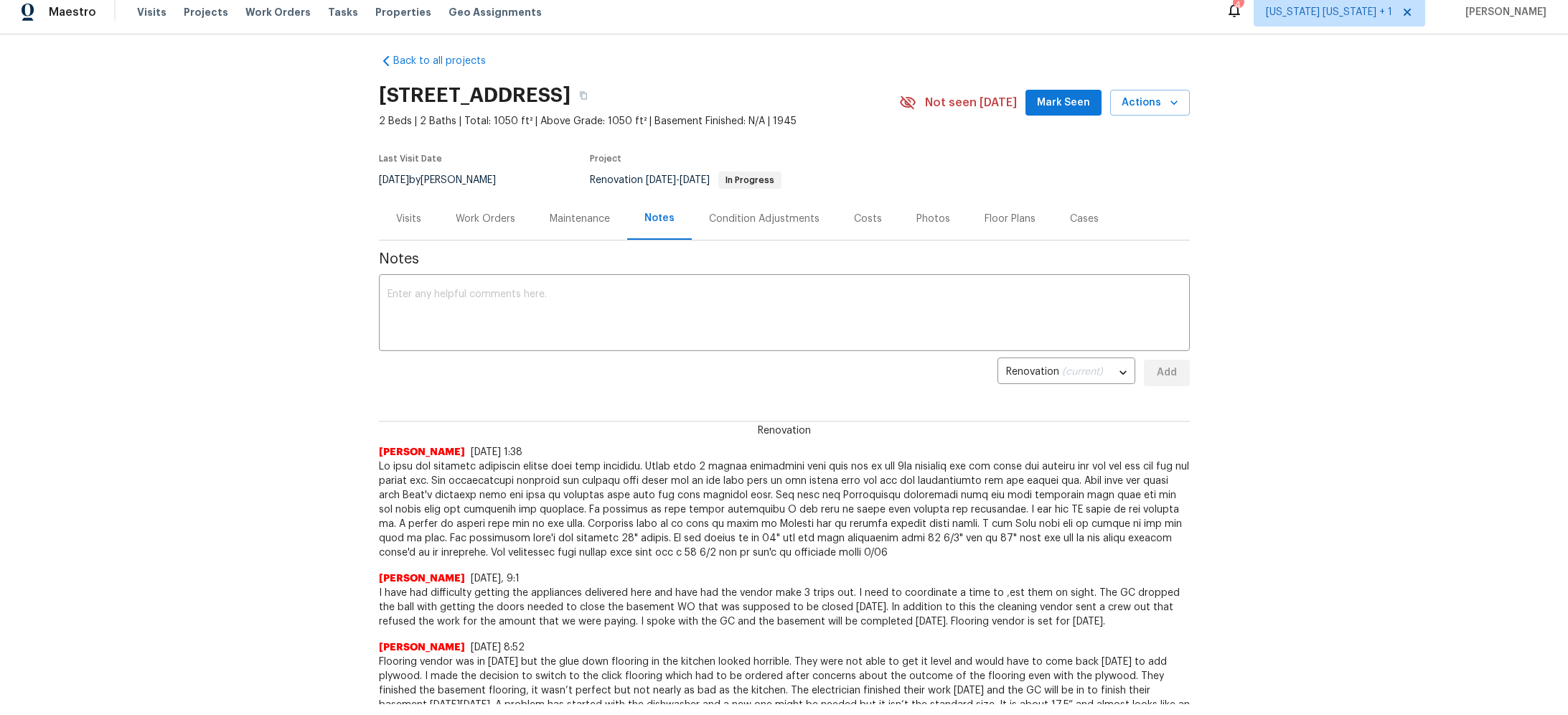
click at [484, 213] on div "Work Orders" at bounding box center [486, 218] width 60 height 14
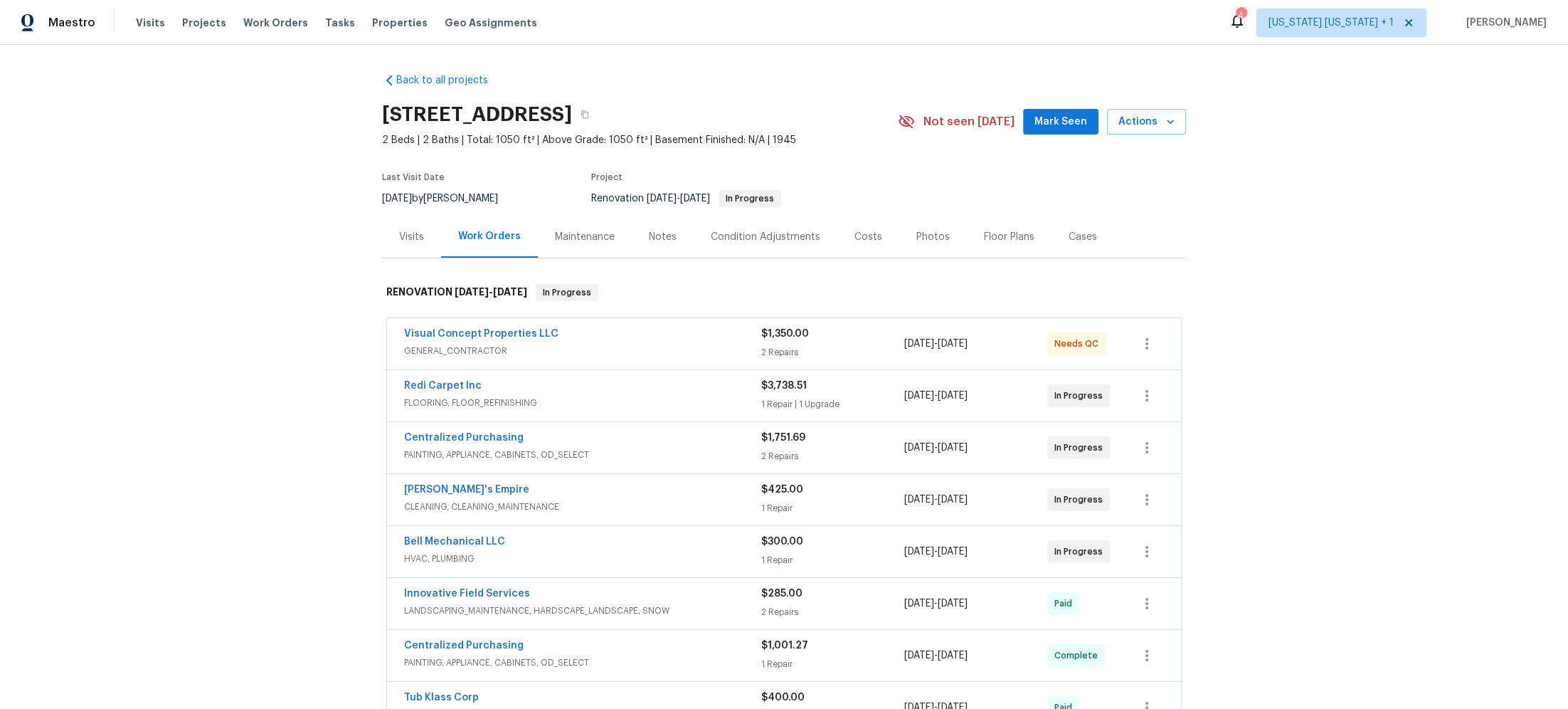
click at [653, 238] on div "Notes" at bounding box center [663, 237] width 28 height 14
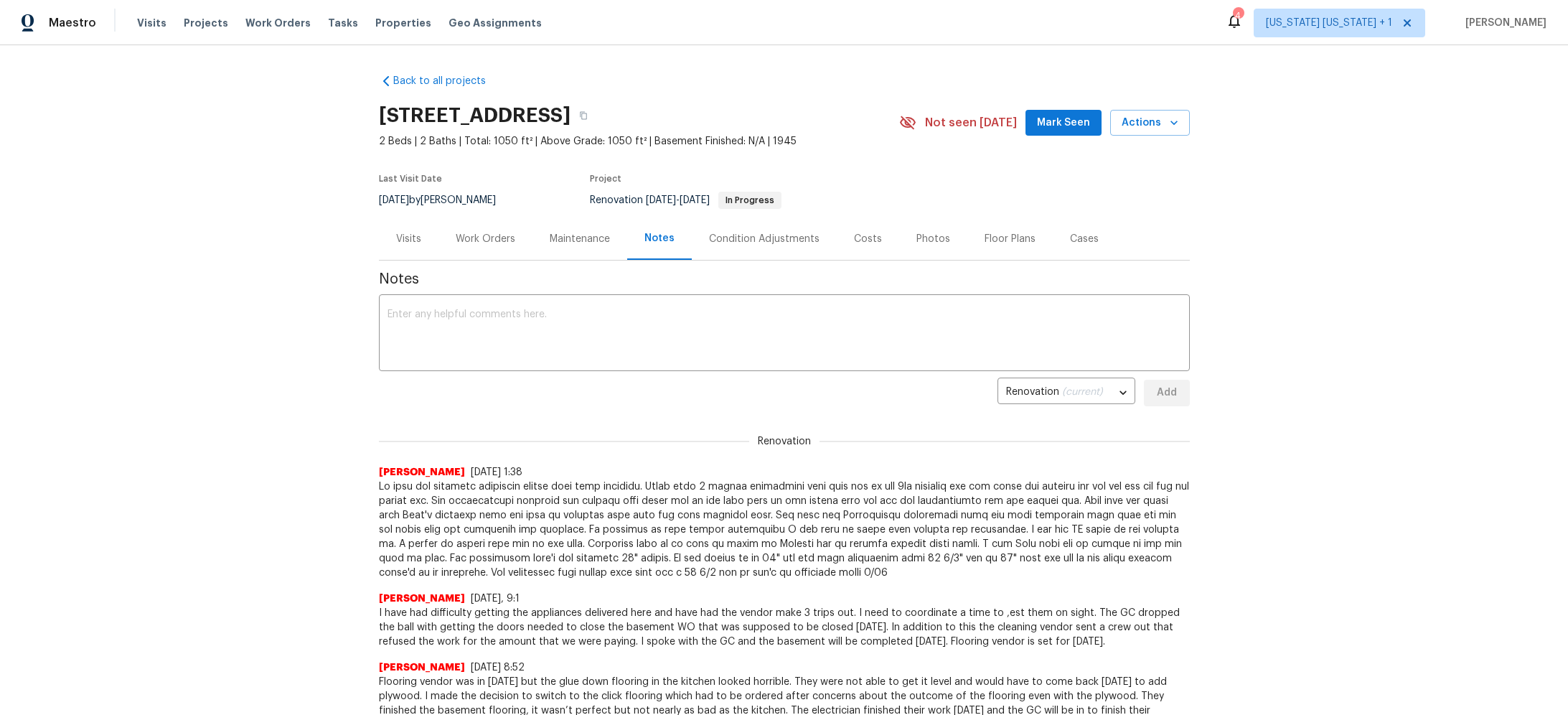
click at [475, 237] on div "Work Orders" at bounding box center [486, 239] width 60 height 14
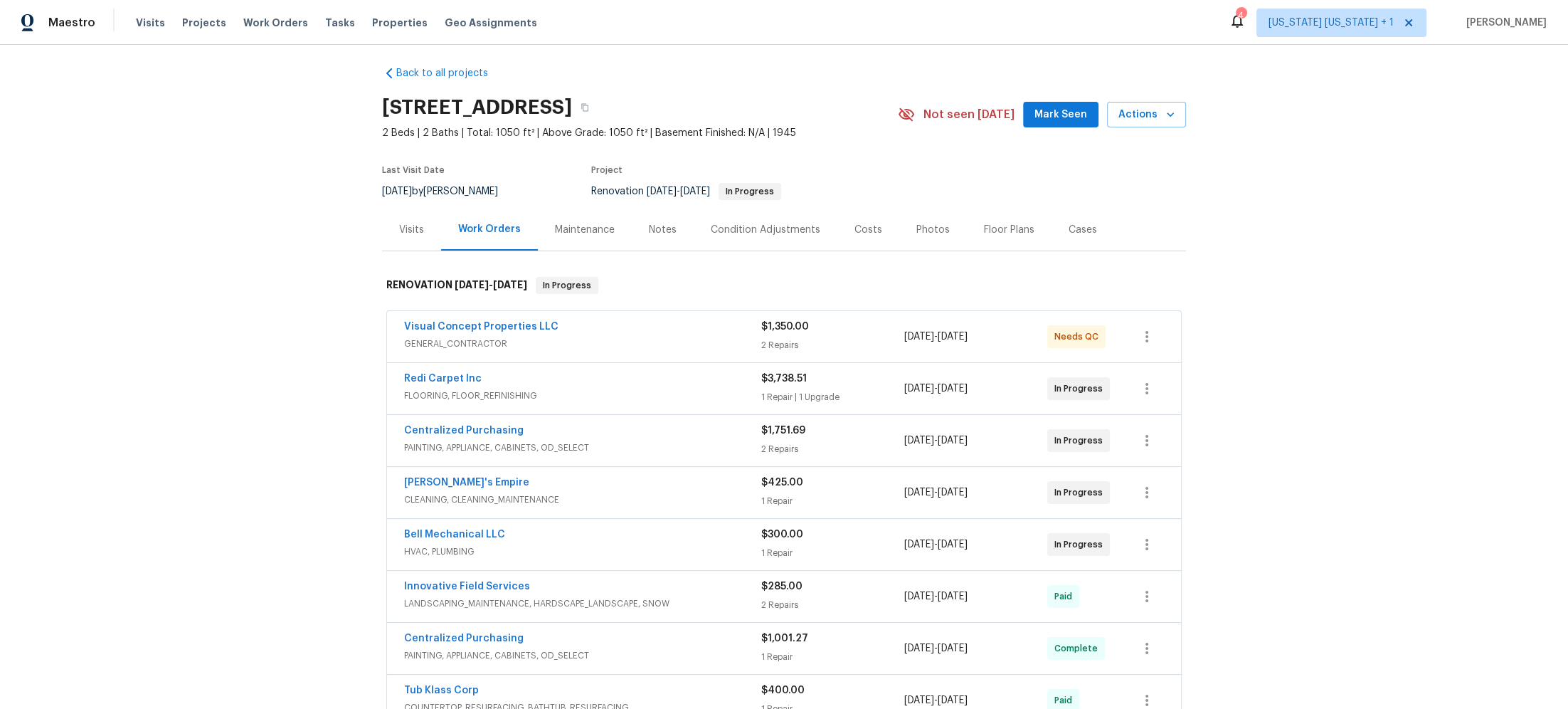
scroll to position [227, 0]
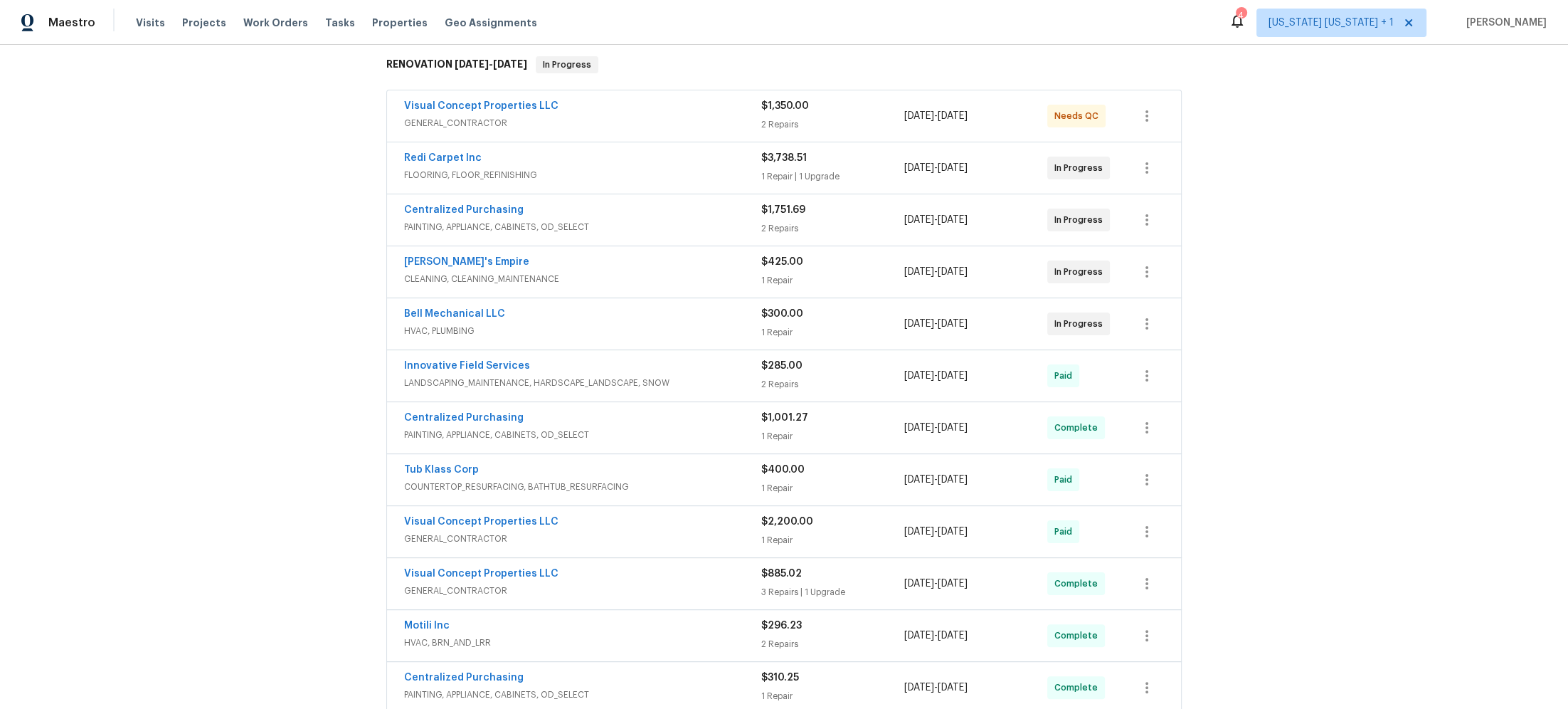
click at [683, 313] on div "Bell Mechanical LLC" at bounding box center [582, 315] width 357 height 17
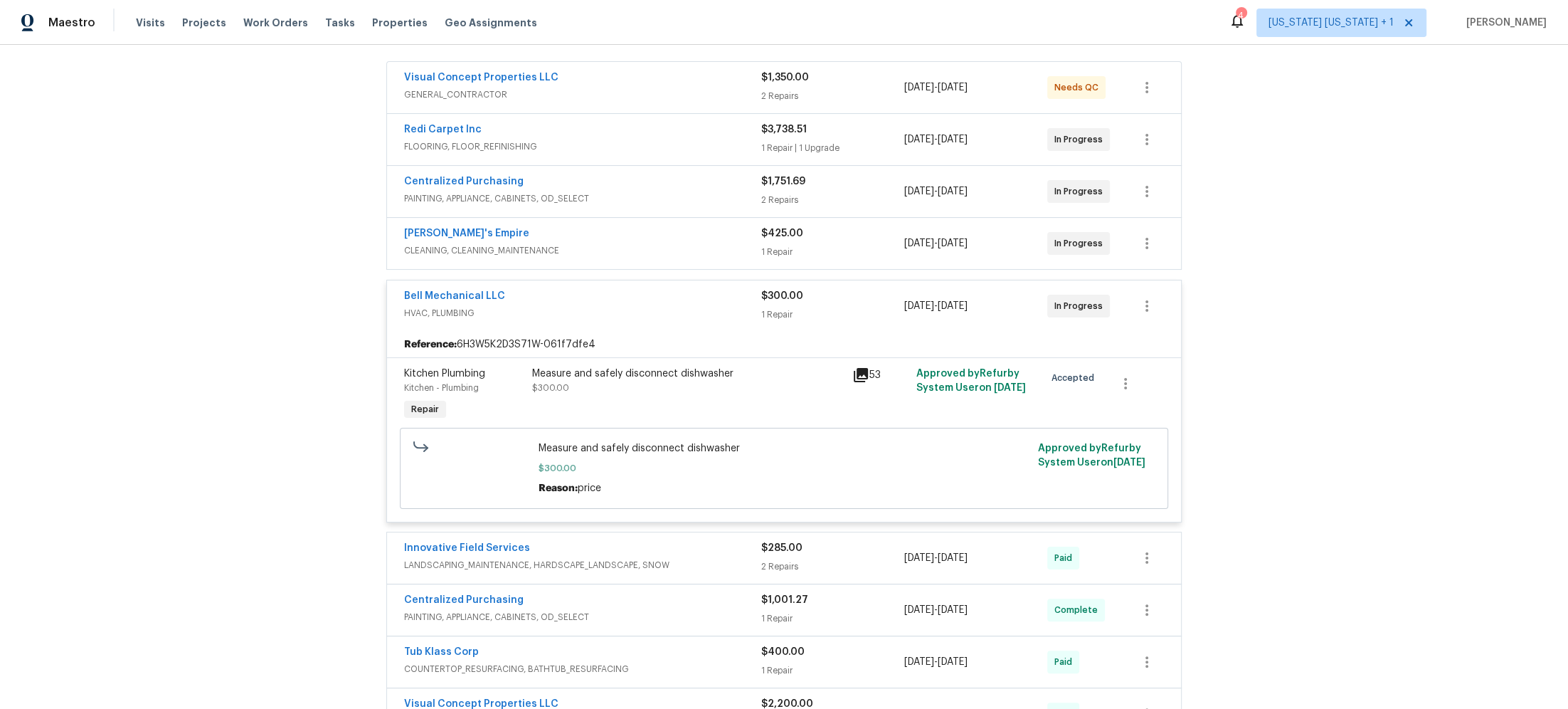
scroll to position [269, 0]
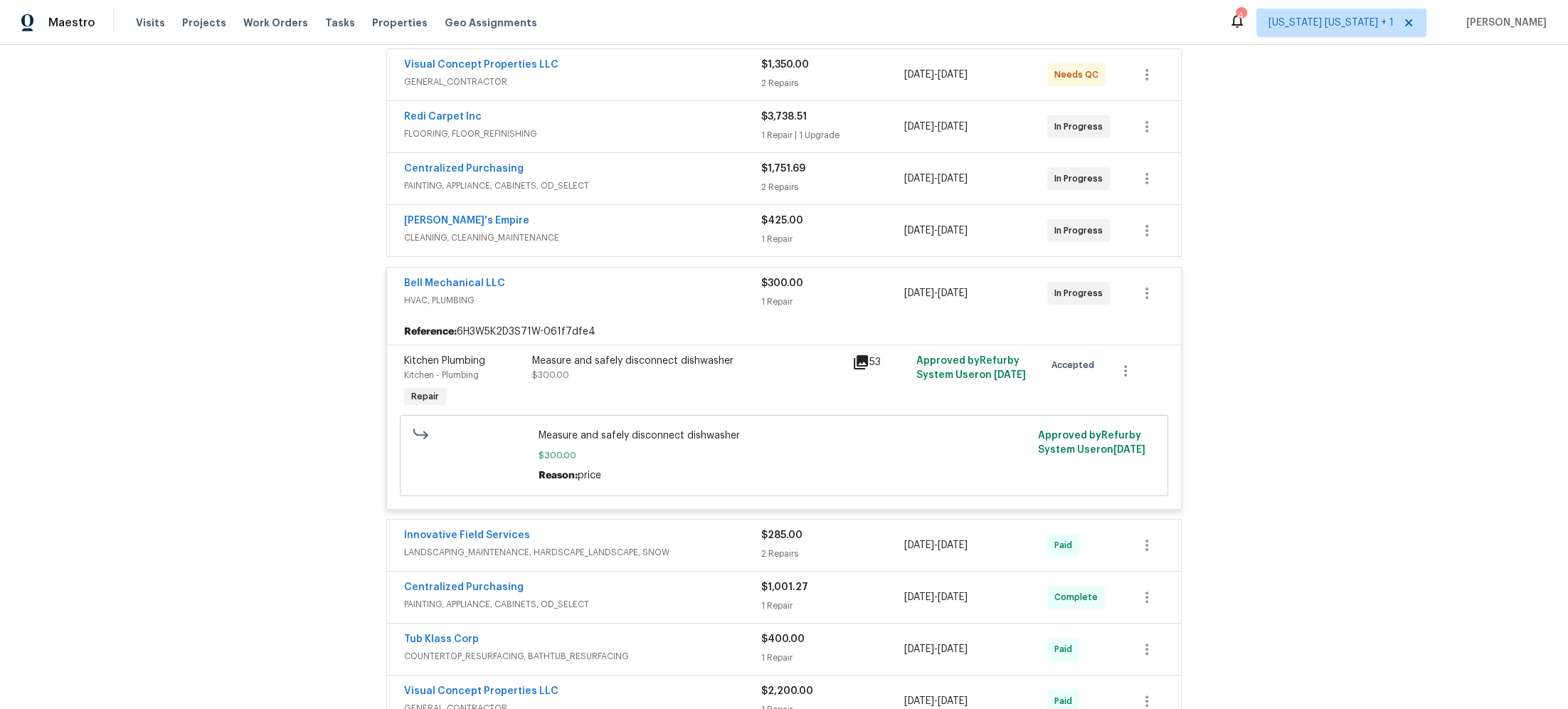
click at [652, 354] on div "Measure and safely disconnect dishwasher" at bounding box center [688, 361] width 312 height 14
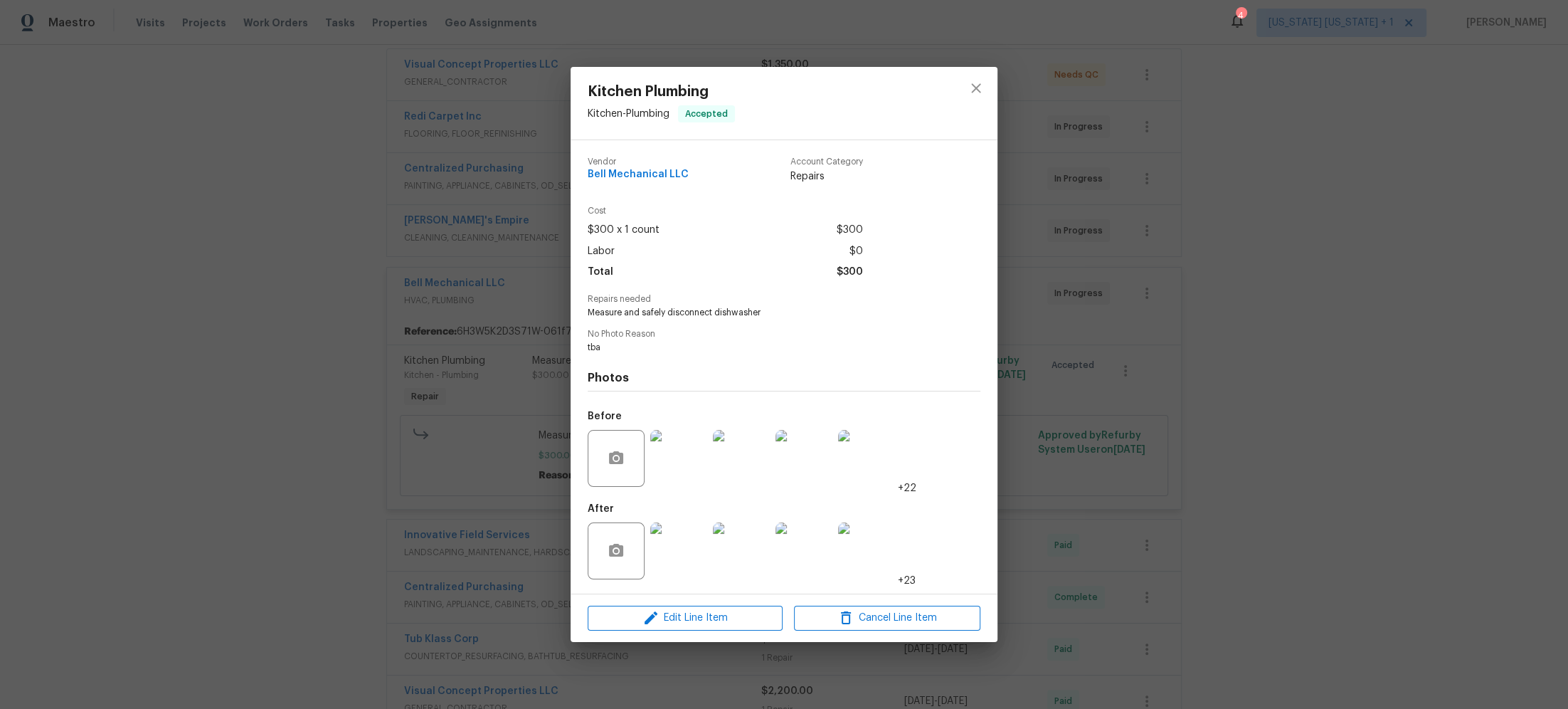
click at [683, 562] on img at bounding box center [679, 551] width 57 height 57
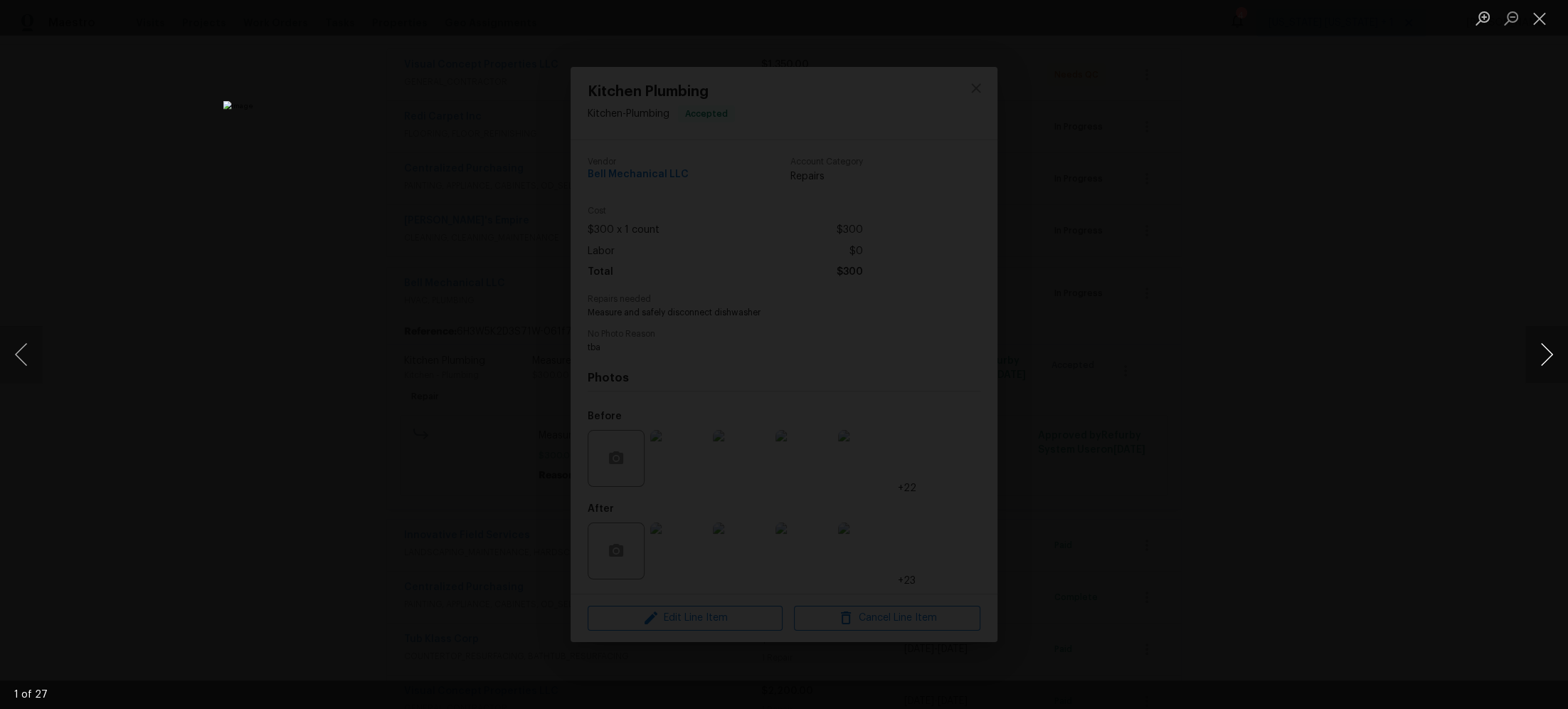
click at [1549, 352] on button "Next image" at bounding box center [1547, 354] width 43 height 57
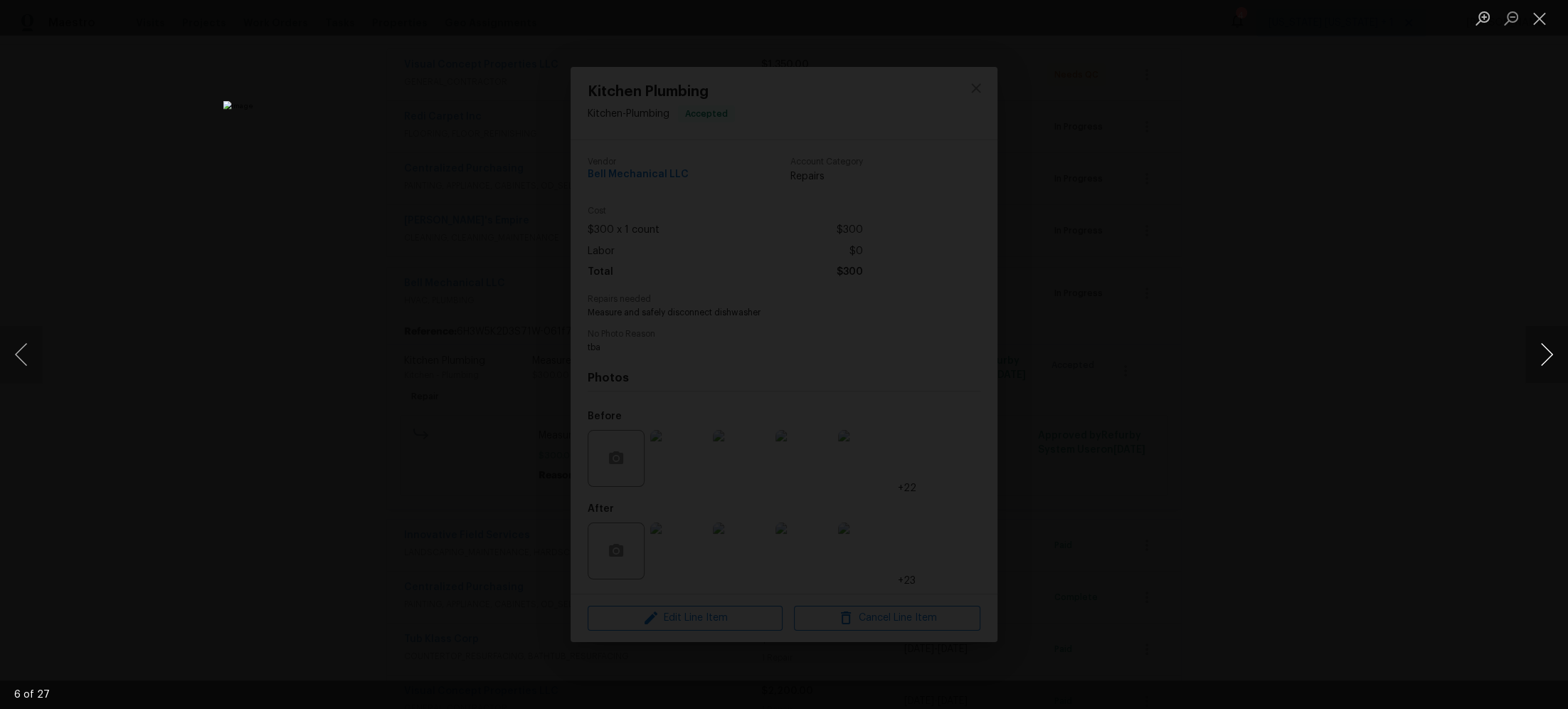
click at [1549, 352] on button "Next image" at bounding box center [1547, 354] width 43 height 57
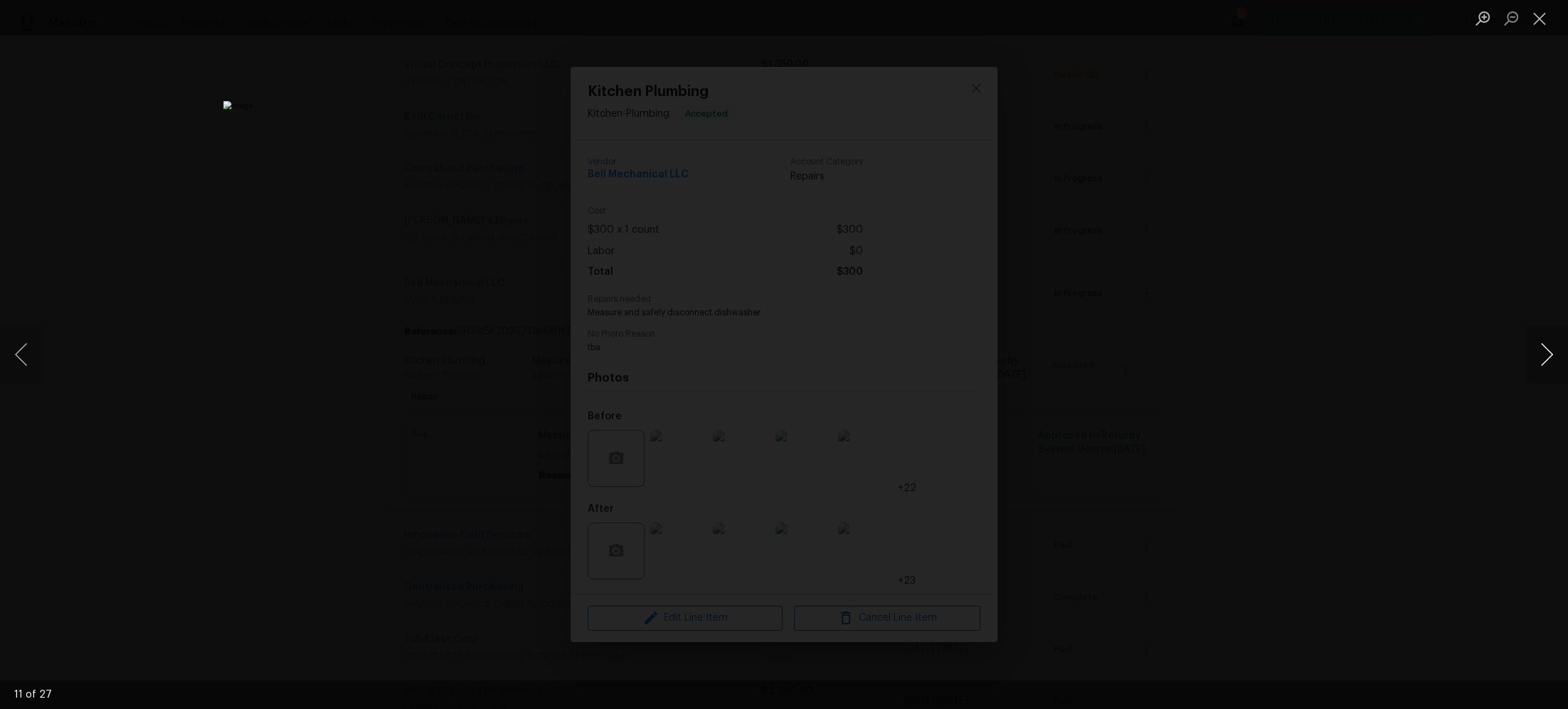
click at [1549, 352] on button "Next image" at bounding box center [1547, 354] width 43 height 57
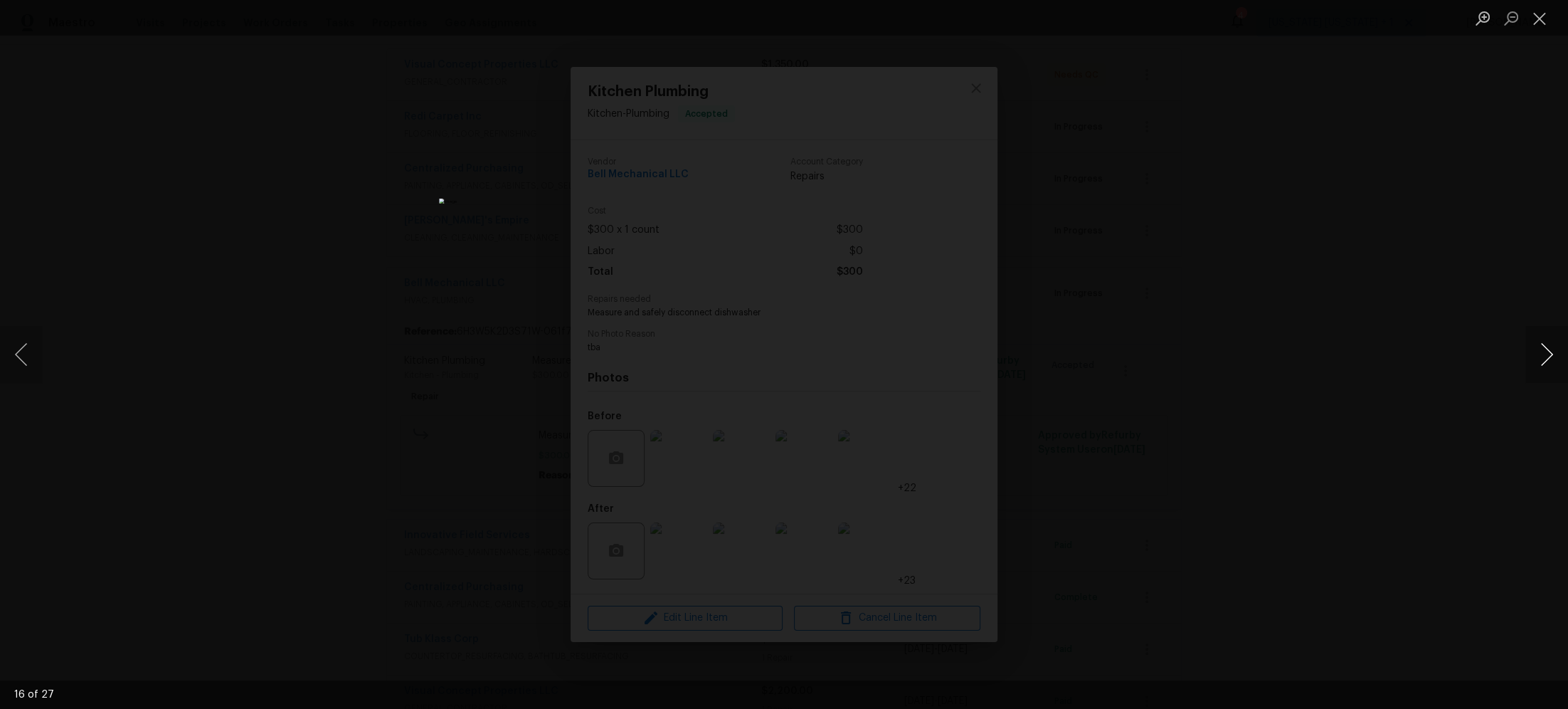
click at [1549, 352] on button "Next image" at bounding box center [1547, 354] width 43 height 57
click at [39, 357] on button "Previous image" at bounding box center [21, 354] width 43 height 57
click at [23, 358] on button "Previous image" at bounding box center [21, 354] width 43 height 57
click at [1547, 360] on button "Next image" at bounding box center [1547, 354] width 43 height 57
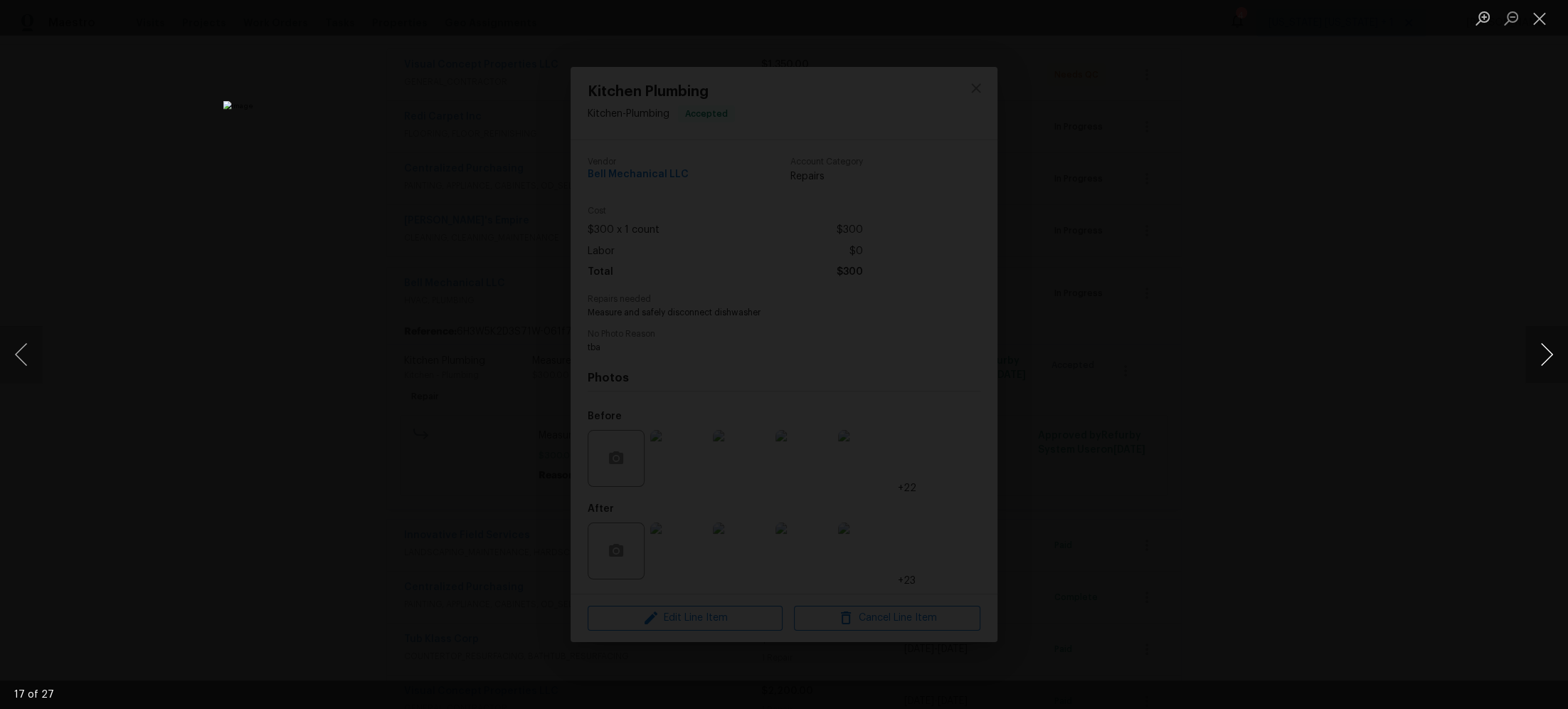
click at [1547, 360] on button "Next image" at bounding box center [1547, 354] width 43 height 57
click at [26, 348] on button "Previous image" at bounding box center [21, 354] width 43 height 57
click at [1537, 354] on button "Next image" at bounding box center [1547, 354] width 43 height 57
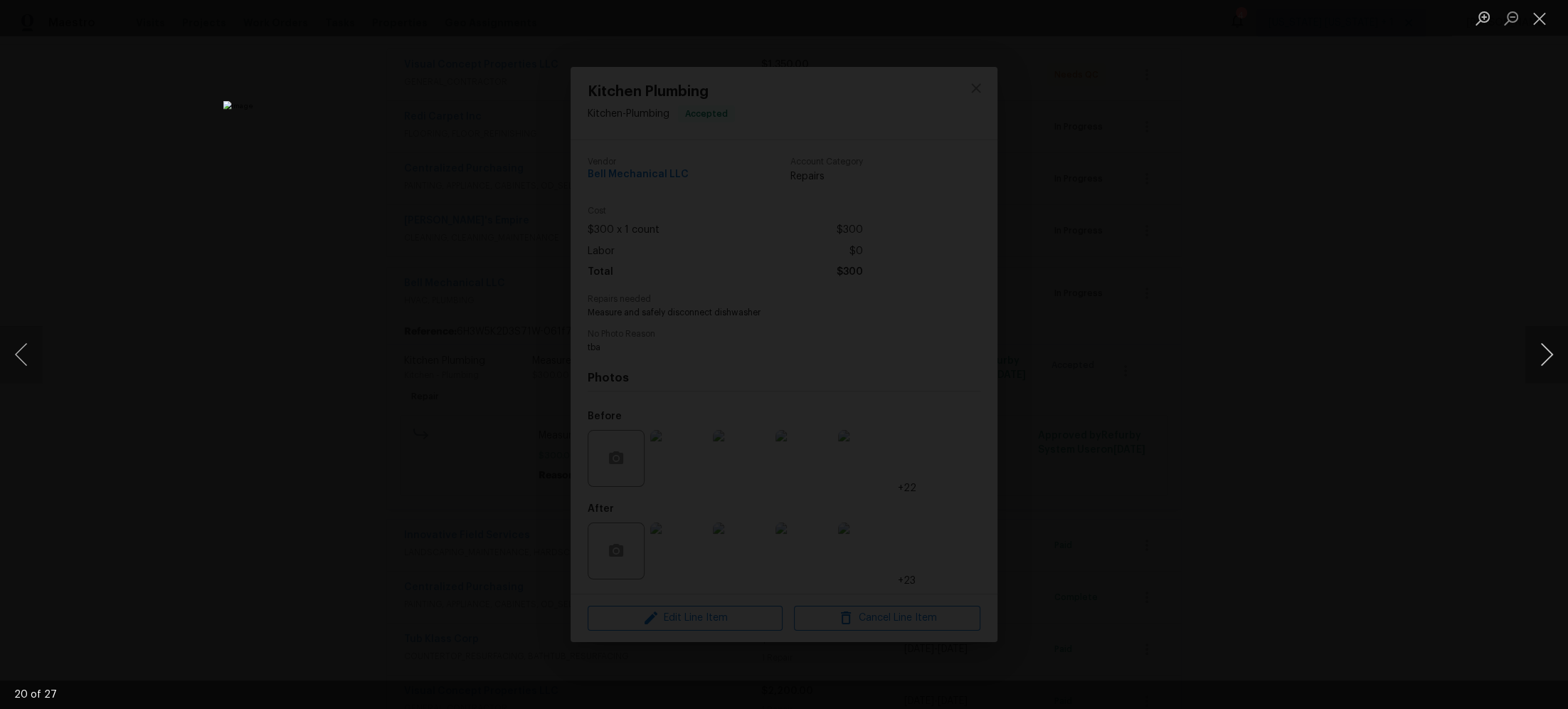
click at [1537, 354] on button "Next image" at bounding box center [1547, 354] width 43 height 57
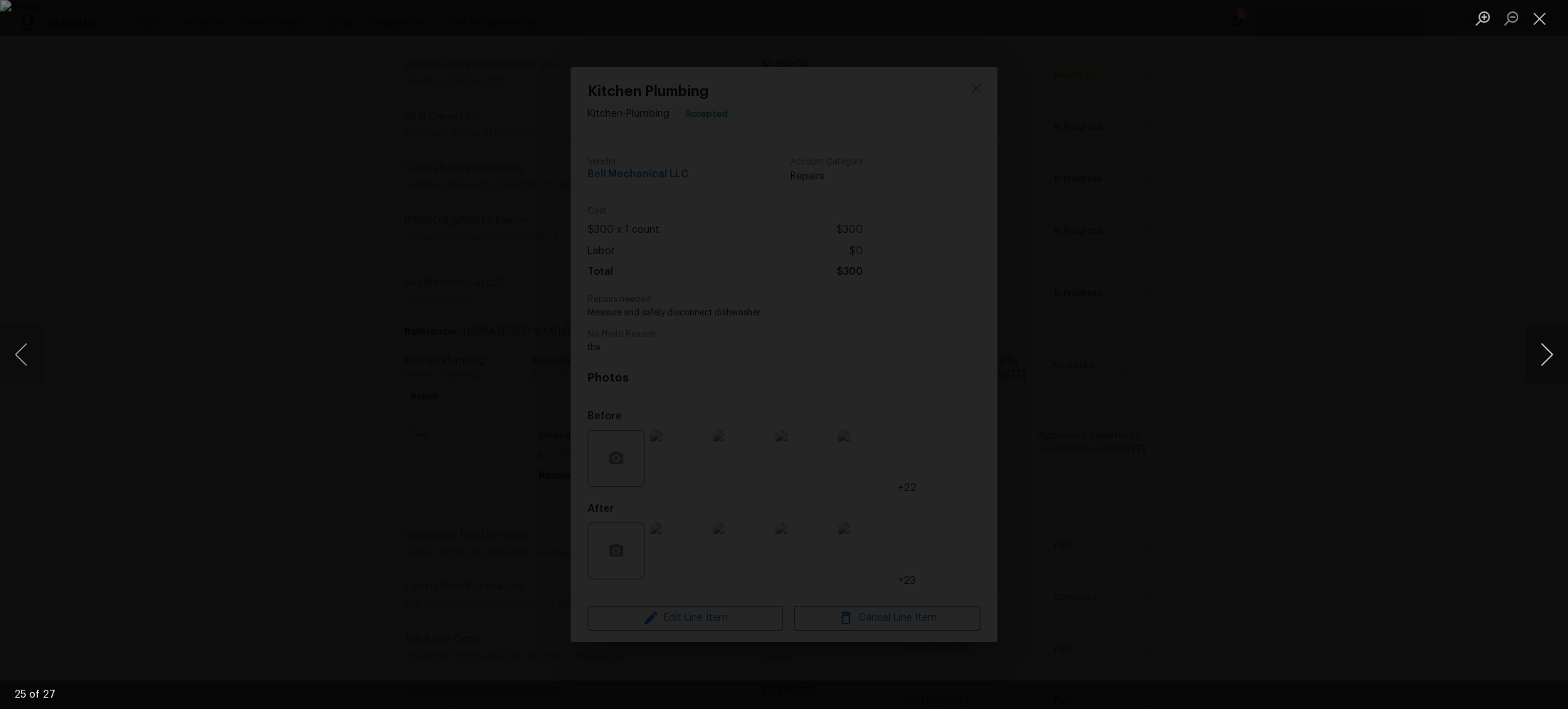
click at [1537, 354] on button "Next image" at bounding box center [1547, 354] width 43 height 57
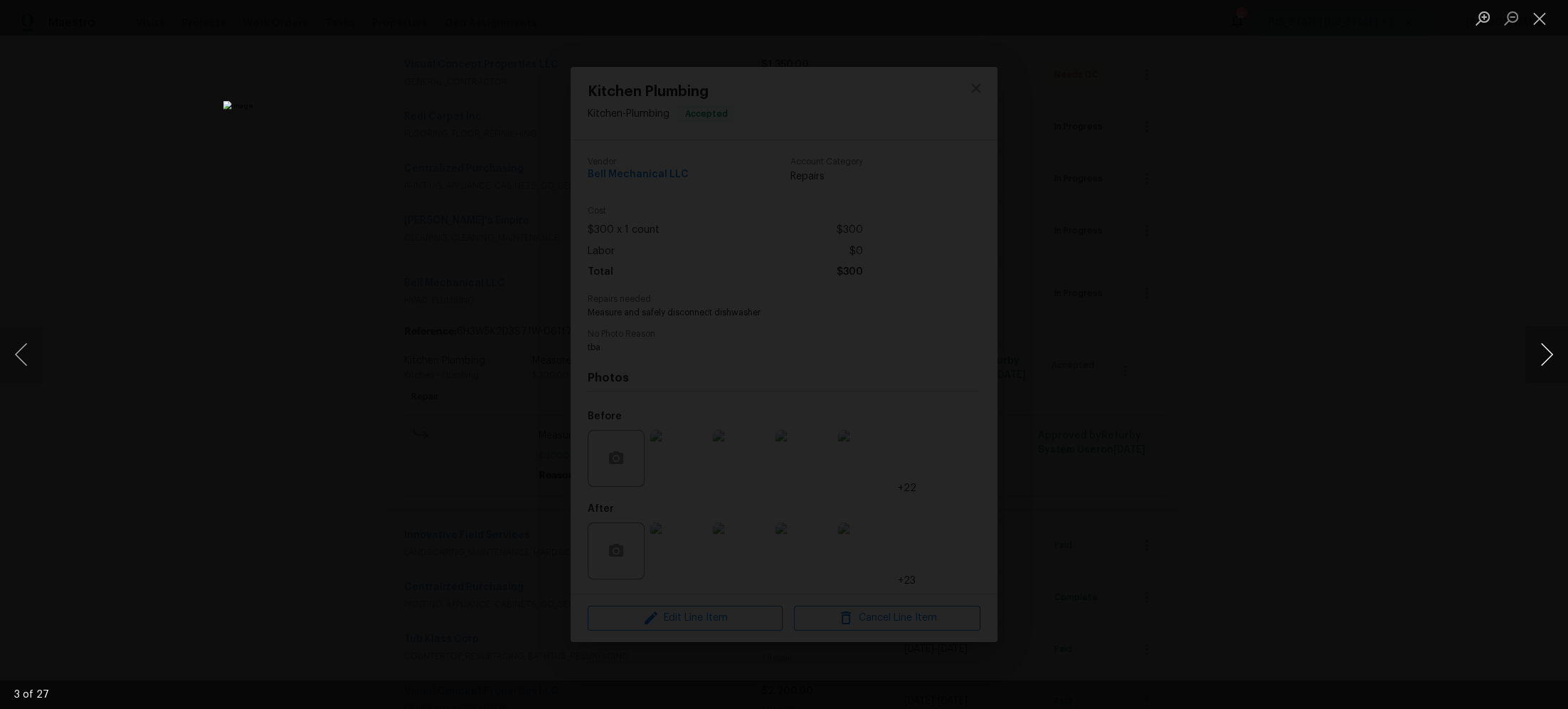
click at [1537, 354] on button "Next image" at bounding box center [1547, 354] width 43 height 57
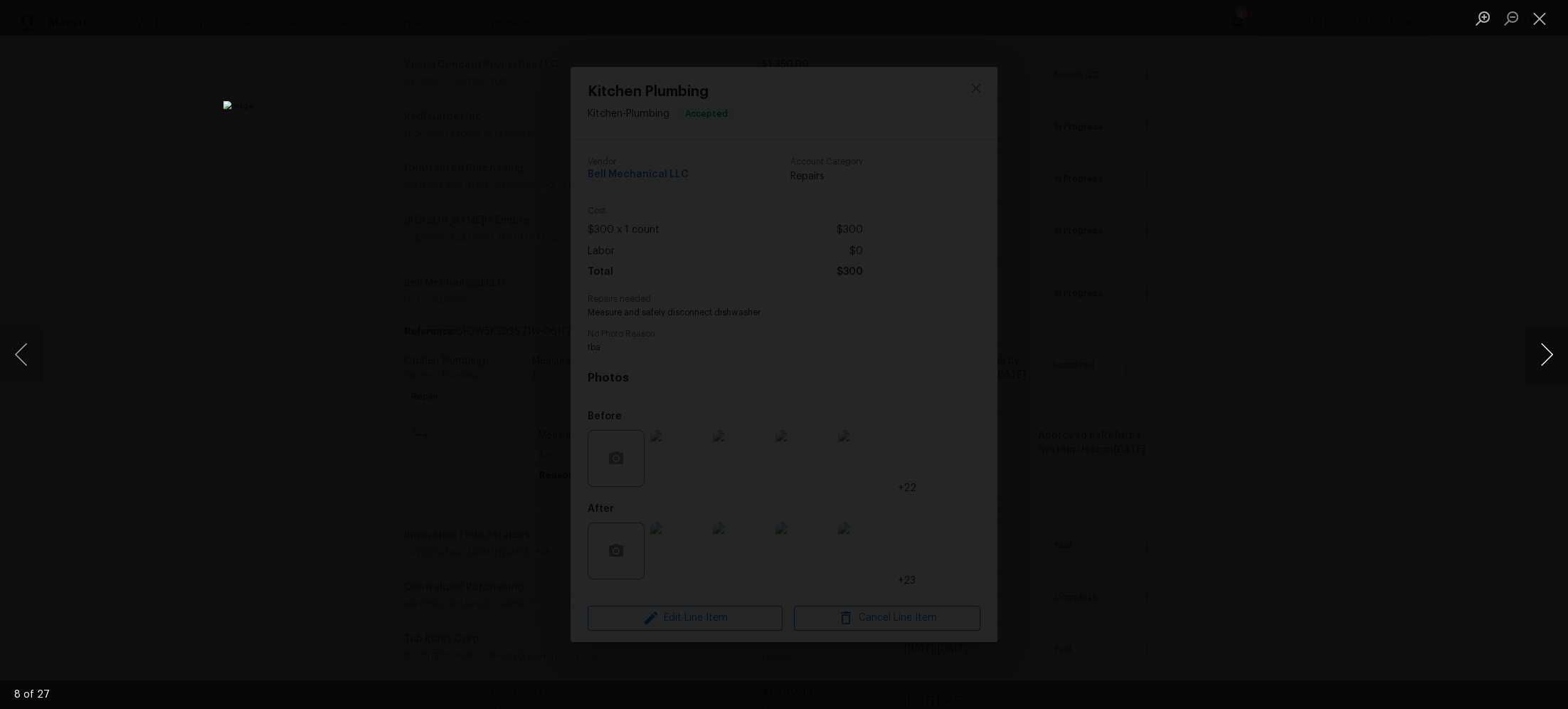
click at [1537, 354] on button "Next image" at bounding box center [1547, 354] width 43 height 57
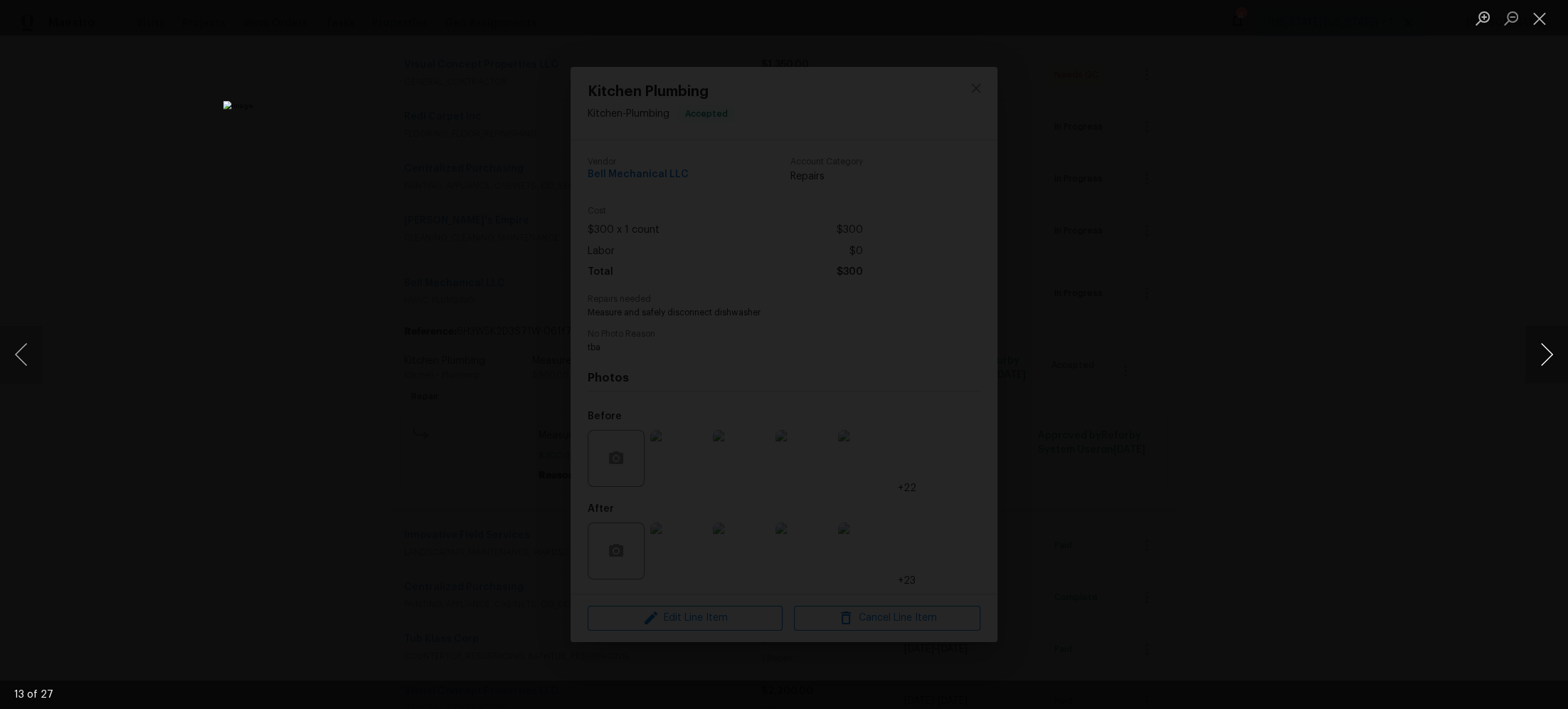
click at [1544, 357] on button "Next image" at bounding box center [1547, 354] width 43 height 57
click at [1550, 347] on button "Next image" at bounding box center [1547, 354] width 43 height 57
click at [1545, 354] on button "Next image" at bounding box center [1547, 354] width 43 height 57
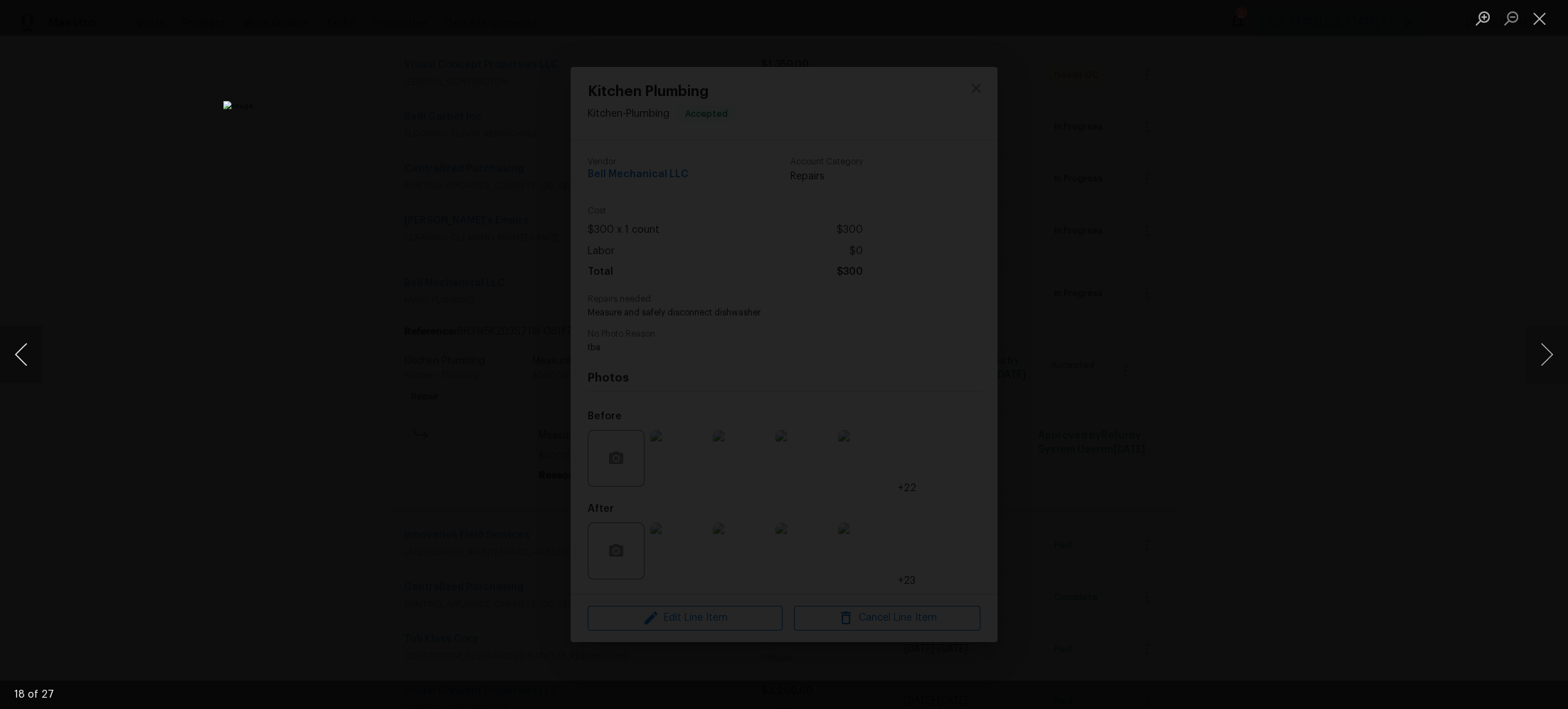
click at [36, 356] on button "Previous image" at bounding box center [21, 354] width 43 height 57
click at [1159, 295] on div "Lightbox" at bounding box center [784, 354] width 1568 height 709
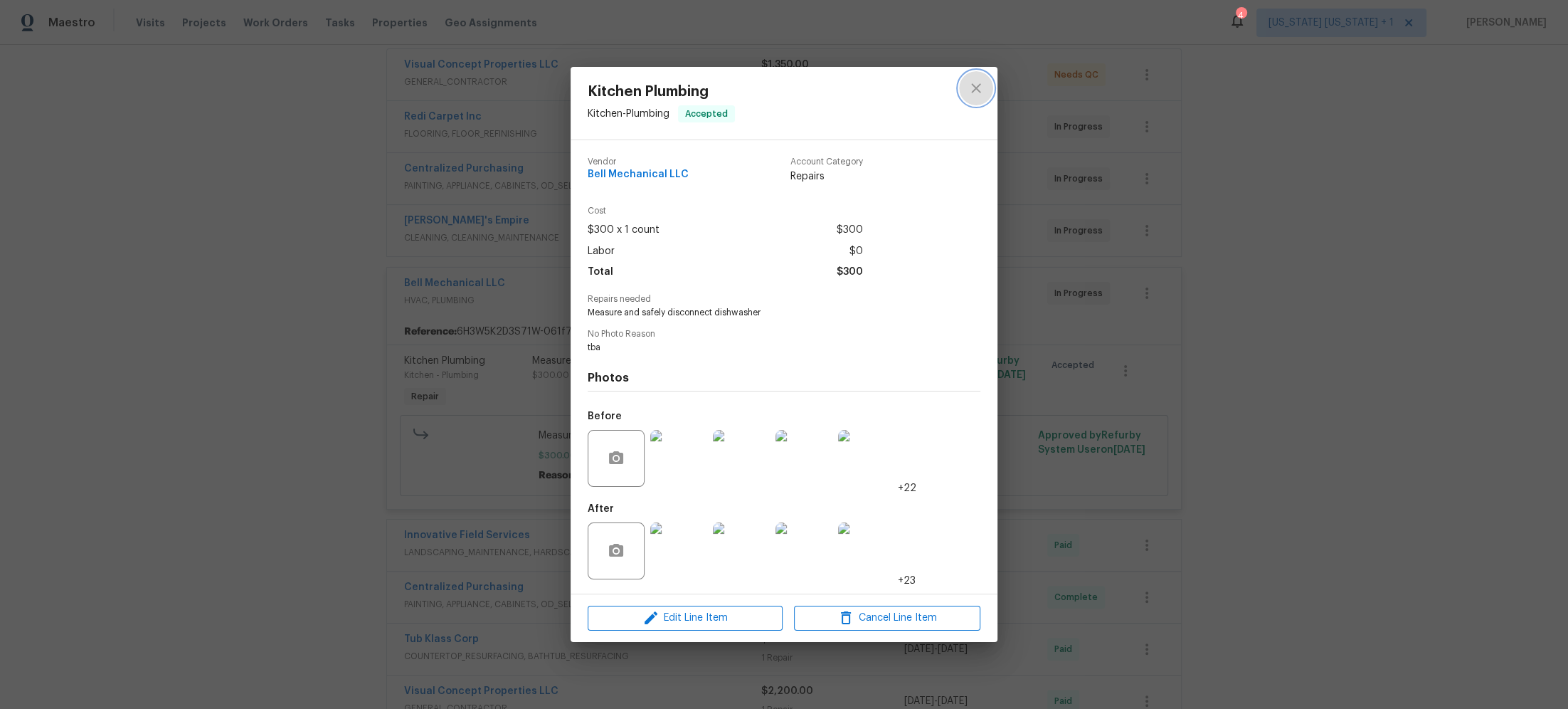
click at [980, 94] on icon "close" at bounding box center [976, 88] width 17 height 17
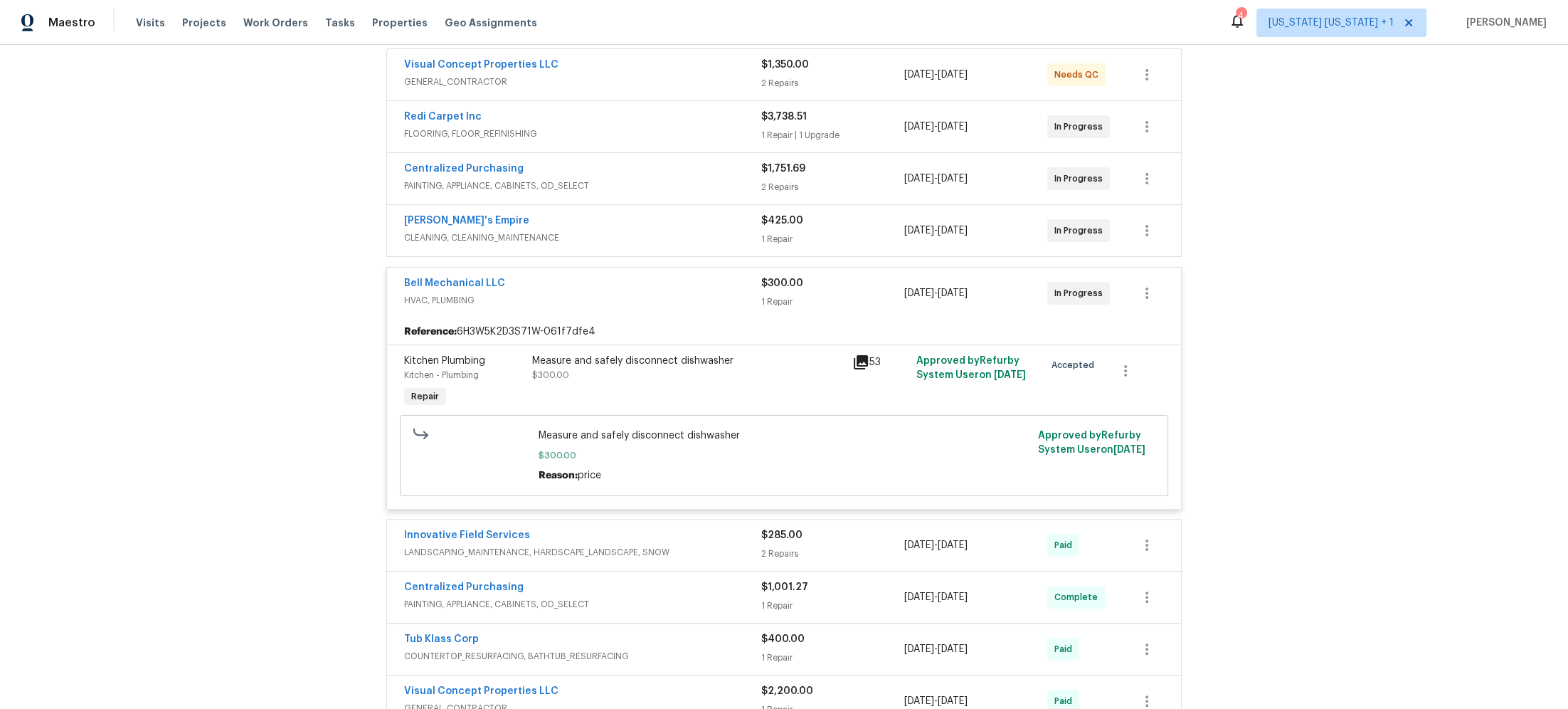
click at [645, 286] on div "Bell Mechanical LLC" at bounding box center [582, 285] width 357 height 17
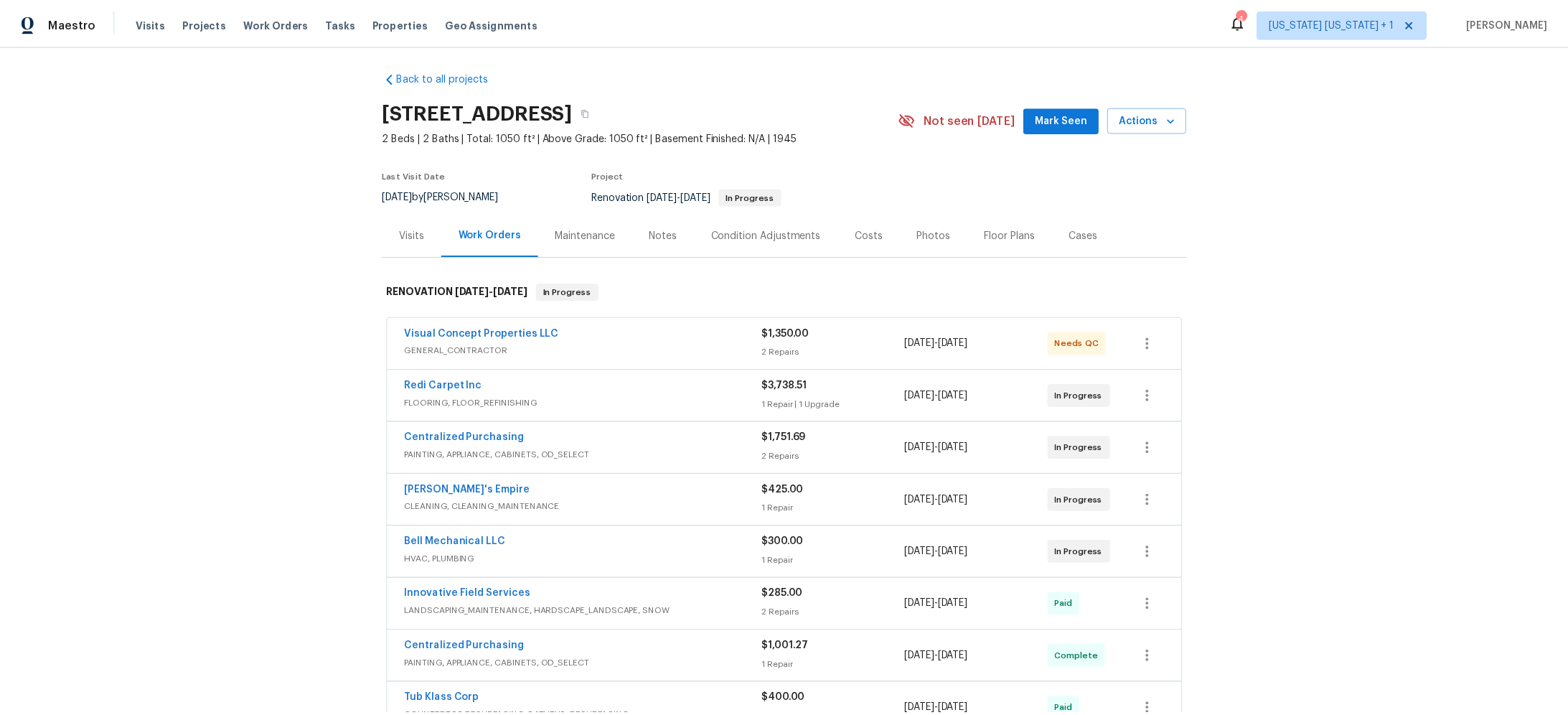
scroll to position [0, 0]
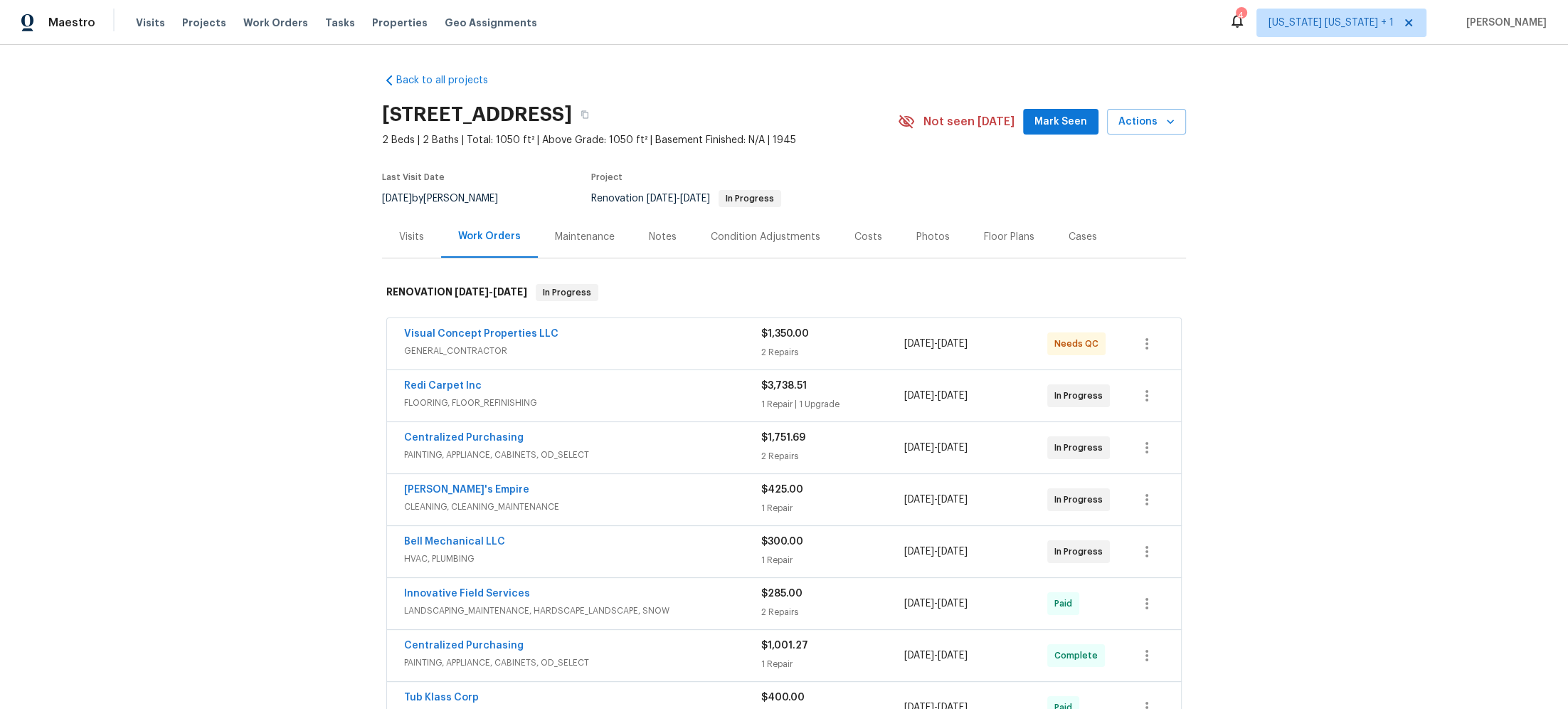
click at [656, 232] on div "Notes" at bounding box center [663, 237] width 28 height 14
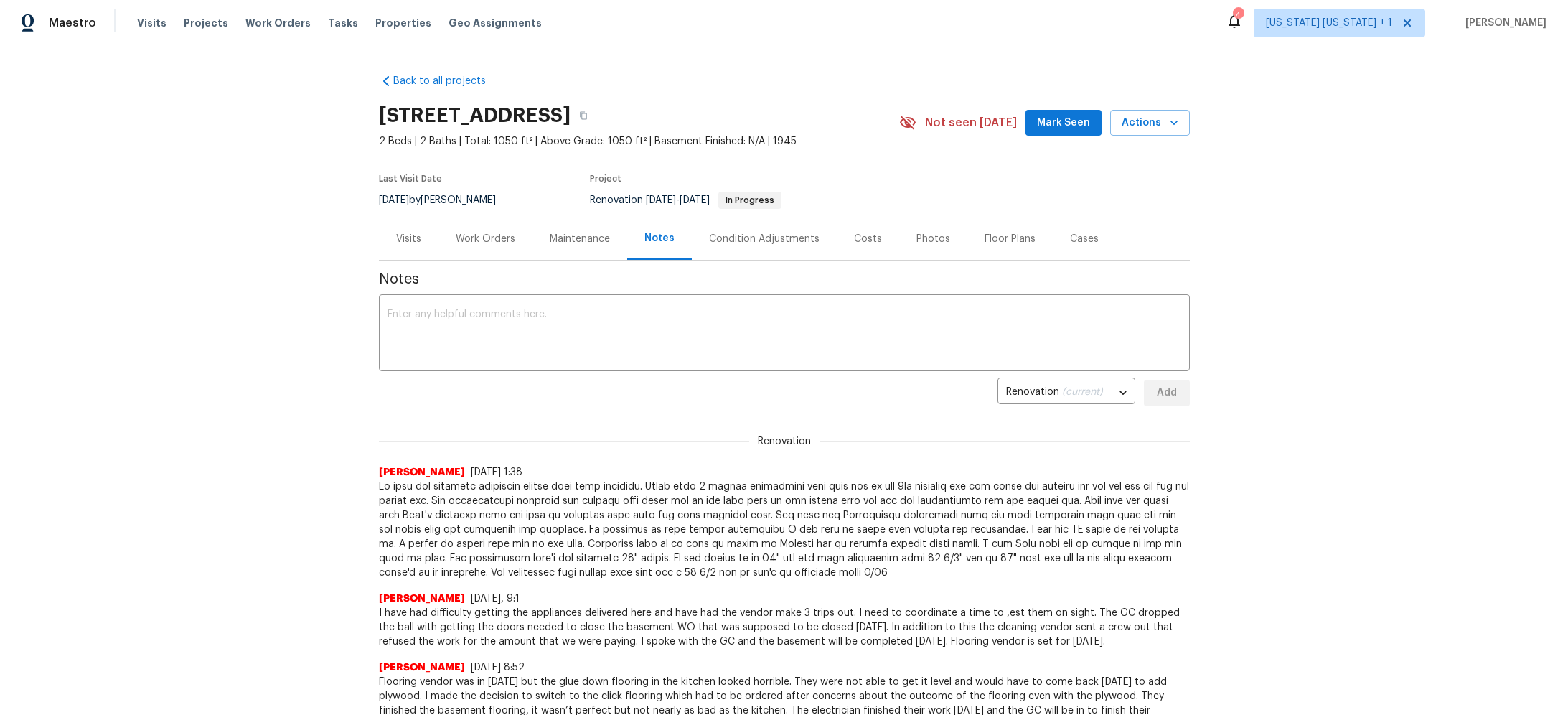
click at [482, 244] on div "Work Orders" at bounding box center [486, 239] width 60 height 14
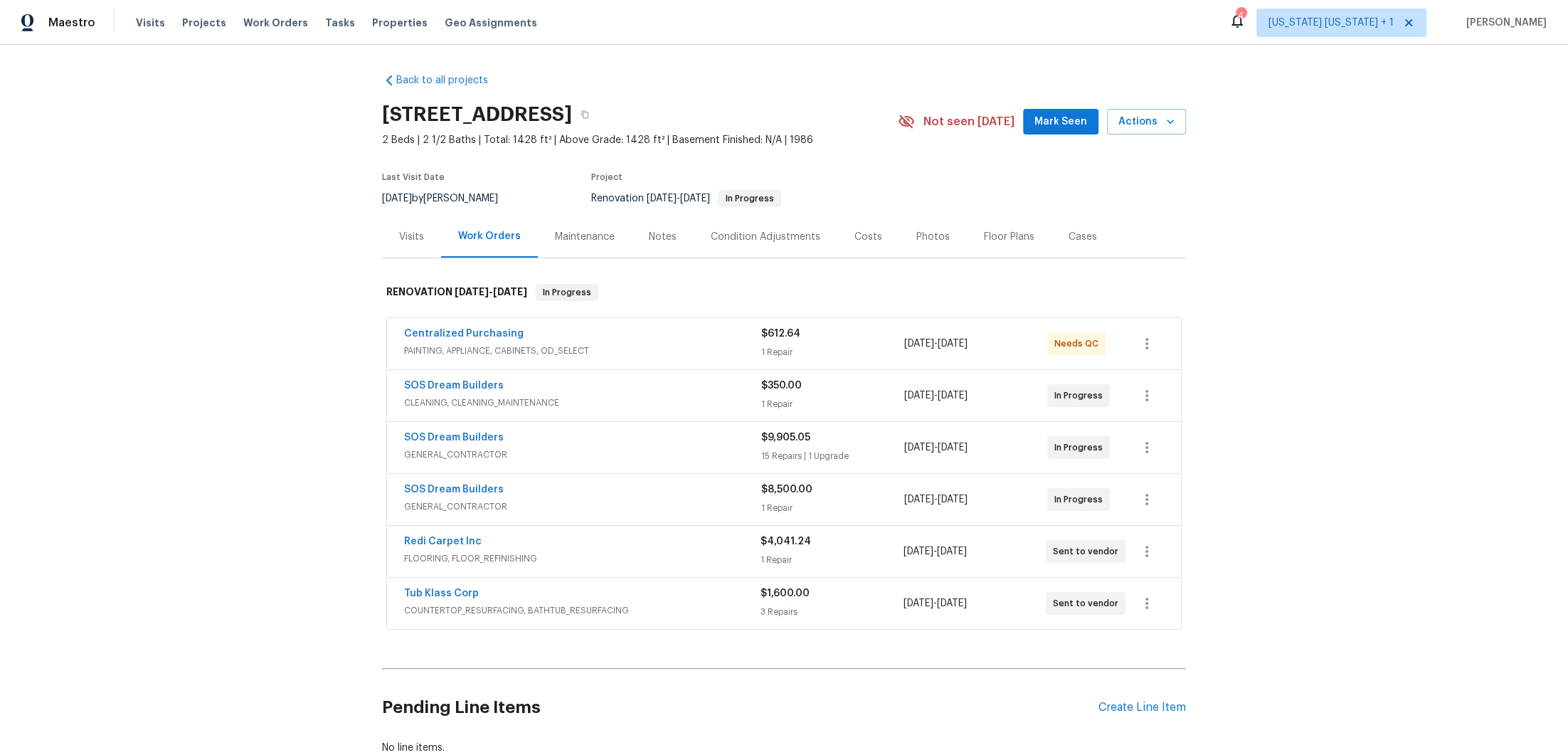
click at [750, 232] on div "Condition Adjustments" at bounding box center [766, 237] width 110 height 14
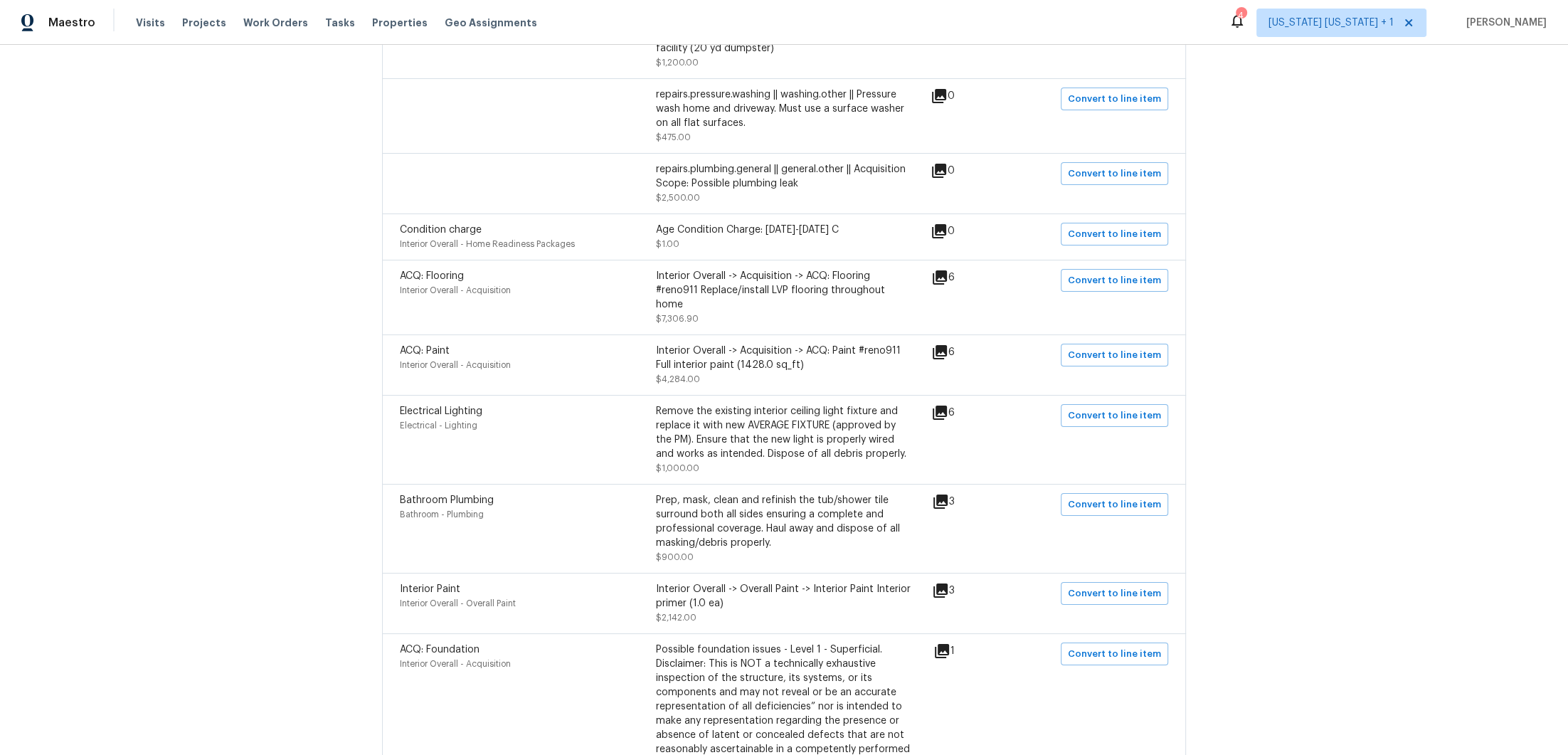
scroll to position [1203, 0]
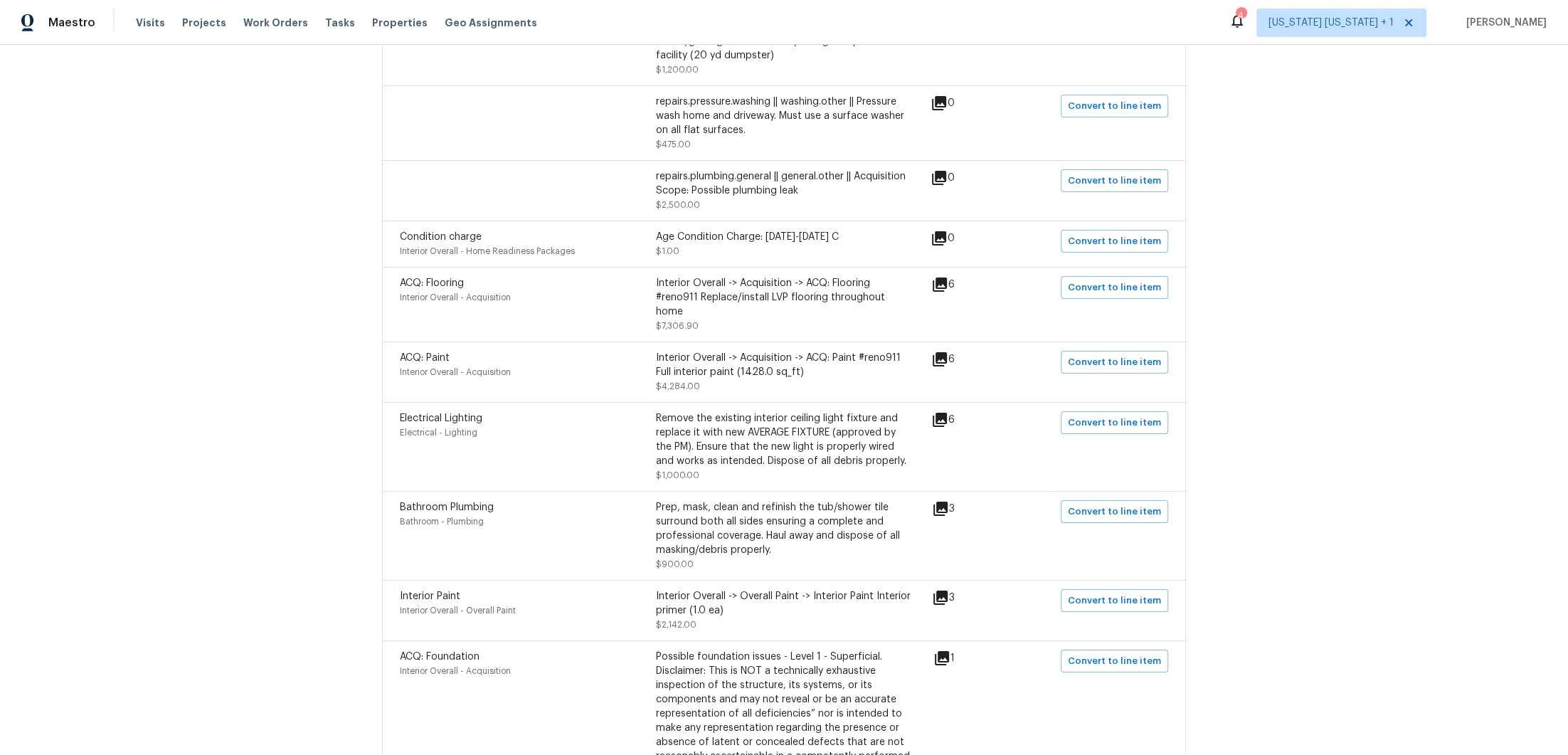
click at [788, 298] on div "Interior Overall -> Acquisition -> ACQ: Flooring #reno911 Replace/install LVP f…" at bounding box center [784, 298] width 256 height 43
drag, startPoint x: 692, startPoint y: 325, endPoint x: 649, endPoint y: 329, distance: 43.2
click at [656, 329] on div "Interior Overall -> Acquisition -> ACQ: Flooring #reno911 Replace/install LVP f…" at bounding box center [784, 305] width 256 height 57
click at [697, 323] on div "Interior Overall -> Acquisition -> ACQ: Flooring #reno911 Replace/install LVP f…" at bounding box center [784, 305] width 256 height 57
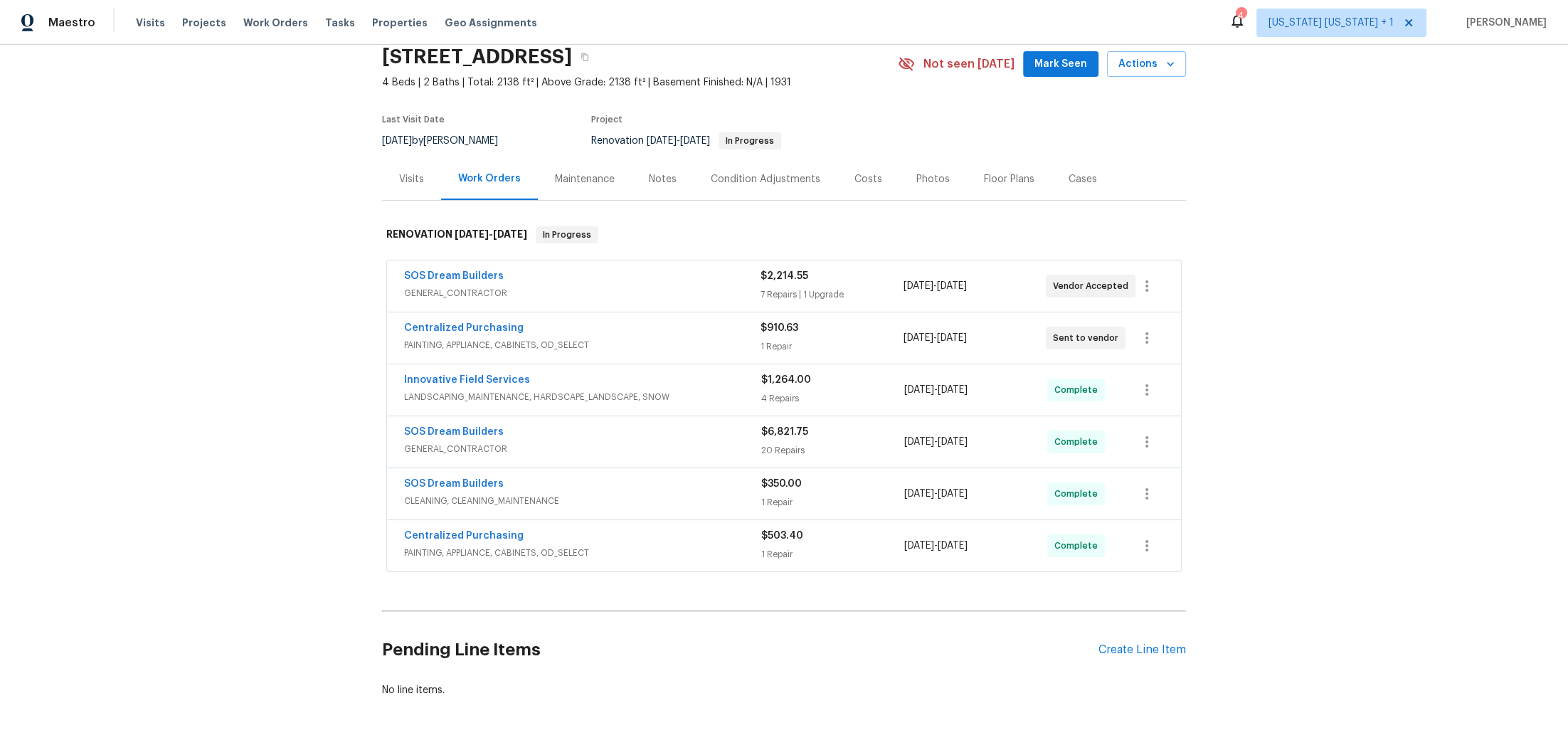
scroll to position [56, 0]
click at [629, 281] on div "SOS Dream Builders" at bounding box center [582, 278] width 357 height 17
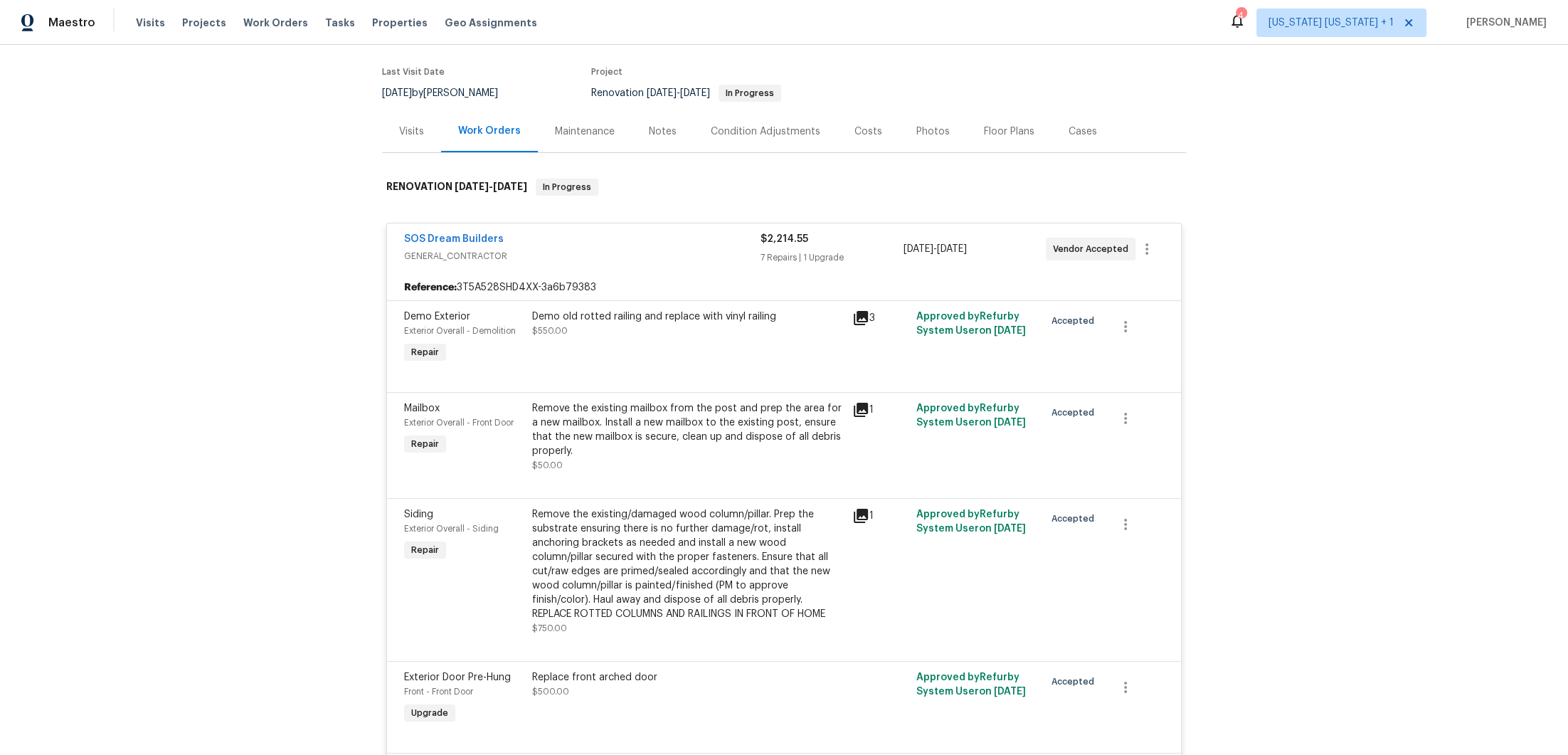
scroll to position [115, 0]
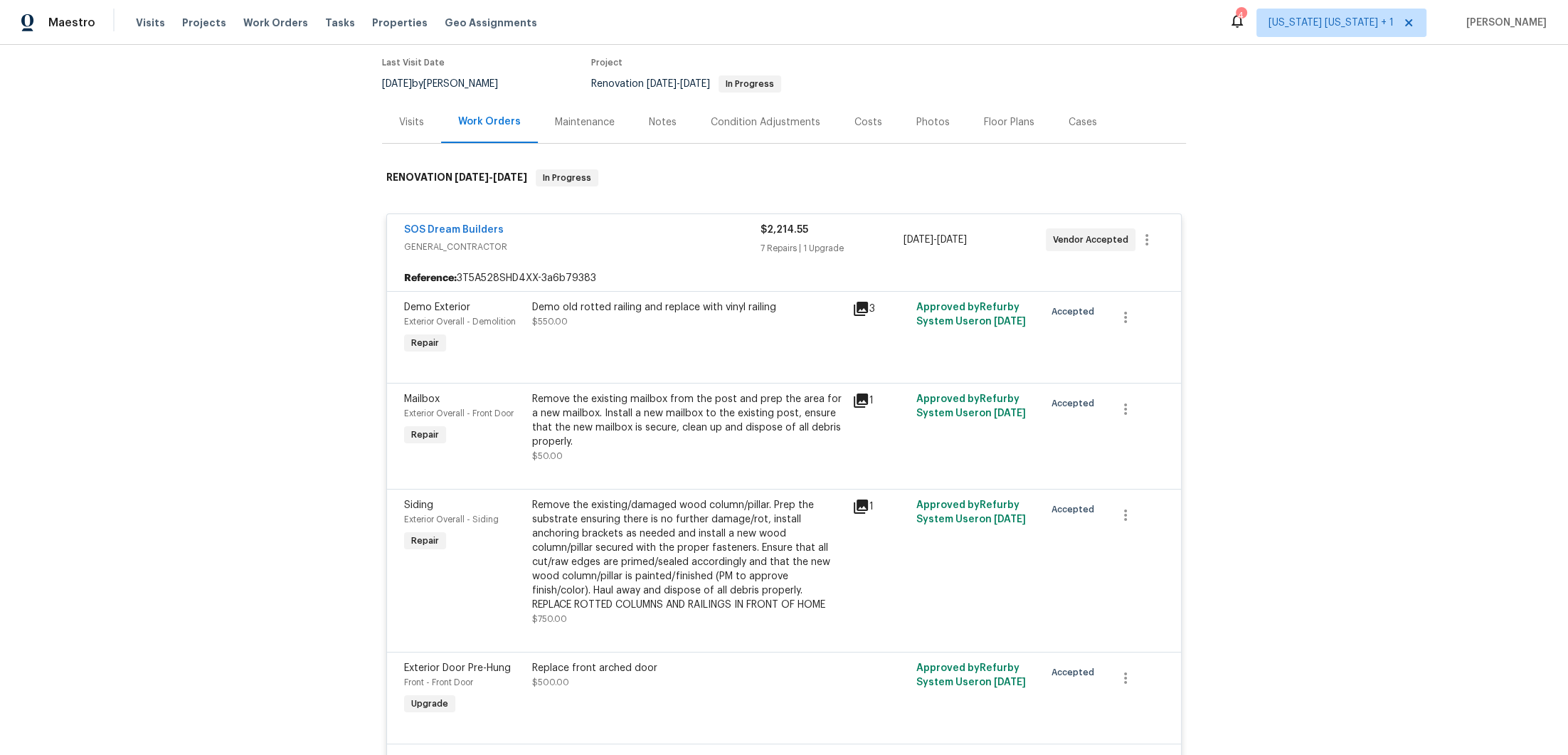
click at [686, 307] on div "Demo old rotted railing and replace with vinyl railing" at bounding box center [688, 307] width 312 height 14
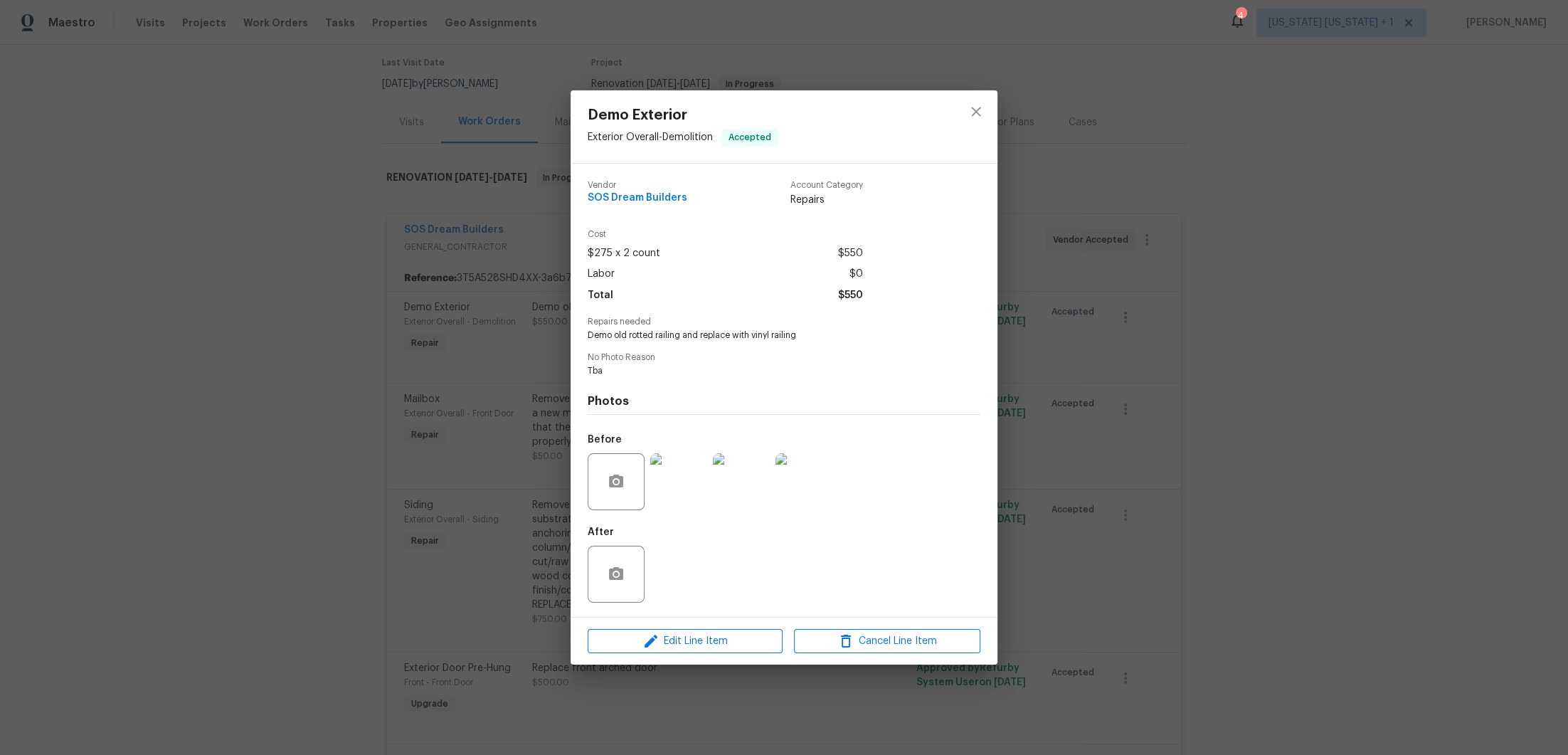
click at [685, 476] on img at bounding box center [679, 481] width 57 height 57
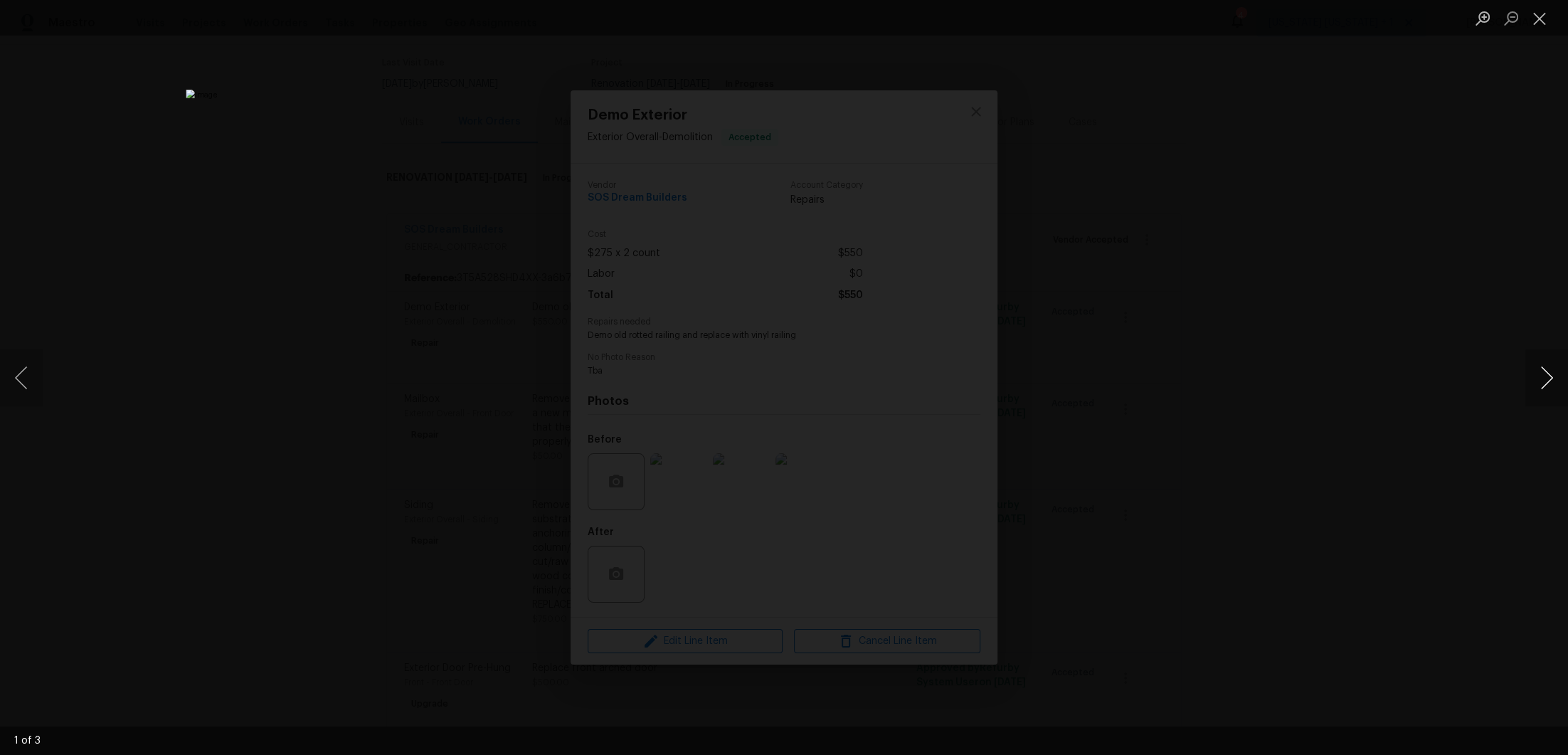
click at [1537, 380] on button "Next image" at bounding box center [1547, 378] width 43 height 57
click at [1539, 378] on button "Next image" at bounding box center [1547, 378] width 43 height 57
click at [1263, 393] on div "Lightbox" at bounding box center [784, 377] width 1568 height 755
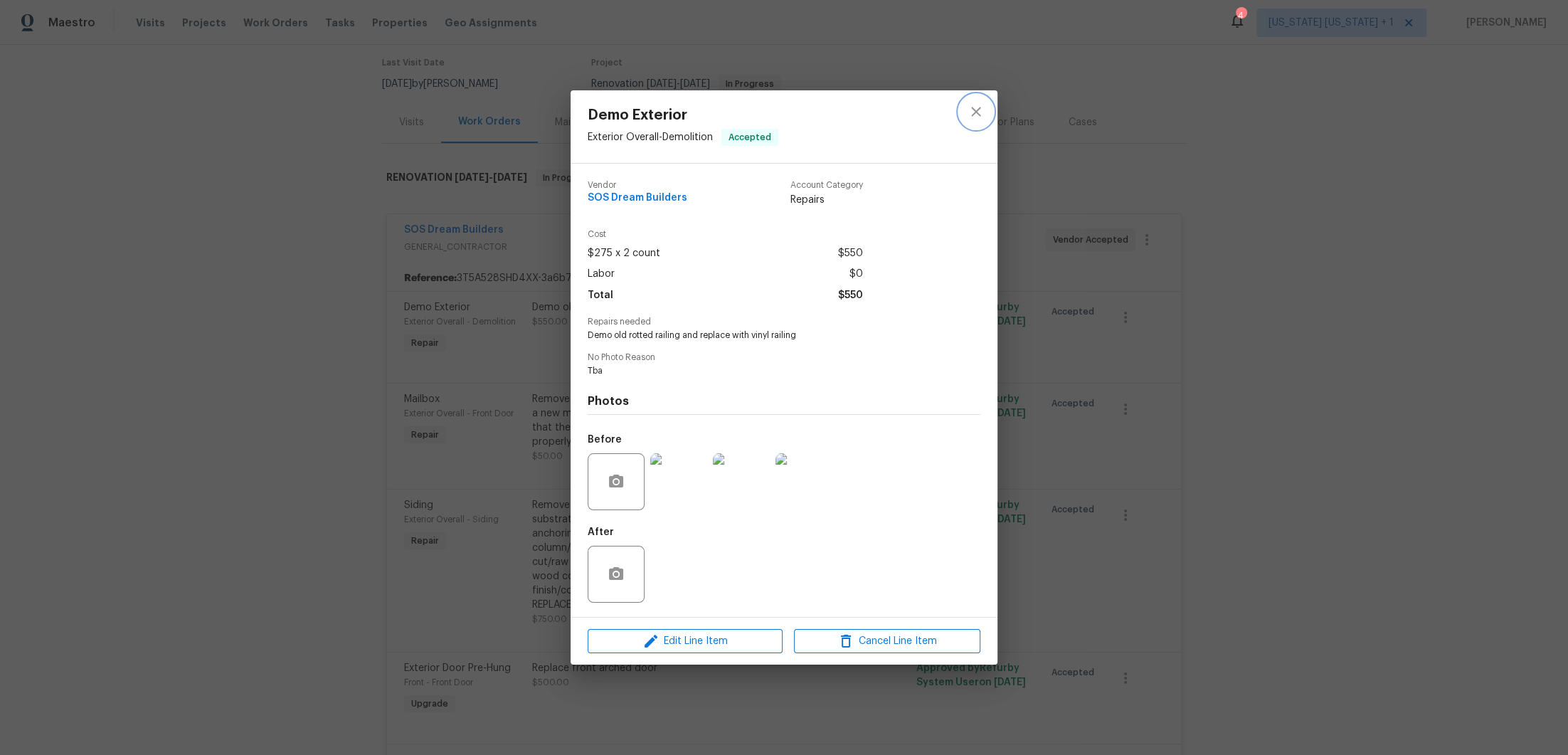
click at [986, 104] on button "close" at bounding box center [975, 111] width 34 height 34
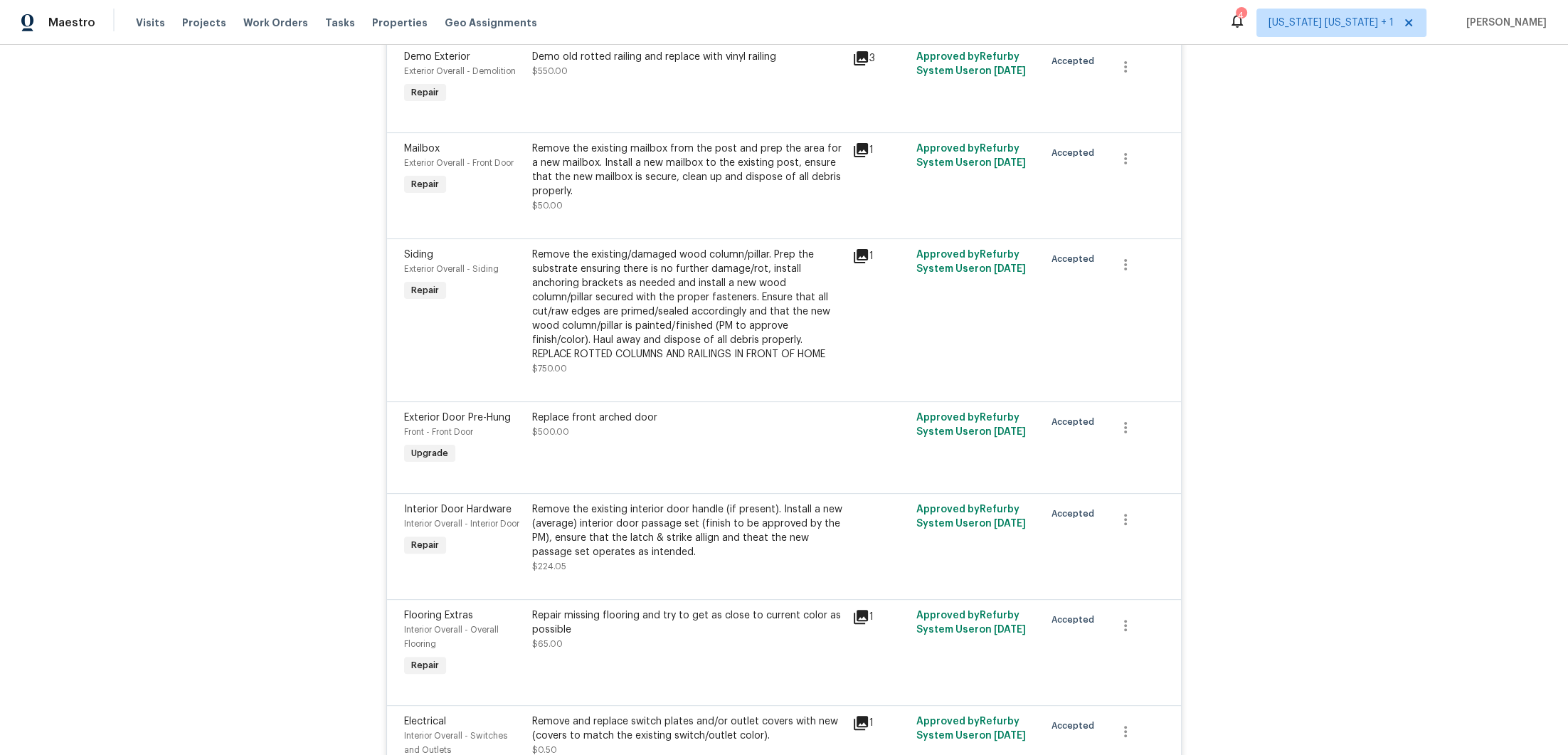
scroll to position [361, 0]
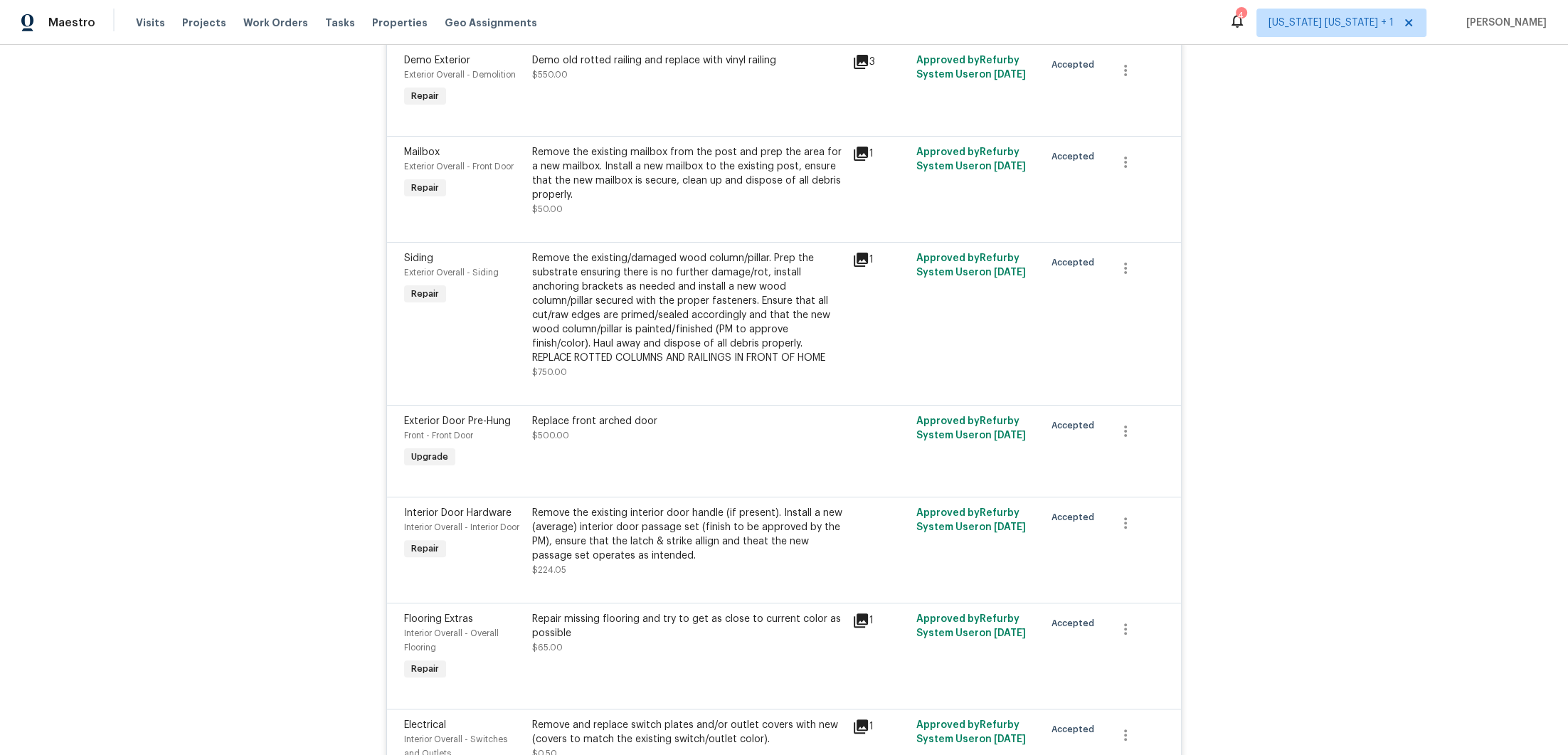
click at [703, 317] on div "Remove the existing/damaged wood column/pillar. Prep the substrate ensuring the…" at bounding box center [688, 308] width 312 height 114
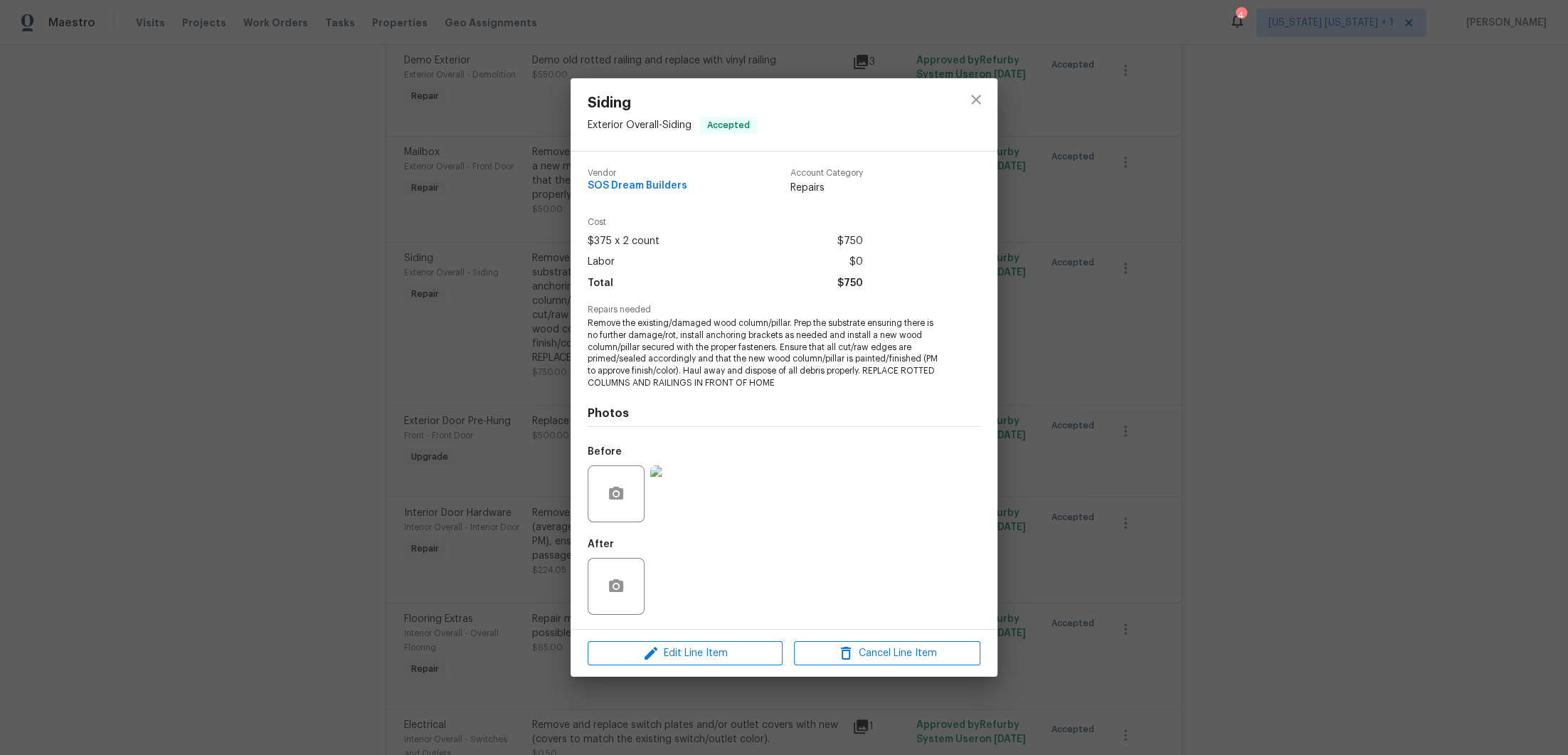
click at [680, 490] on img at bounding box center [679, 493] width 57 height 57
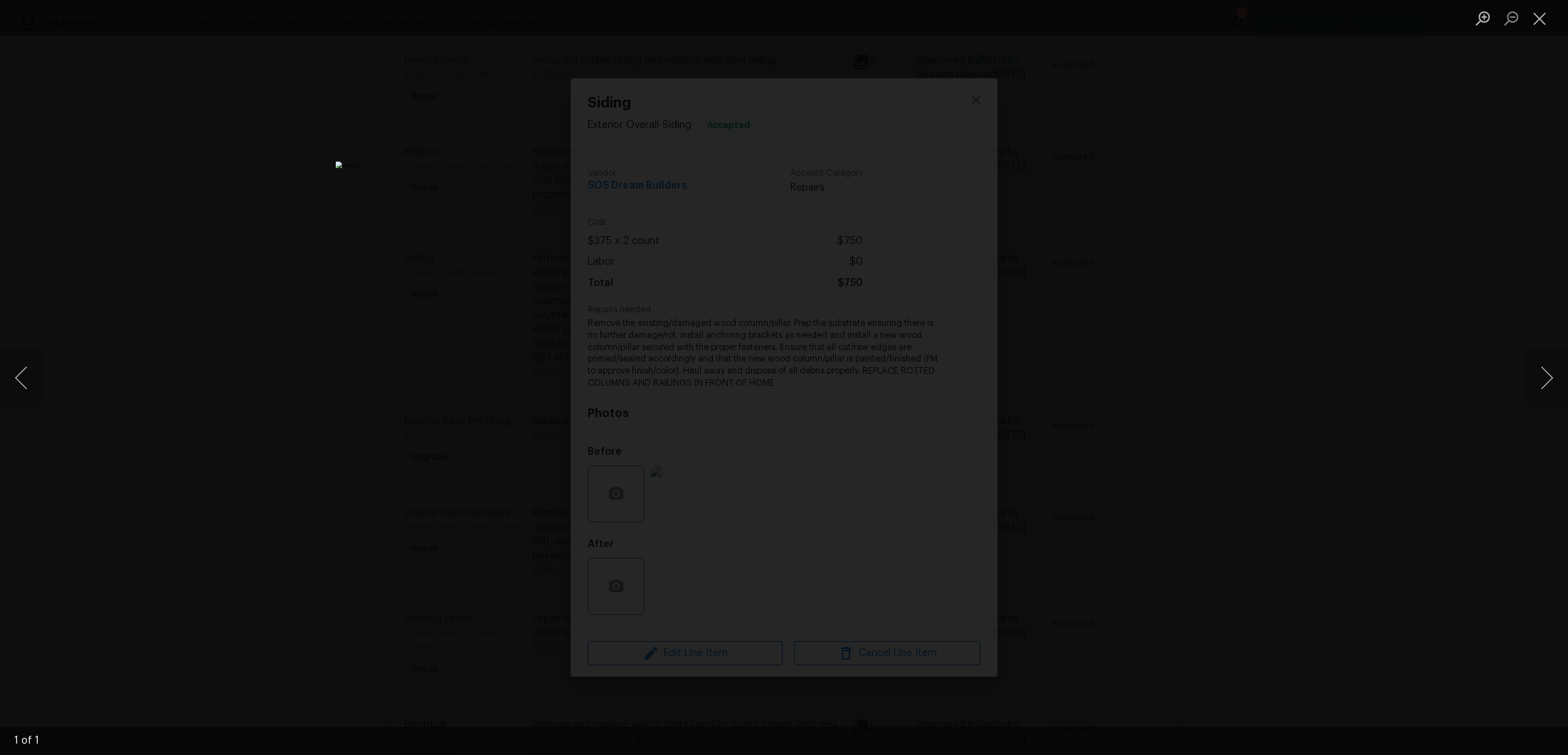
click at [1410, 296] on div "Lightbox" at bounding box center [784, 377] width 1568 height 755
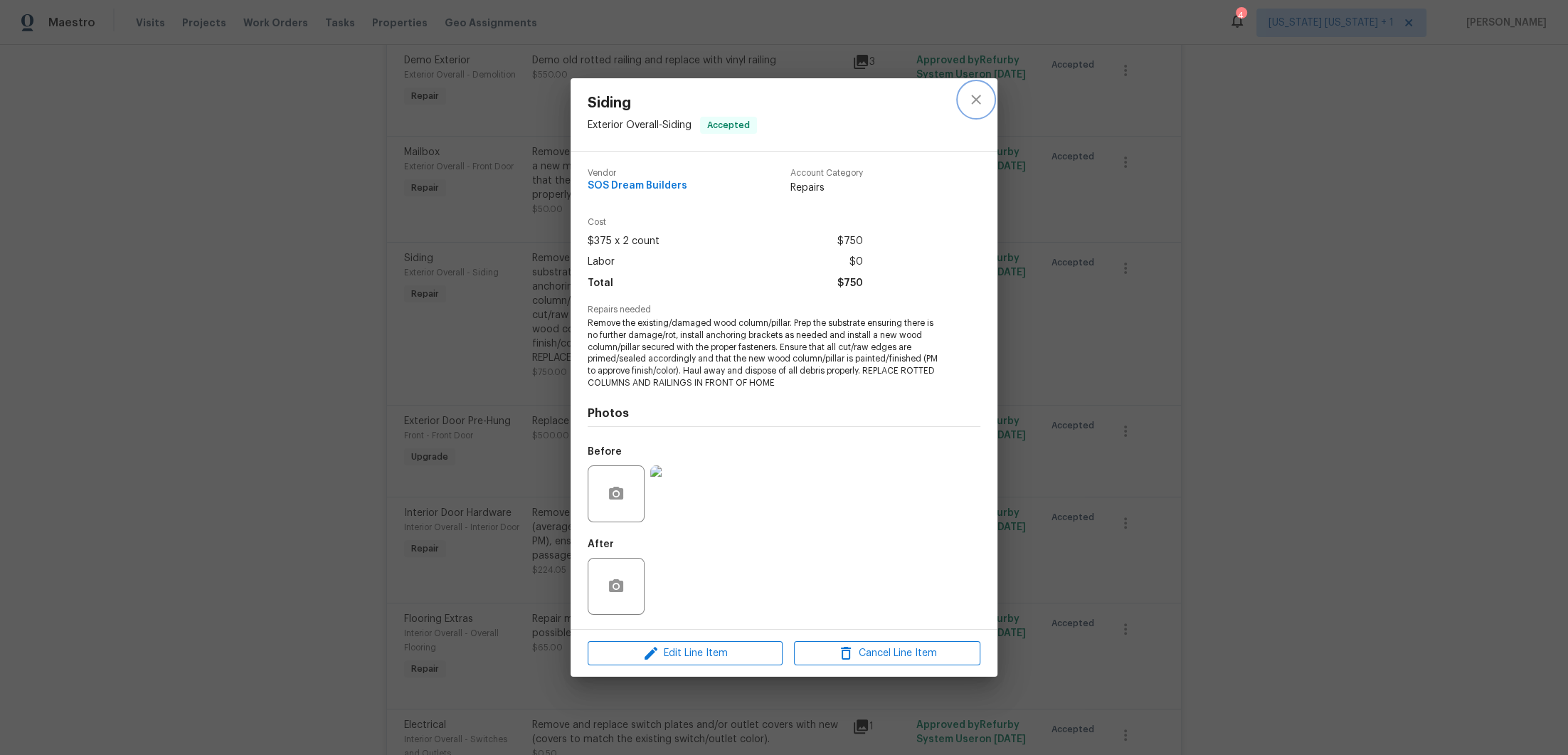
click at [974, 94] on icon "close" at bounding box center [976, 100] width 17 height 17
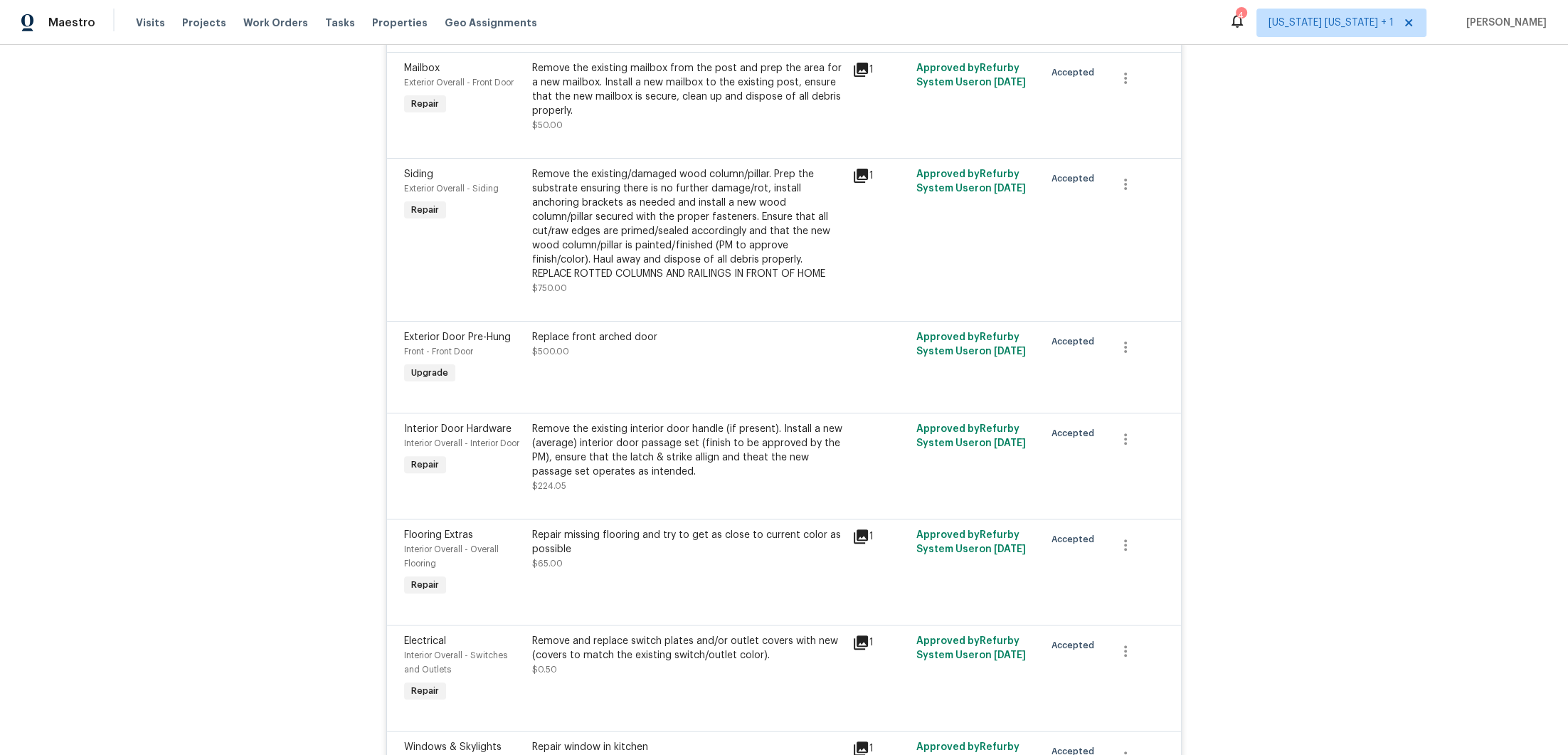
scroll to position [571, 0]
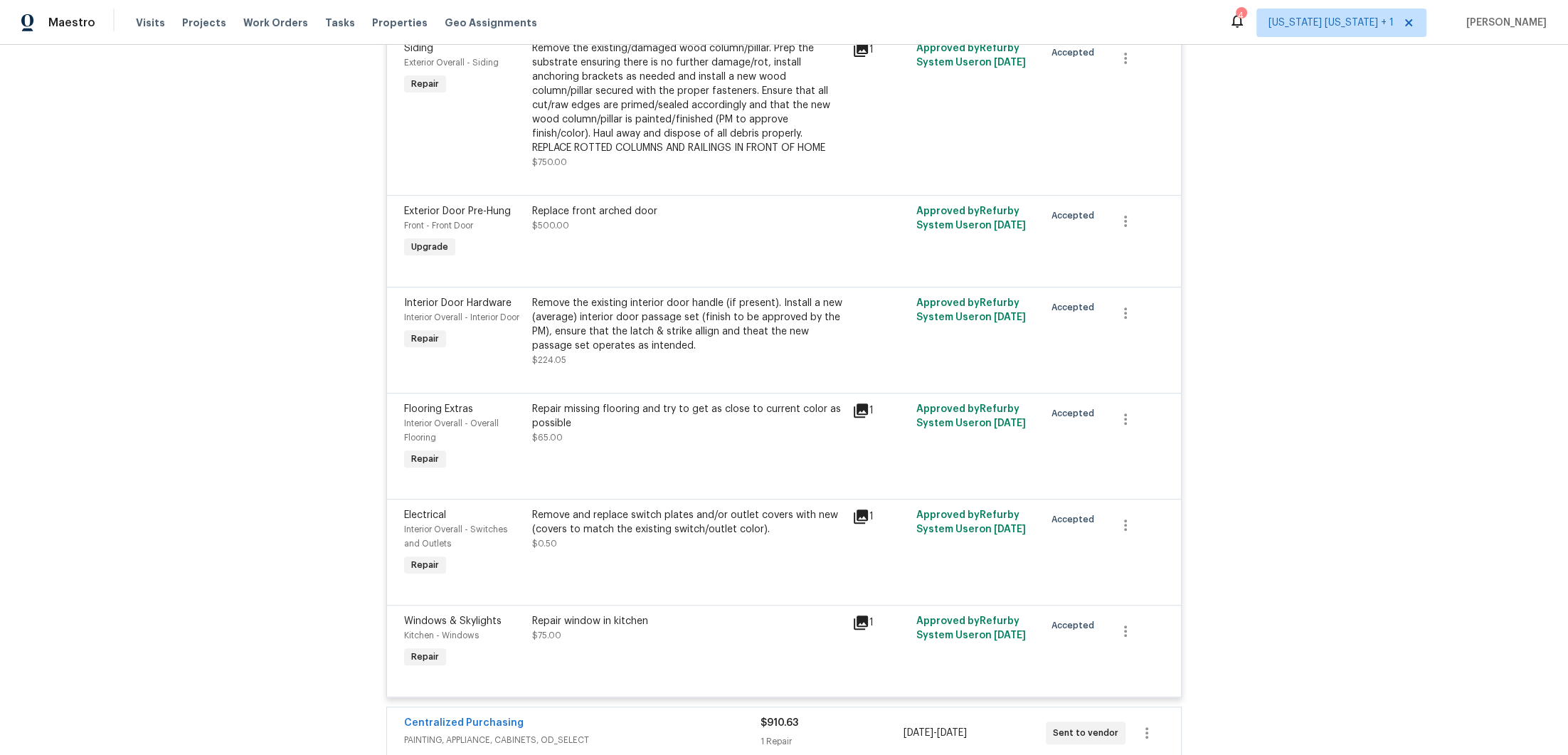
click at [597, 214] on div "Replace front arched door" at bounding box center [688, 211] width 312 height 14
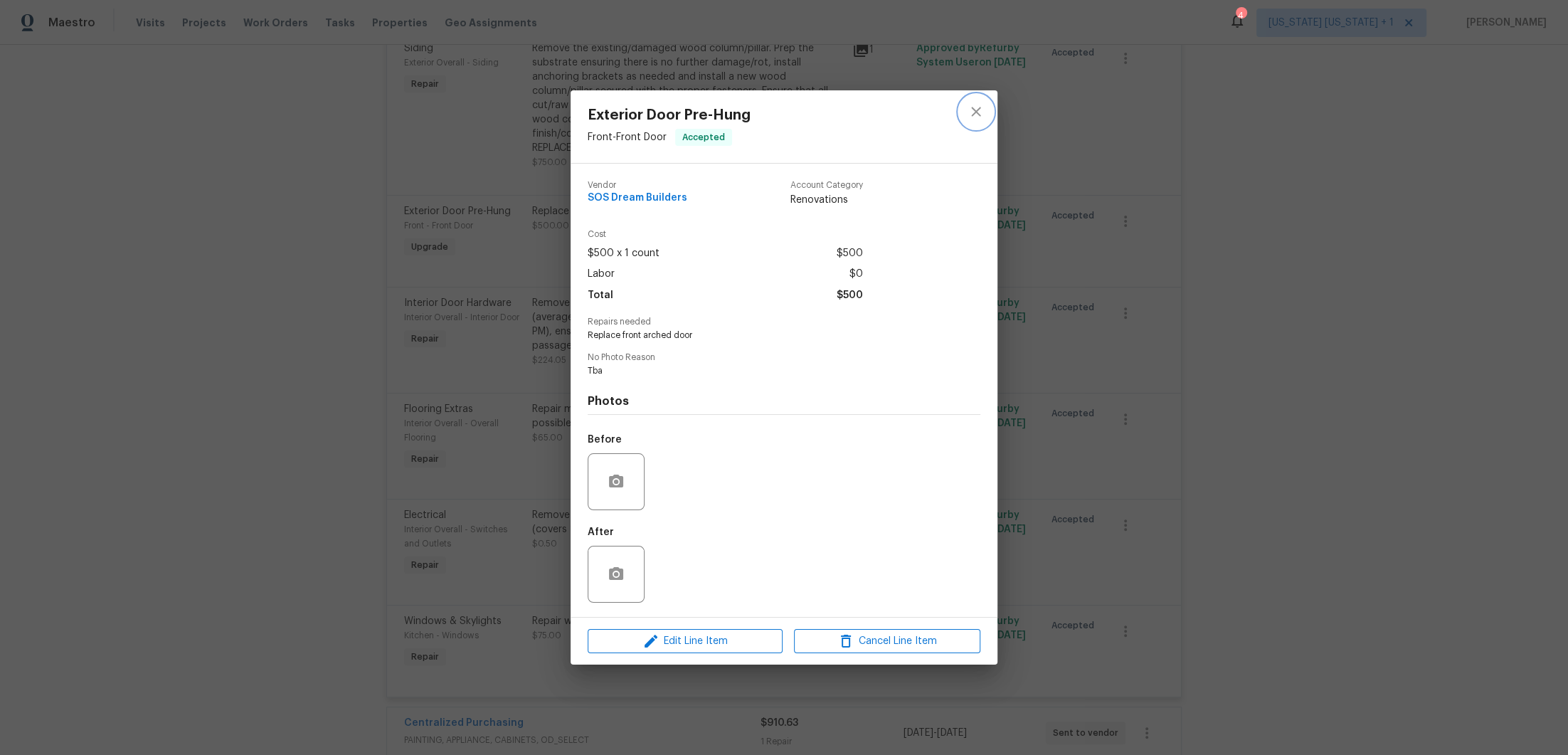
click at [970, 118] on icon "close" at bounding box center [976, 112] width 17 height 17
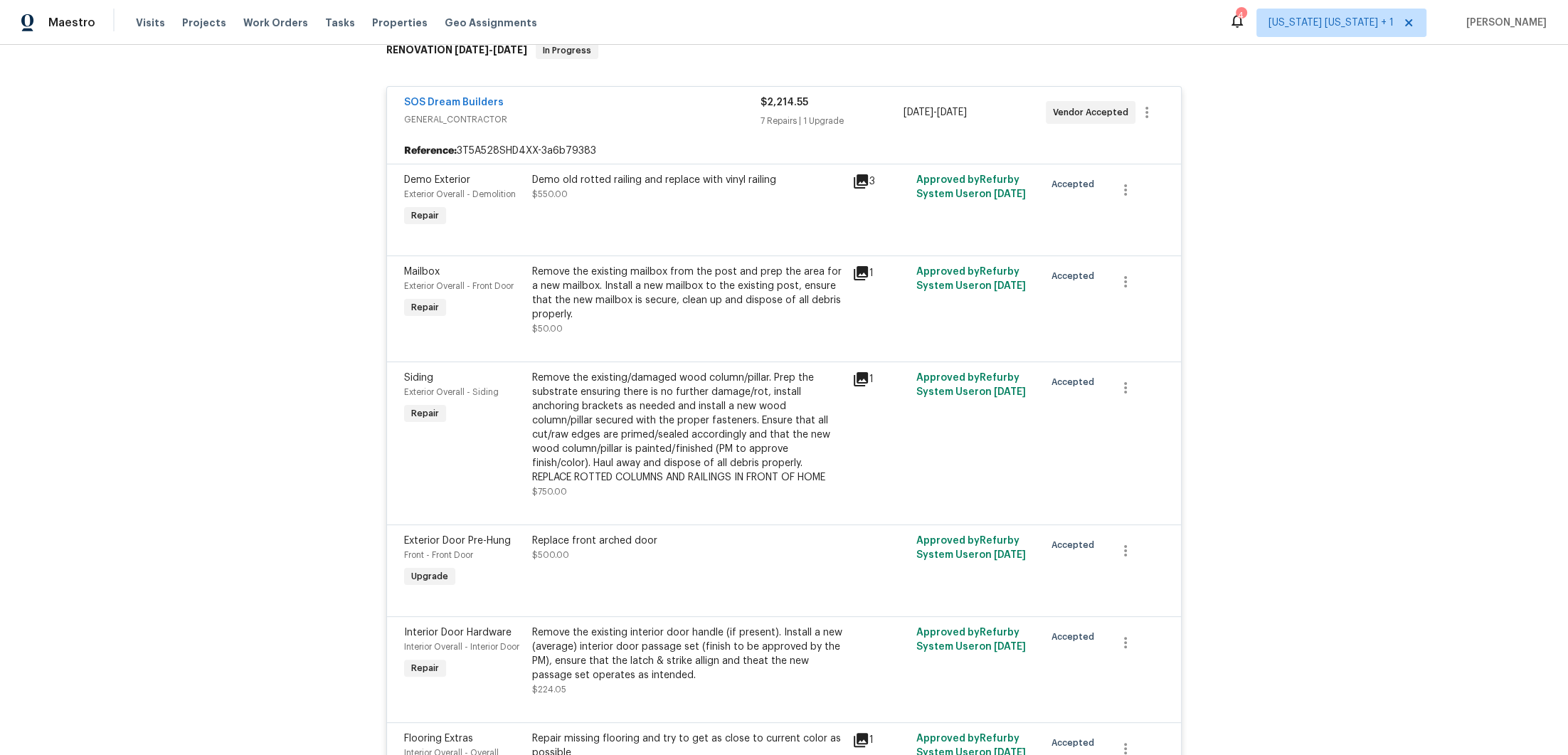
scroll to position [241, 0]
click at [676, 187] on div "Demo old rotted railing and replace with vinyl railing" at bounding box center [688, 180] width 312 height 14
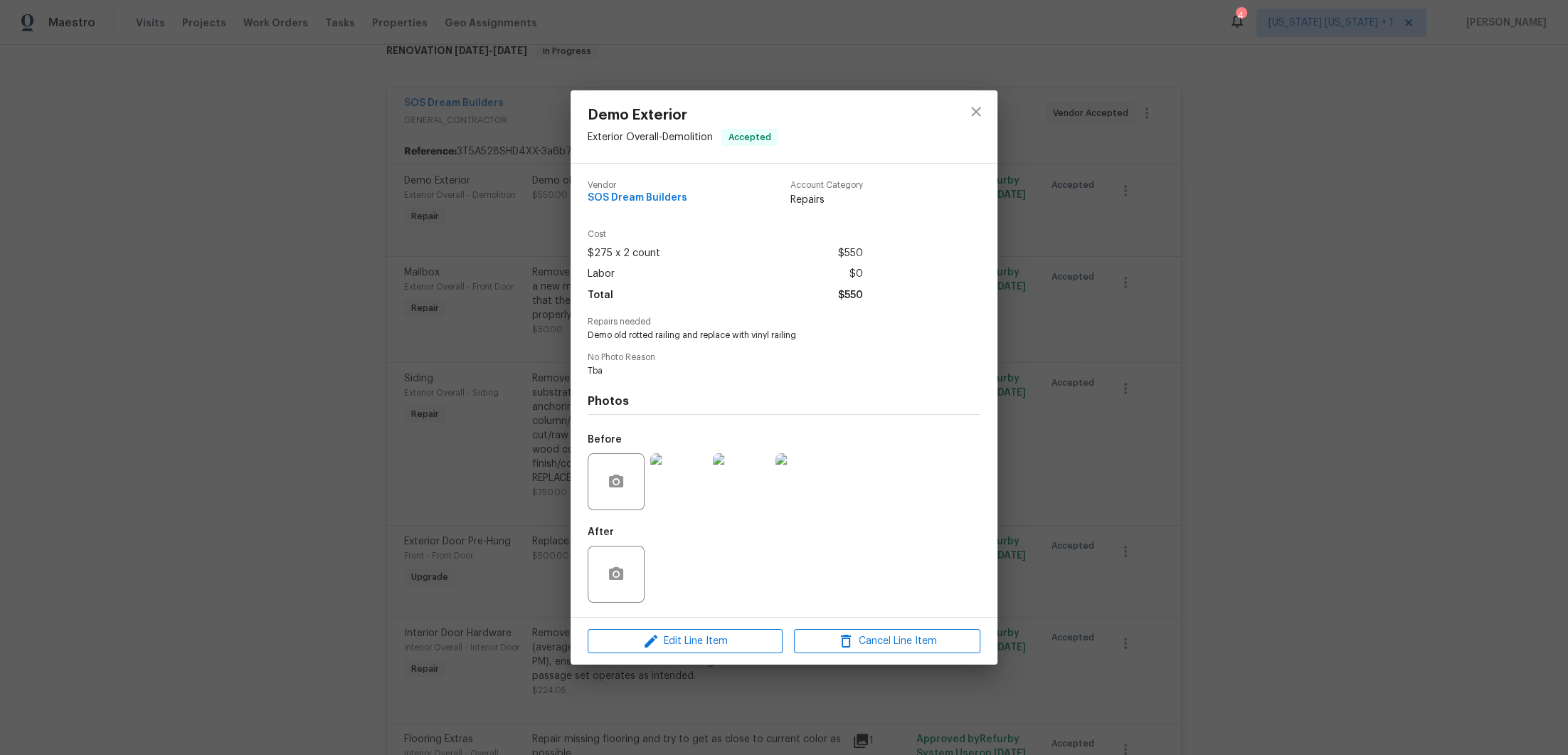
click at [674, 482] on img at bounding box center [679, 481] width 57 height 57
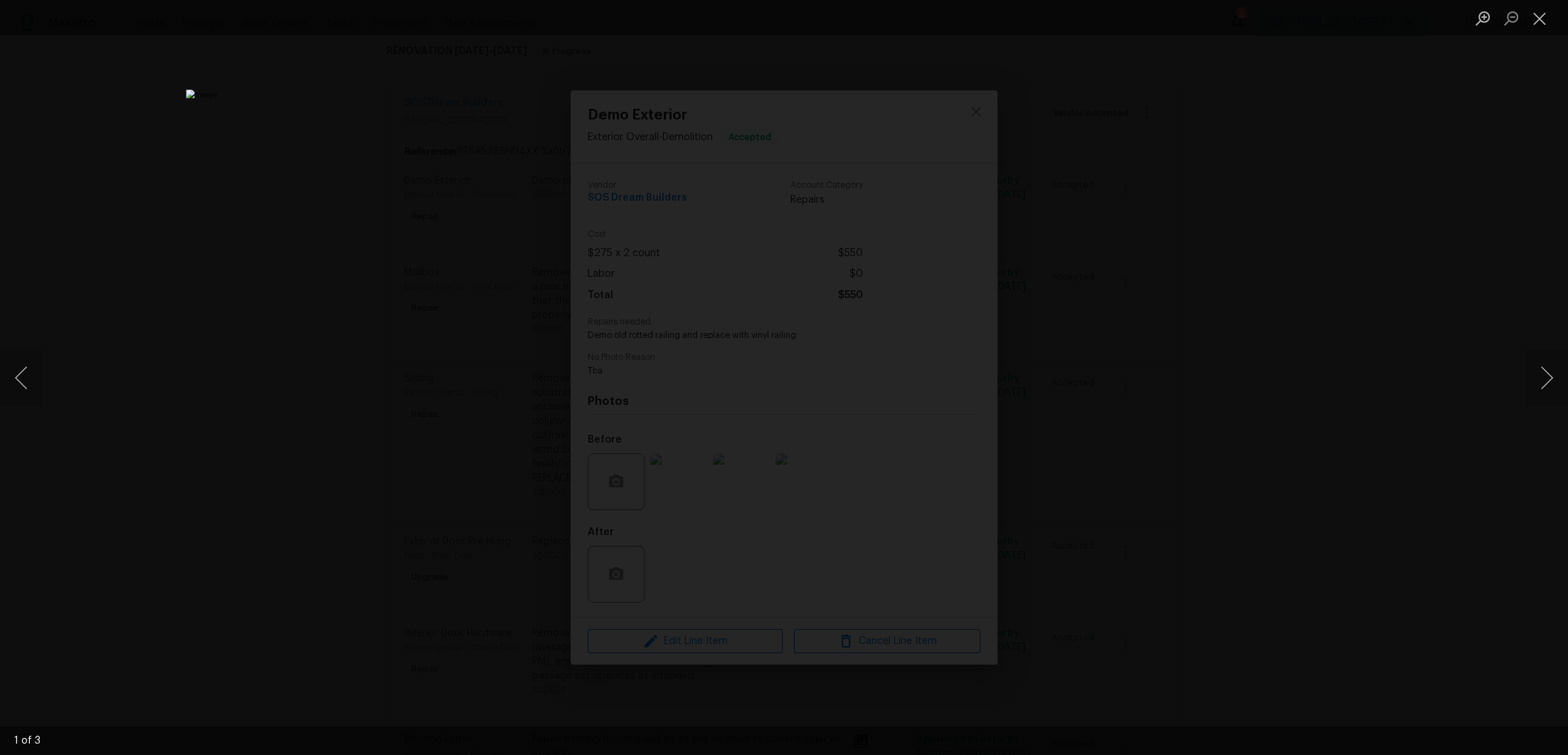
click at [1290, 416] on div "Lightbox" at bounding box center [784, 377] width 1568 height 755
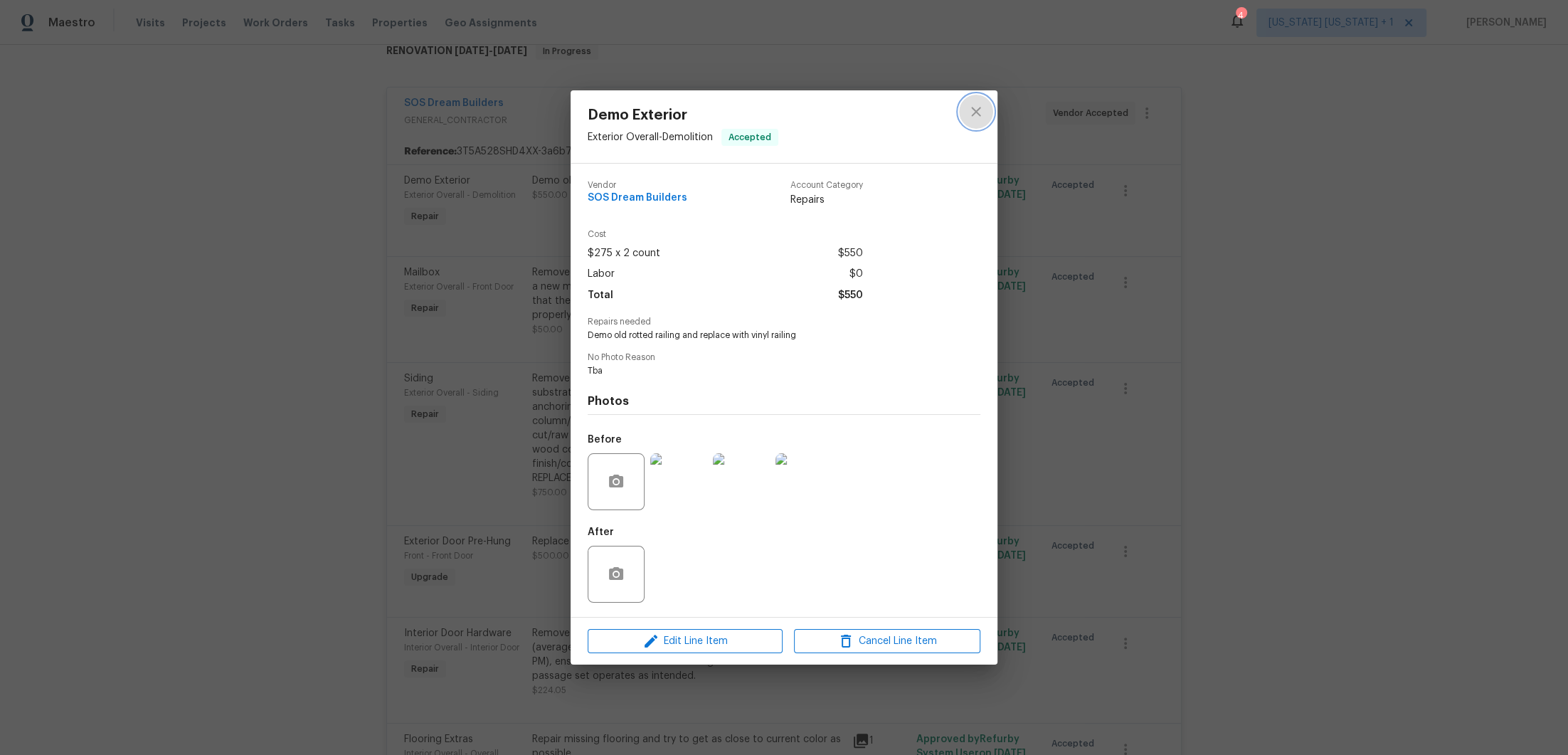
click at [972, 116] on icon "close" at bounding box center [976, 111] width 9 height 9
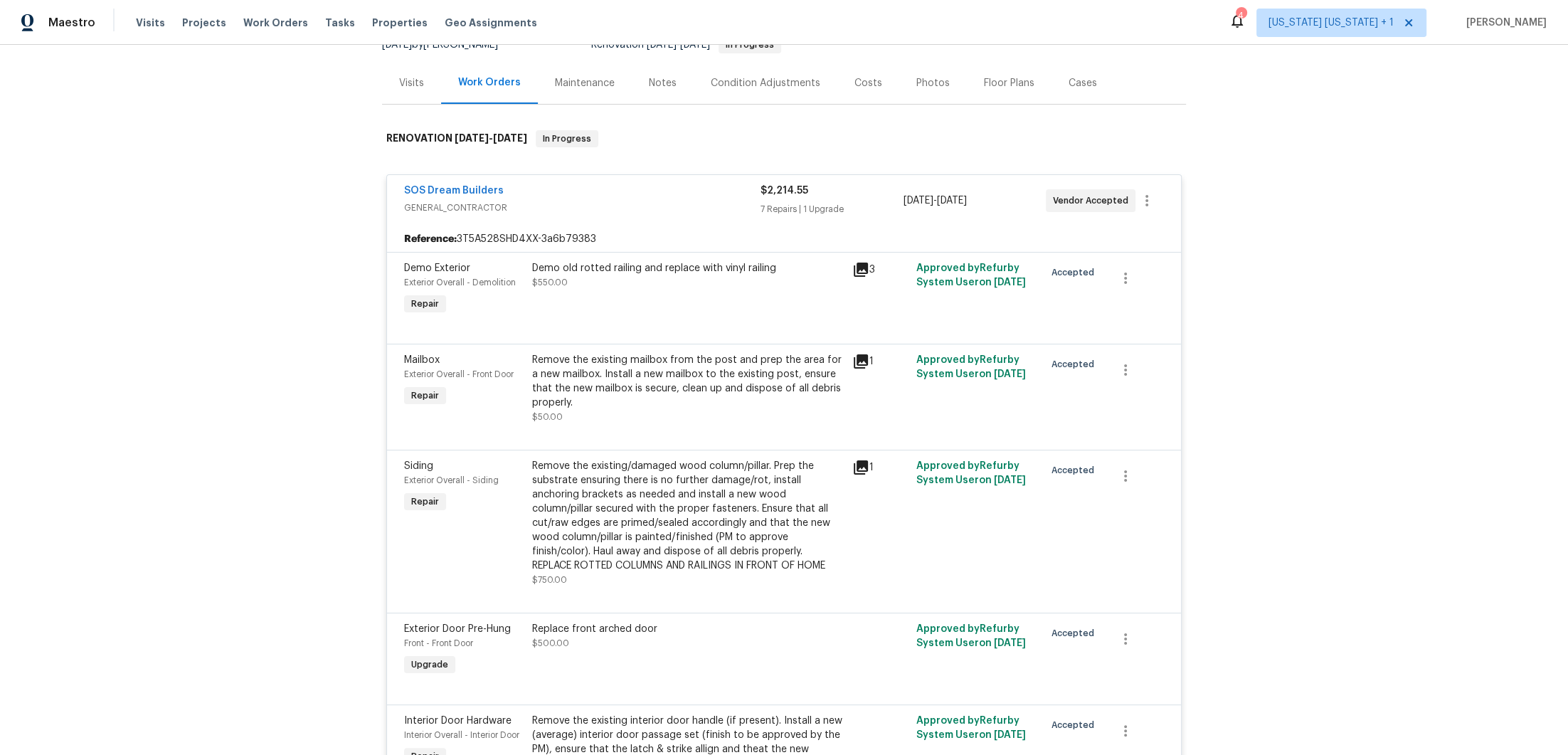
scroll to position [134, 0]
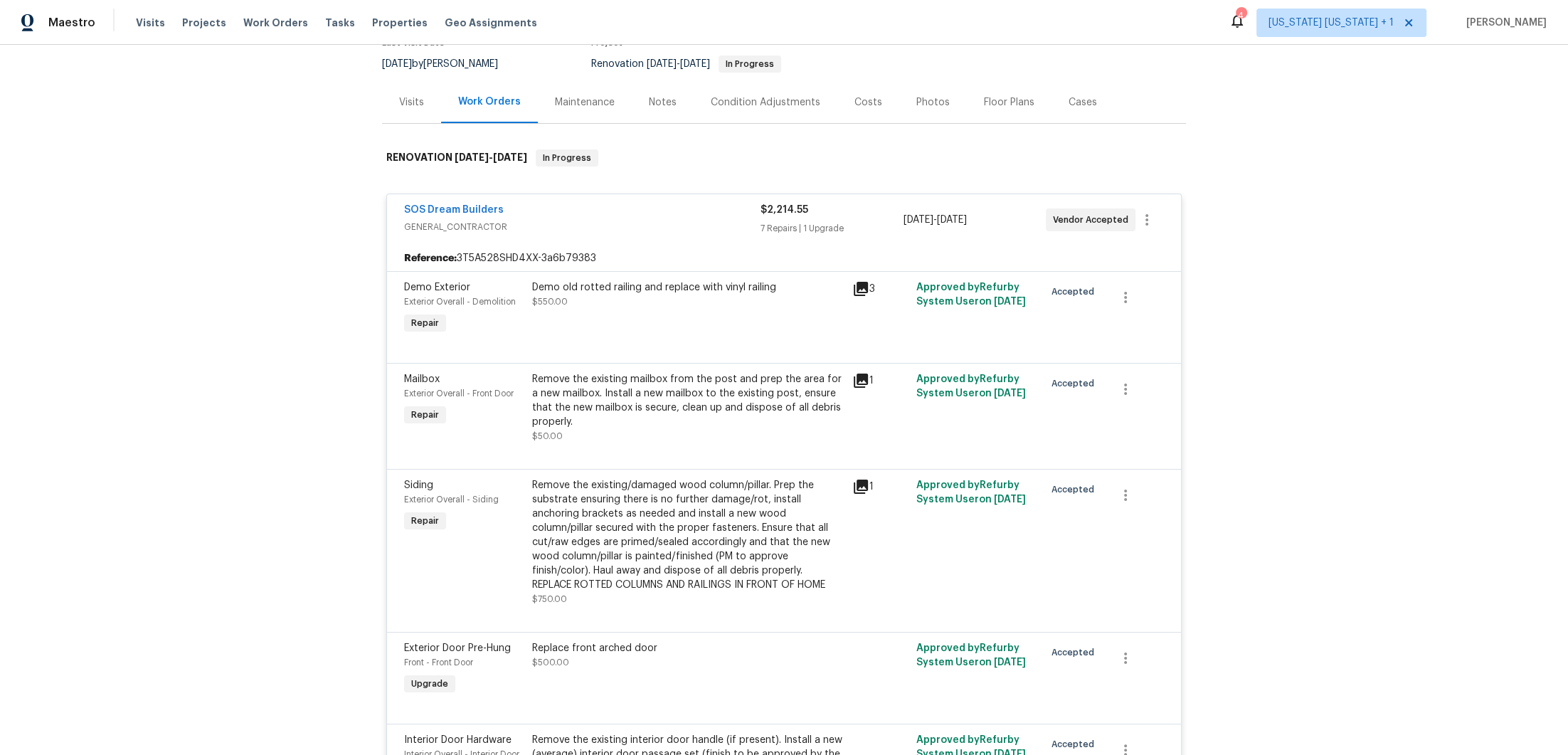
click at [668, 214] on div "SOS Dream Builders" at bounding box center [582, 211] width 357 height 17
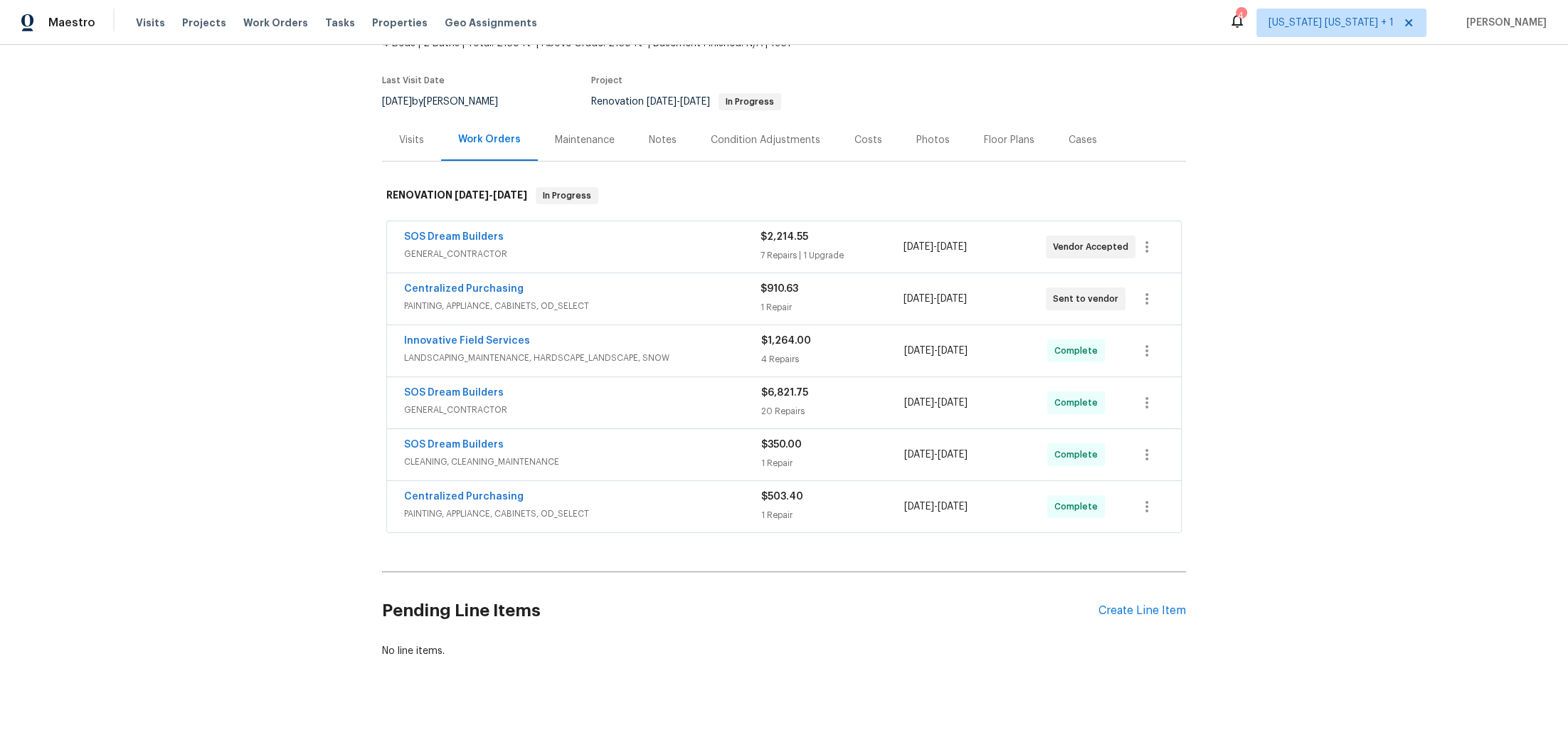
click at [667, 230] on div "SOS Dream Builders" at bounding box center [582, 238] width 357 height 17
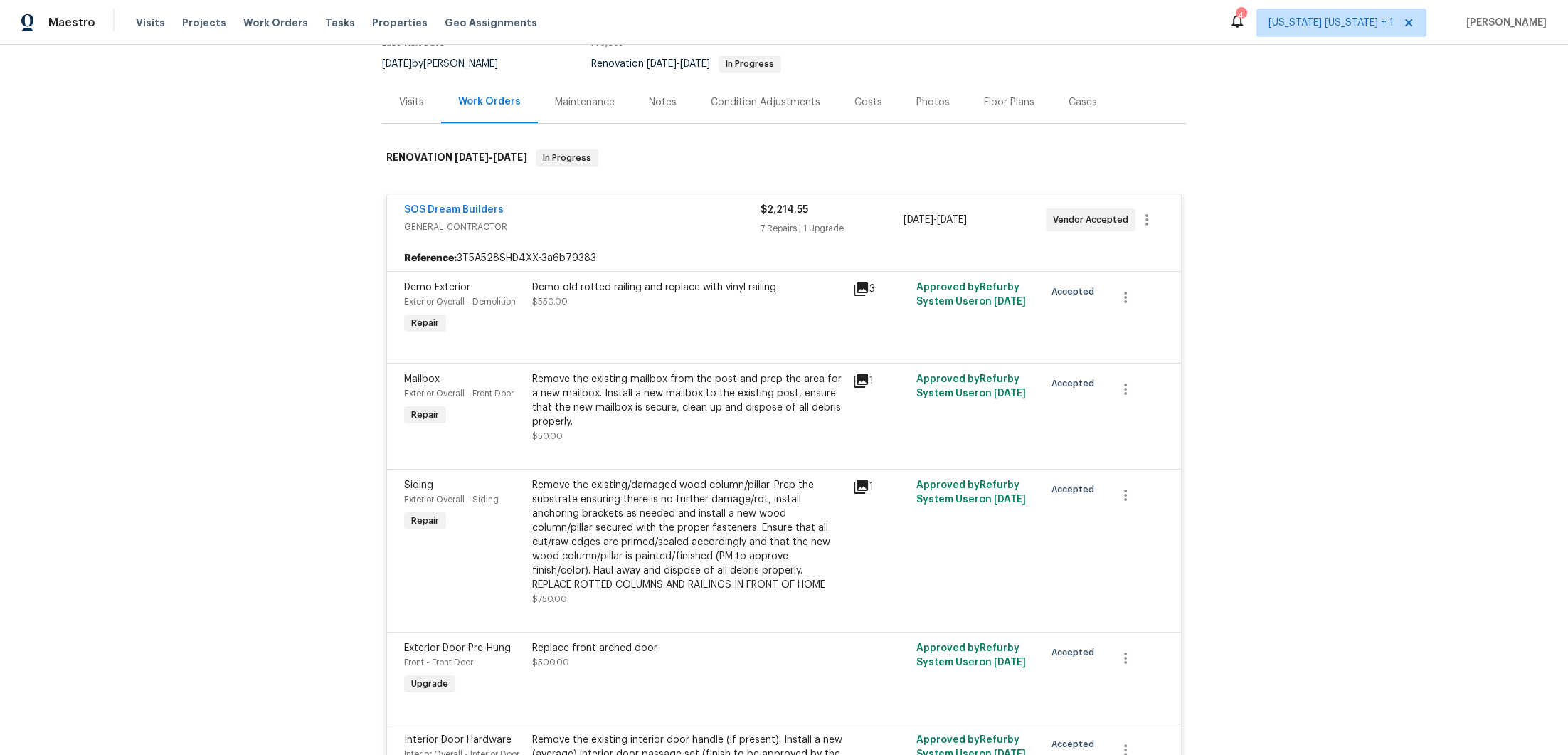
click at [674, 218] on div "SOS Dream Builders" at bounding box center [582, 211] width 357 height 17
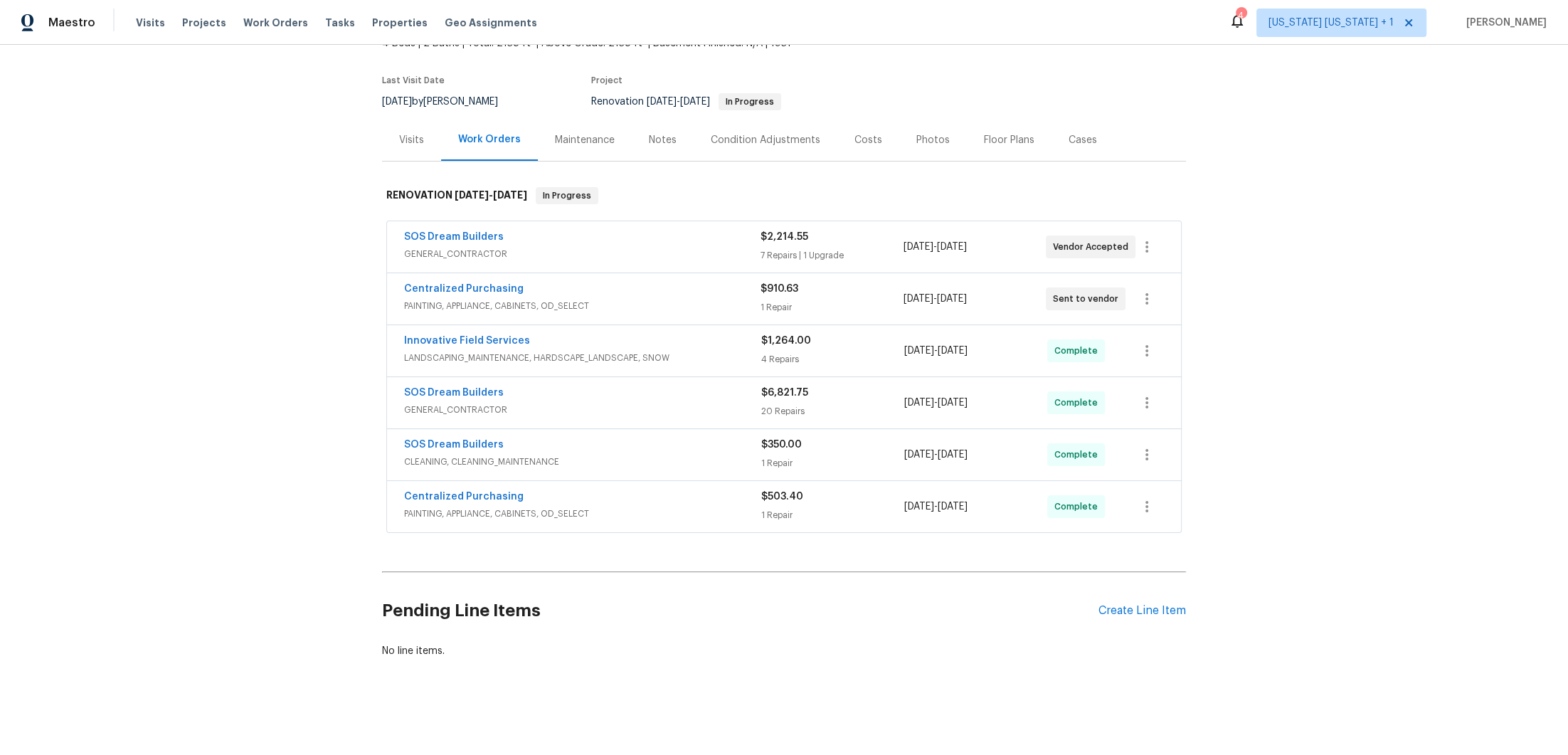
click at [675, 232] on div "SOS Dream Builders" at bounding box center [582, 238] width 357 height 17
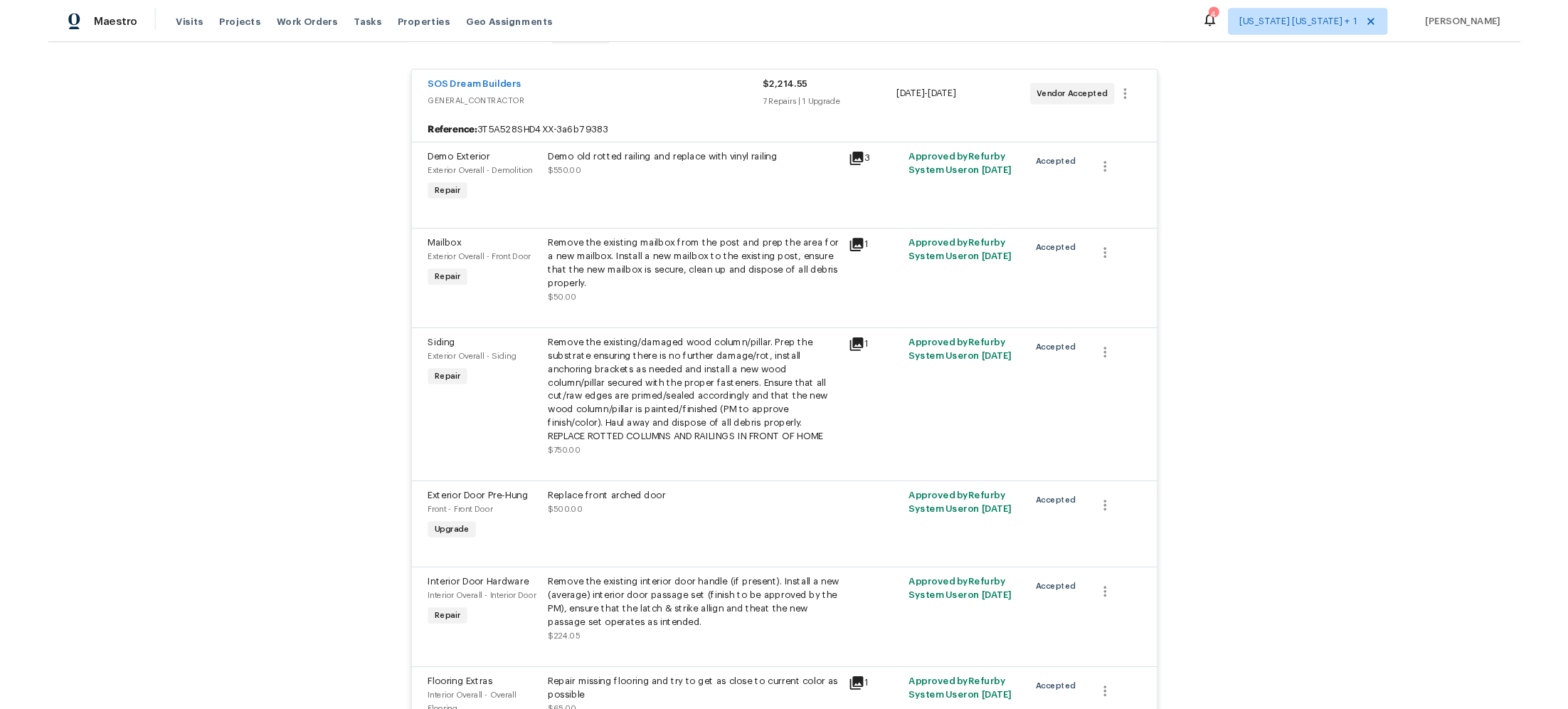
scroll to position [287, 0]
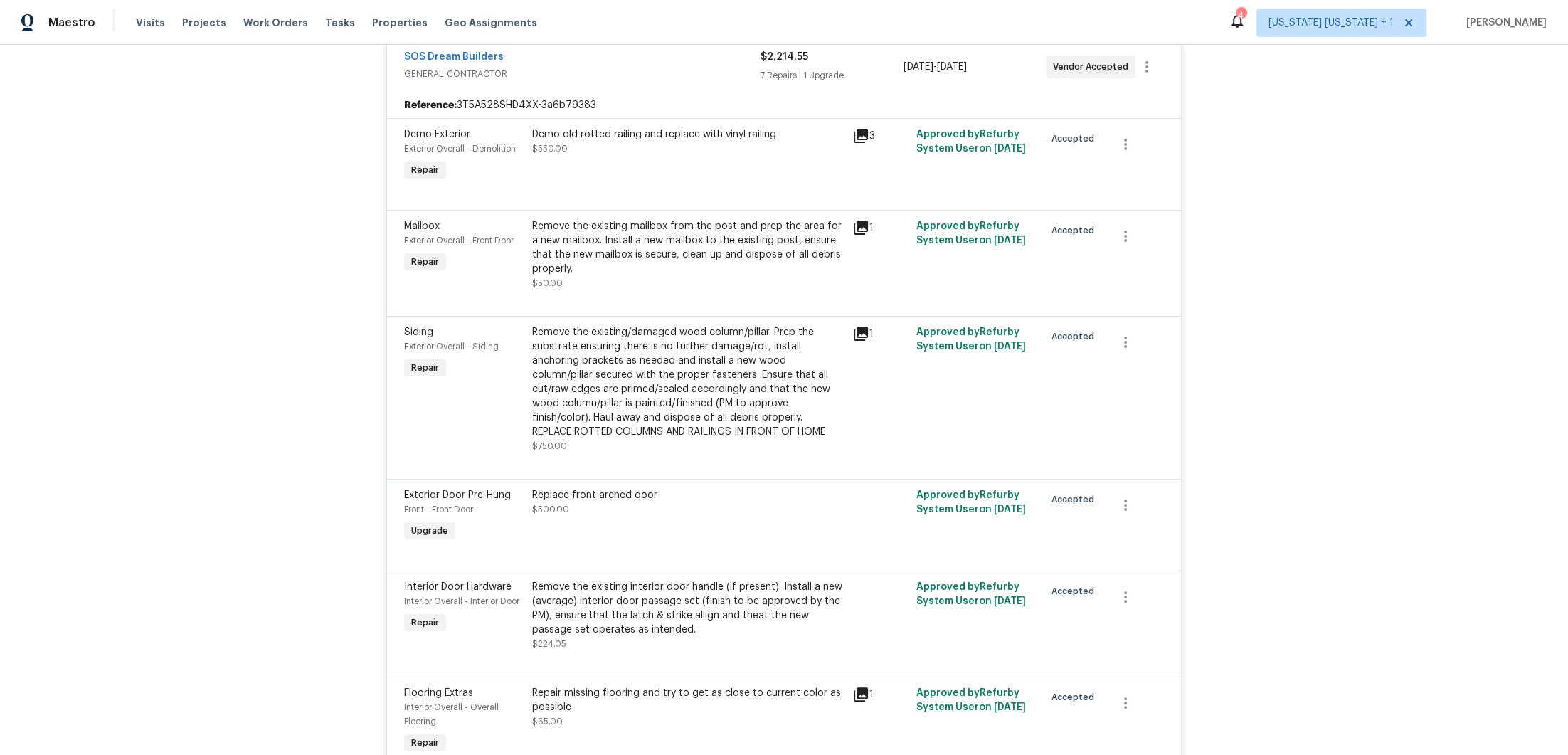
click at [665, 361] on div "Remove the existing/damaged wood column/pillar. Prep the substrate ensuring the…" at bounding box center [688, 382] width 312 height 114
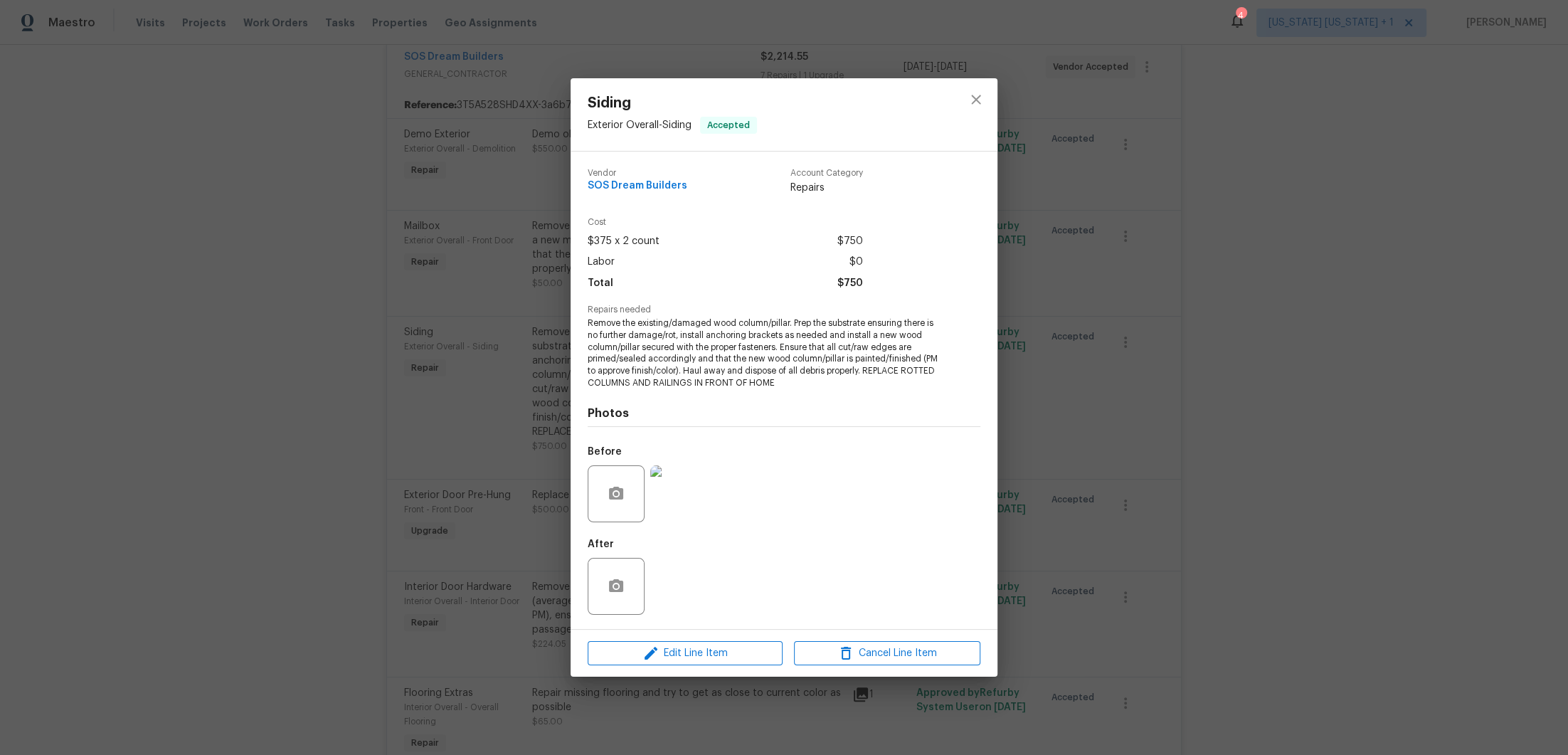
click at [691, 484] on img at bounding box center [679, 493] width 57 height 57
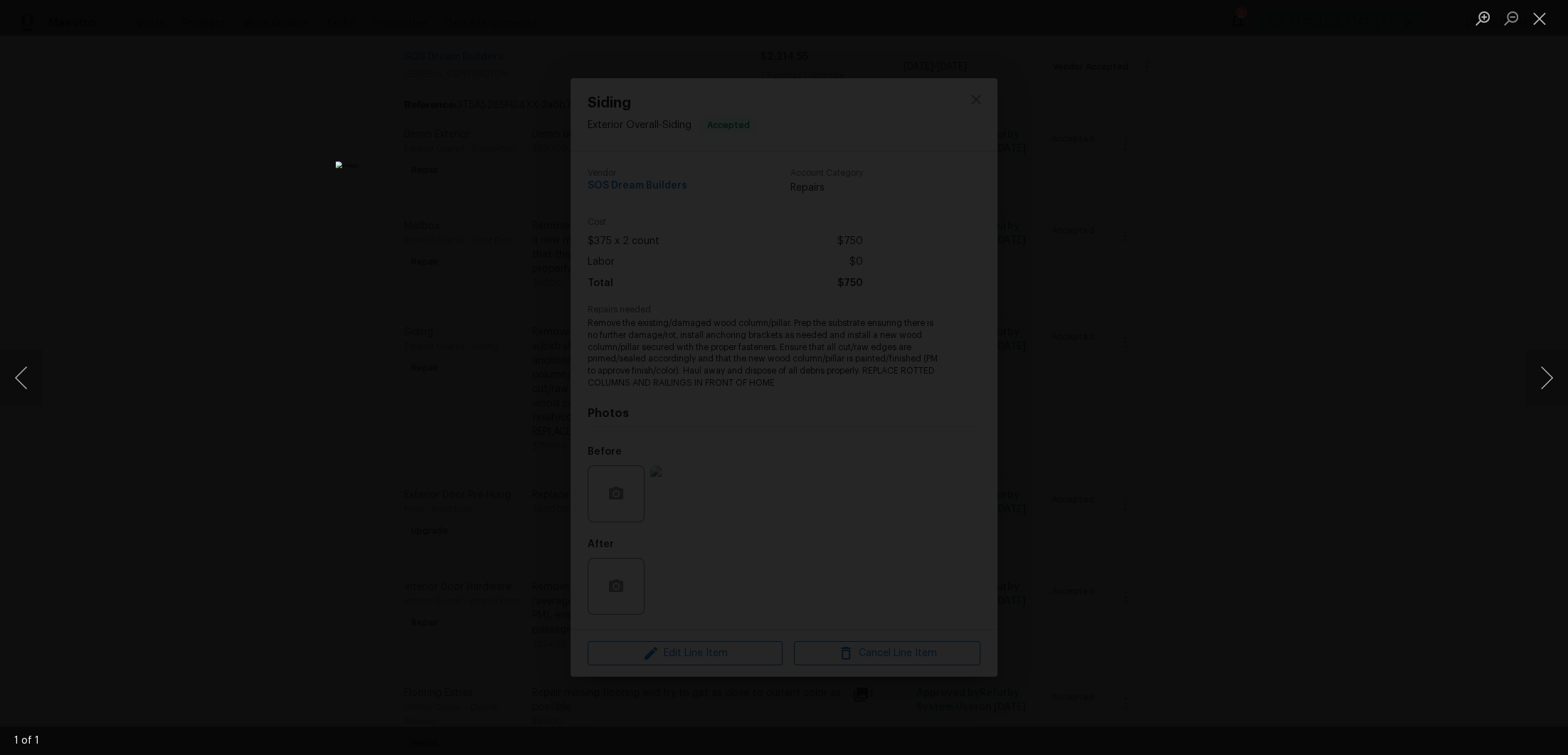
click at [1334, 291] on div "Lightbox" at bounding box center [784, 377] width 1568 height 755
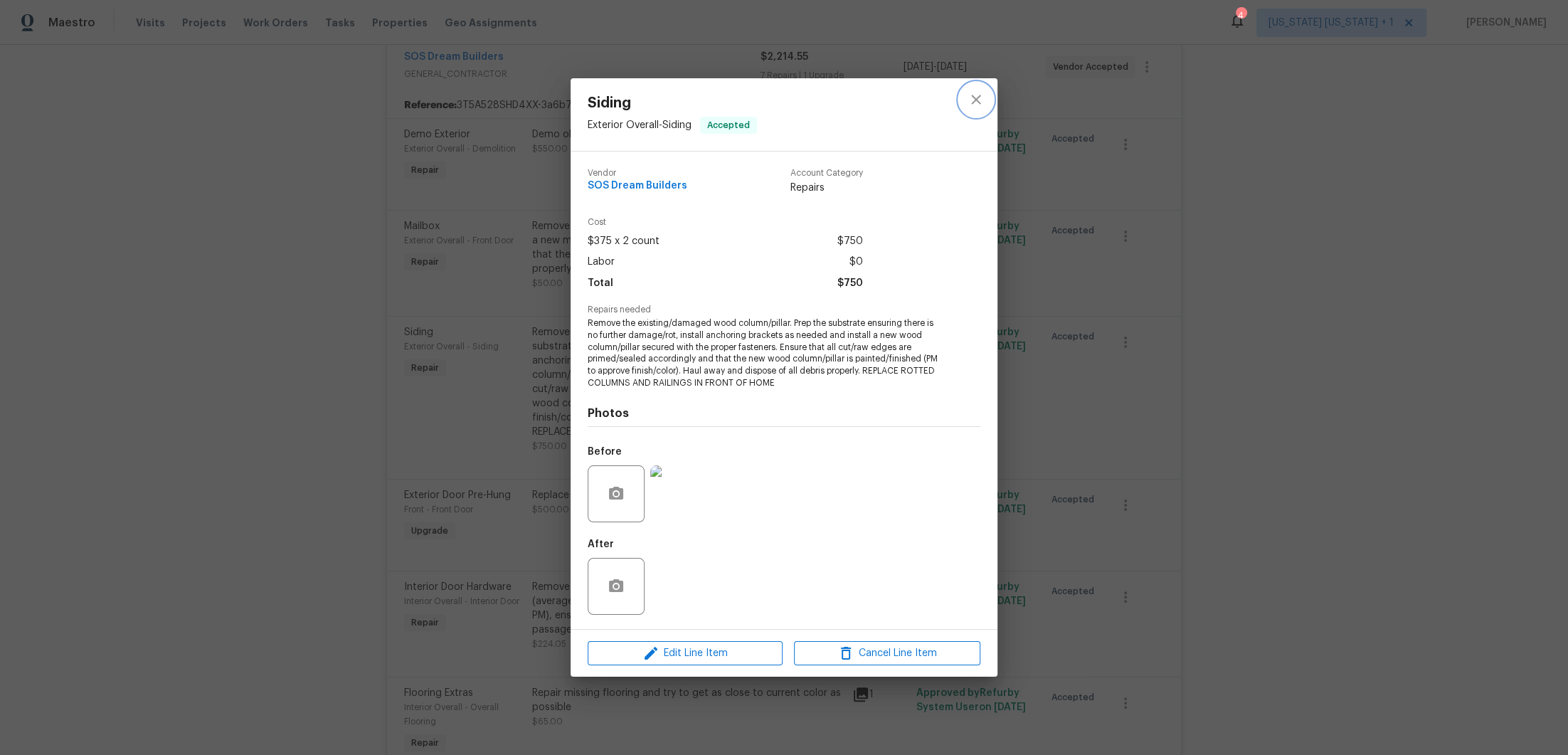
click at [979, 104] on icon "close" at bounding box center [976, 100] width 17 height 17
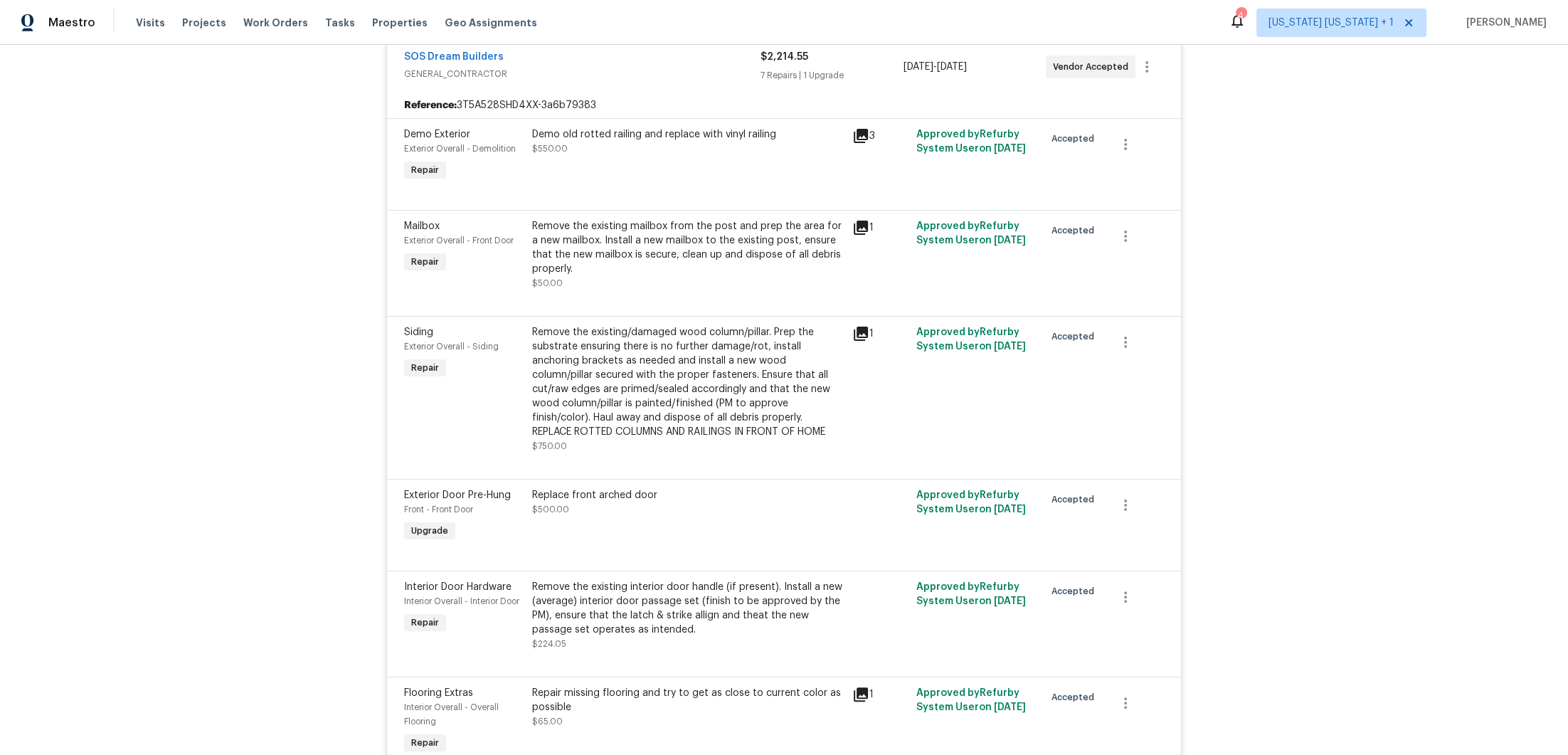
click at [691, 376] on div "Remove the existing/damaged wood column/pillar. Prep the substrate ensuring the…" at bounding box center [688, 382] width 312 height 114
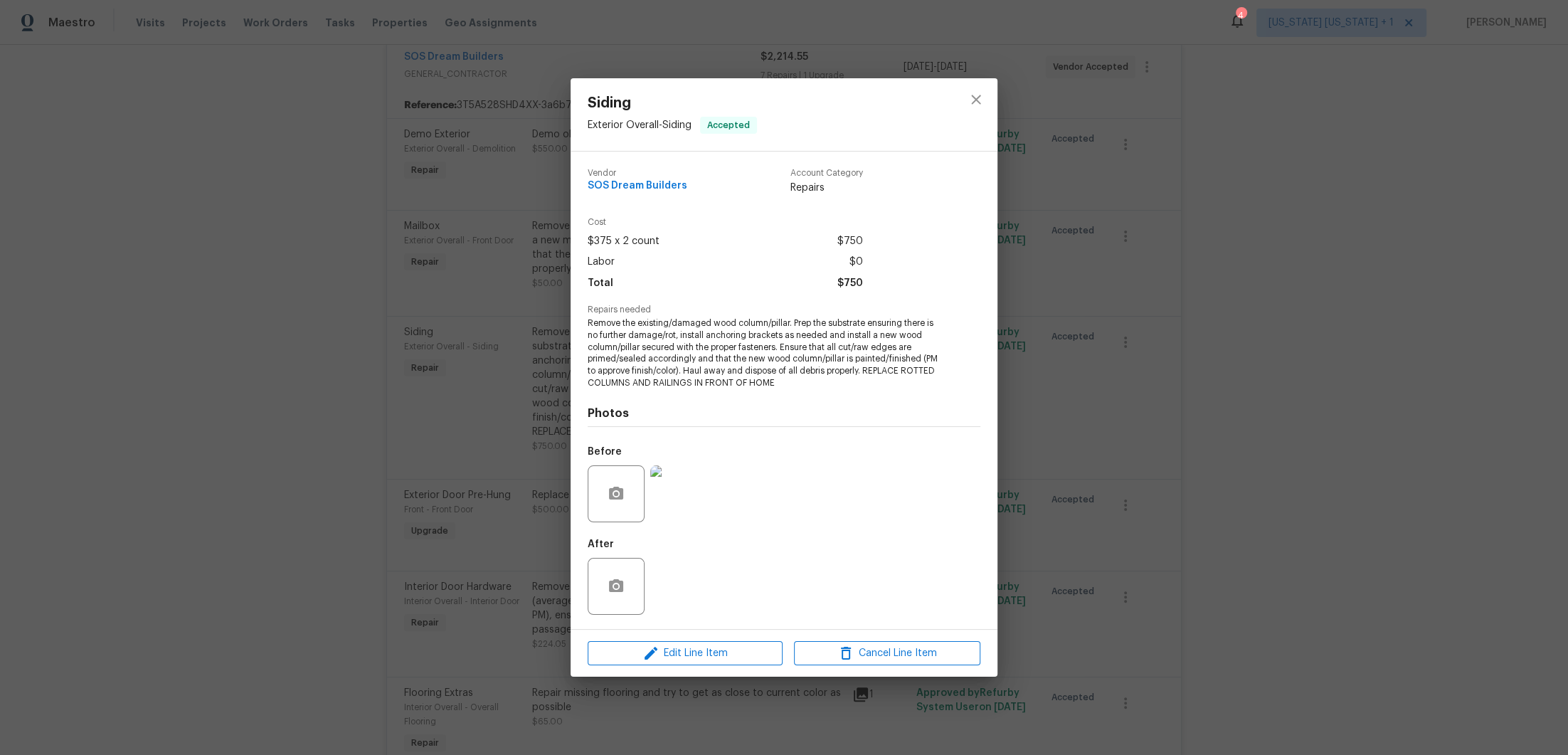
click at [684, 511] on img at bounding box center [679, 493] width 57 height 57
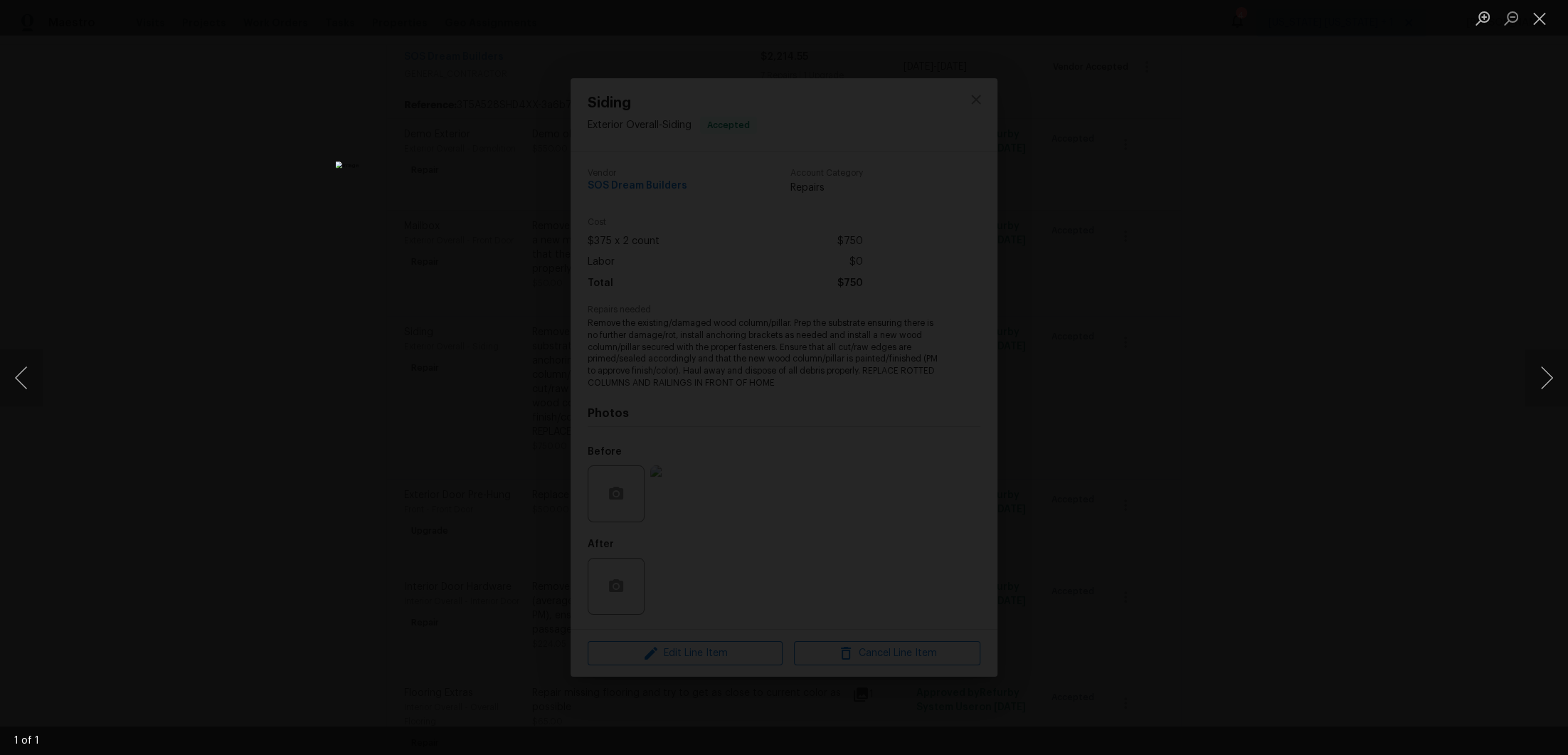
click at [1135, 298] on div "Lightbox" at bounding box center [784, 377] width 1568 height 755
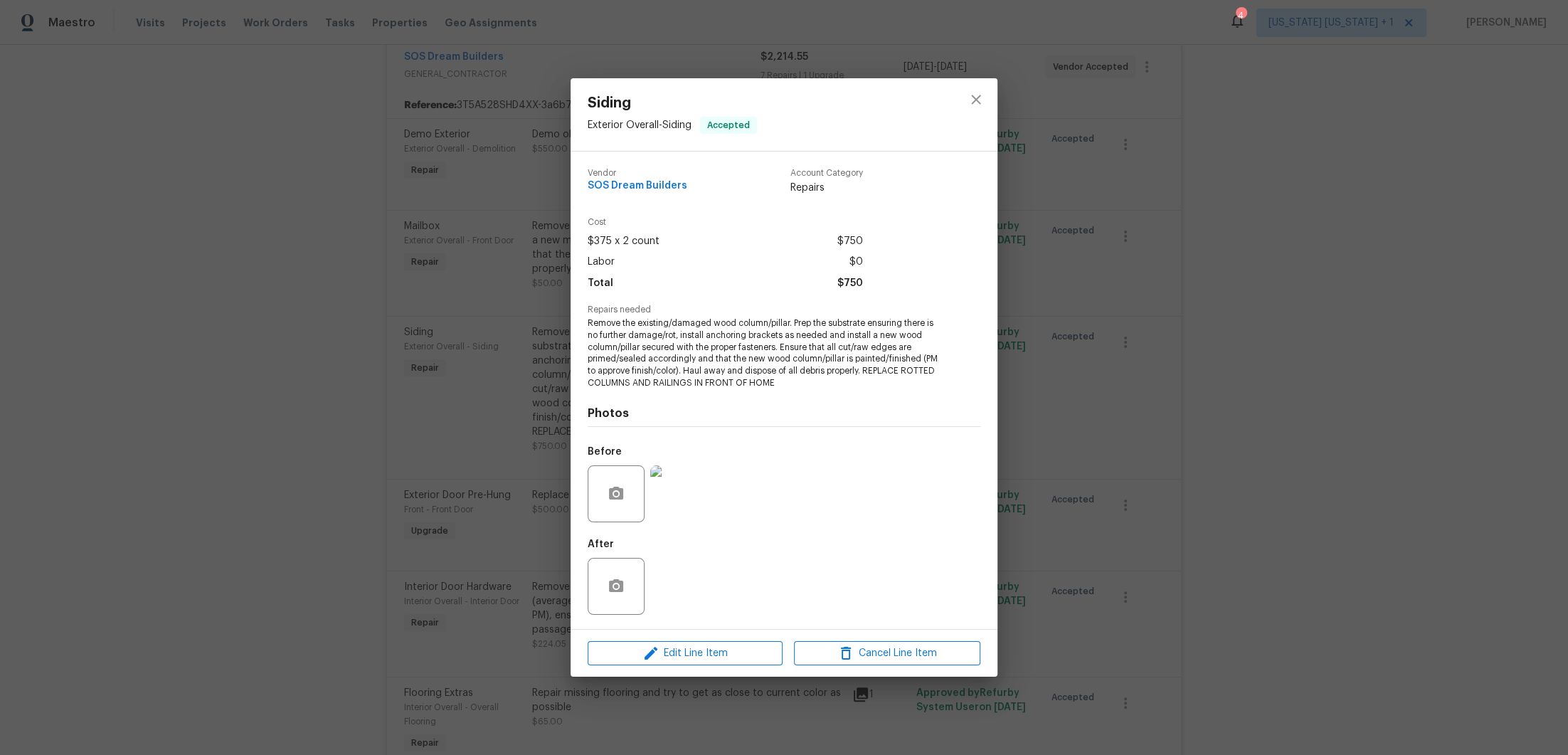
click at [675, 499] on img at bounding box center [679, 493] width 57 height 57
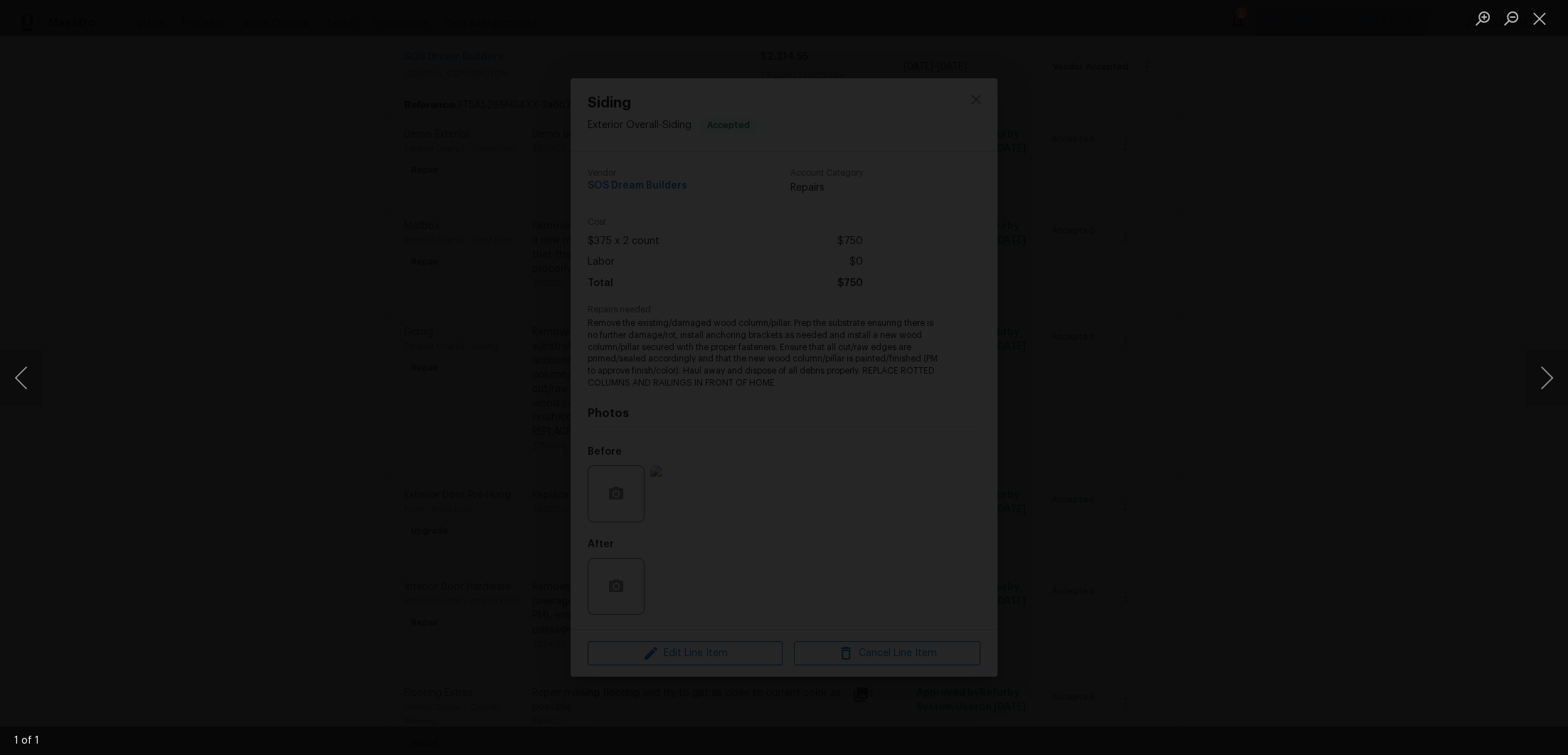
click at [746, 392] on img "Lightbox" at bounding box center [803, 140] width 2346 height 1129
click at [774, 345] on img "Lightbox" at bounding box center [911, 25] width 4876 height 2346
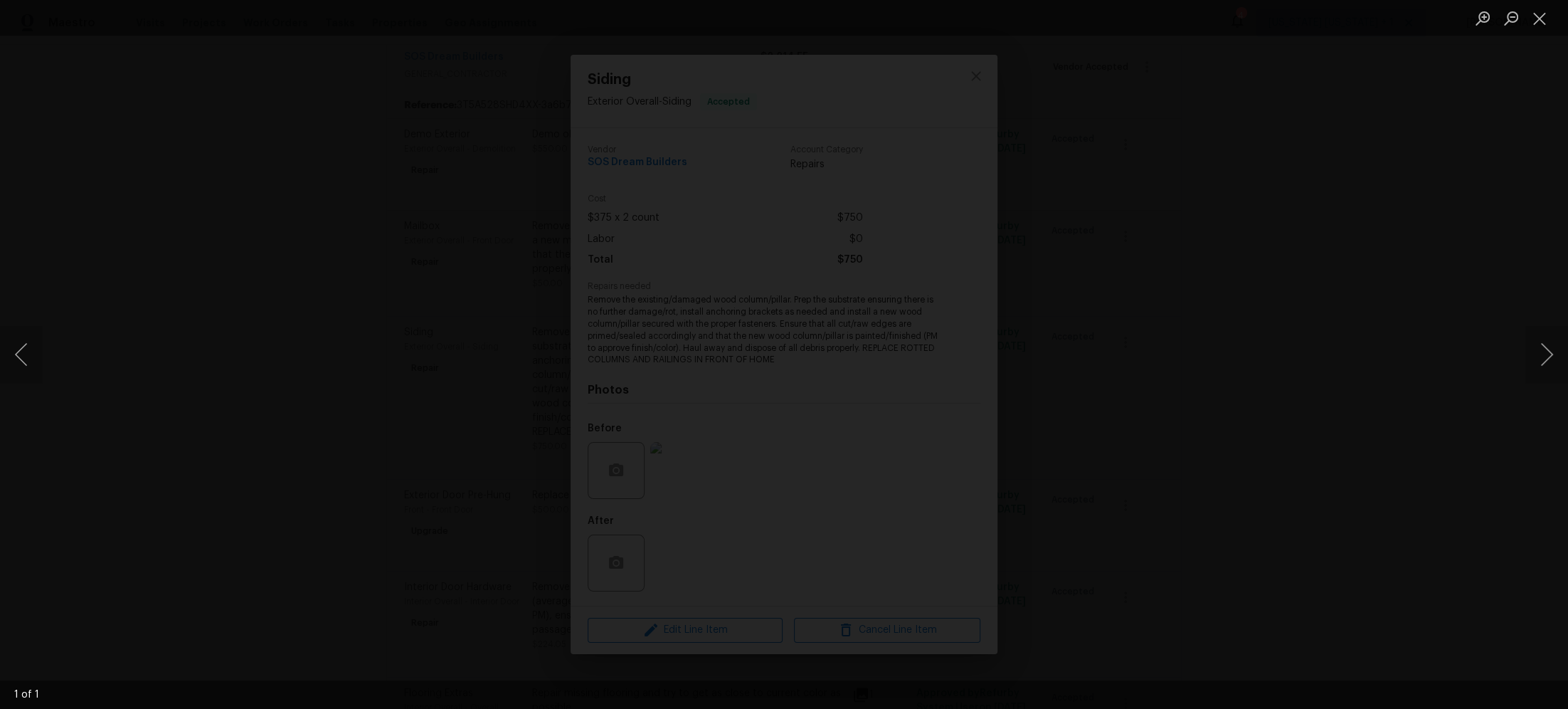
click at [813, 409] on img "Lightbox" at bounding box center [880, 78] width 3646 height 1647
click at [1545, 20] on button "Close lightbox" at bounding box center [1539, 18] width 29 height 25
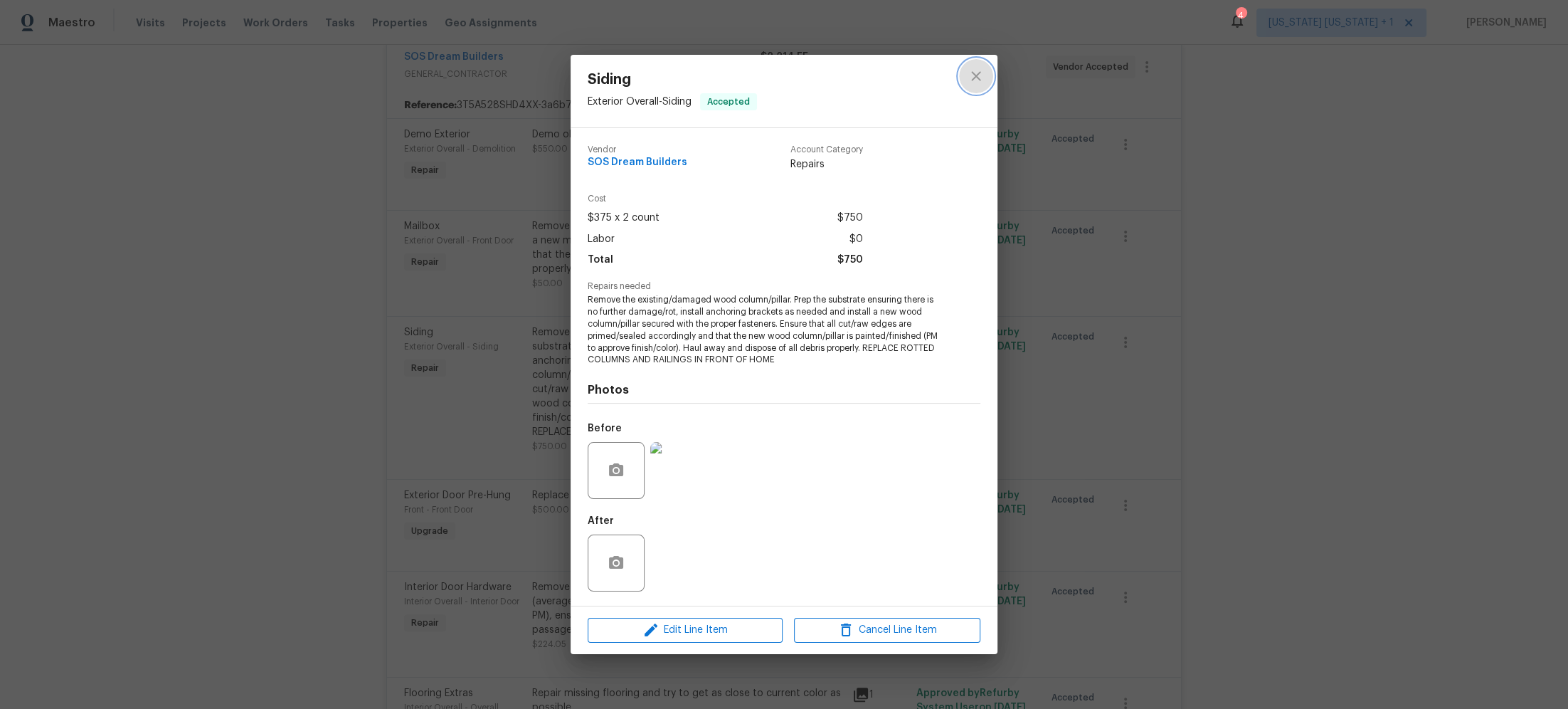
click at [972, 85] on icon "close" at bounding box center [976, 76] width 17 height 17
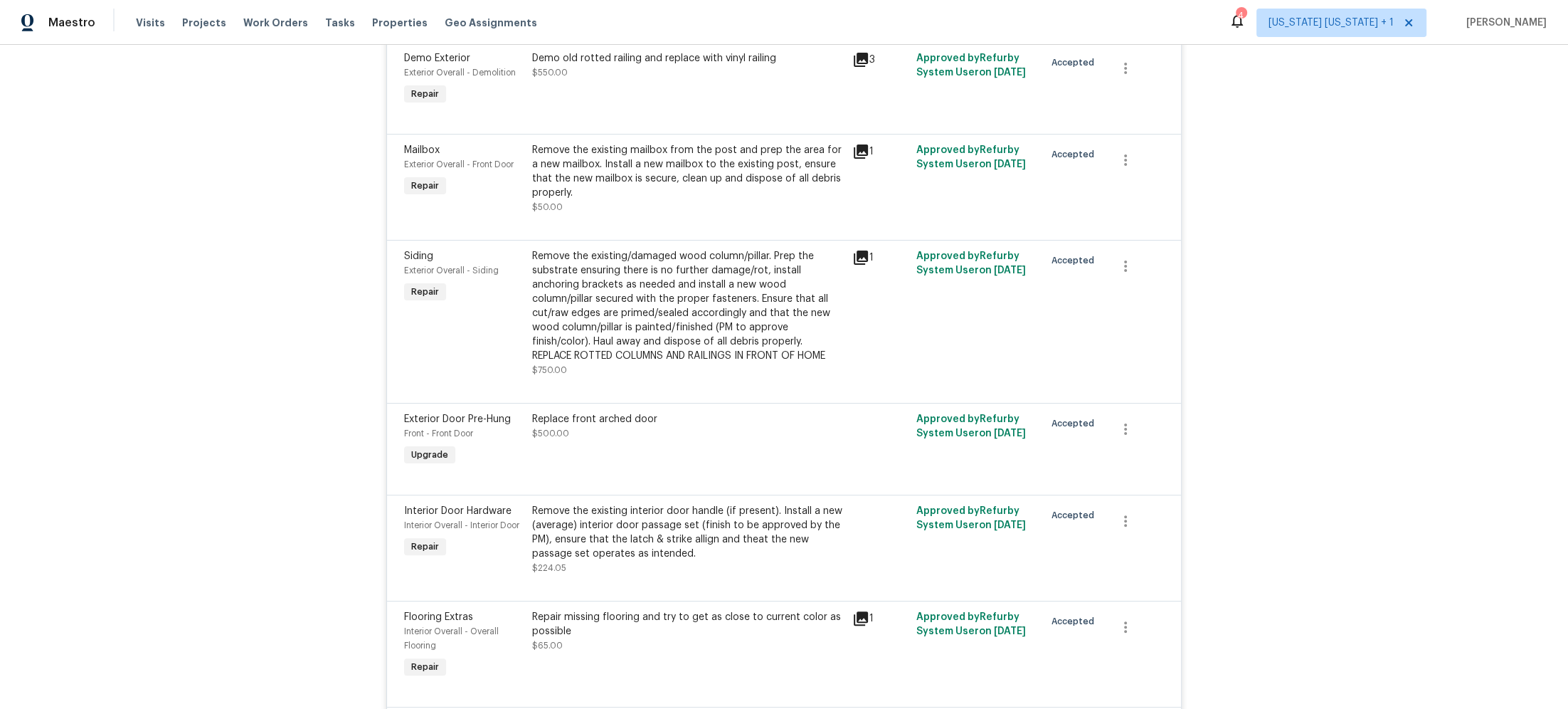
scroll to position [363, 0]
click at [647, 320] on div "Remove the existing/damaged wood column/pillar. Prep the substrate ensuring the…" at bounding box center [688, 305] width 312 height 114
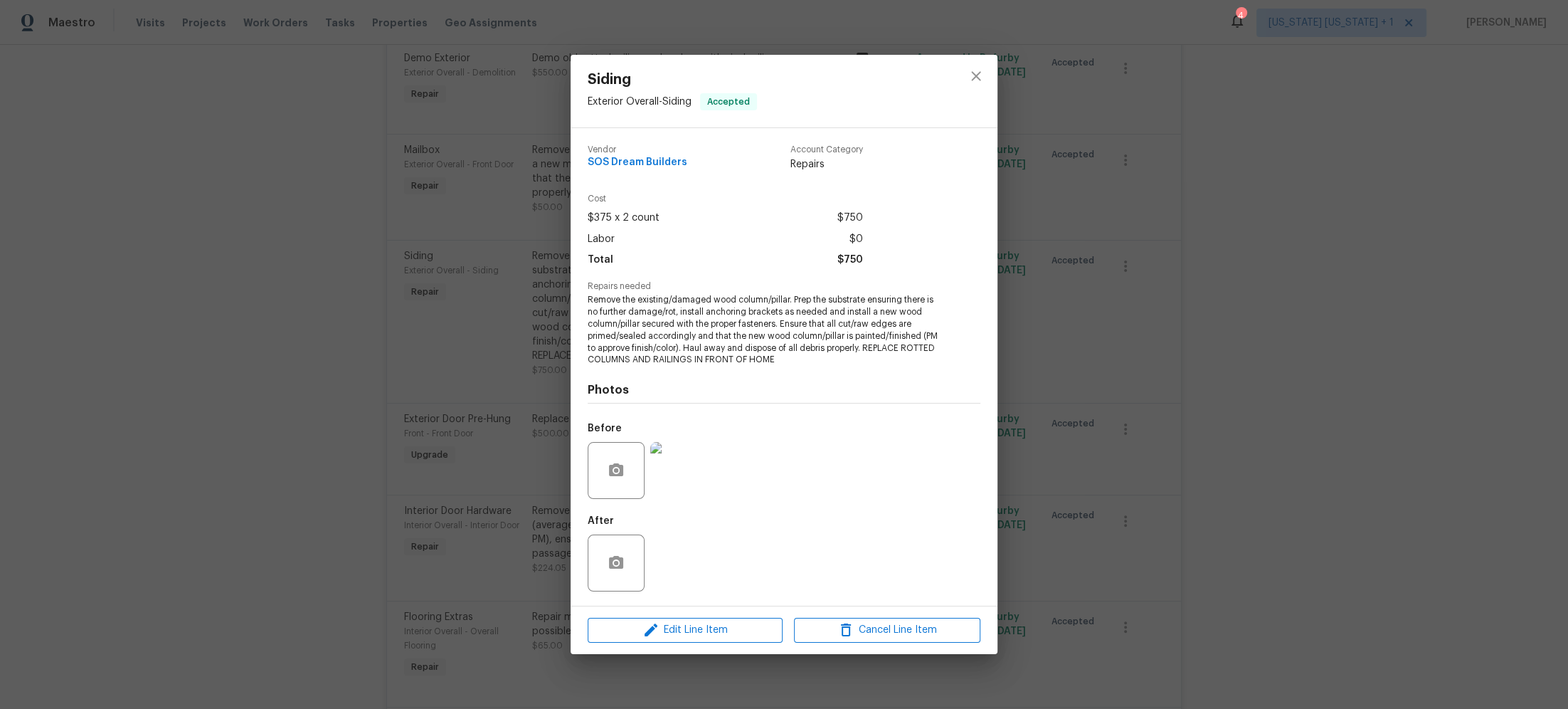
click at [668, 490] on img at bounding box center [679, 471] width 57 height 57
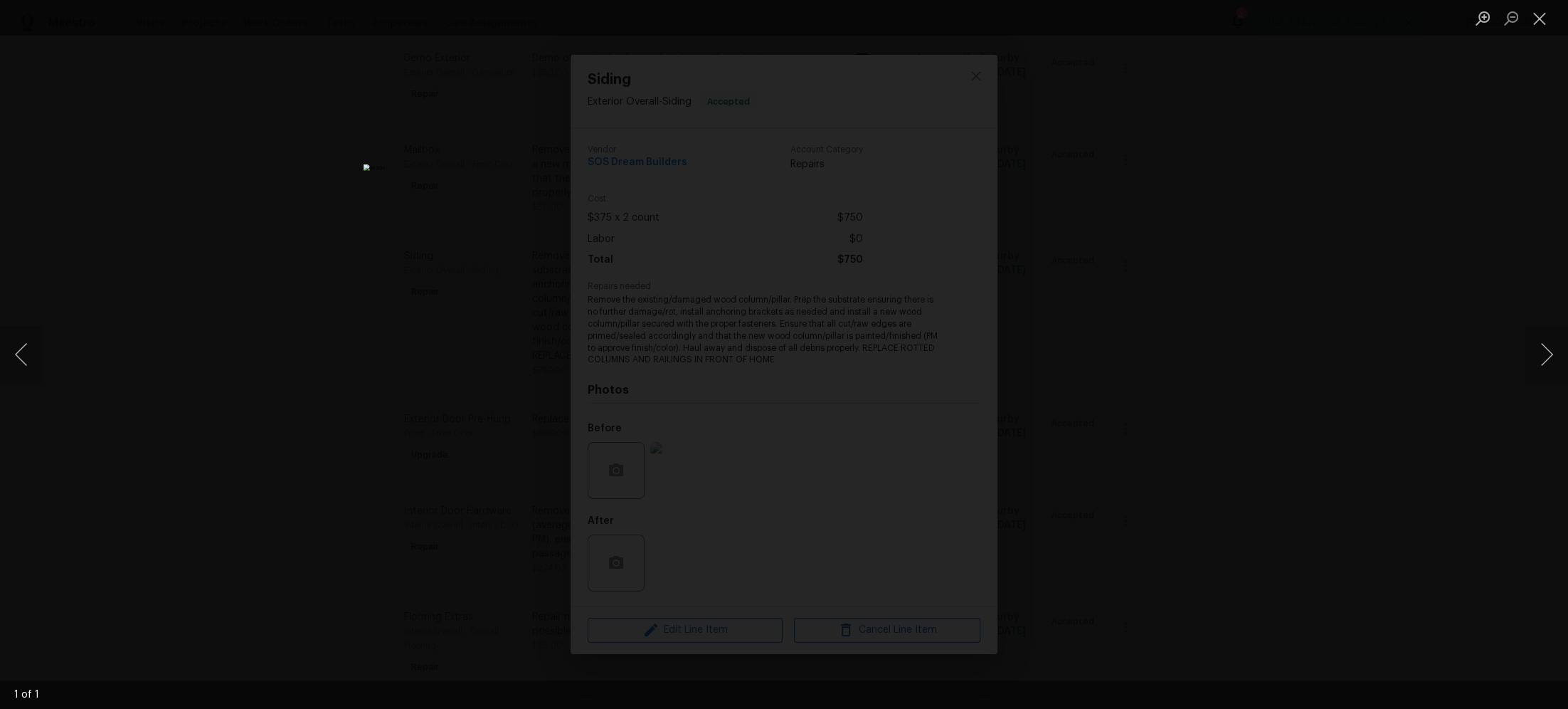
click at [1115, 438] on div "Lightbox" at bounding box center [784, 354] width 1568 height 709
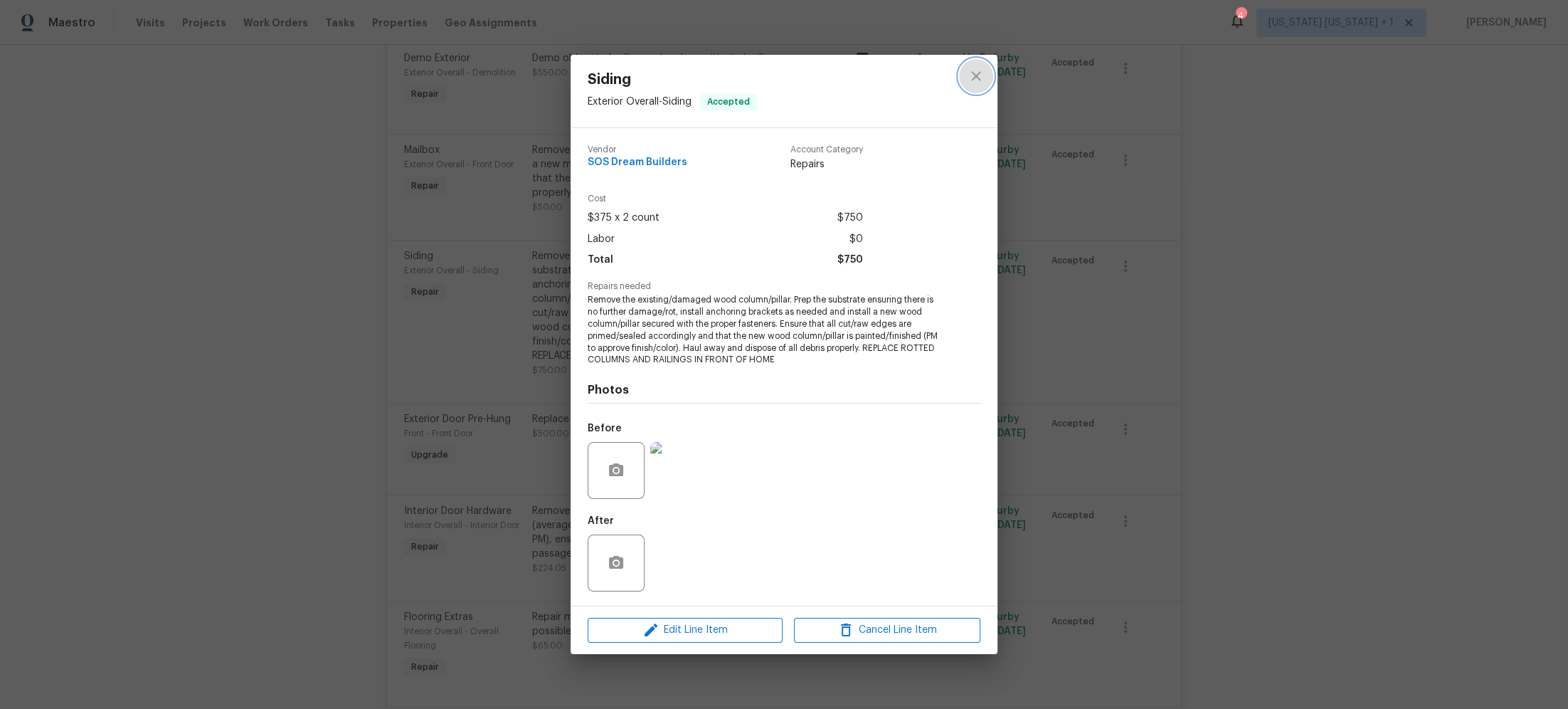
click at [974, 75] on icon "close" at bounding box center [976, 77] width 9 height 9
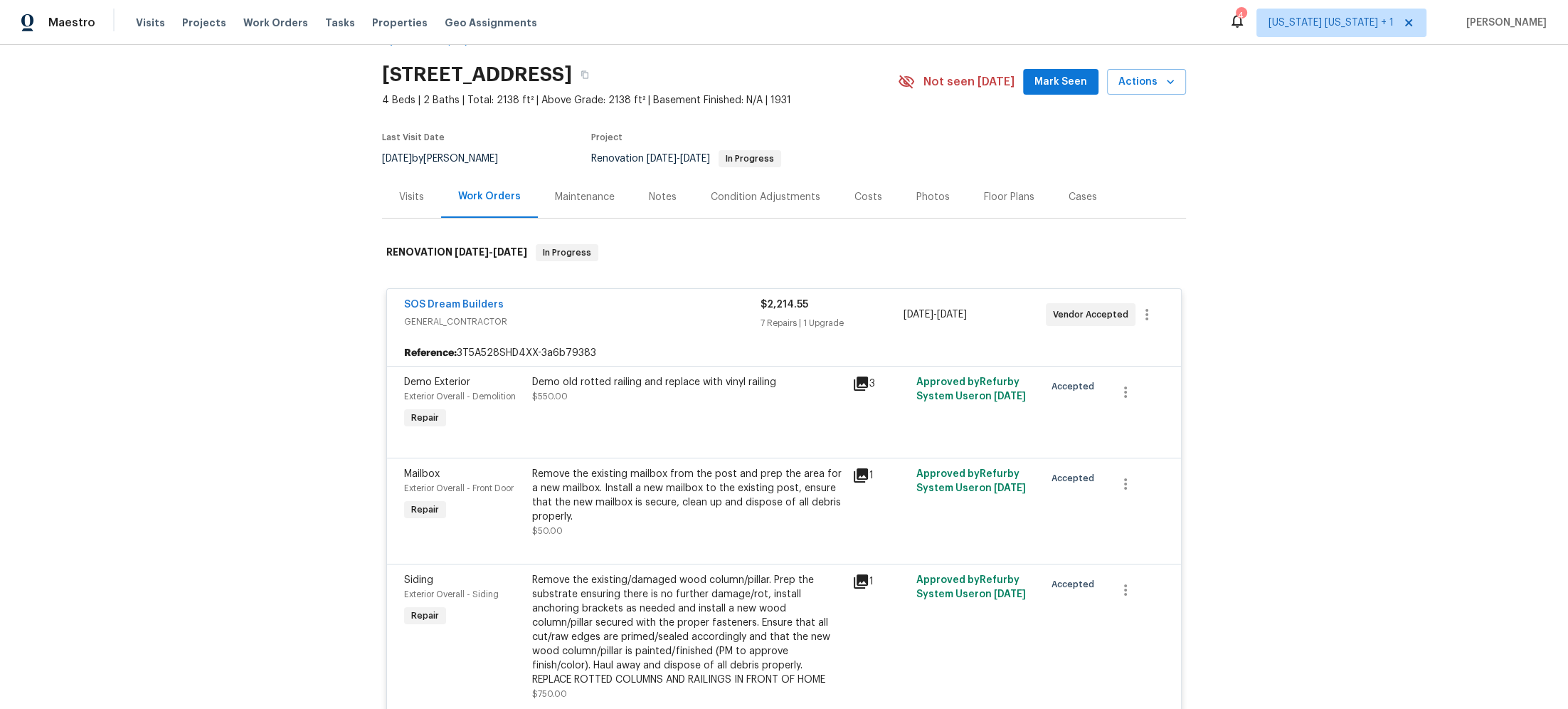
scroll to position [32, 0]
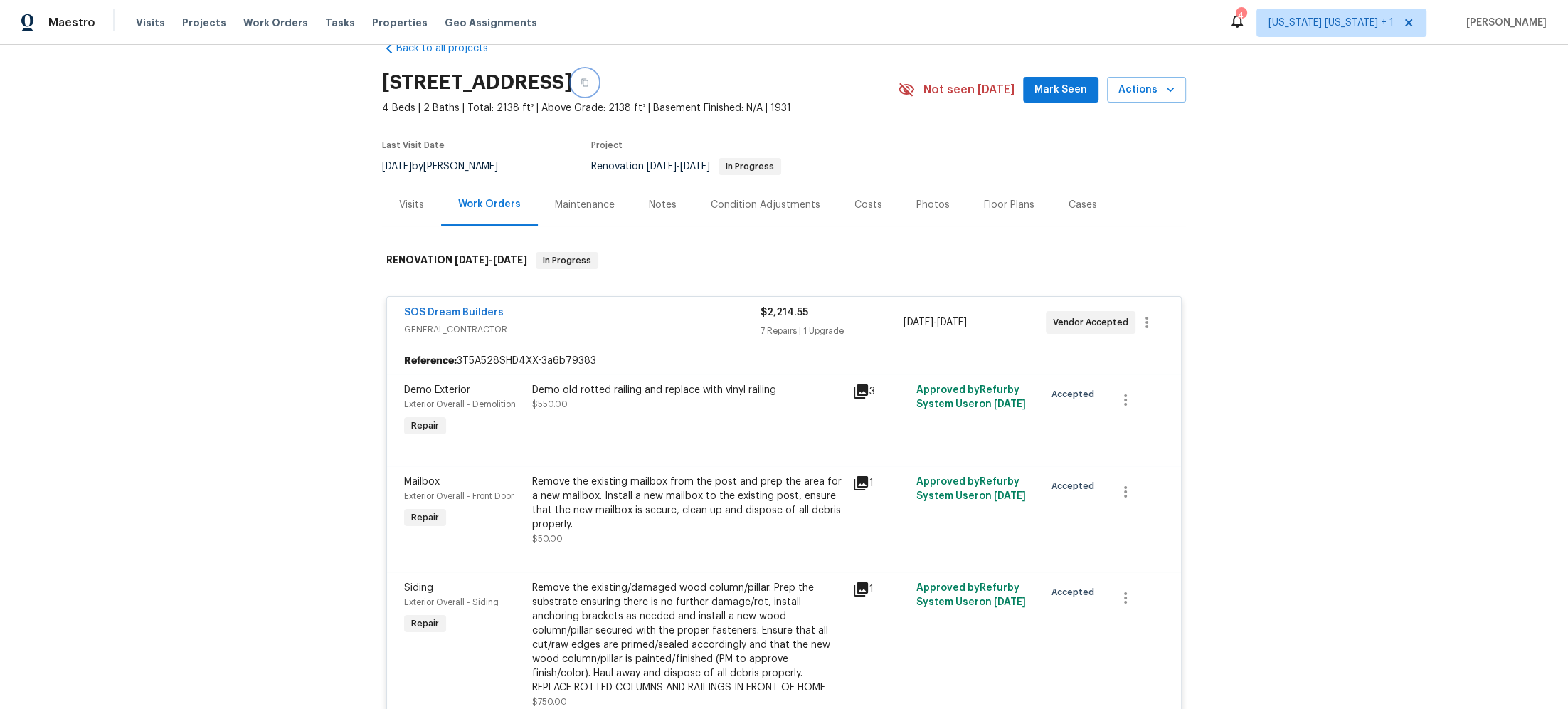
click at [597, 77] on button "button" at bounding box center [585, 82] width 26 height 26
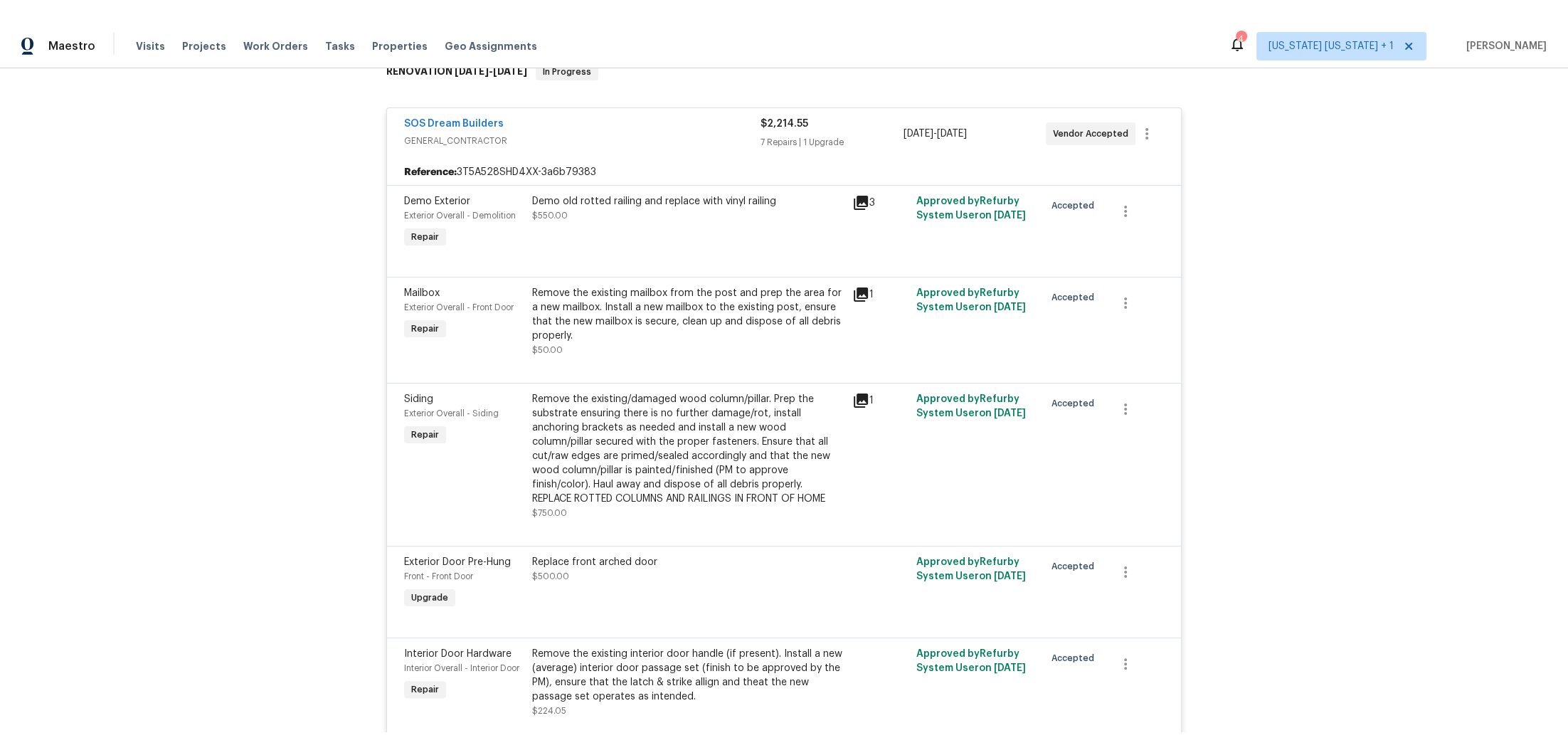
scroll to position [258, 0]
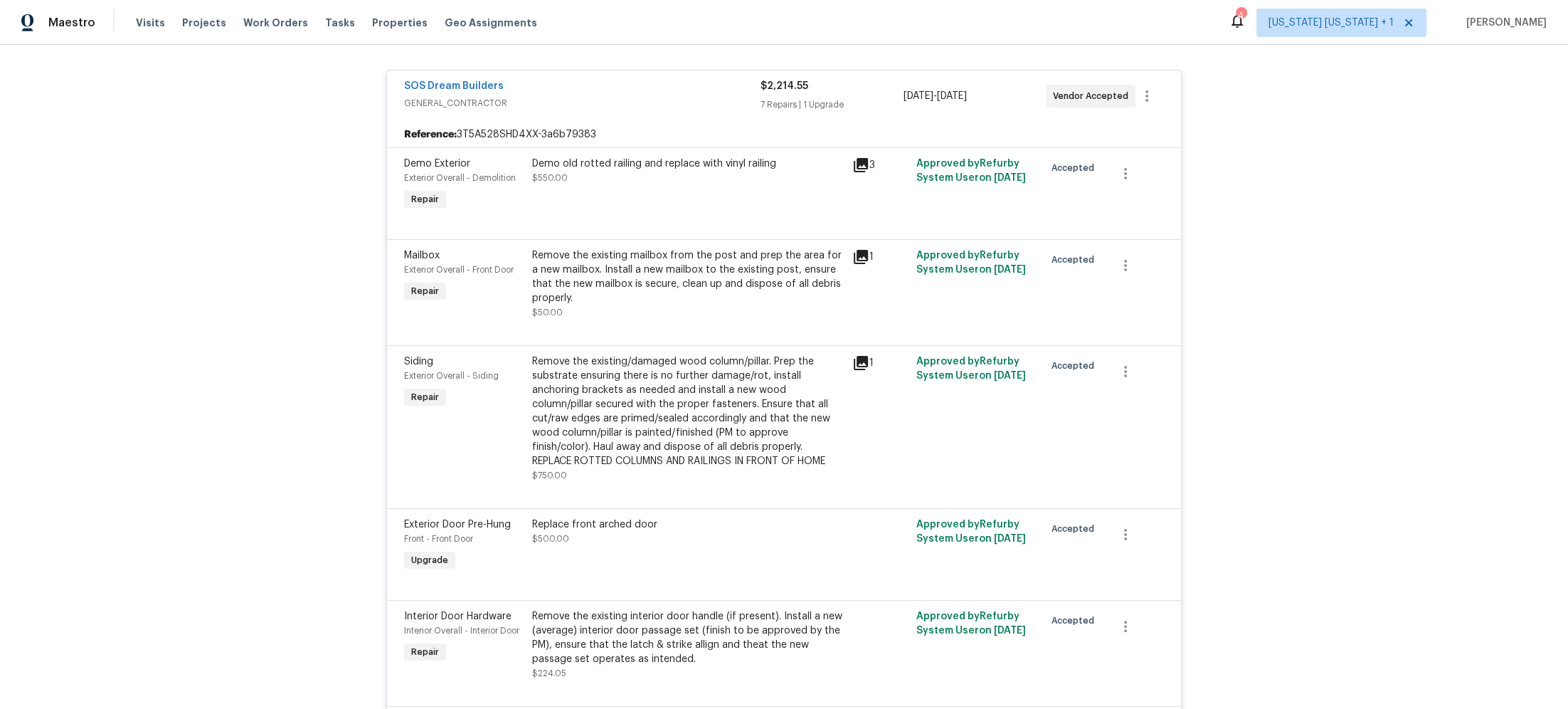
click at [675, 377] on div "Remove the existing/damaged wood column/pillar. Prep the substrate ensuring the…" at bounding box center [688, 410] width 312 height 114
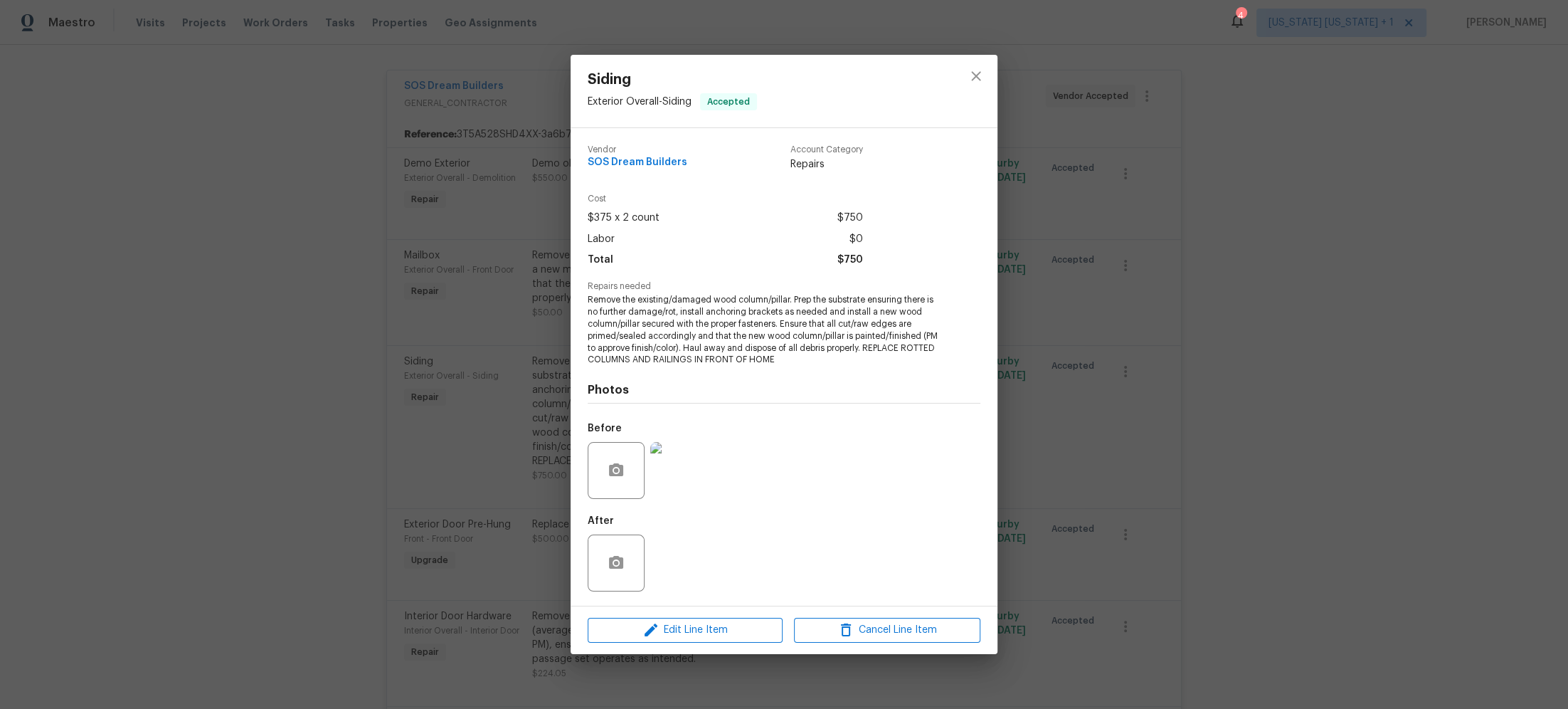
click at [684, 458] on img at bounding box center [679, 471] width 57 height 57
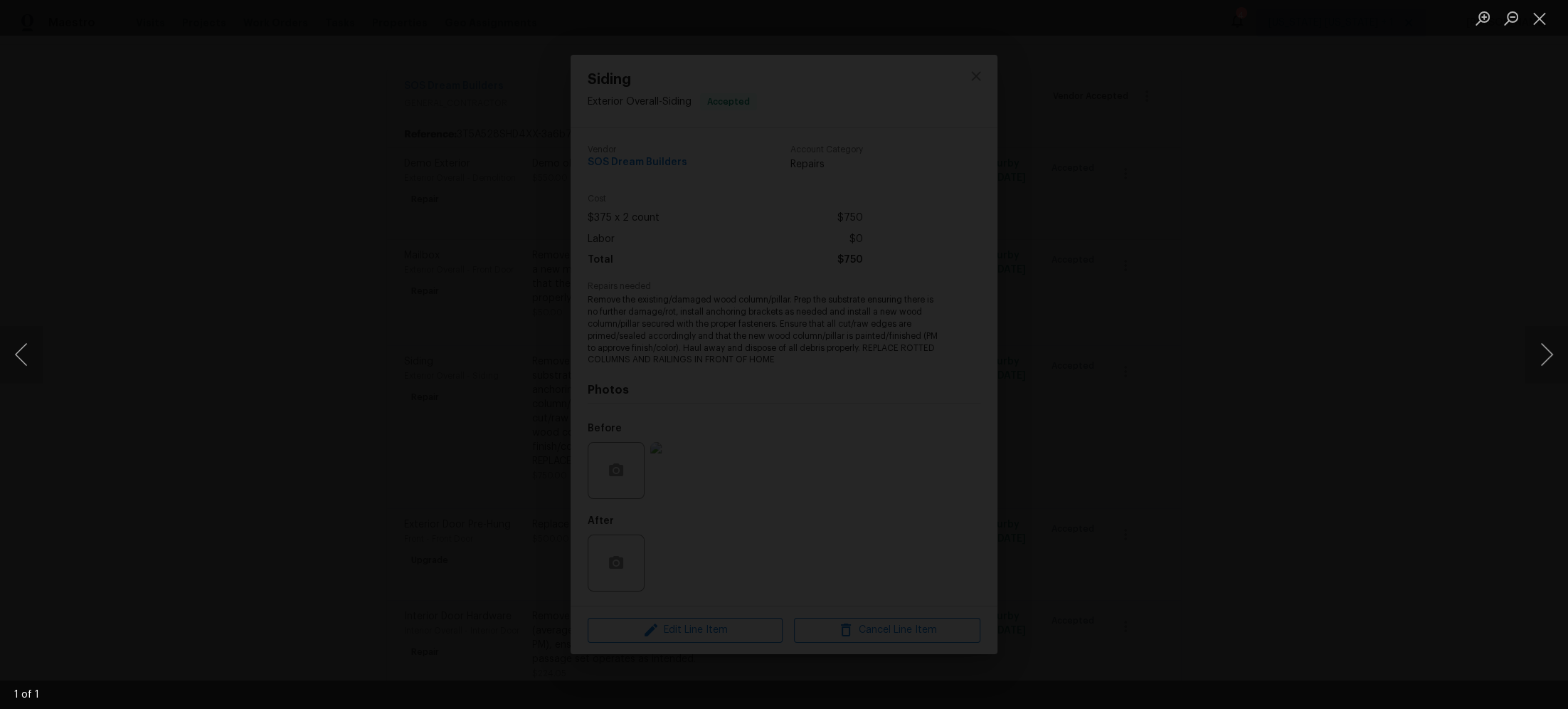
click at [790, 345] on img "Lightbox" at bounding box center [810, 189] width 1574 height 712
click at [784, 388] on img "Lightbox" at bounding box center [842, 118] width 2423 height 1094
click at [1545, 20] on button "Close lightbox" at bounding box center [1539, 18] width 29 height 25
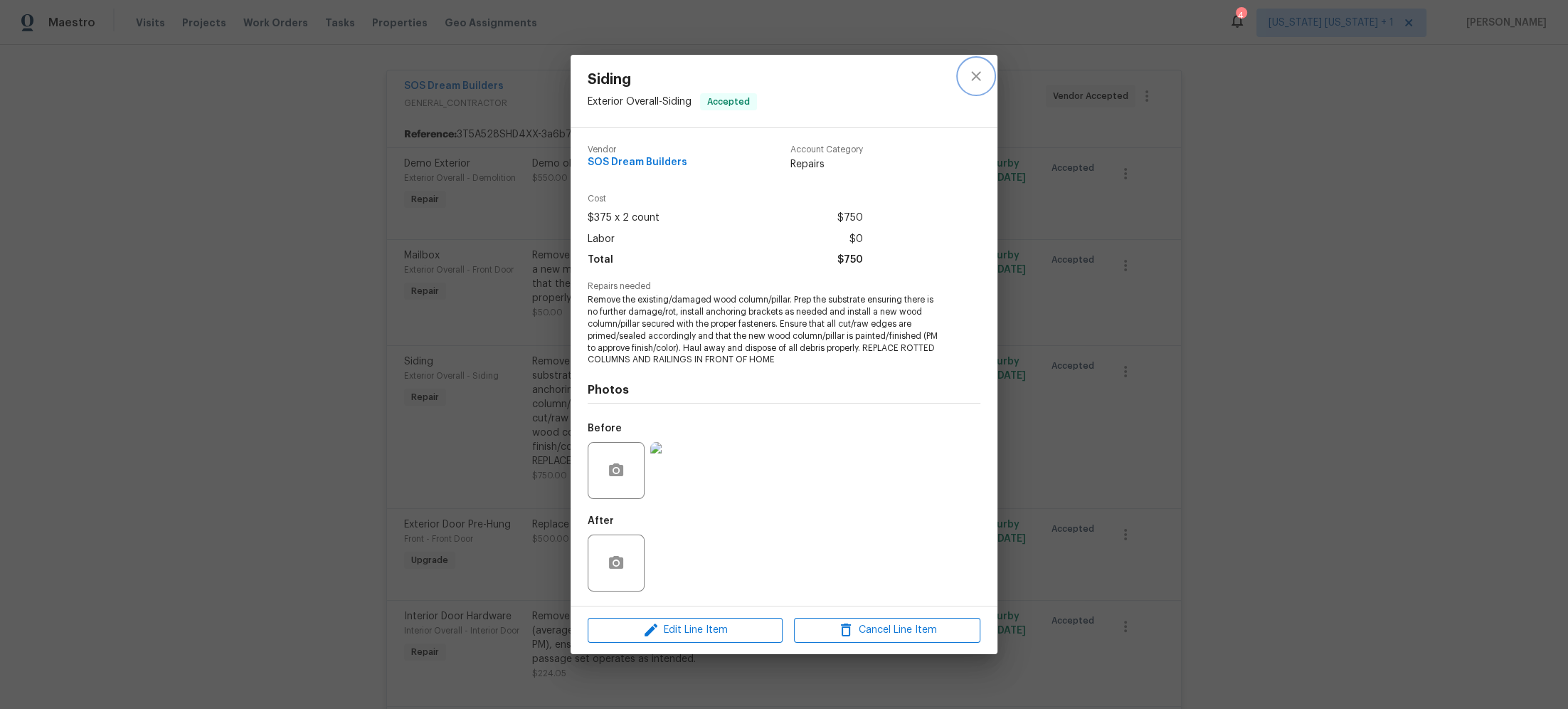
click at [977, 73] on icon "close" at bounding box center [976, 76] width 17 height 17
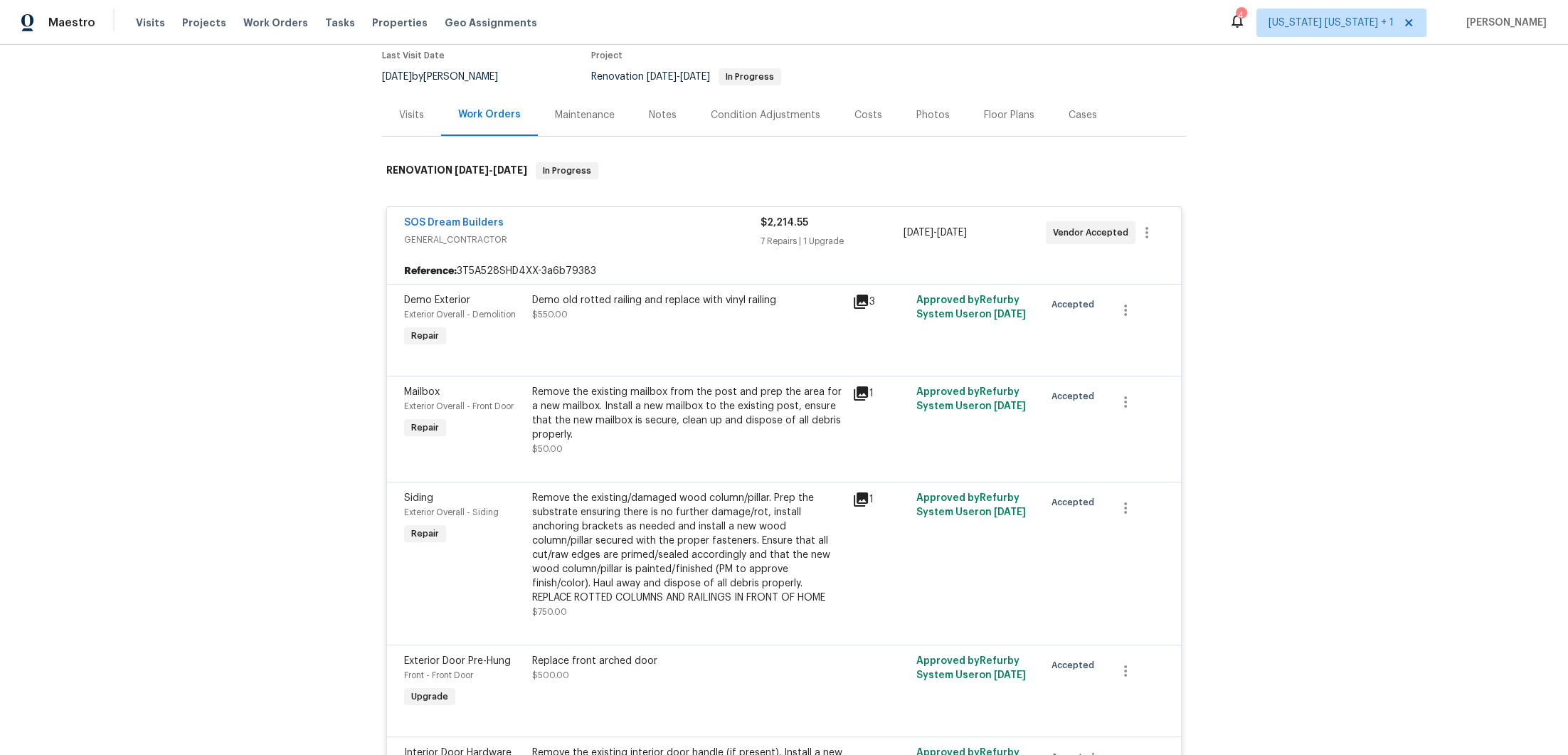
scroll to position [118, 0]
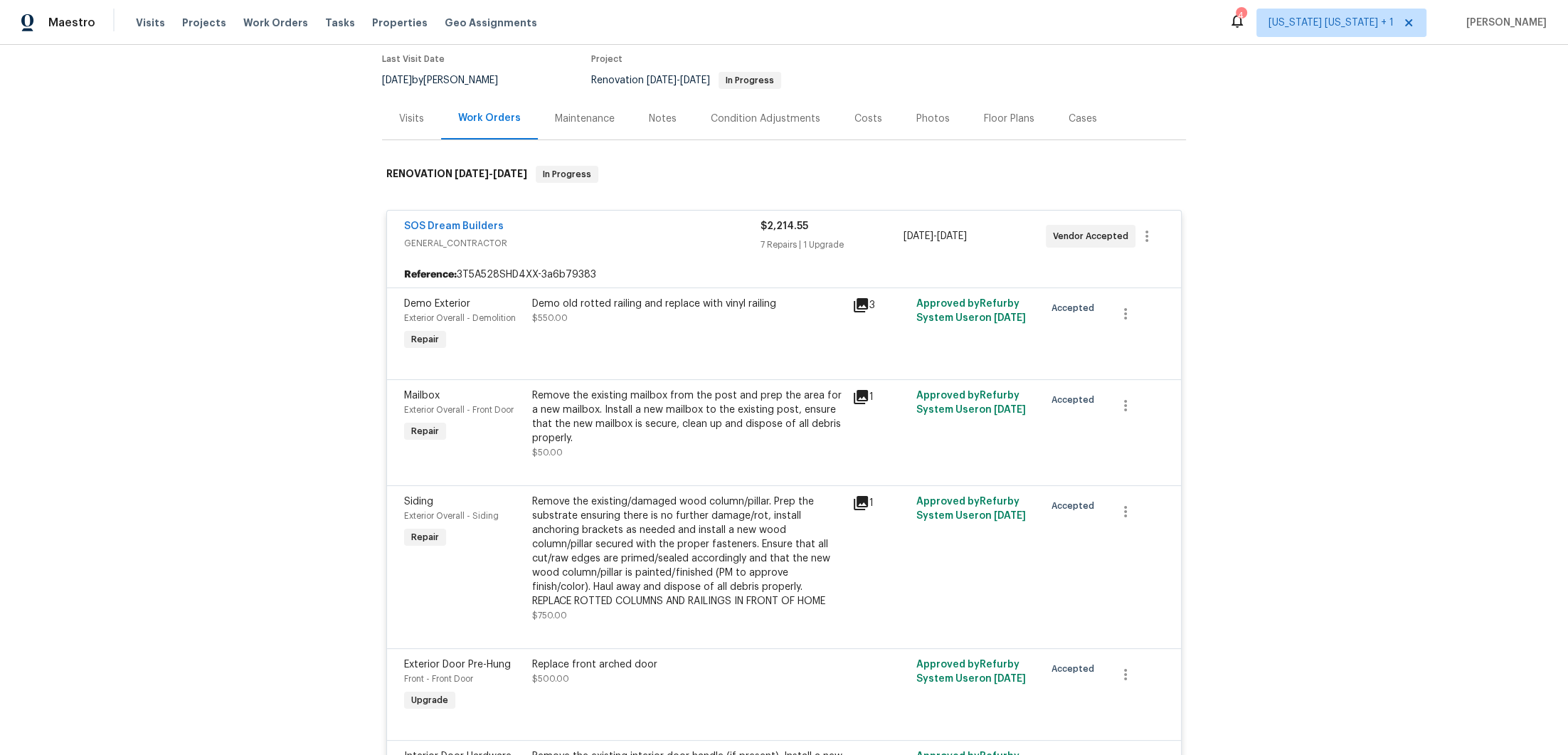
click at [650, 114] on div "Notes" at bounding box center [663, 118] width 28 height 14
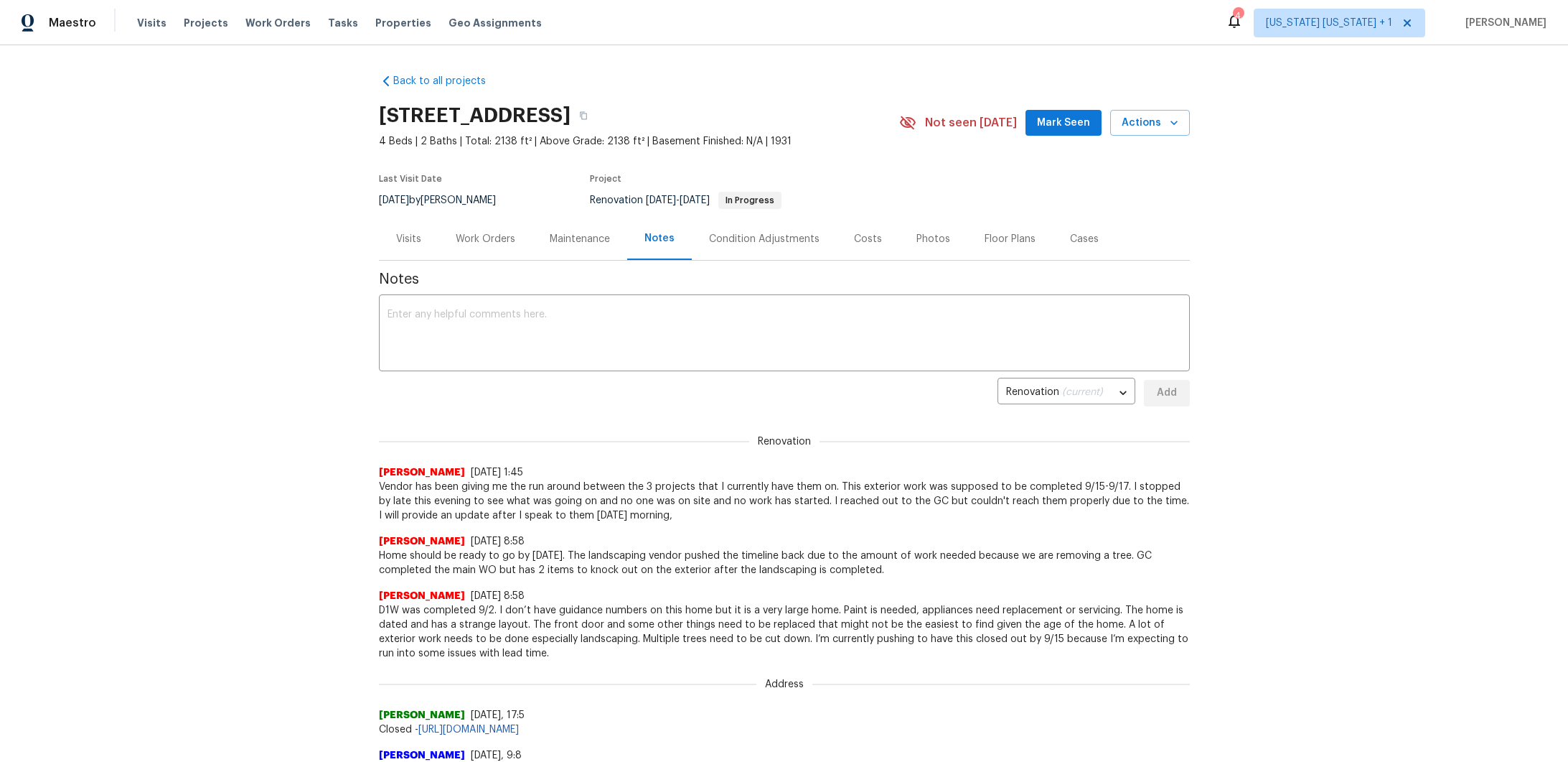
click at [456, 243] on div "Work Orders" at bounding box center [486, 239] width 60 height 14
